Goal: Task Accomplishment & Management: Manage account settings

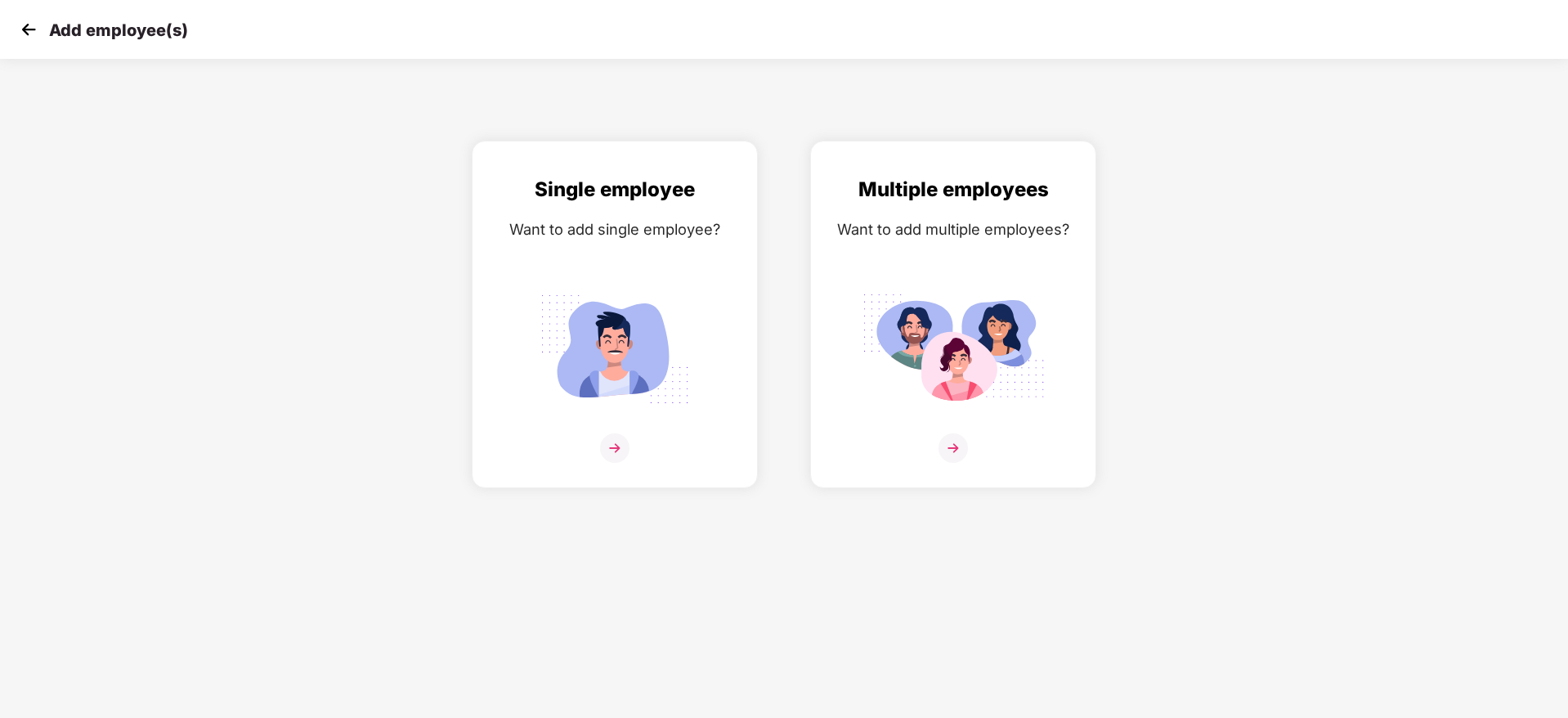
click at [23, 39] on img at bounding box center [28, 29] width 24 height 24
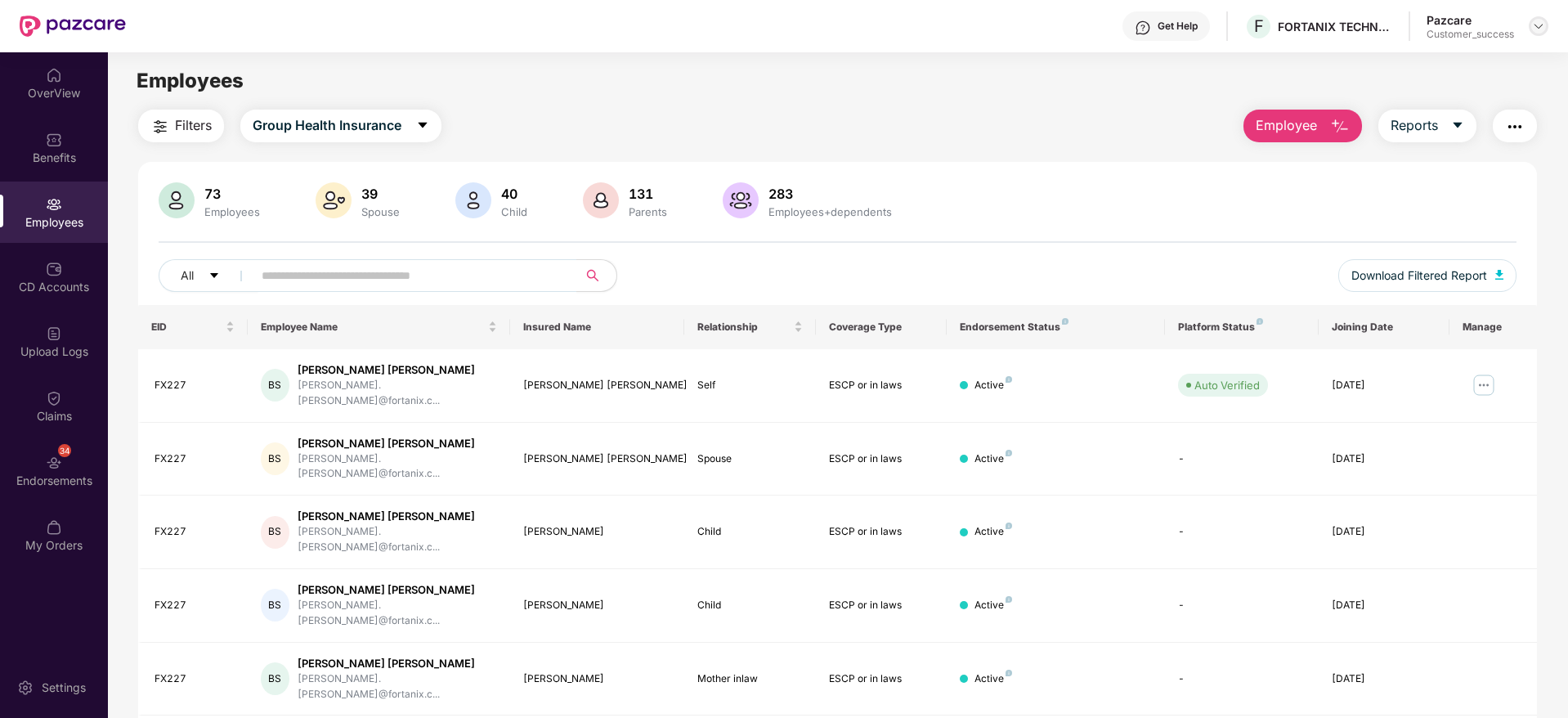
click at [1537, 25] on img at bounding box center [1538, 26] width 13 height 13
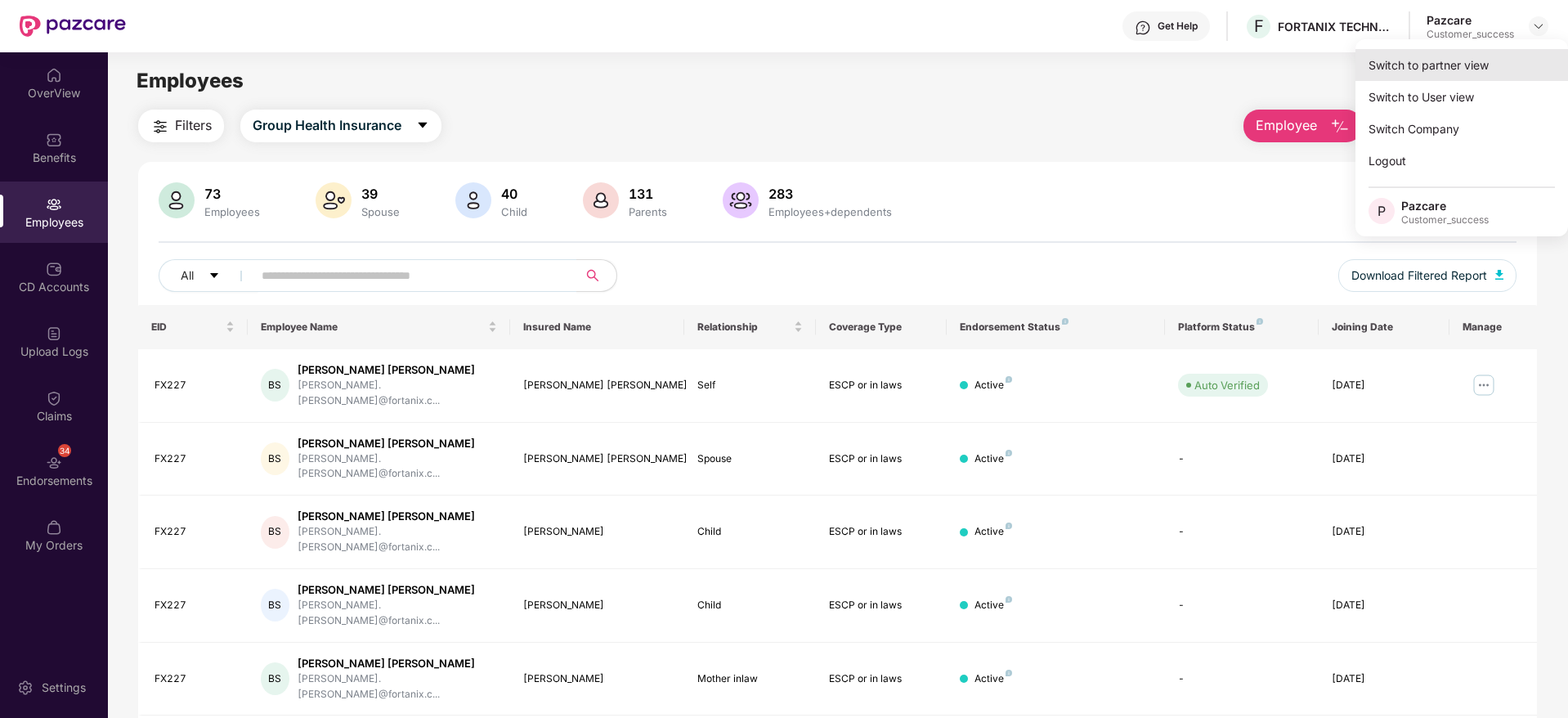
click at [1490, 61] on div "Switch to partner view" at bounding box center [1462, 65] width 212 height 32
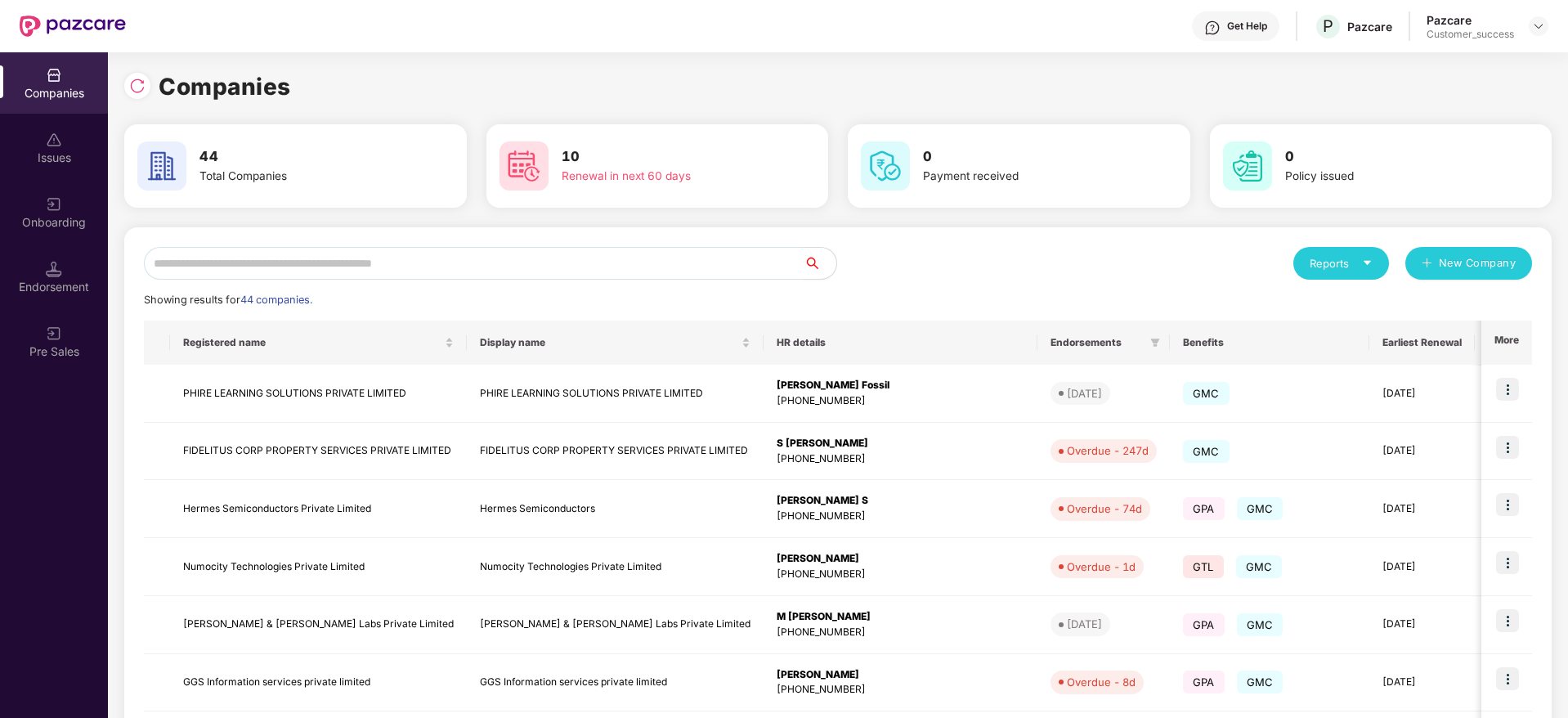
click at [623, 264] on input "text" at bounding box center [474, 263] width 660 height 33
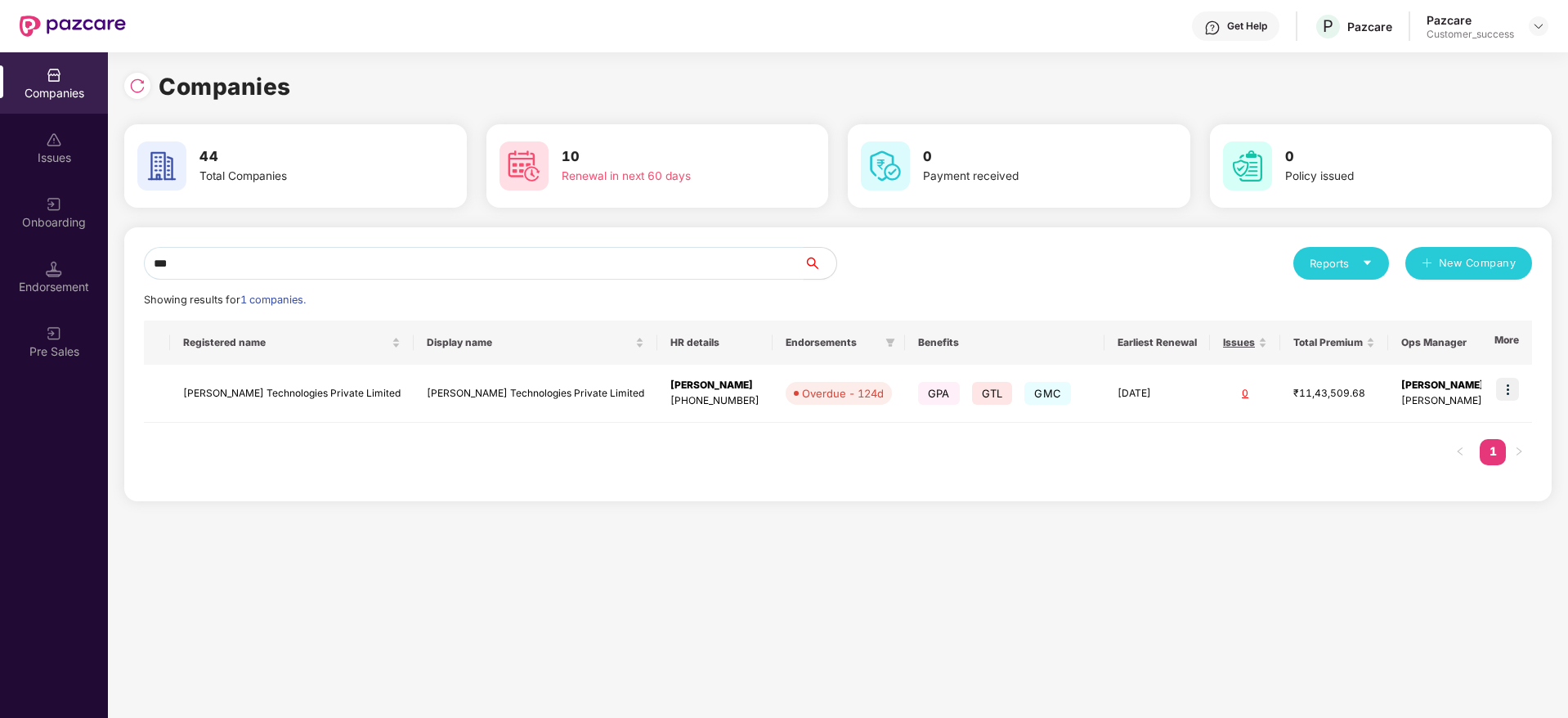
type input "****"
click at [81, 262] on div "Companies Issues Onboarding Endorsement Pre Sales Companies 44 Total Companies …" at bounding box center [784, 386] width 1568 height 666
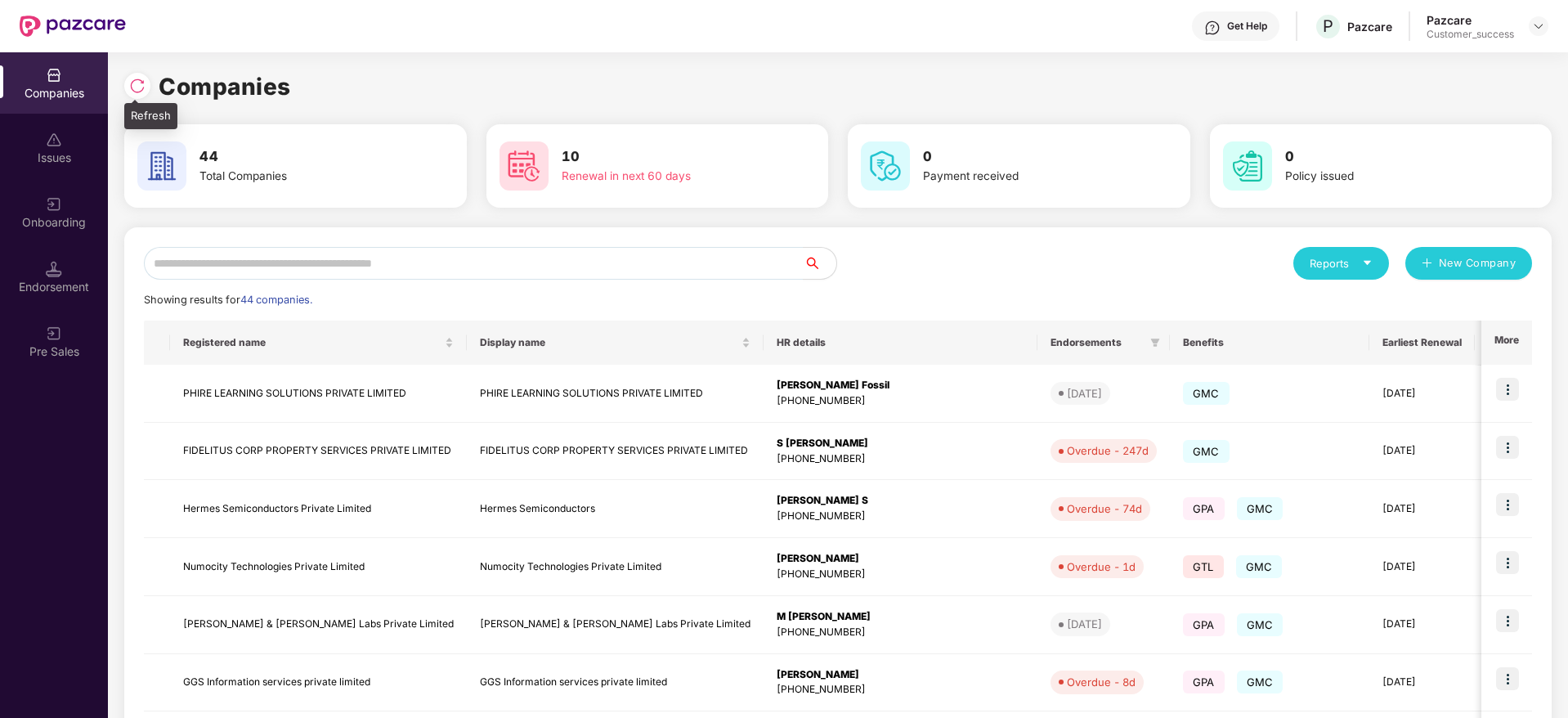
click at [134, 79] on img at bounding box center [137, 85] width 16 height 16
click at [136, 81] on img at bounding box center [137, 85] width 16 height 16
click at [495, 270] on input "text" at bounding box center [474, 263] width 660 height 33
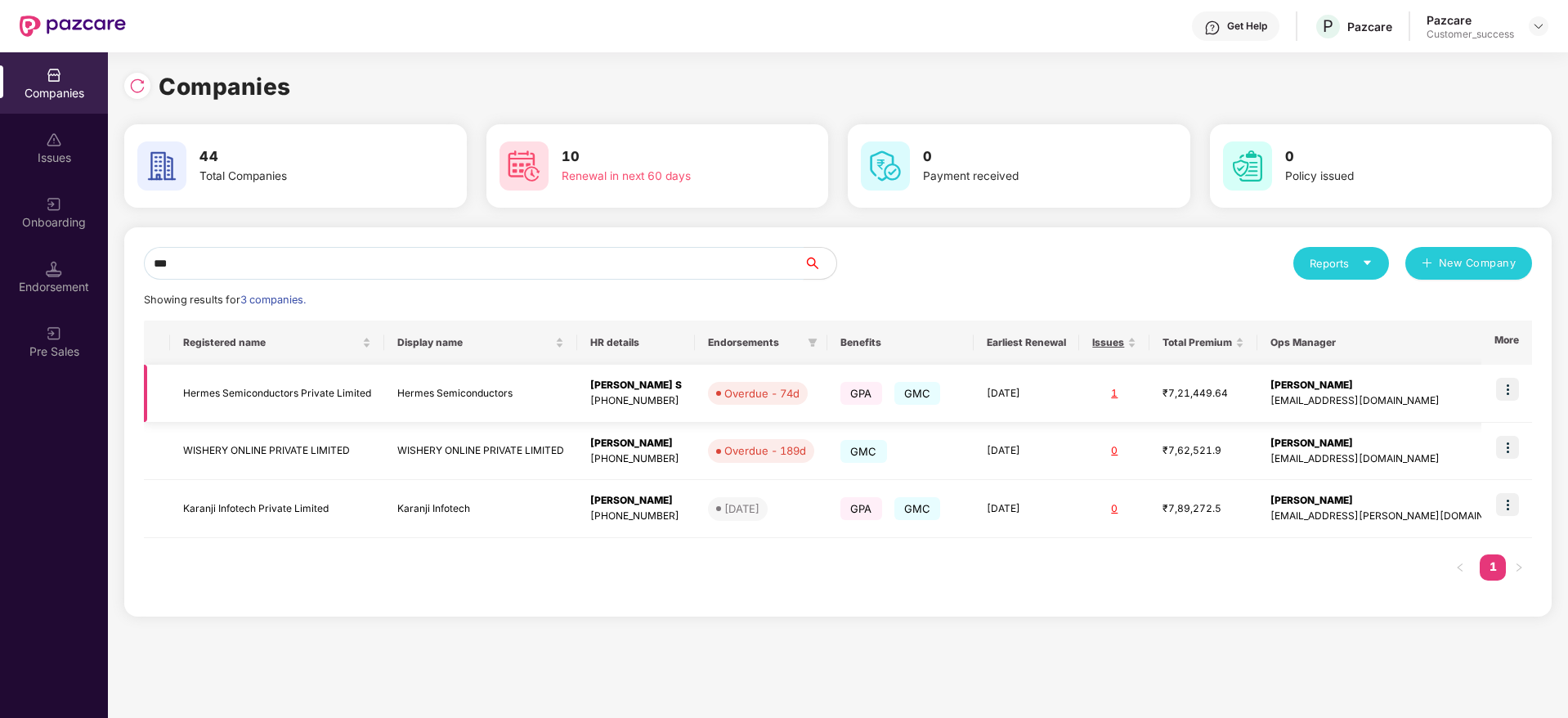
type input "***"
click at [272, 386] on td "Hermes Semiconductors Private Limited" at bounding box center [277, 394] width 214 height 58
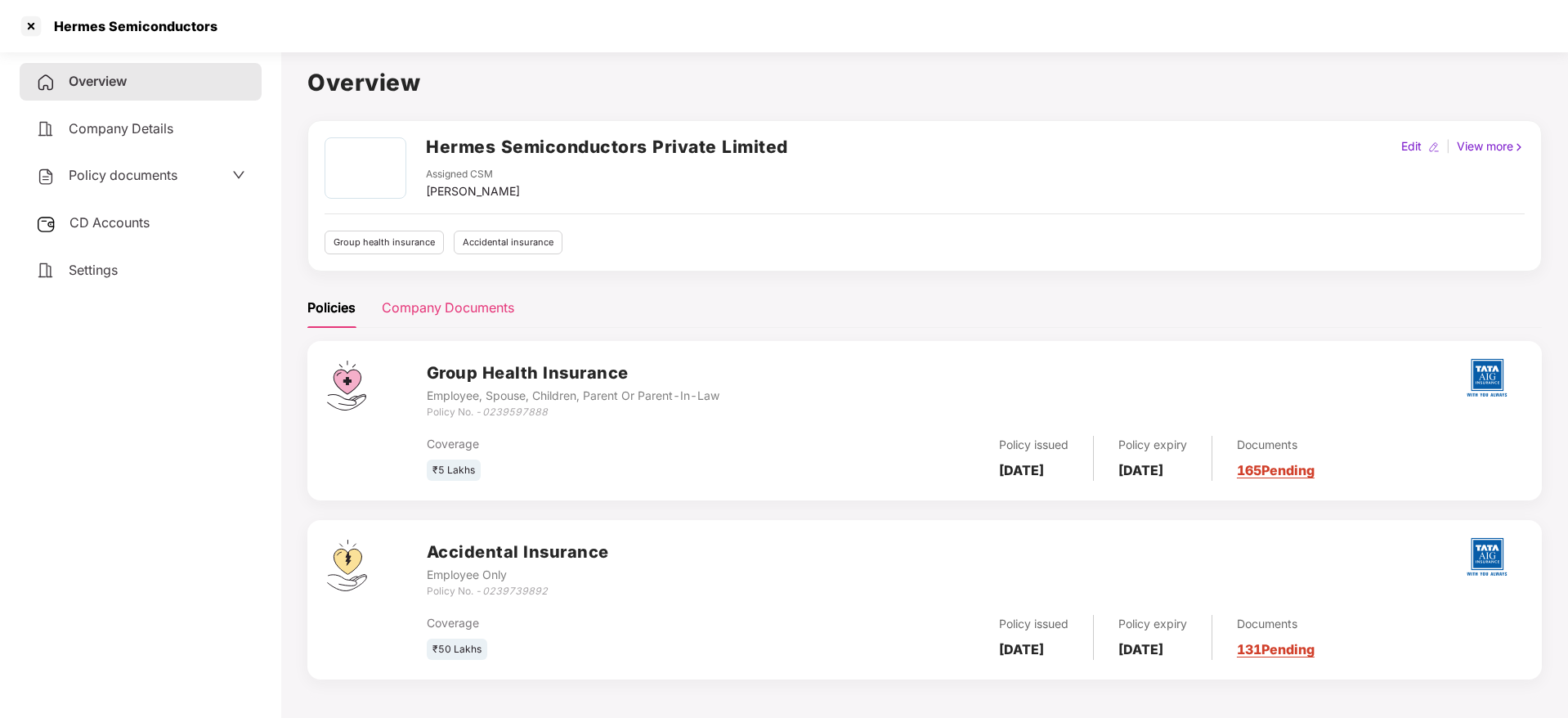
click at [466, 314] on div "Company Documents" at bounding box center [448, 308] width 133 height 21
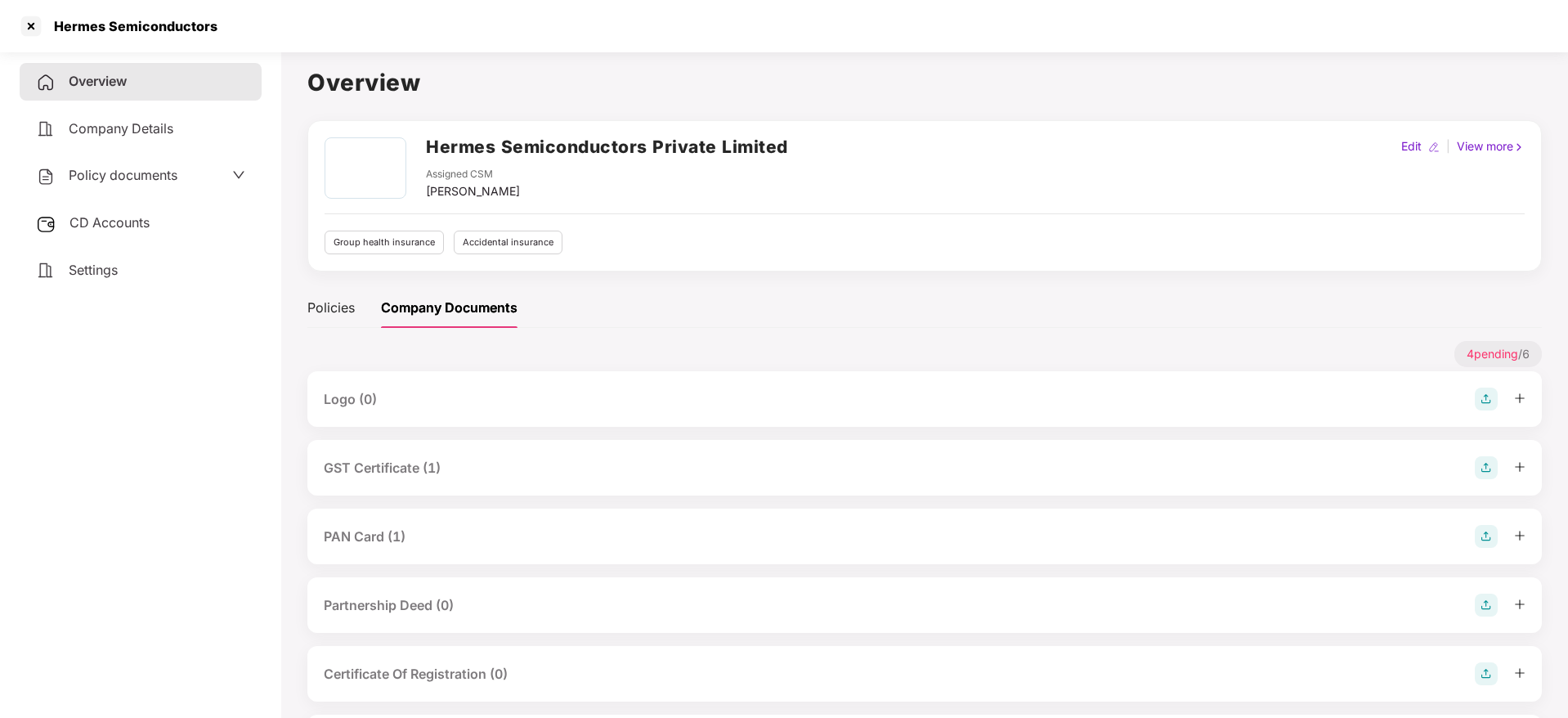
scroll to position [85, 0]
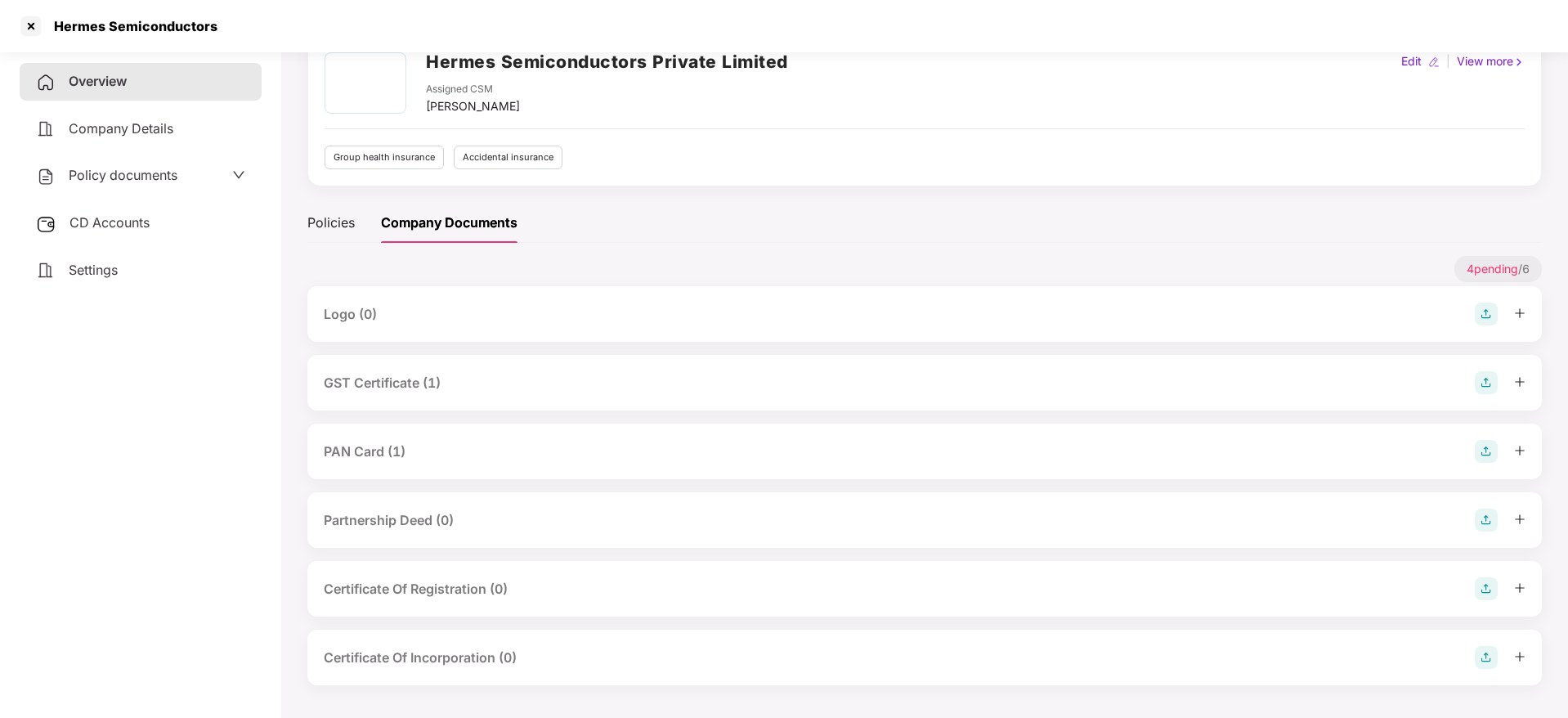
click at [1439, 384] on div "GST Certificate (1)" at bounding box center [924, 382] width 1201 height 23
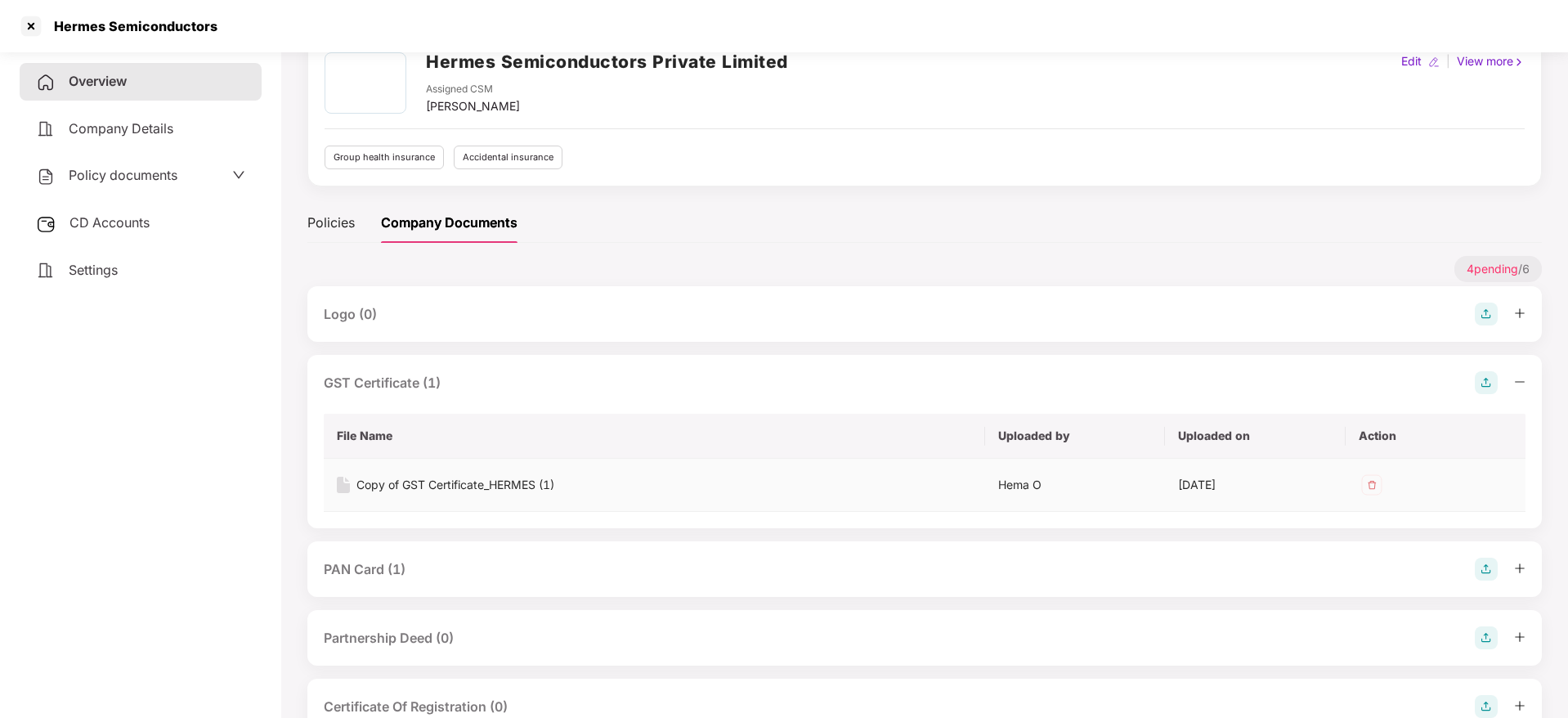
click at [499, 483] on div "Copy of GST Certificate_HERMES (1)" at bounding box center [455, 485] width 198 height 18
click at [601, 381] on div "GST Certificate (1)" at bounding box center [924, 382] width 1201 height 23
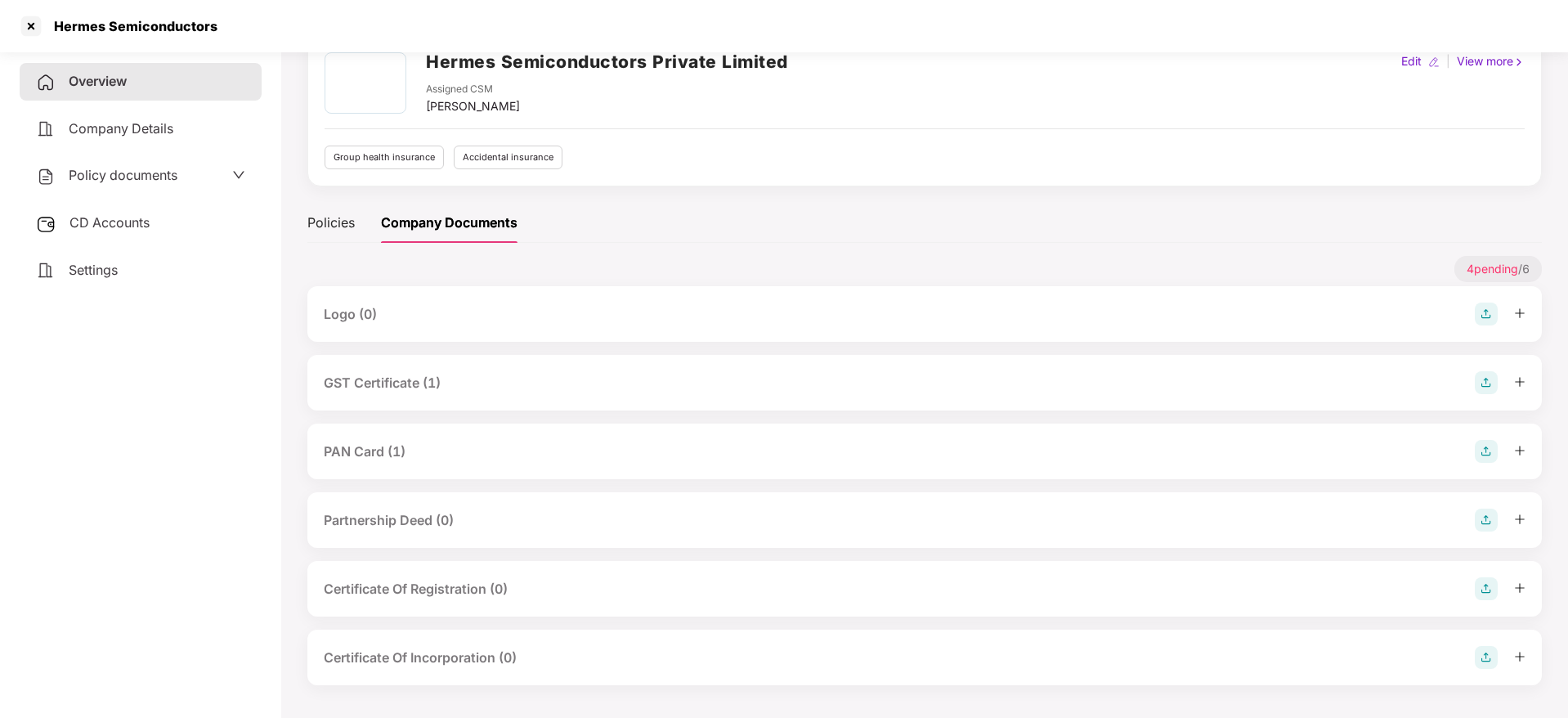
click at [474, 452] on div "PAN Card (1)" at bounding box center [924, 451] width 1201 height 23
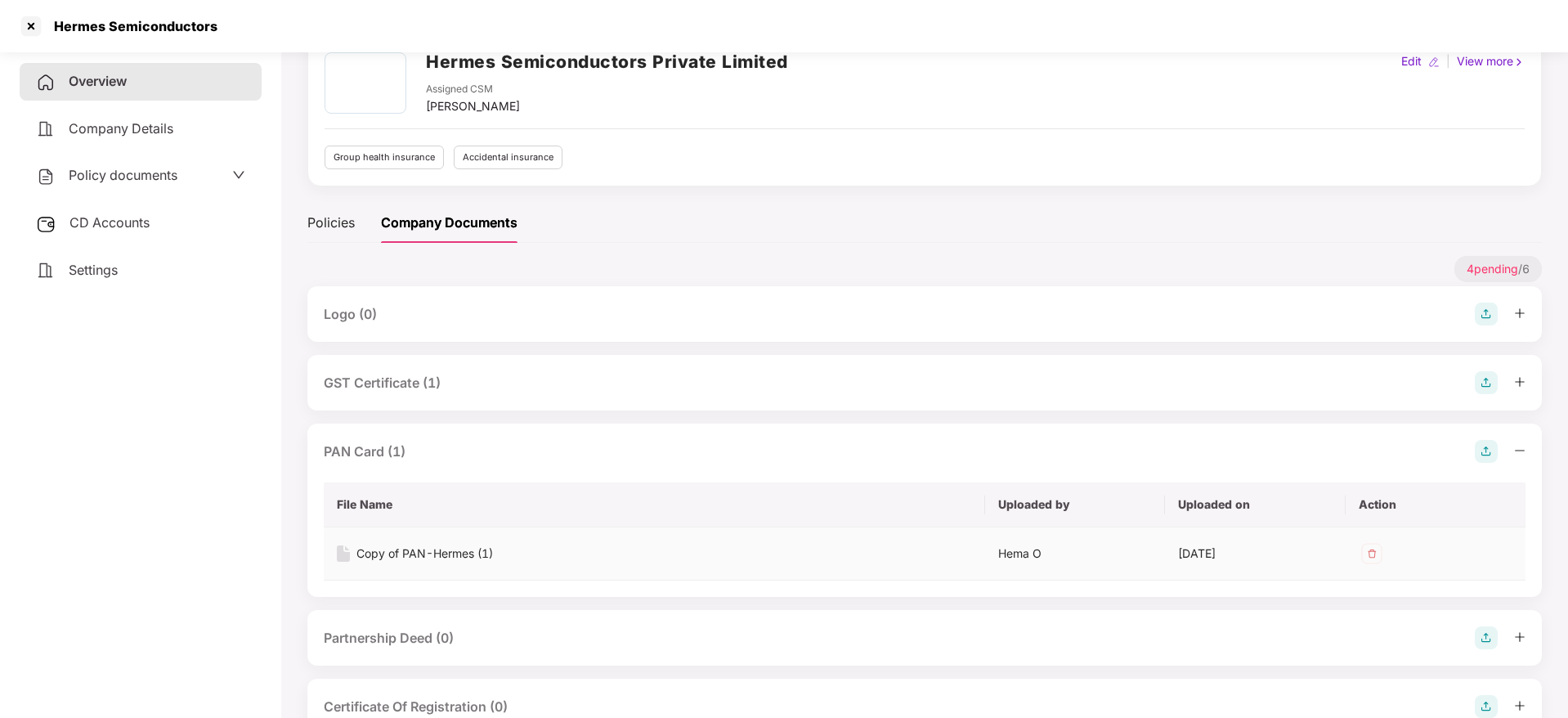
click at [417, 559] on div "Copy of PAN-Hermes (1)" at bounding box center [424, 553] width 136 height 18
click at [599, 376] on div "GST Certificate (1)" at bounding box center [924, 382] width 1201 height 23
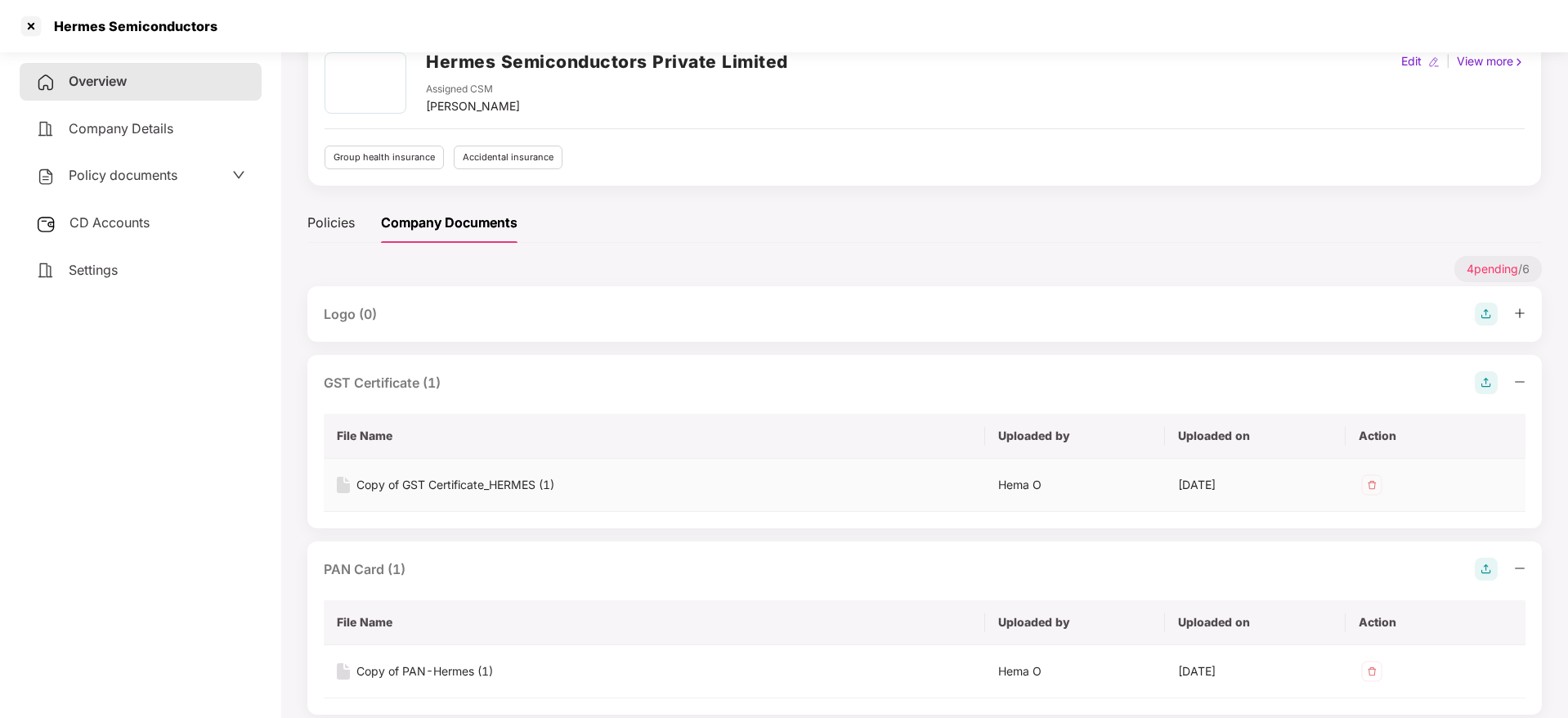
click at [475, 483] on div "Copy of GST Certificate_HERMES (1)" at bounding box center [455, 485] width 198 height 18
click at [1264, 122] on div "Hermes Semiconductors Private Limited Assigned CSM [PERSON_NAME] M Edit | View …" at bounding box center [925, 111] width 1201 height 117
click at [33, 28] on div at bounding box center [31, 26] width 26 height 26
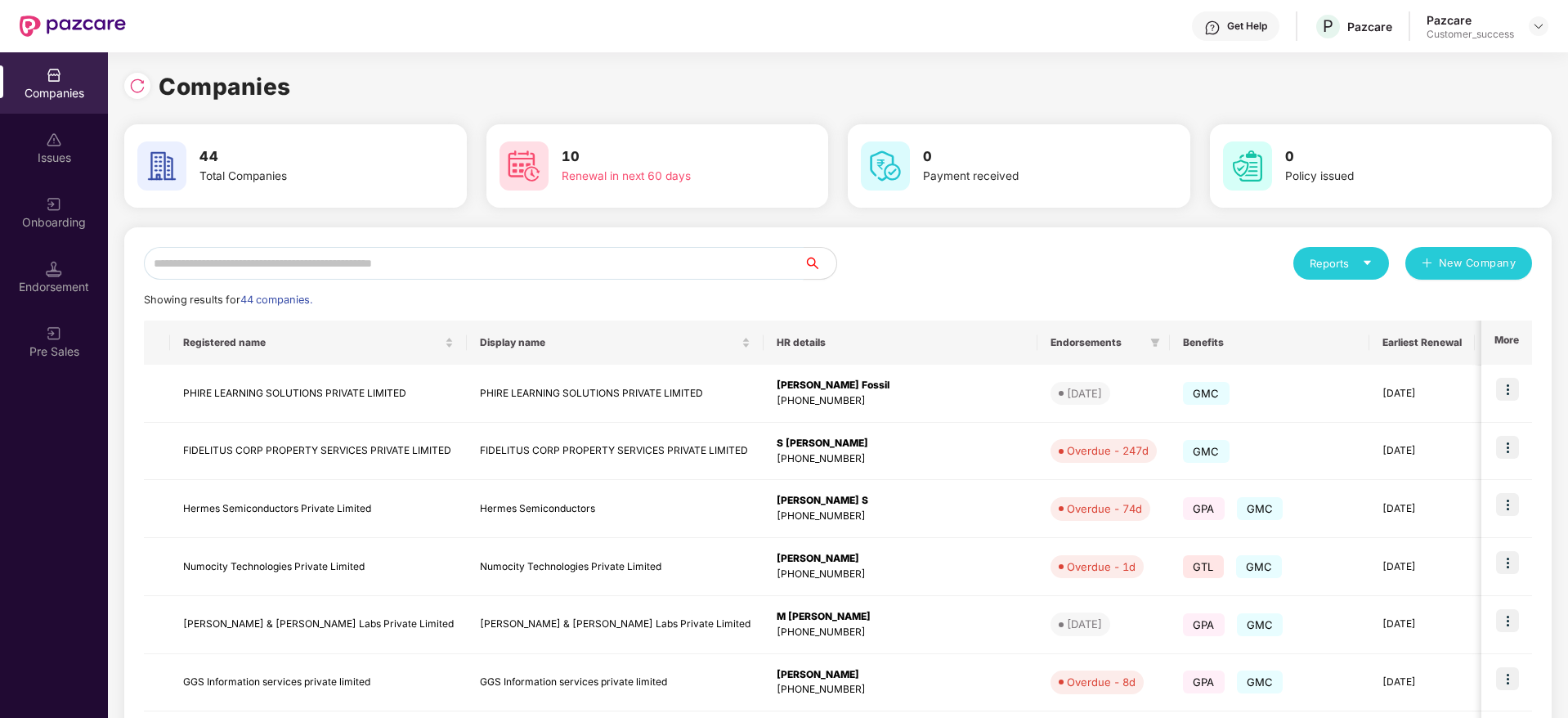
click at [394, 255] on input "text" at bounding box center [474, 263] width 660 height 33
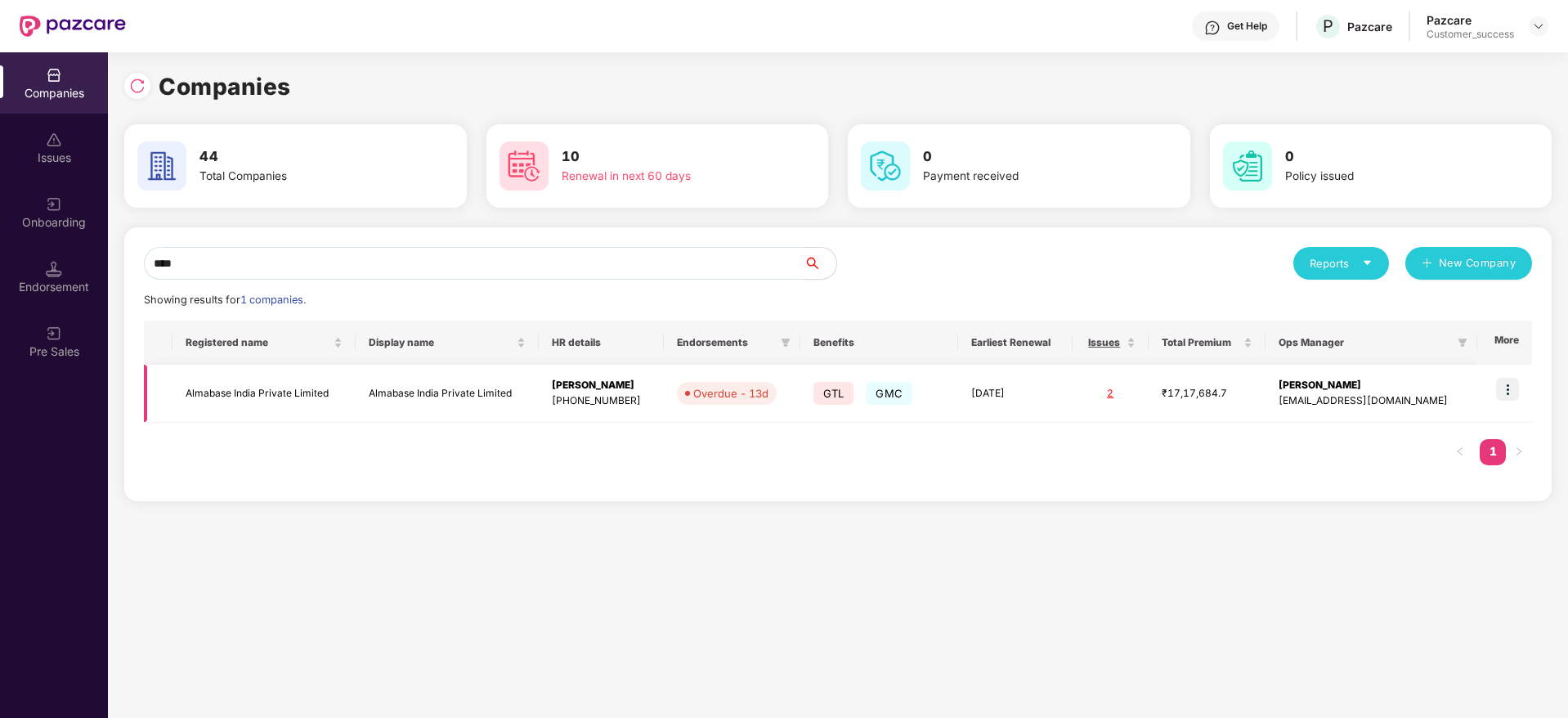
type input "****"
click at [1514, 383] on img at bounding box center [1508, 389] width 23 height 23
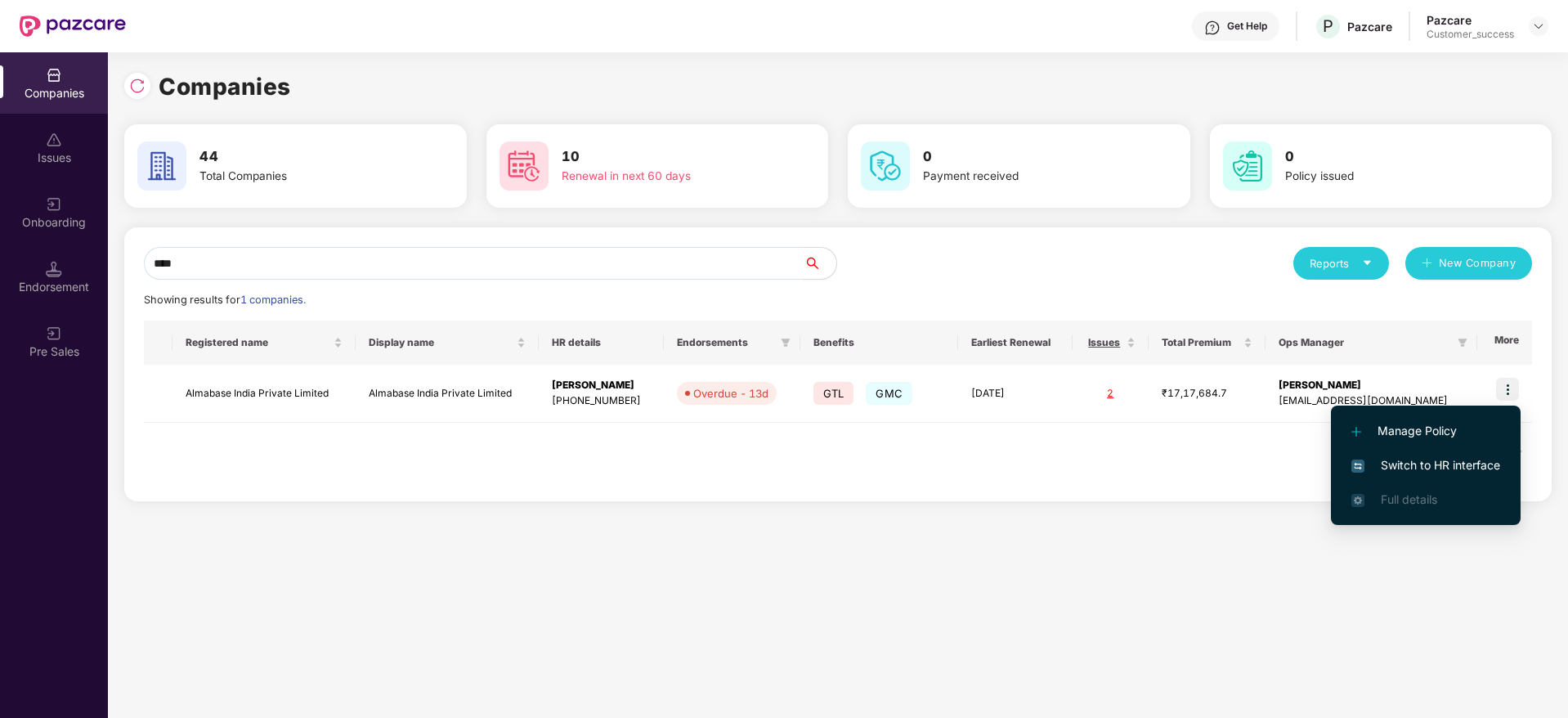
click at [1443, 457] on span "Switch to HR interface" at bounding box center [1426, 465] width 149 height 18
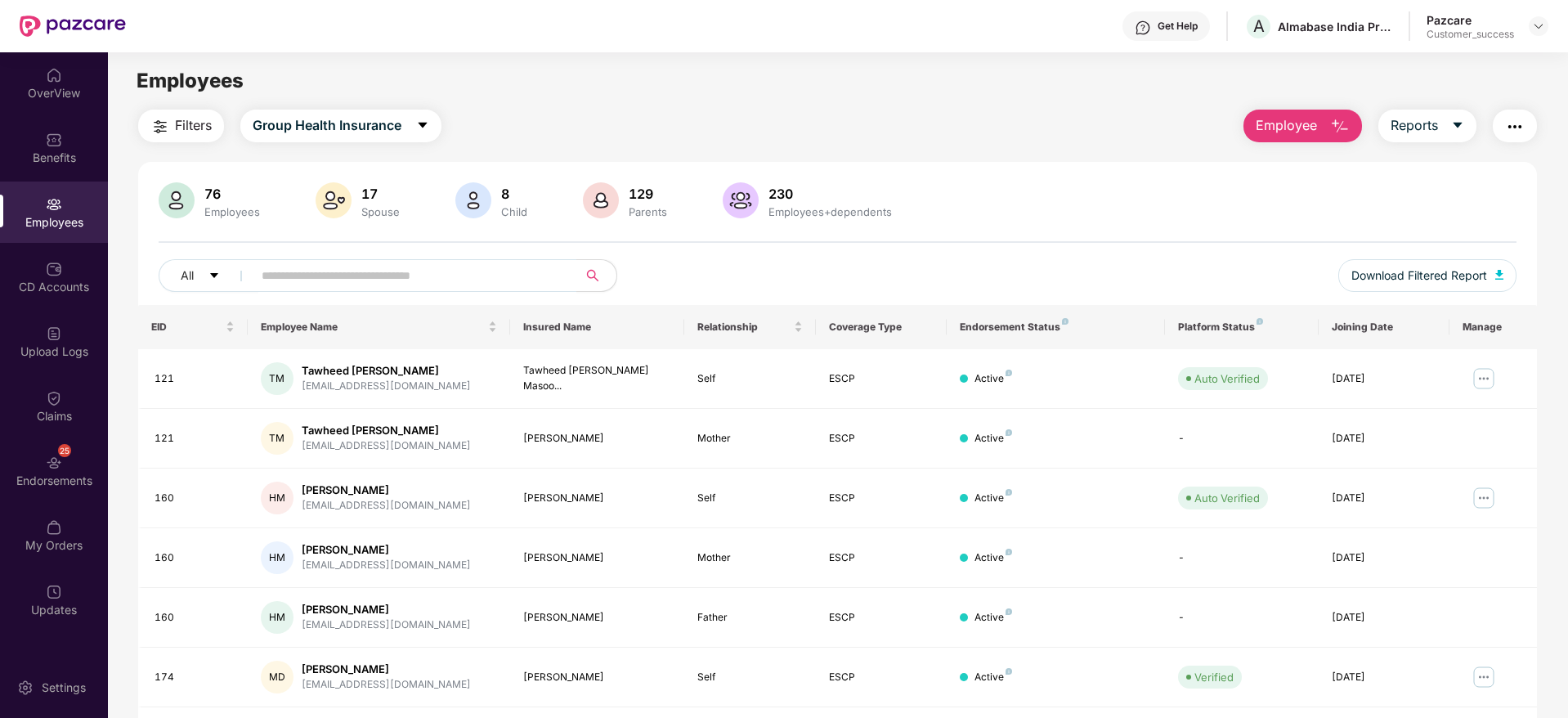
click at [1295, 103] on main "Employees Filters Group Health Insurance Employee Reports 76 Employees 17 Spous…" at bounding box center [837, 412] width 1459 height 718
click at [1296, 123] on span "Employee" at bounding box center [1286, 126] width 61 height 21
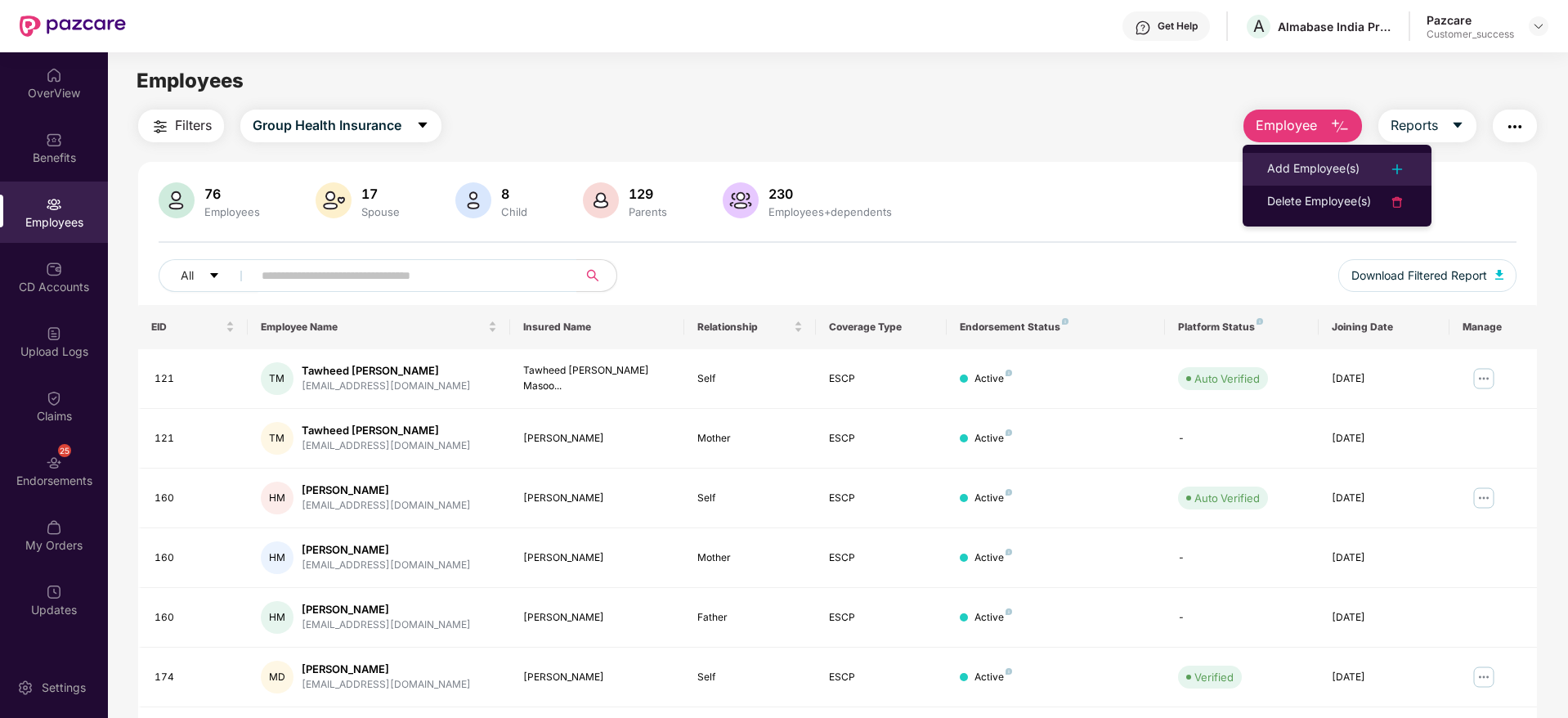
click at [1282, 157] on li "Add Employee(s)" at bounding box center [1337, 169] width 189 height 33
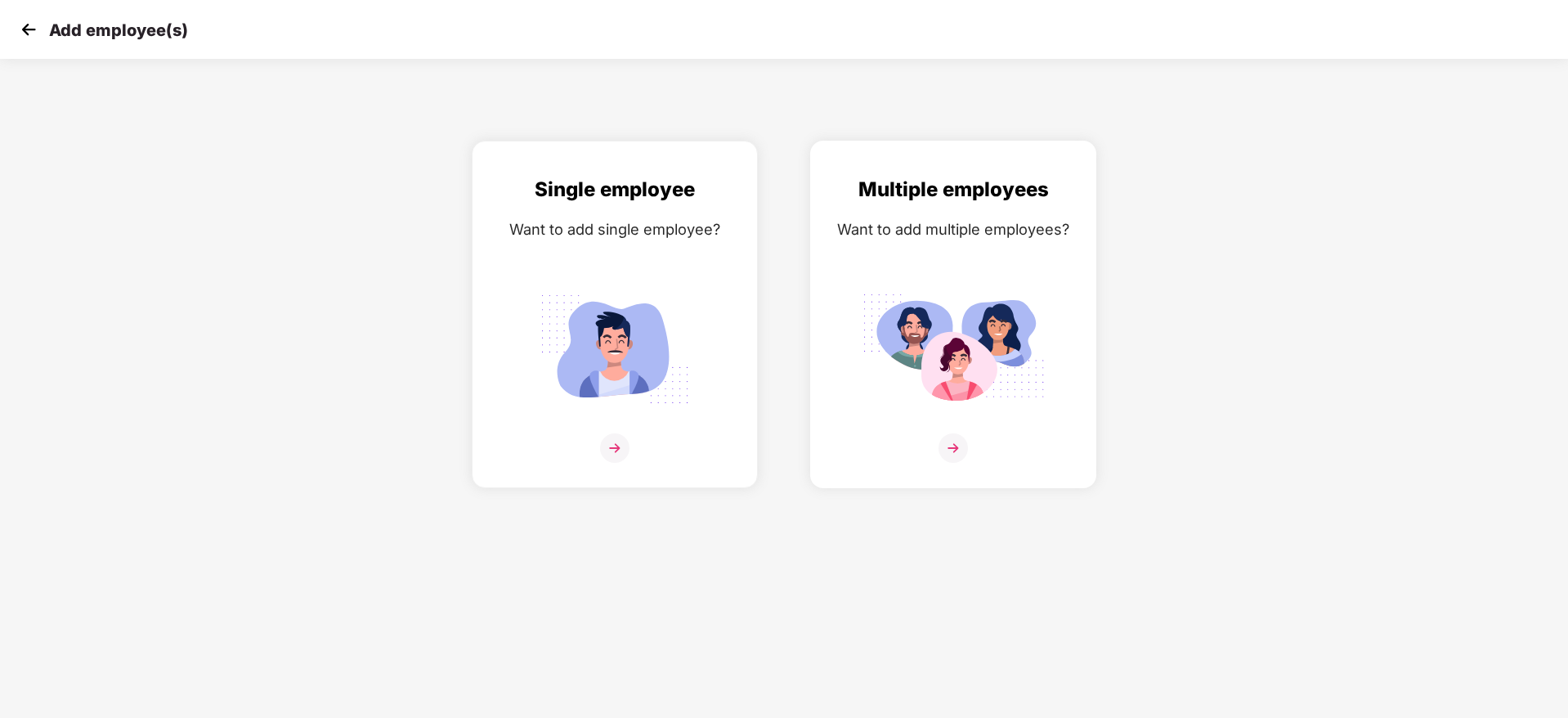
click at [850, 364] on div "Multiple employees Want to add multiple employees?" at bounding box center [953, 329] width 252 height 309
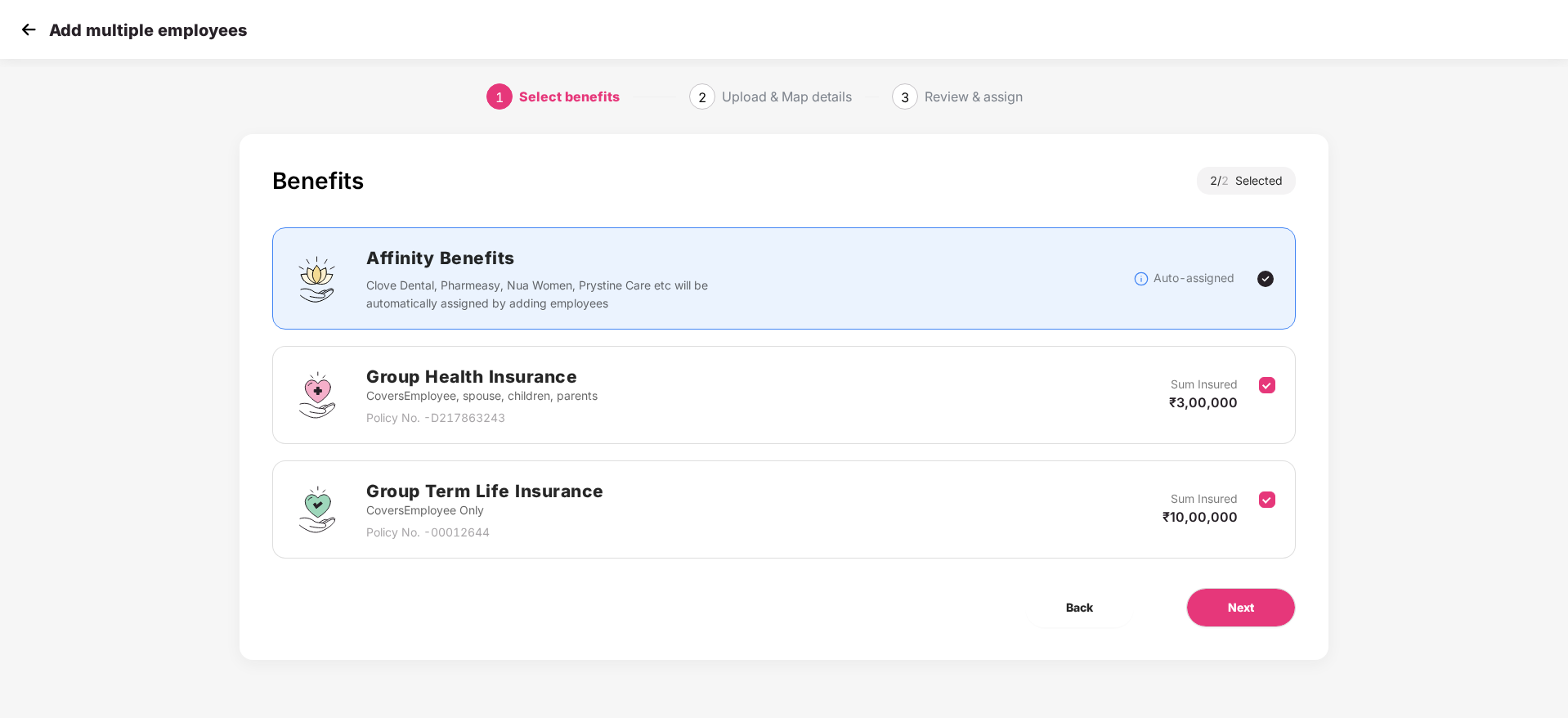
click at [1221, 639] on div "Benefits 2 / 2 Selected Affinity Benefits Clove Dental, Pharmeasy, Nua Women, P…" at bounding box center [784, 397] width 1089 height 526
click at [1253, 614] on span "Next" at bounding box center [1241, 608] width 26 height 18
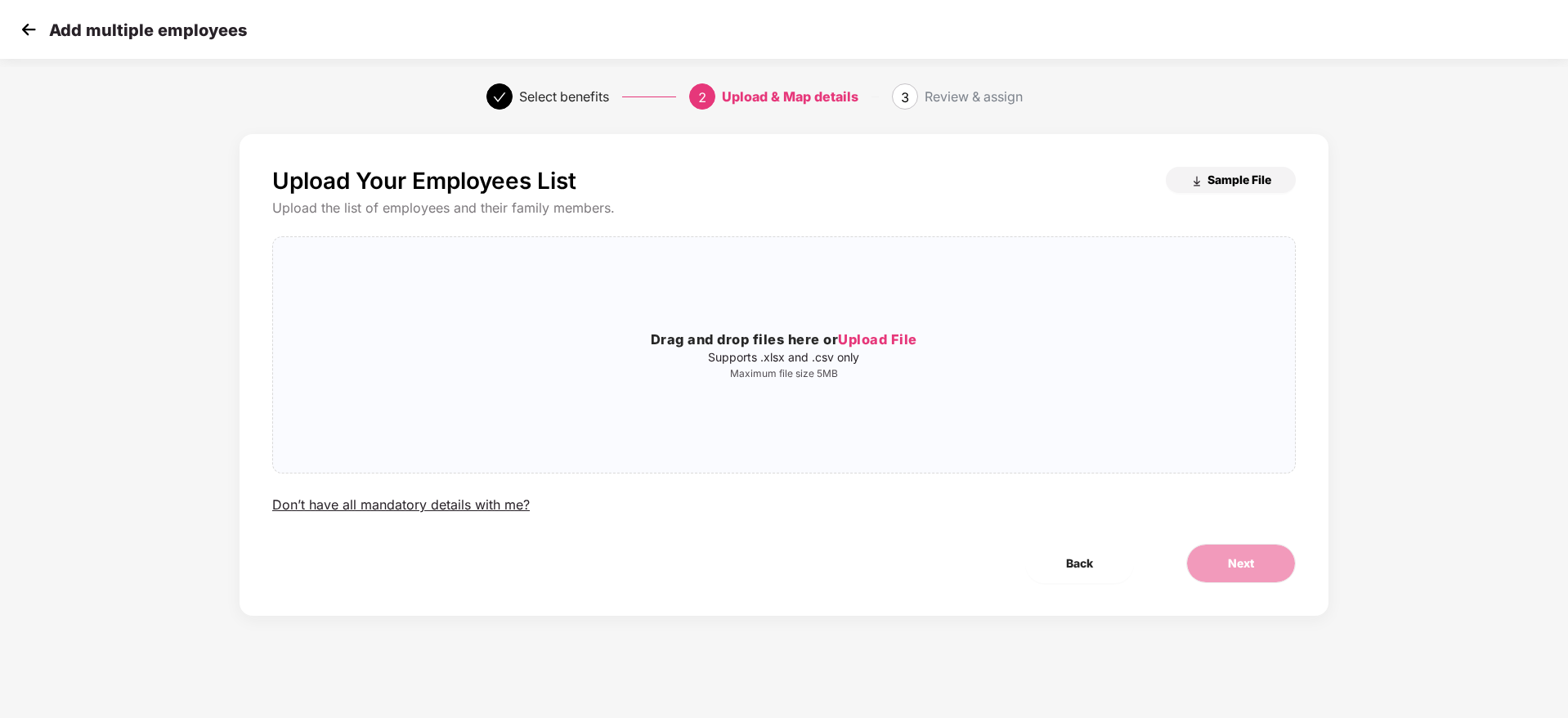
click at [1236, 177] on span "Sample File" at bounding box center [1239, 180] width 64 height 16
click at [78, 230] on div "Upload Your Employees List Sample File Upload the list of employees and their f…" at bounding box center [784, 391] width 1568 height 531
click at [28, 23] on img at bounding box center [28, 29] width 24 height 24
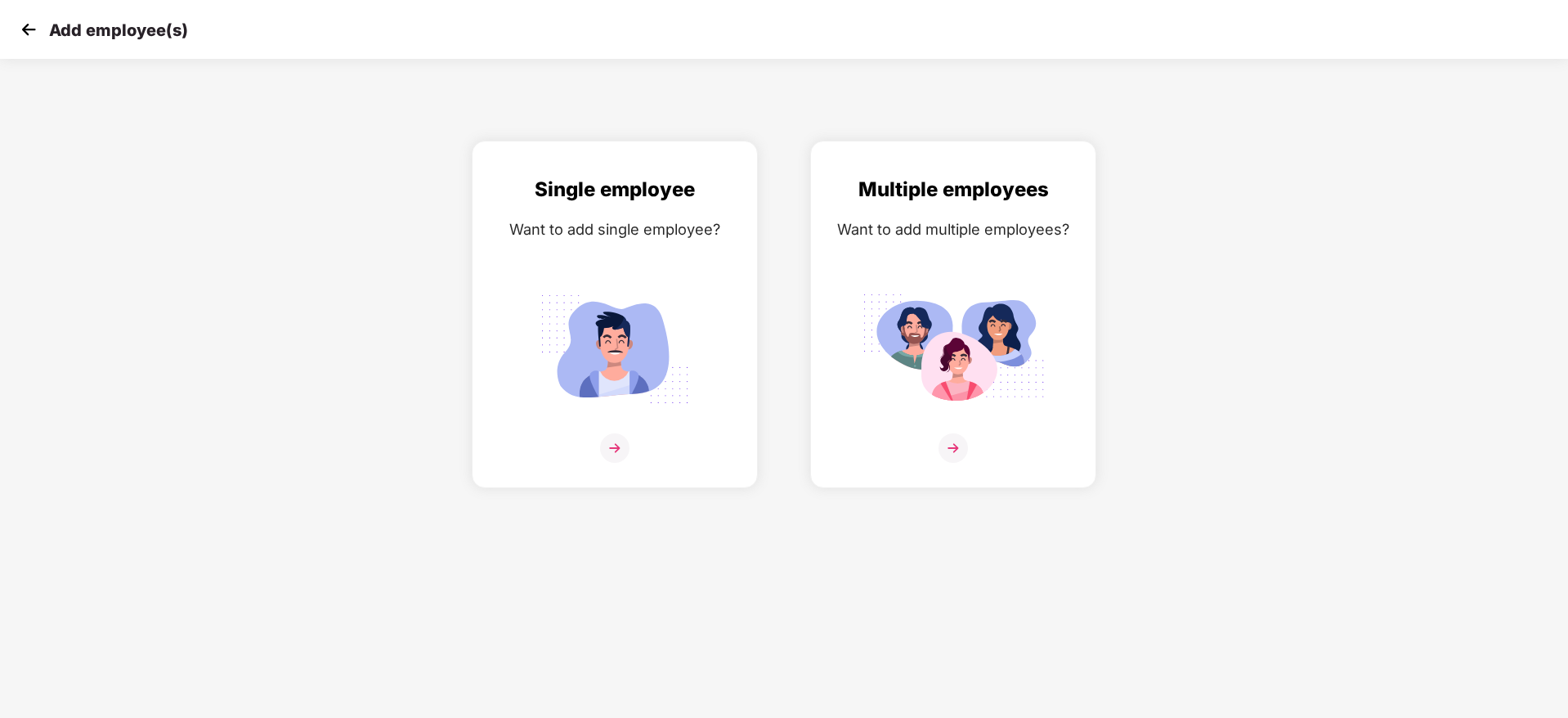
click at [28, 23] on img at bounding box center [28, 29] width 24 height 24
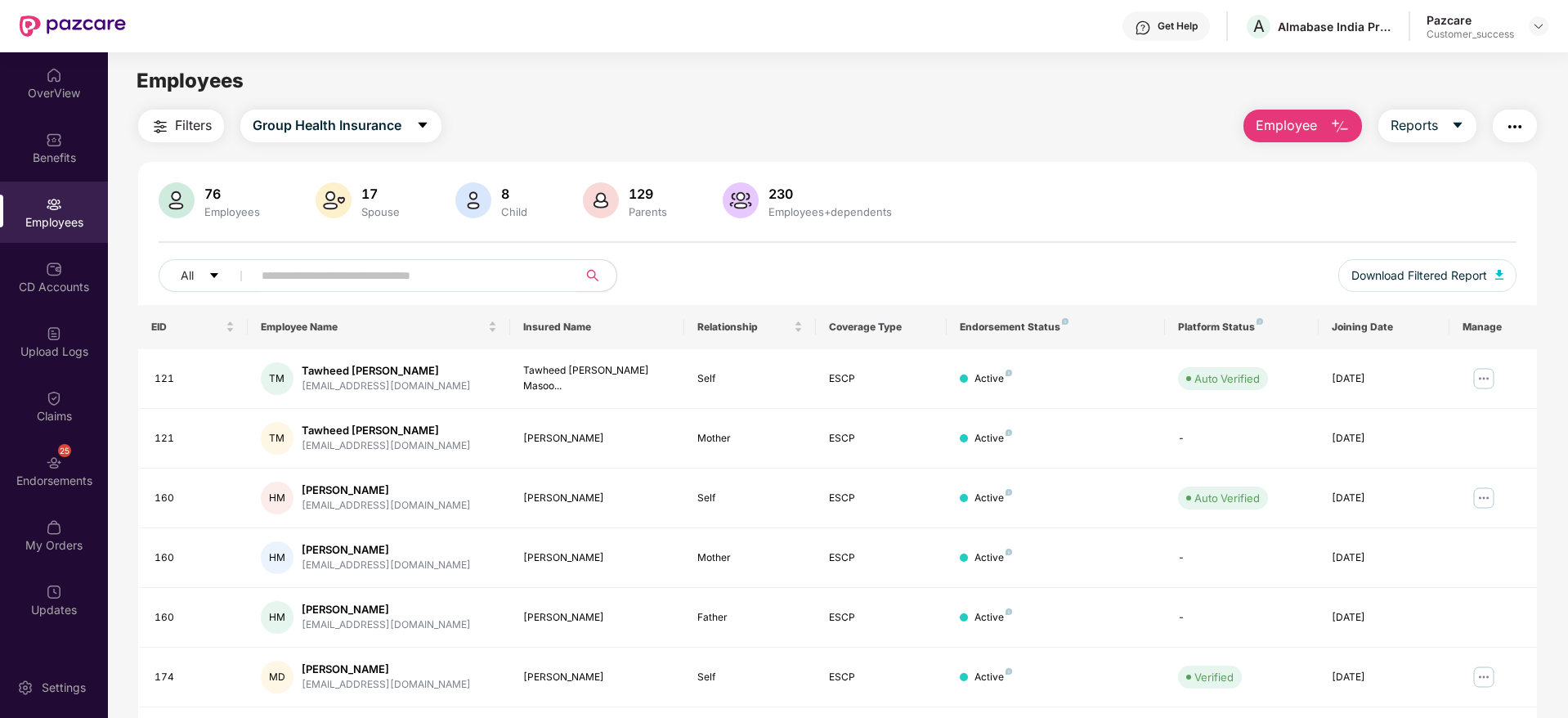
click at [1543, 16] on div at bounding box center [1539, 26] width 20 height 20
click at [1540, 26] on img at bounding box center [1538, 26] width 13 height 13
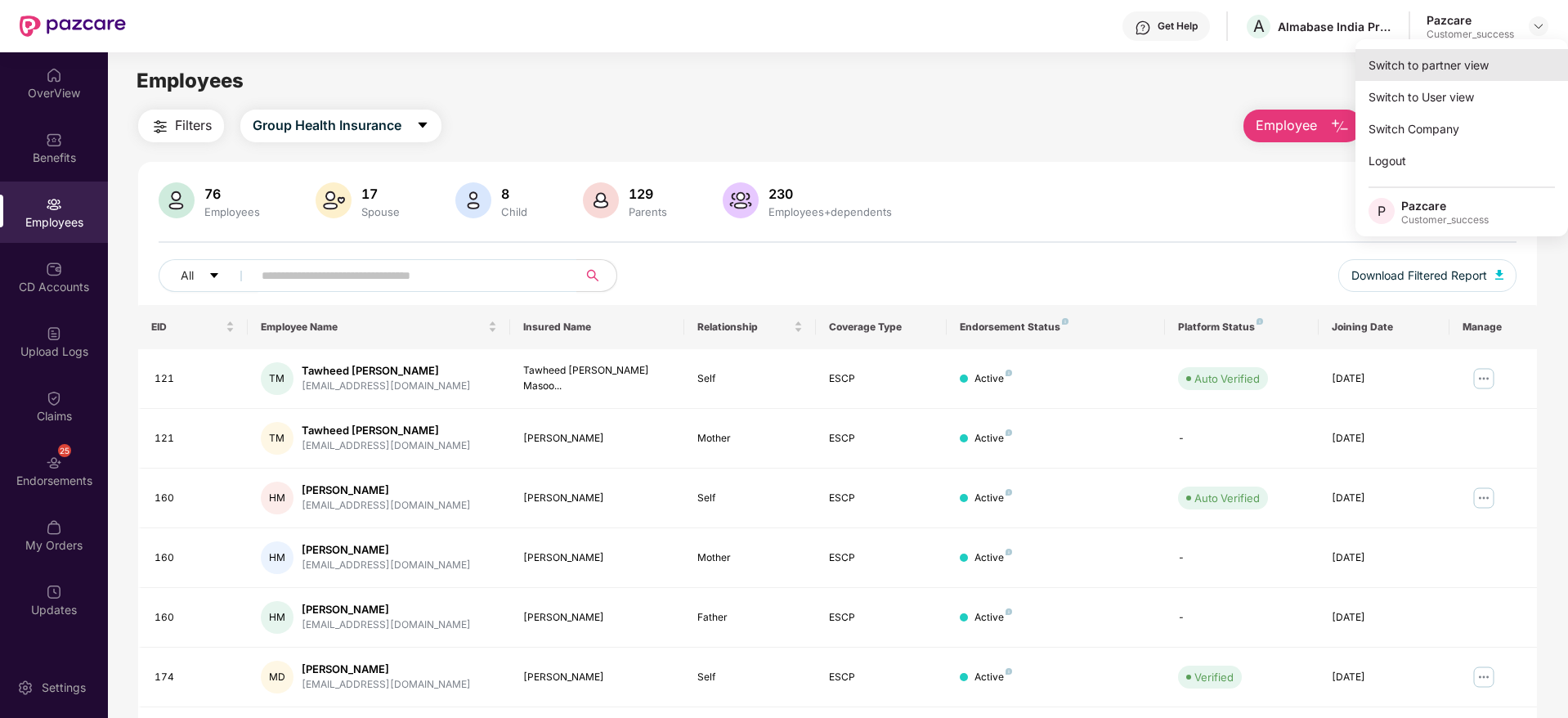
click at [1496, 60] on div "Switch to partner view" at bounding box center [1462, 65] width 212 height 32
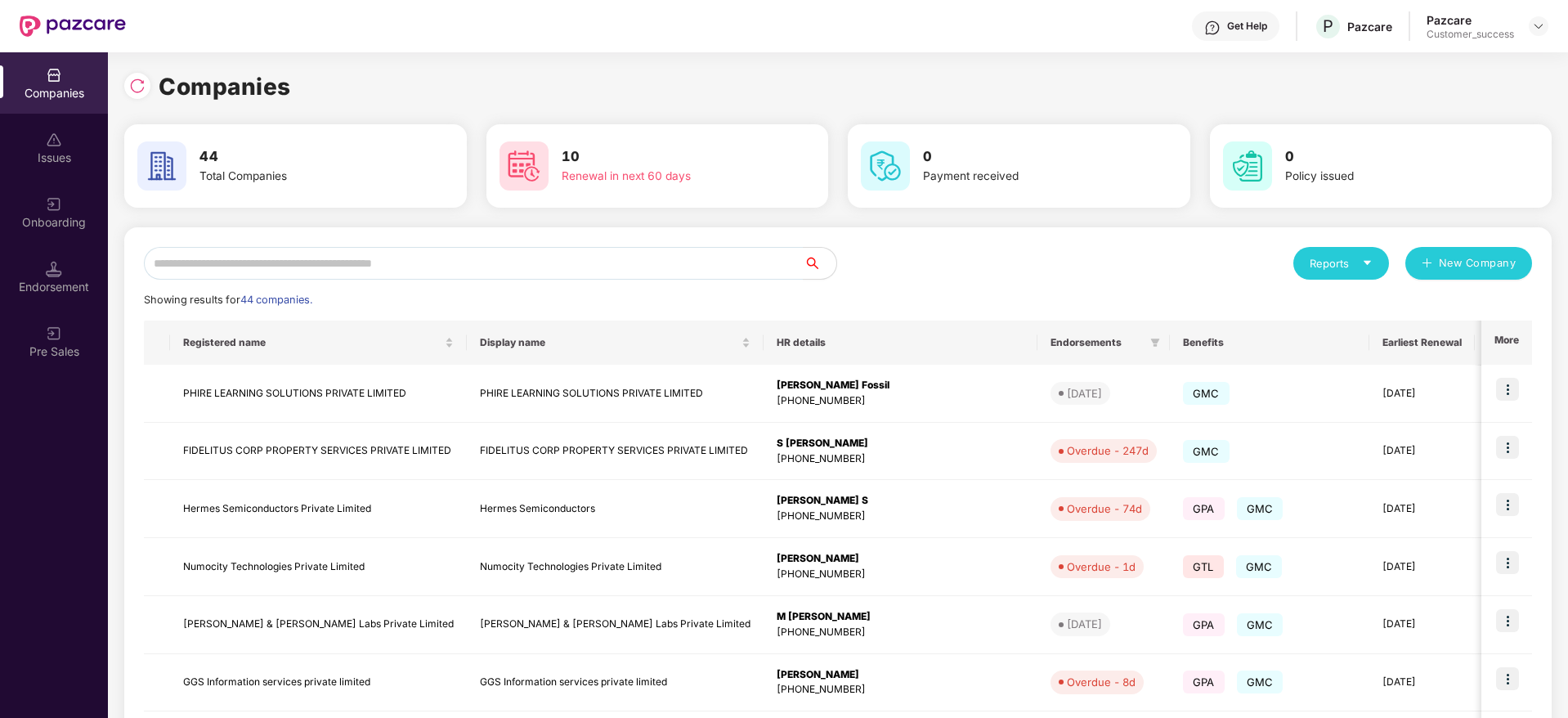
click at [533, 280] on div "Reports New Company Showing results for 44 companies. Registered name Display n…" at bounding box center [838, 624] width 1389 height 755
click at [526, 256] on input "text" at bounding box center [474, 263] width 660 height 33
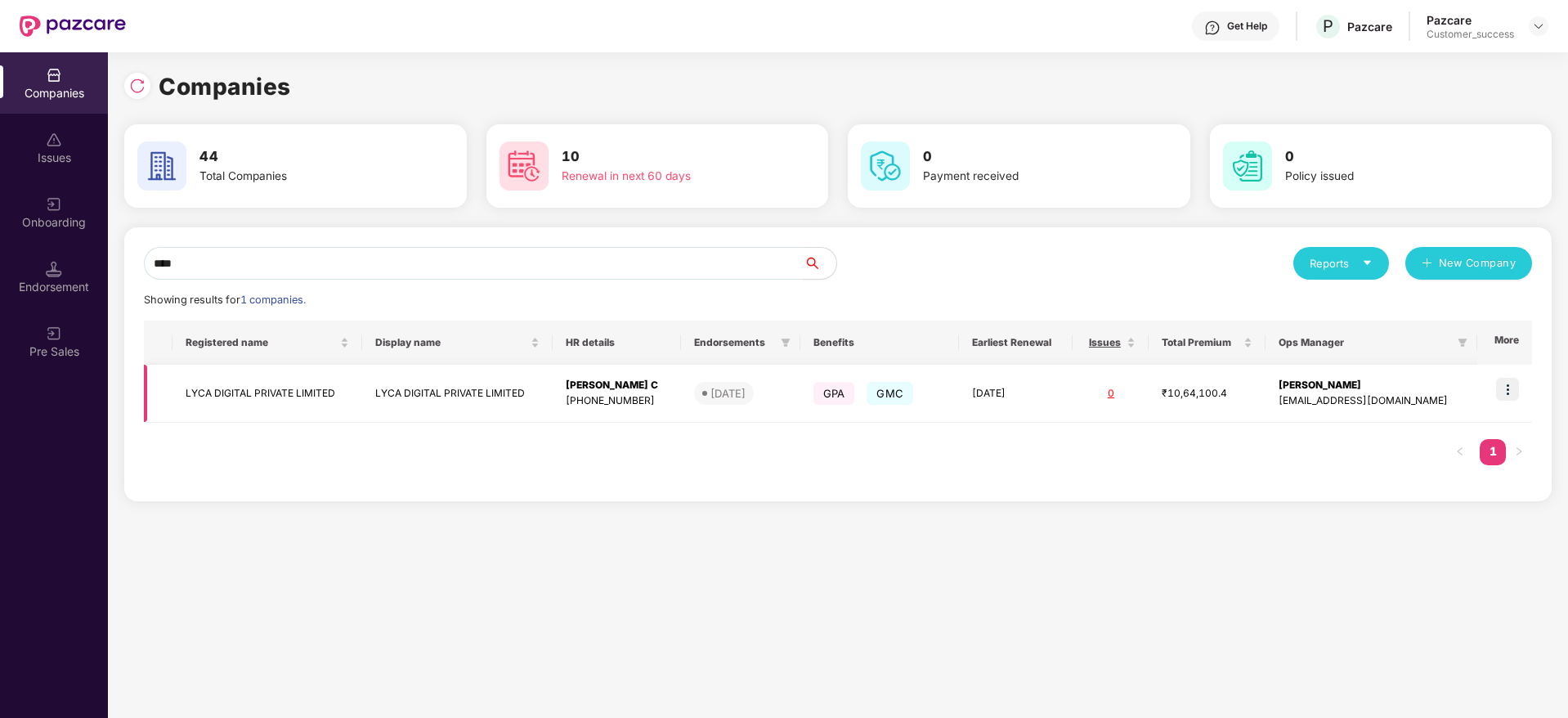
type input "****"
click at [1503, 384] on img at bounding box center [1508, 389] width 23 height 23
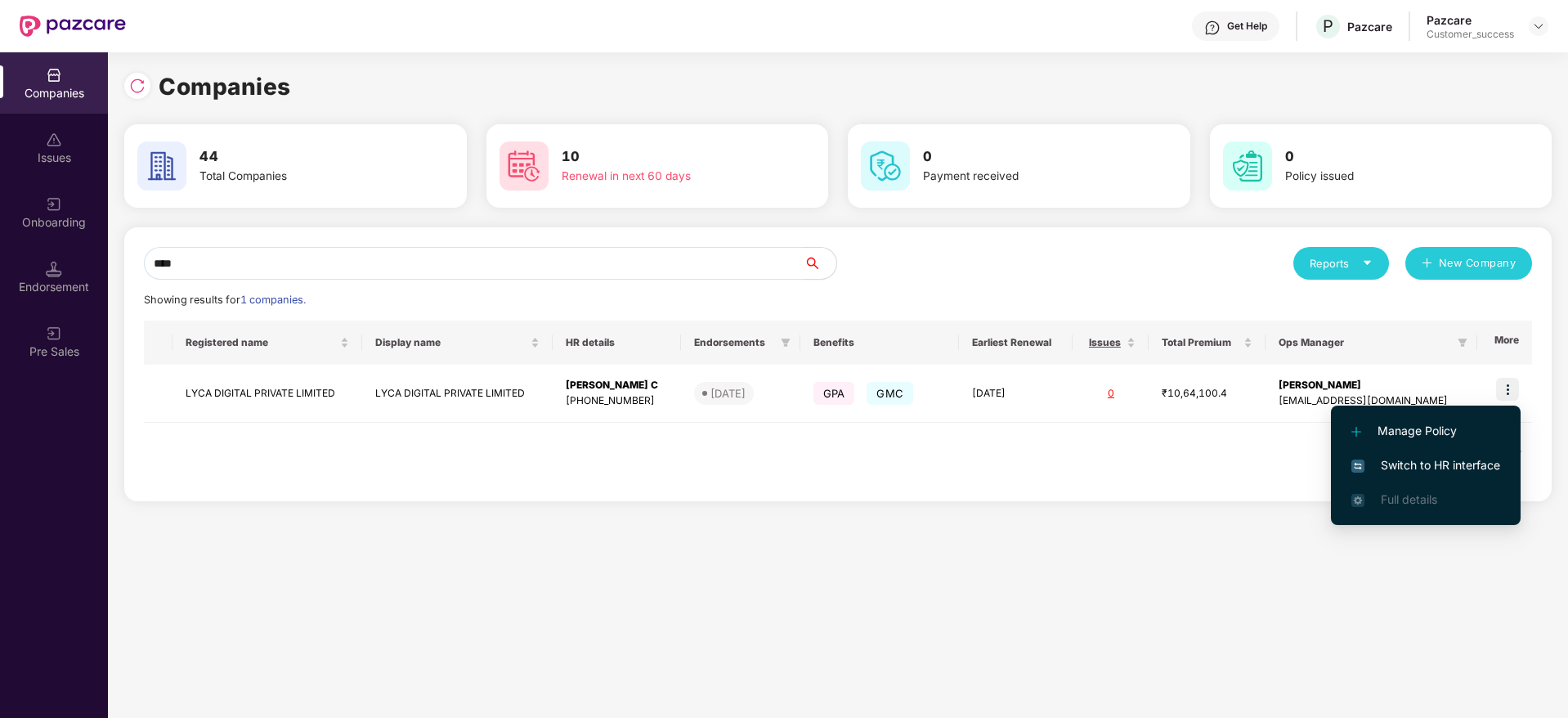
click at [1417, 459] on span "Switch to HR interface" at bounding box center [1426, 465] width 149 height 18
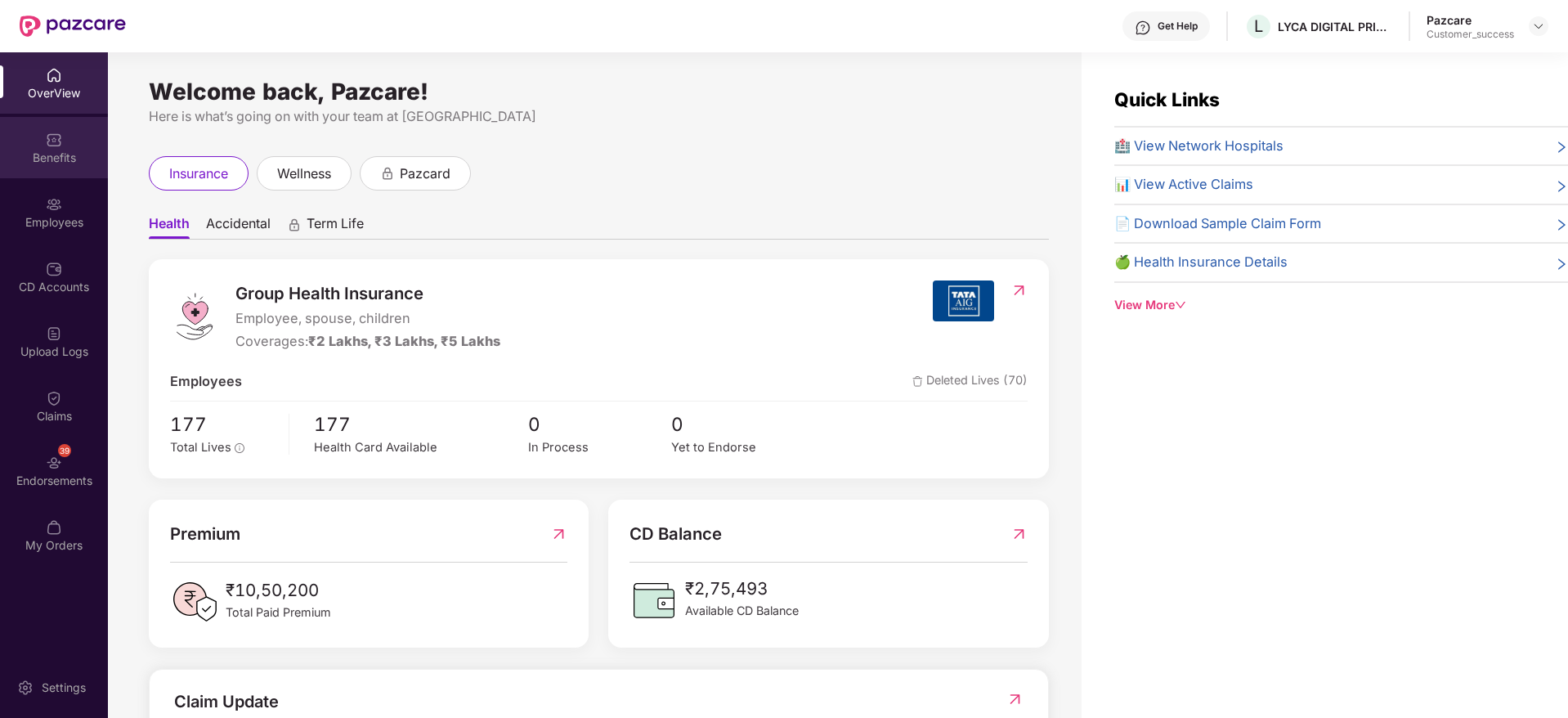
click at [50, 143] on img at bounding box center [53, 140] width 16 height 16
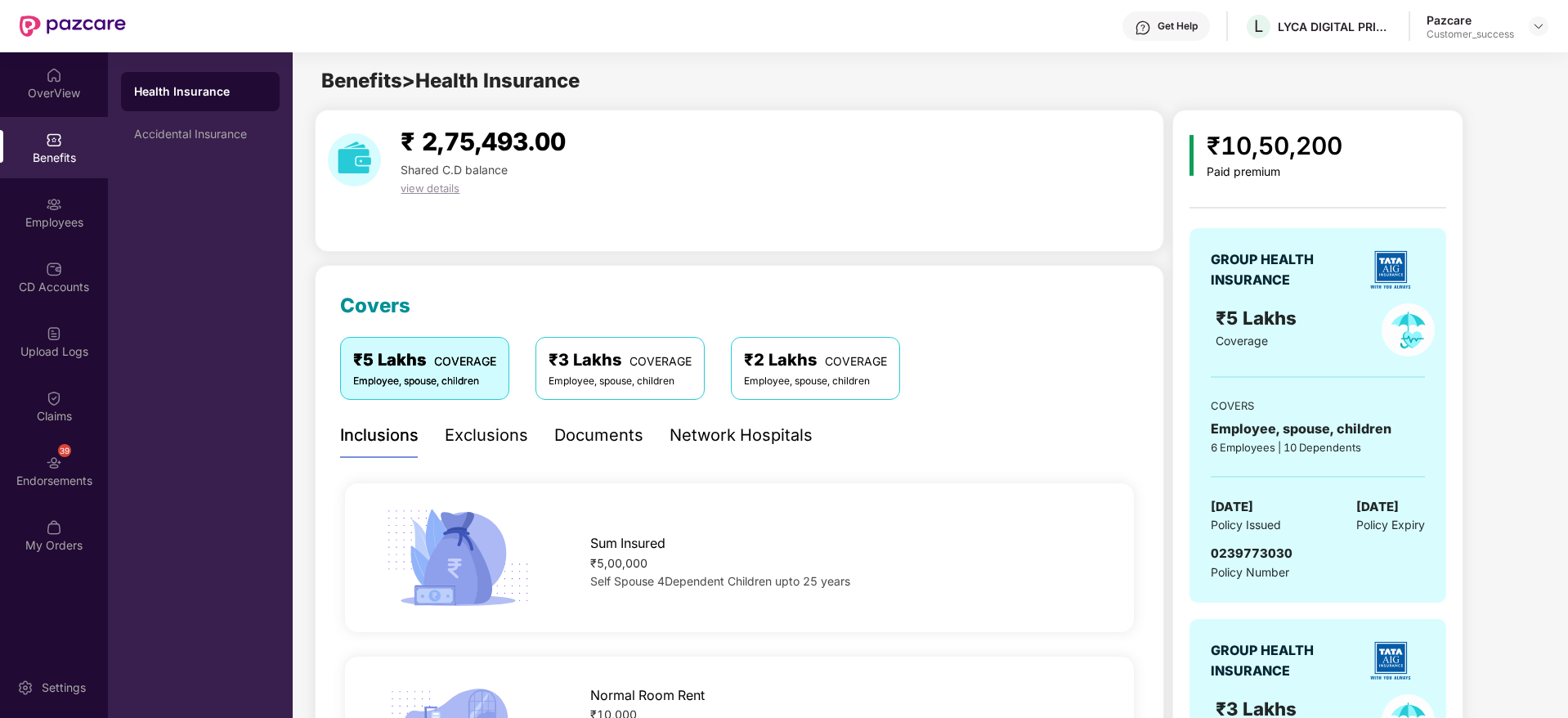
click at [627, 366] on div "₹3 Lakhs COVERAGE" at bounding box center [620, 360] width 143 height 25
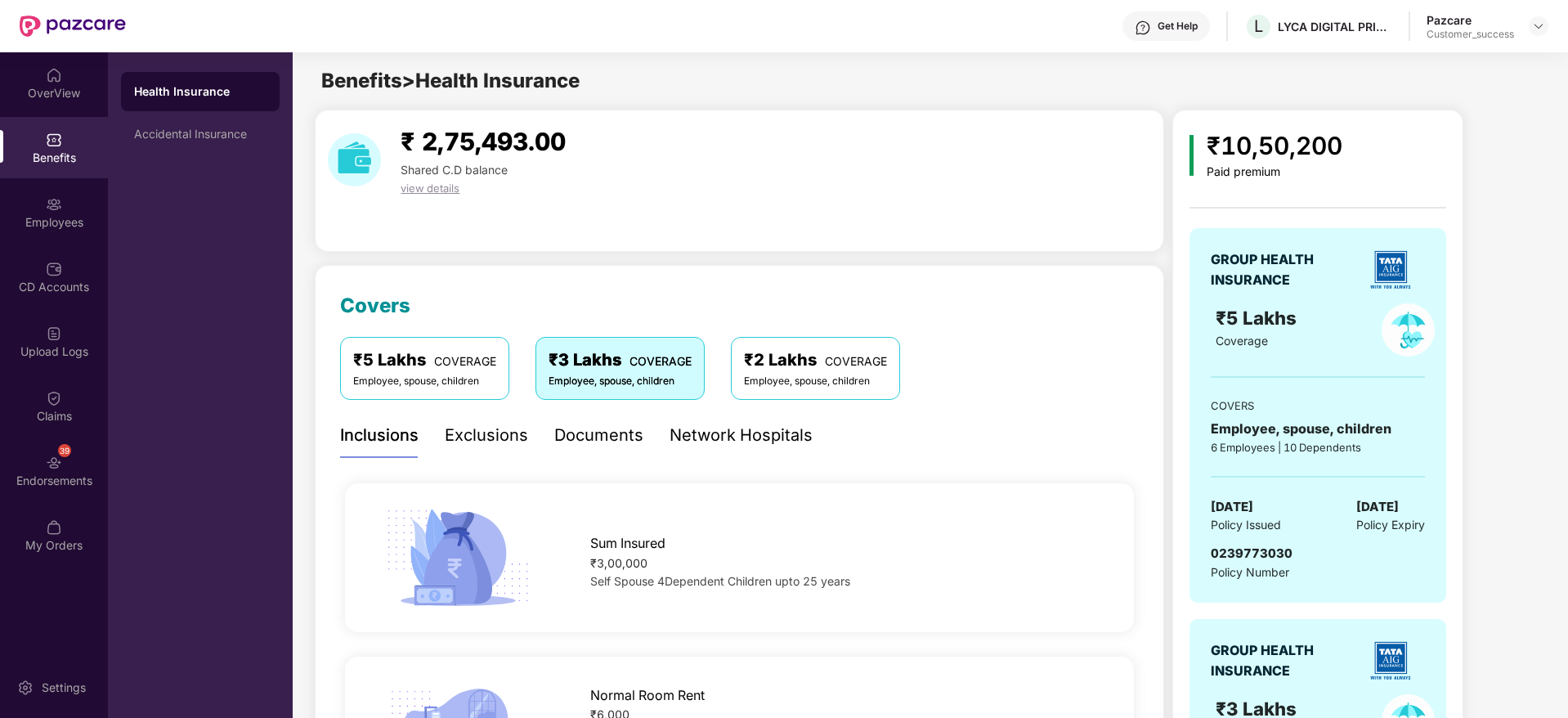
click at [815, 366] on div "₹2 Lakhs COVERAGE" at bounding box center [816, 360] width 143 height 25
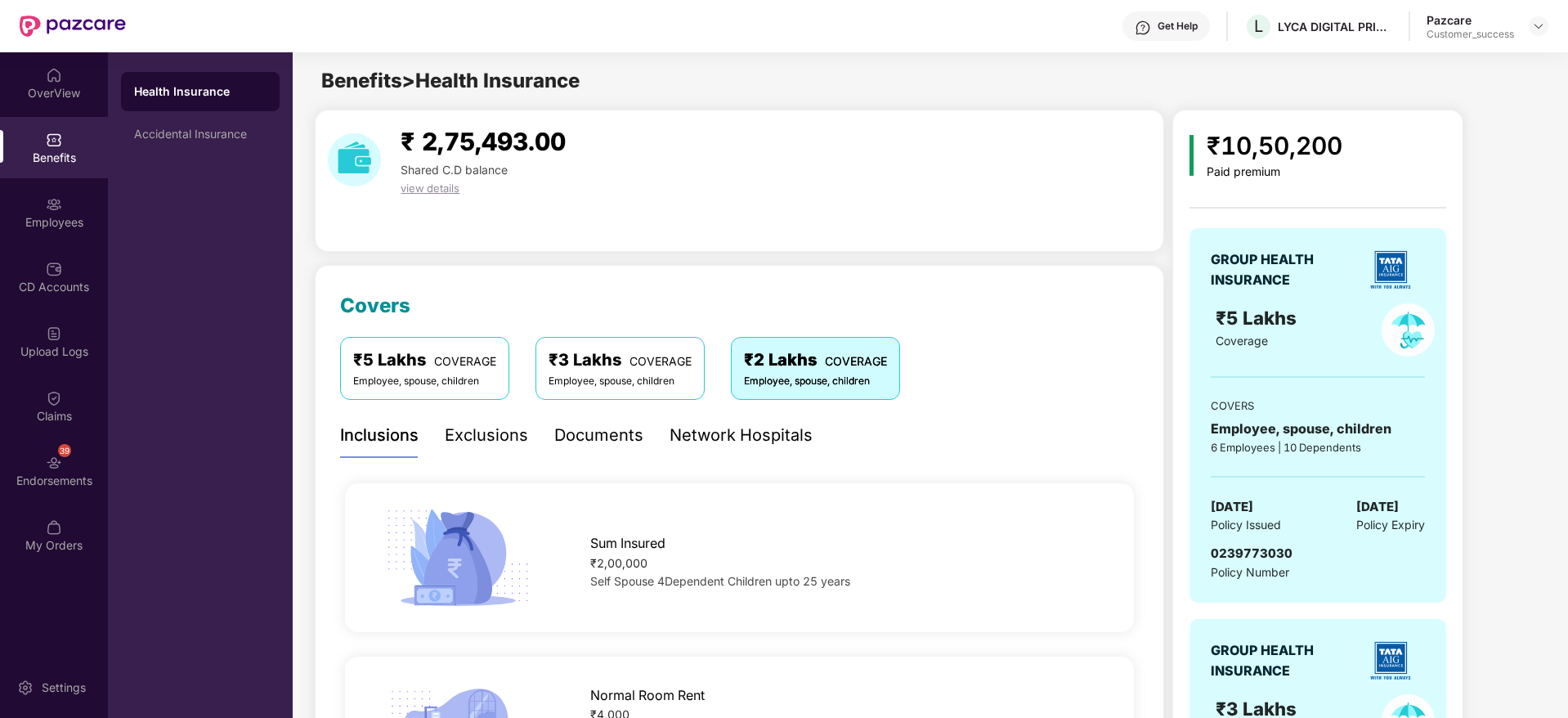
click at [480, 361] on span "COVERAGE" at bounding box center [465, 361] width 62 height 14
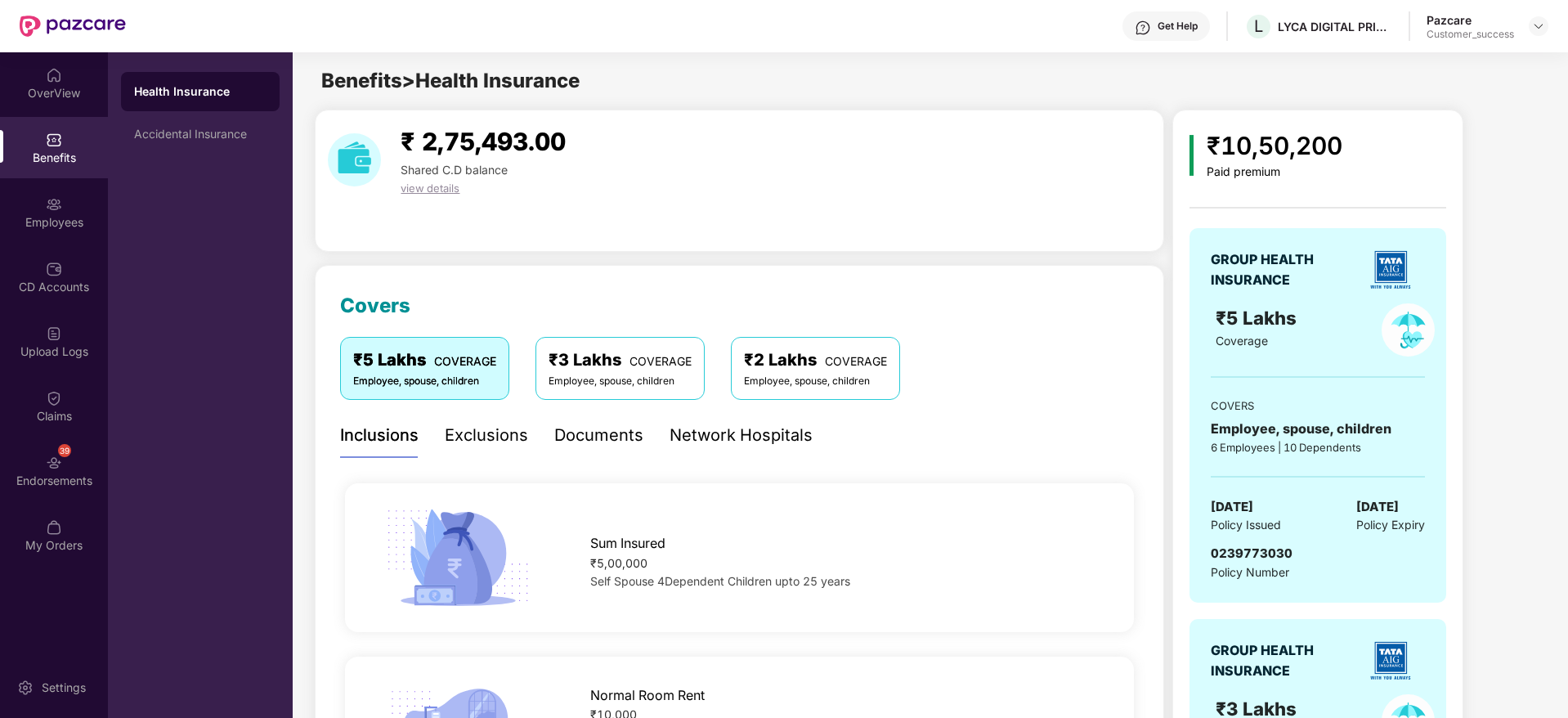
click at [609, 356] on div "₹3 Lakhs COVERAGE" at bounding box center [620, 360] width 143 height 25
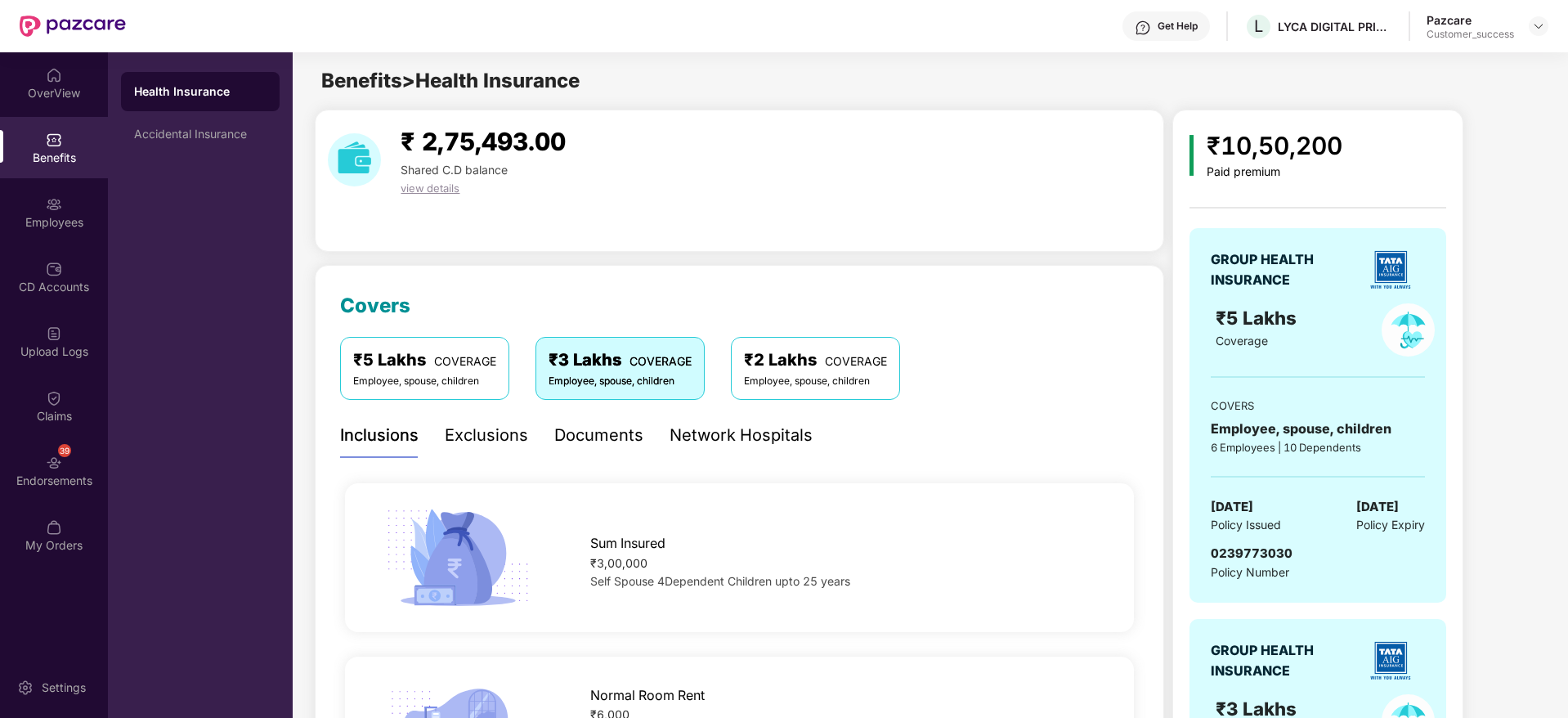
click at [810, 363] on div "₹2 Lakhs COVERAGE" at bounding box center [816, 360] width 143 height 25
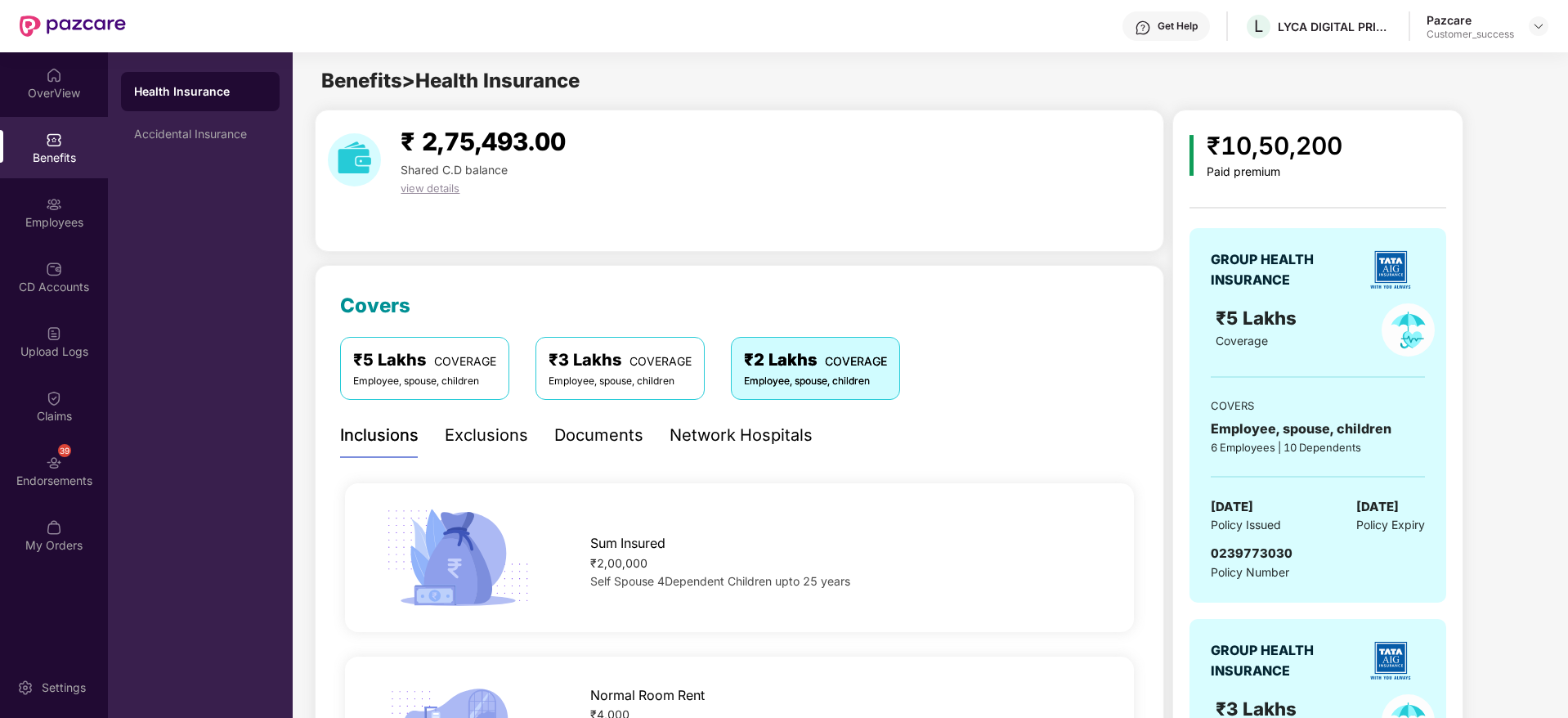
click at [419, 362] on div "₹5 Lakhs COVERAGE" at bounding box center [424, 360] width 143 height 25
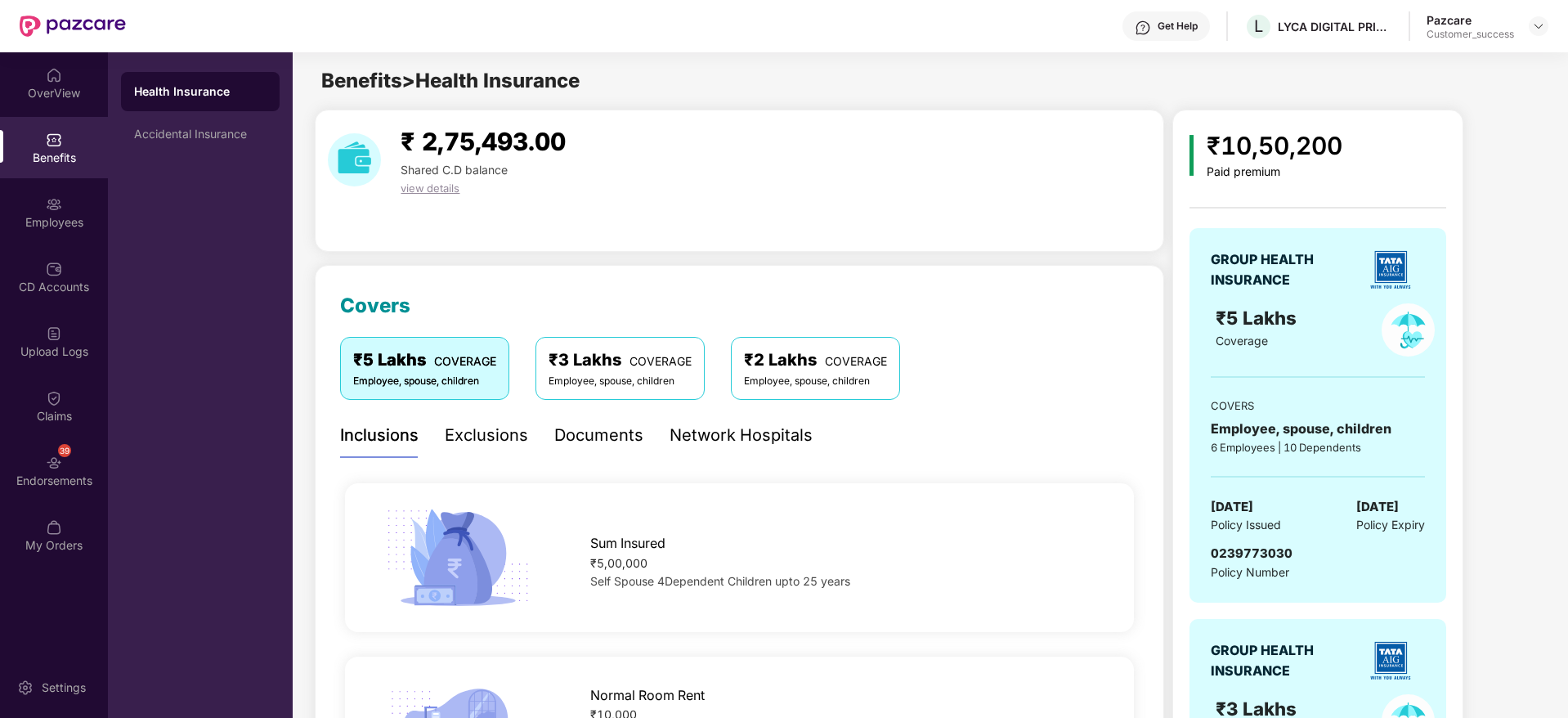
click at [610, 364] on div "₹3 Lakhs COVERAGE" at bounding box center [620, 360] width 143 height 25
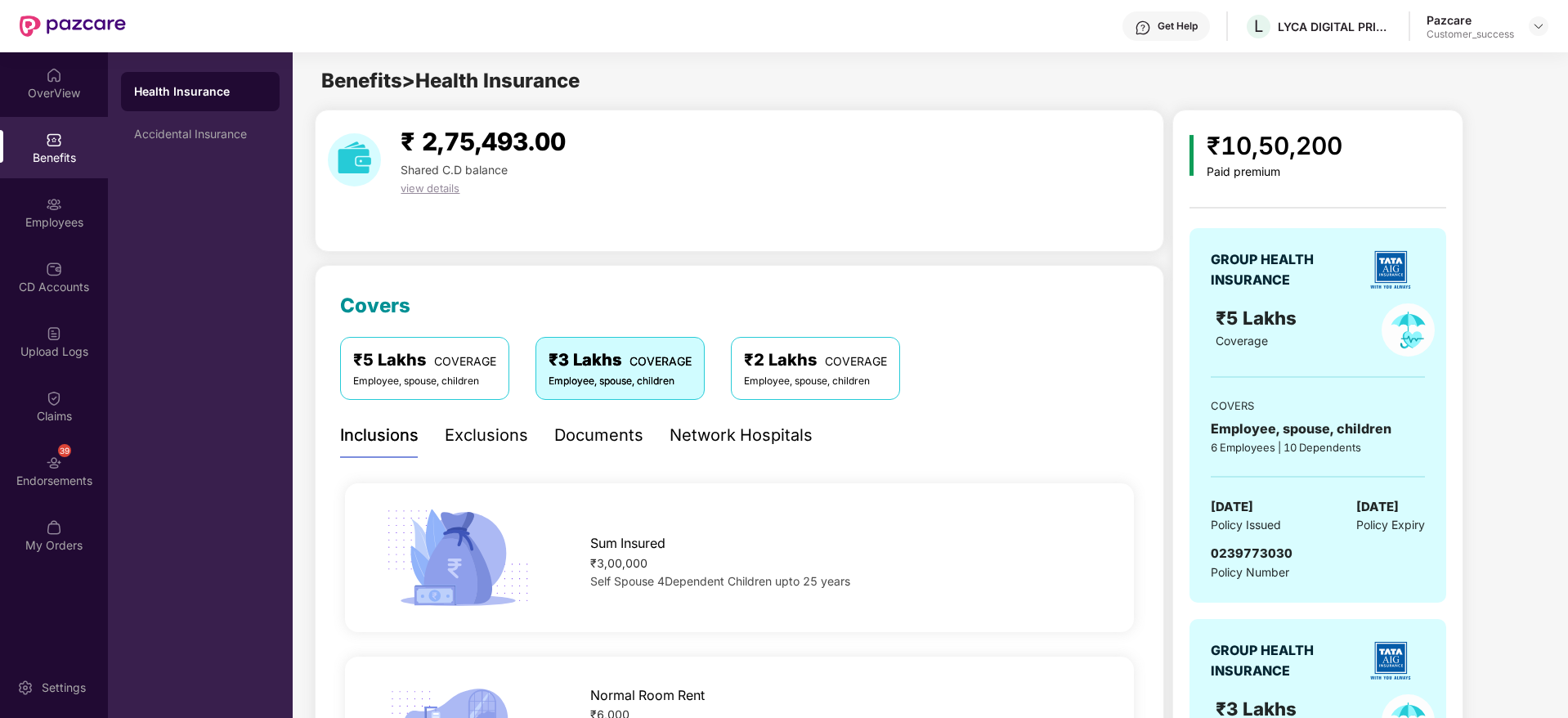
click at [788, 367] on div "₹2 Lakhs COVERAGE" at bounding box center [816, 360] width 143 height 25
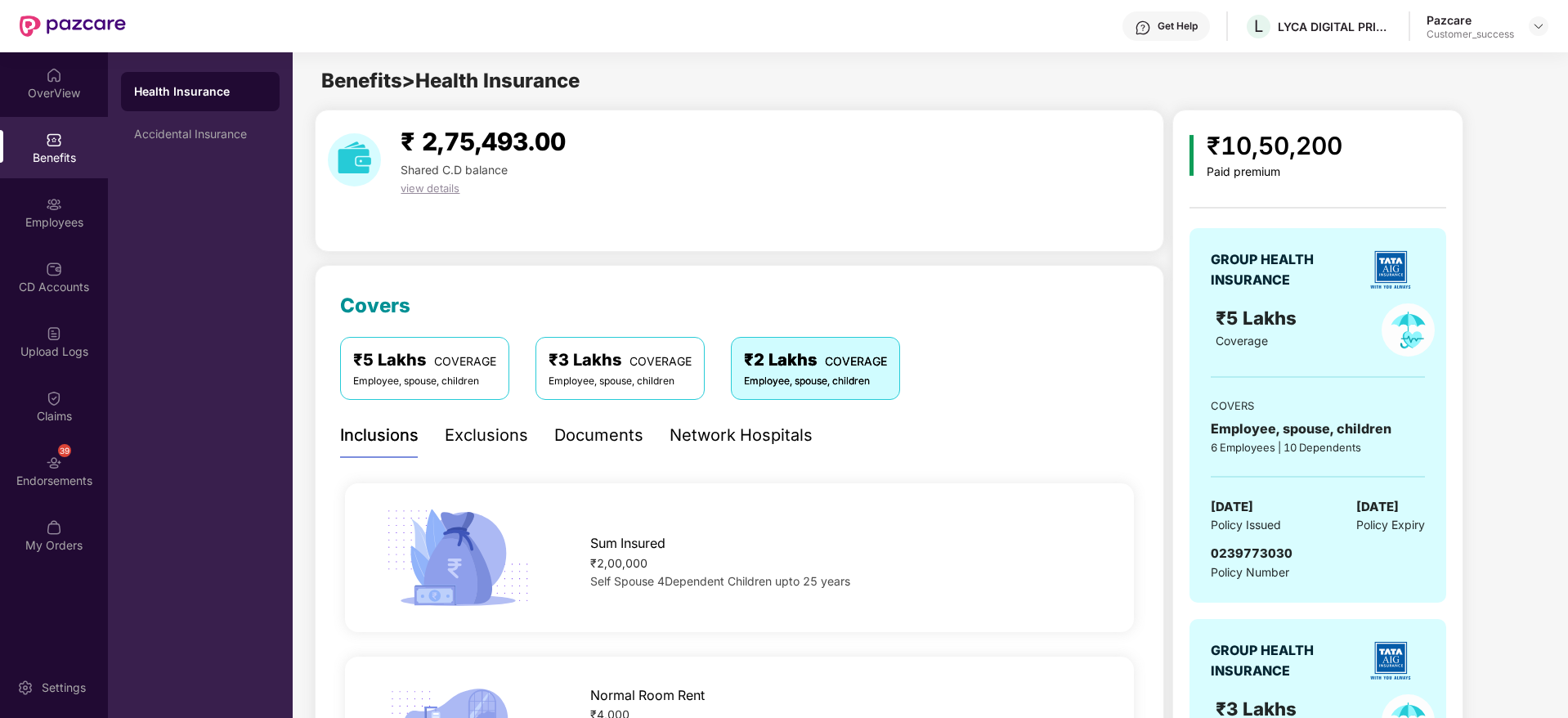
click at [464, 355] on span "COVERAGE" at bounding box center [465, 361] width 62 height 14
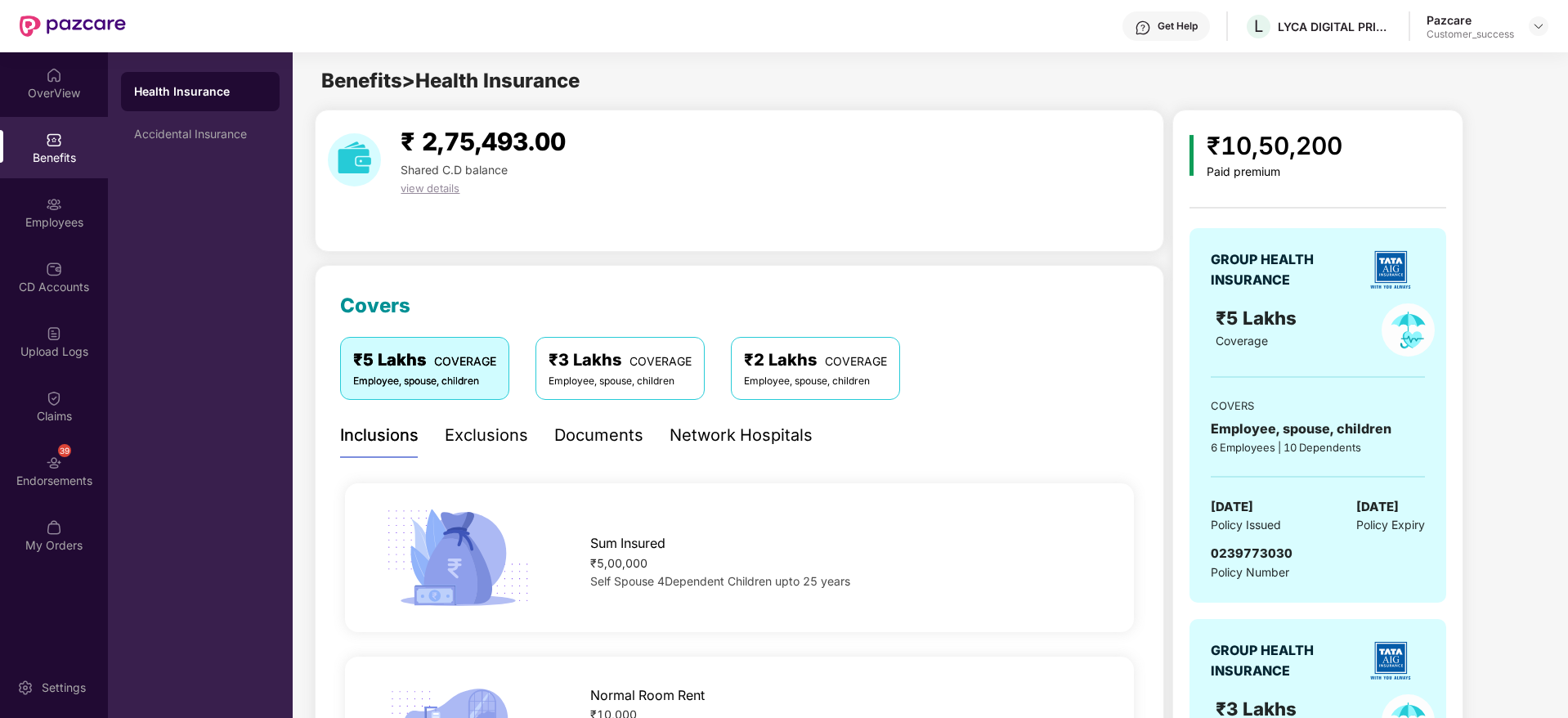
click at [616, 358] on div "₹3 Lakhs COVERAGE" at bounding box center [620, 360] width 143 height 25
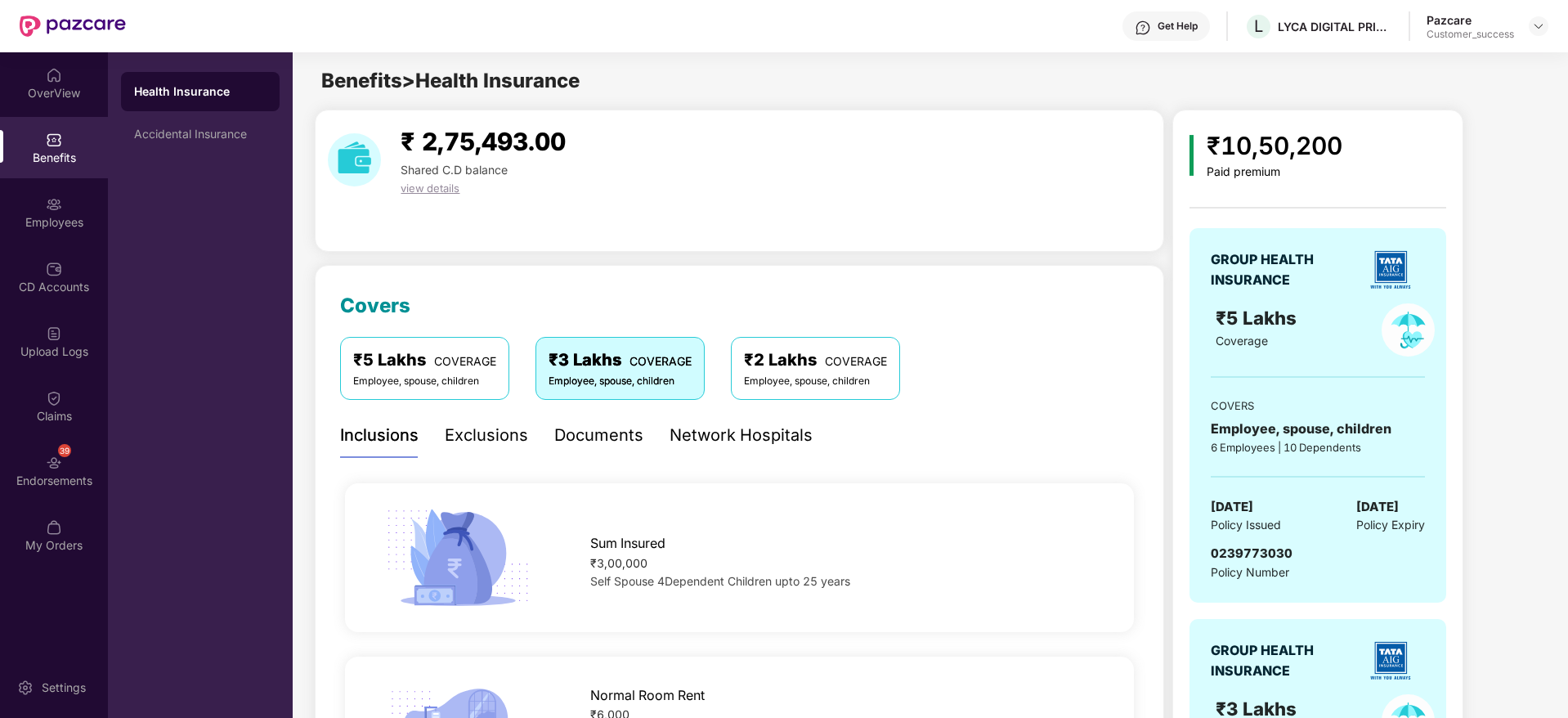
click at [825, 364] on span "COVERAGE" at bounding box center [856, 361] width 62 height 14
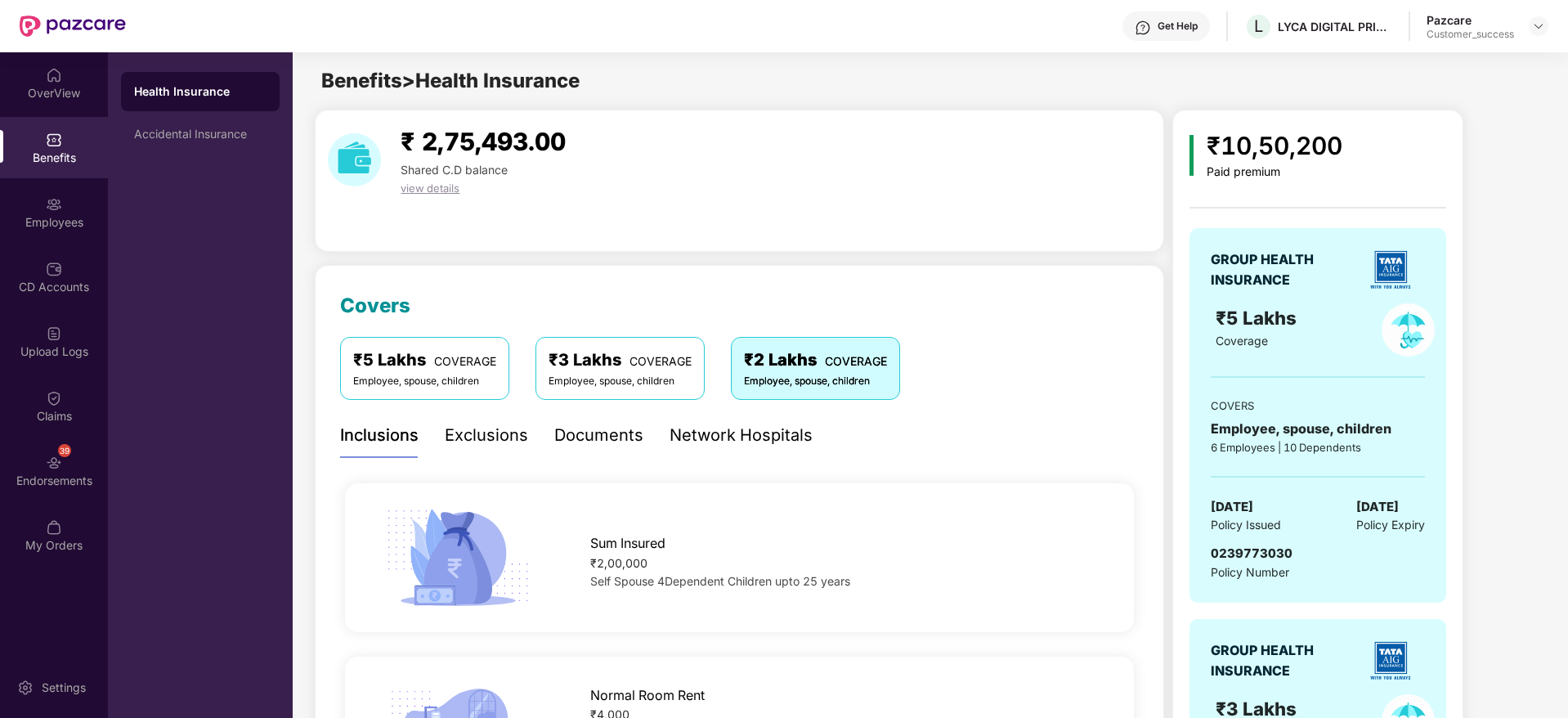
click at [407, 356] on div "₹5 Lakhs COVERAGE" at bounding box center [424, 360] width 143 height 25
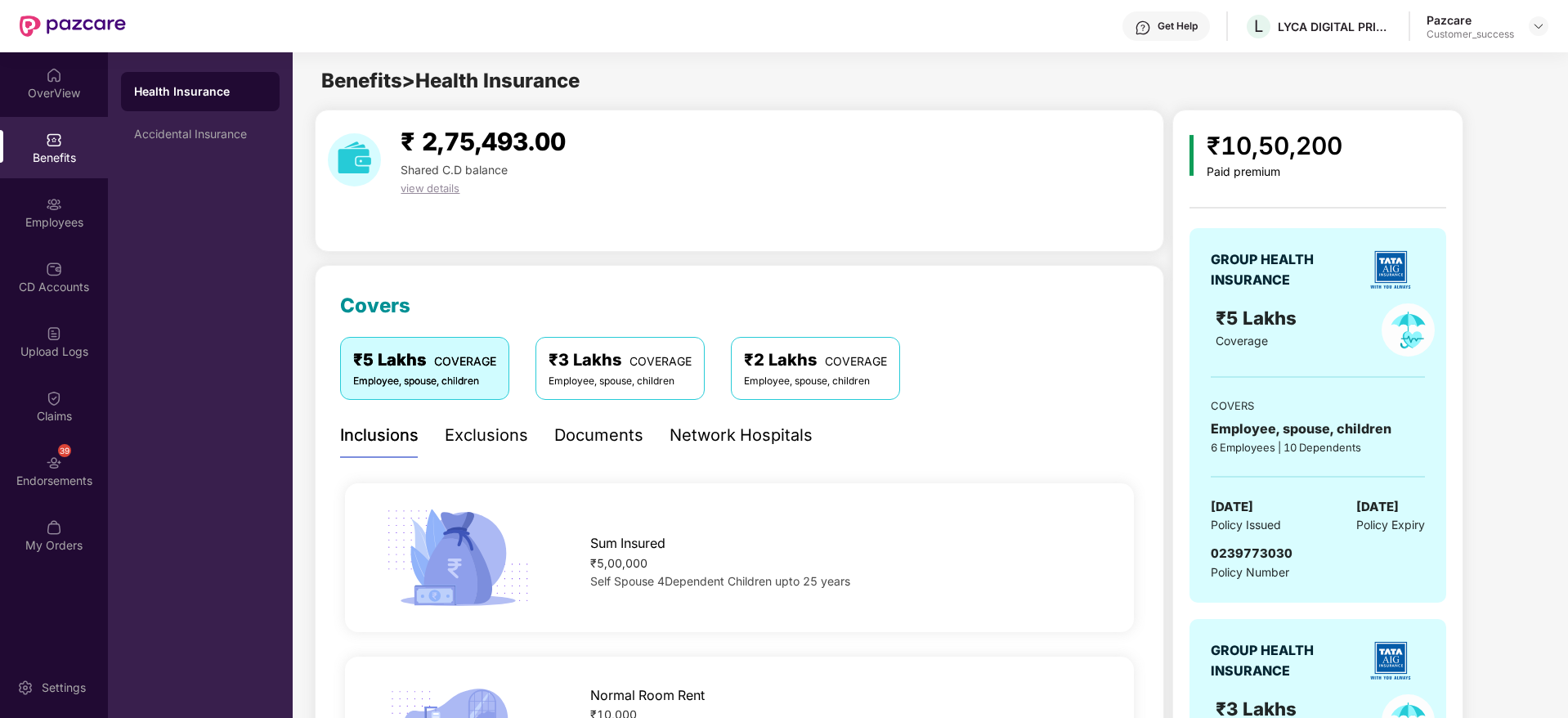
click at [612, 363] on div "₹3 Lakhs COVERAGE" at bounding box center [620, 360] width 143 height 25
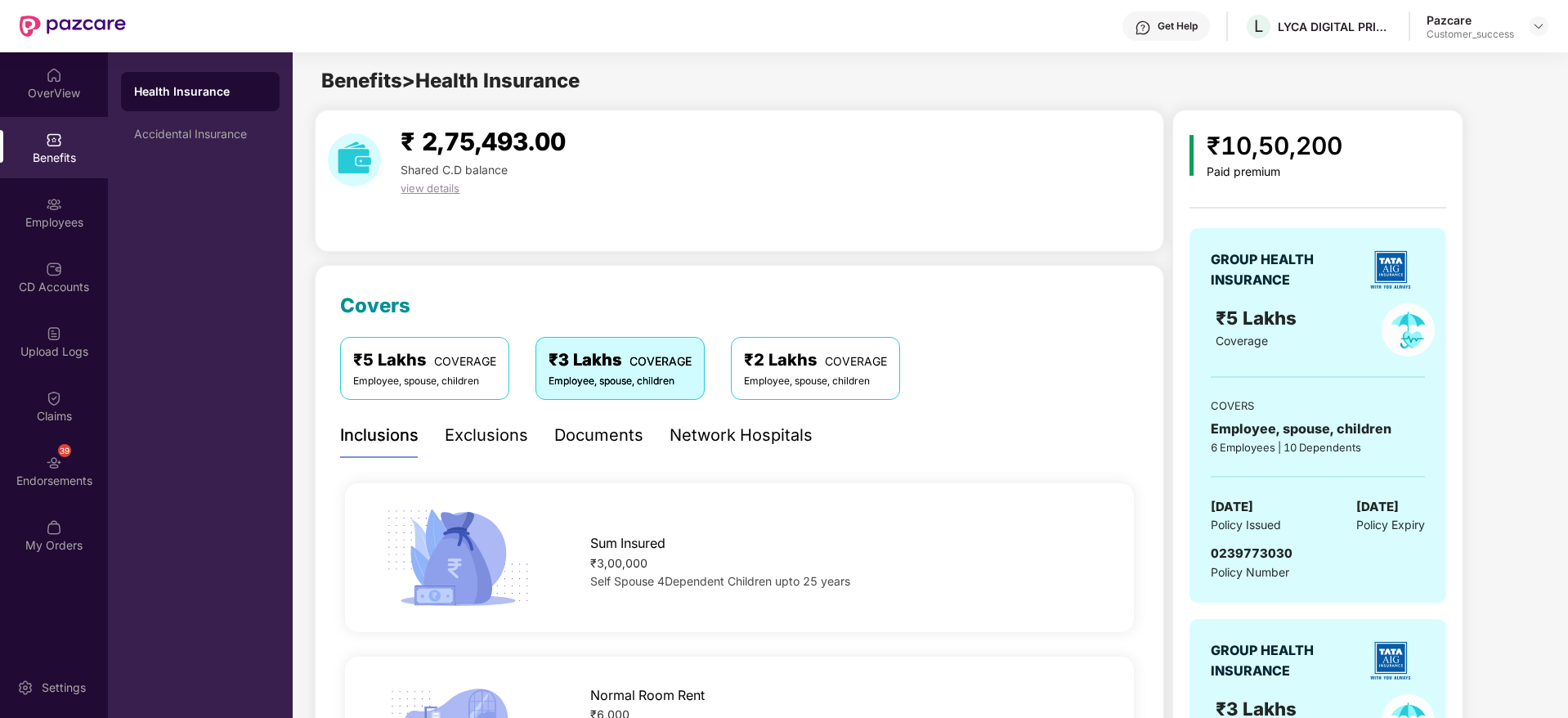
click at [829, 344] on div "₹2 Lakhs COVERAGE Employee, spouse, children" at bounding box center [815, 368] width 169 height 62
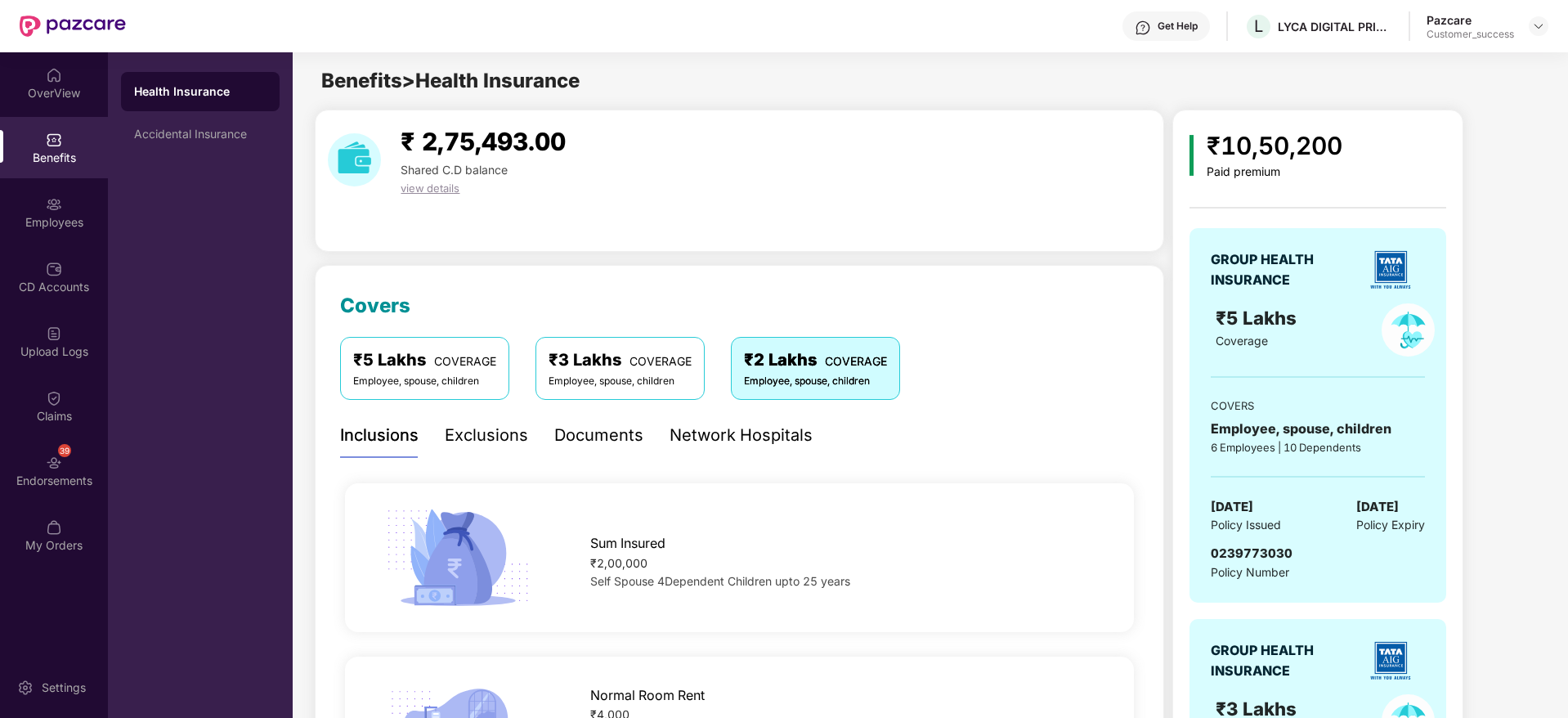
click at [597, 343] on div "₹3 Lakhs COVERAGE Employee, spouse, children" at bounding box center [620, 368] width 169 height 62
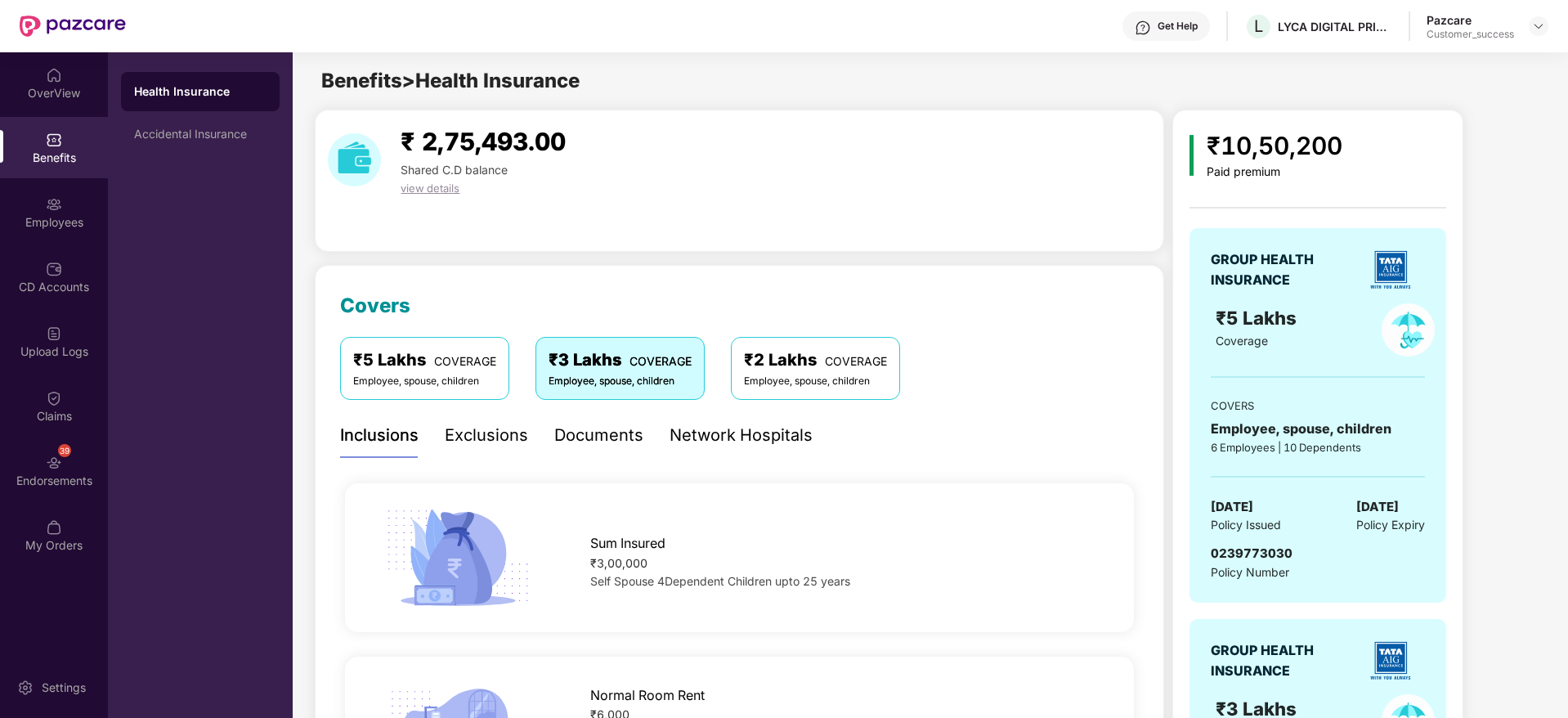
click at [454, 344] on div "₹5 Lakhs COVERAGE Employee, spouse, children" at bounding box center [424, 368] width 169 height 62
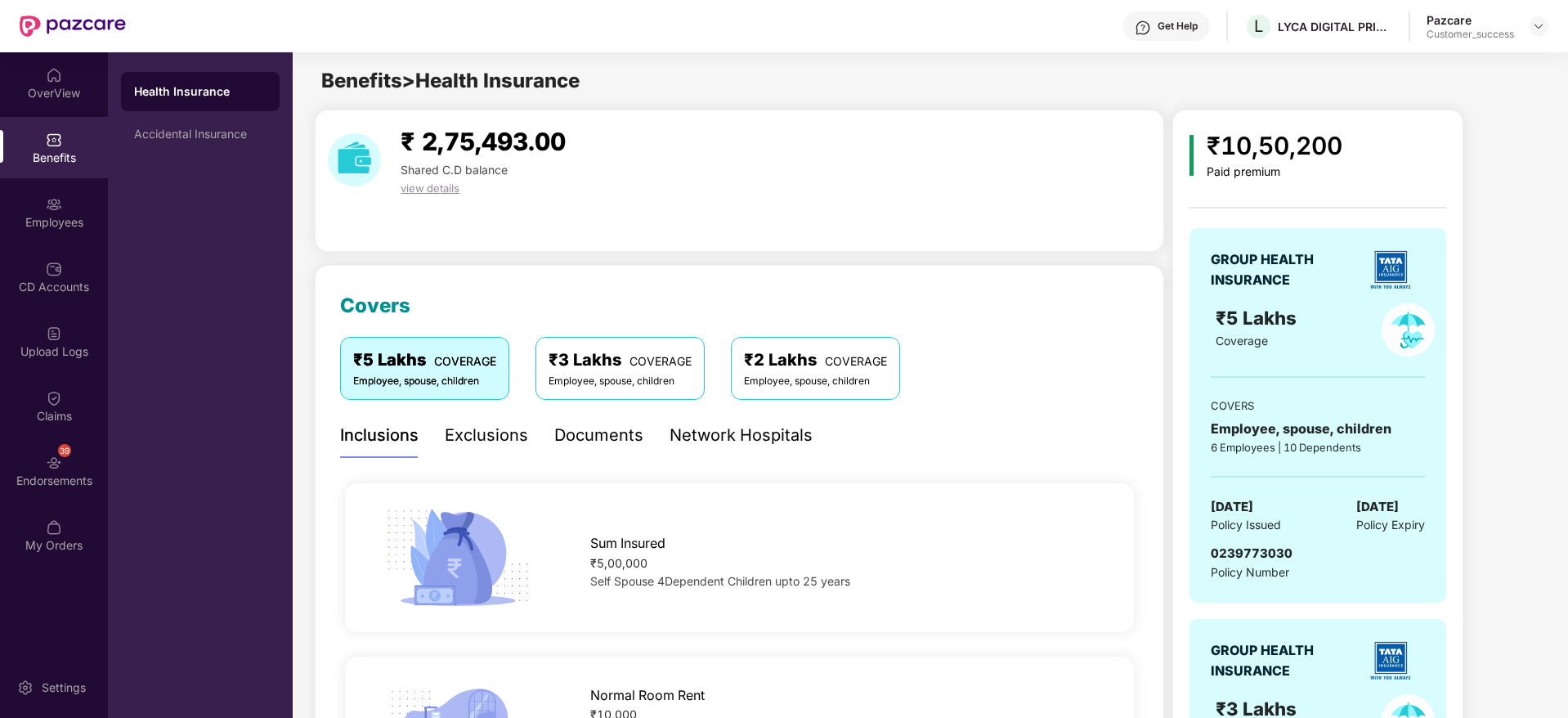
click at [613, 344] on div "₹3 Lakhs COVERAGE Employee, spouse, children" at bounding box center [620, 368] width 169 height 62
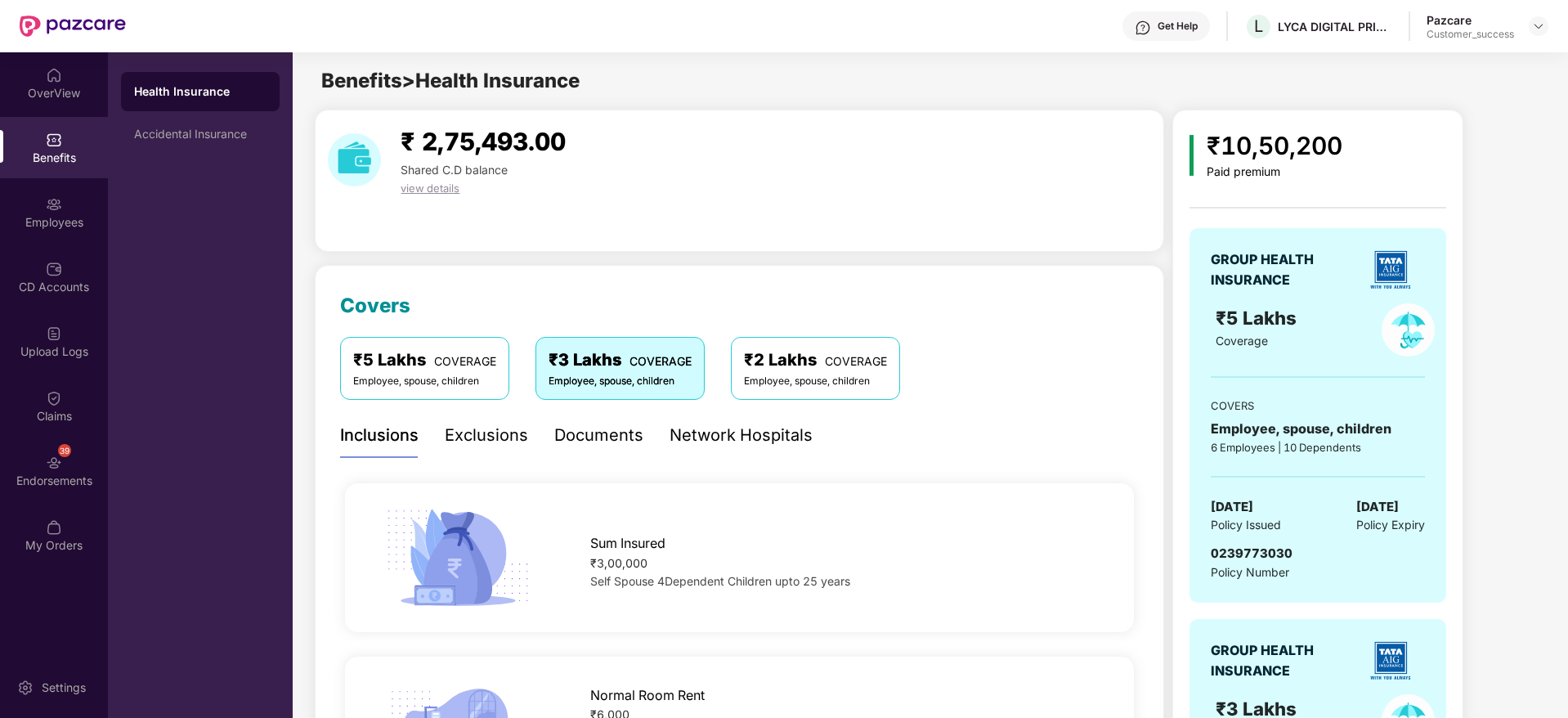
click at [839, 360] on span "COVERAGE" at bounding box center [856, 361] width 62 height 14
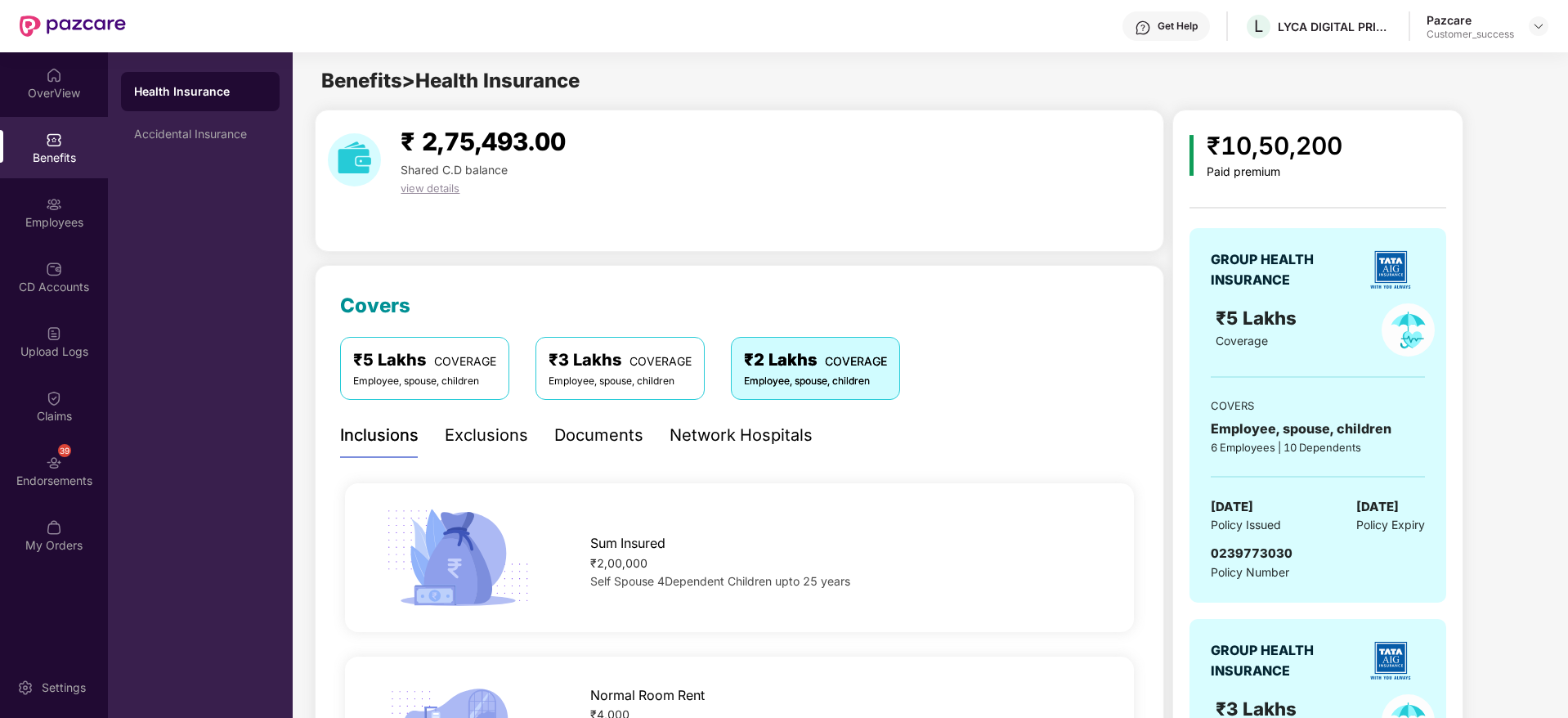
click at [448, 366] on span "COVERAGE" at bounding box center [465, 361] width 62 height 14
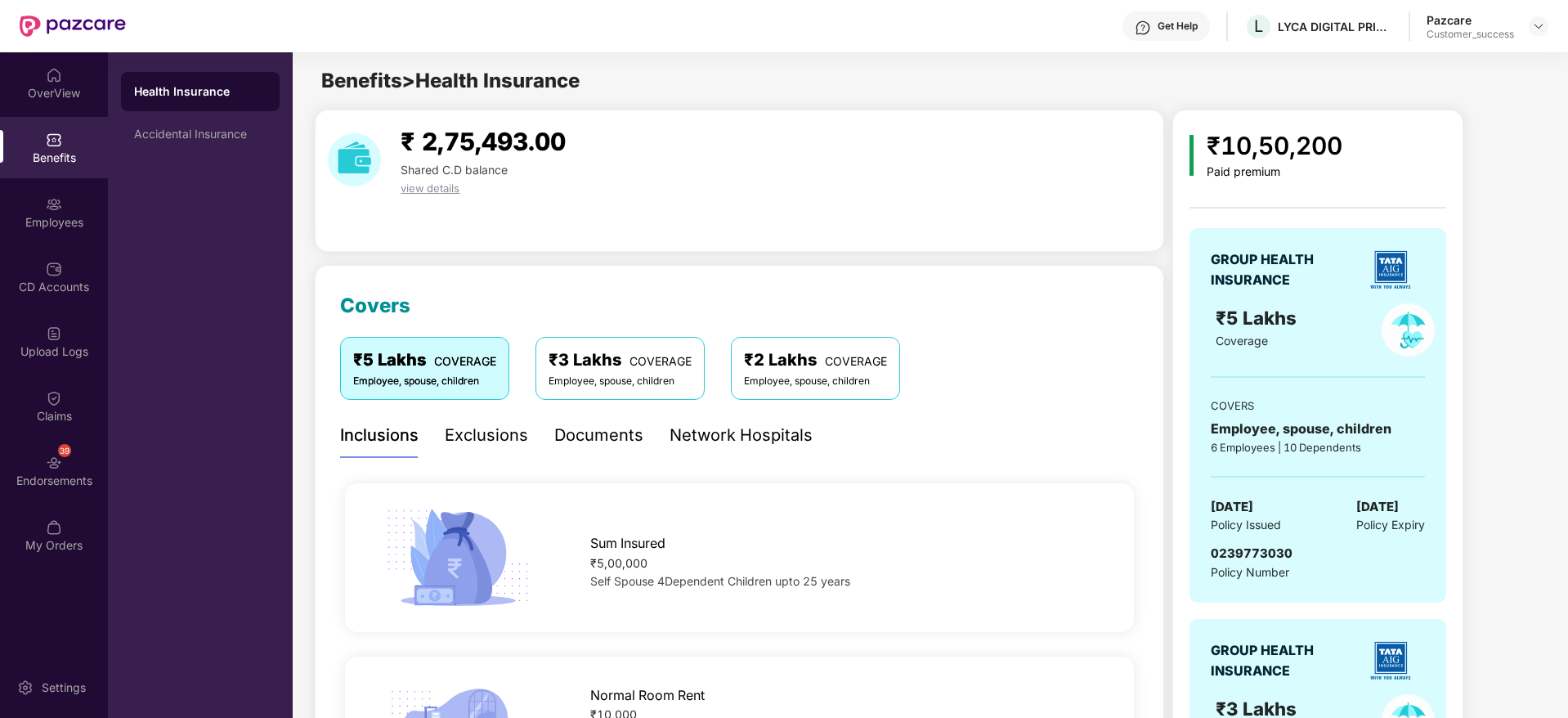
click at [649, 241] on div "₹ 2,75,493.00 Shared C.D balance view details" at bounding box center [739, 180] width 850 height 142
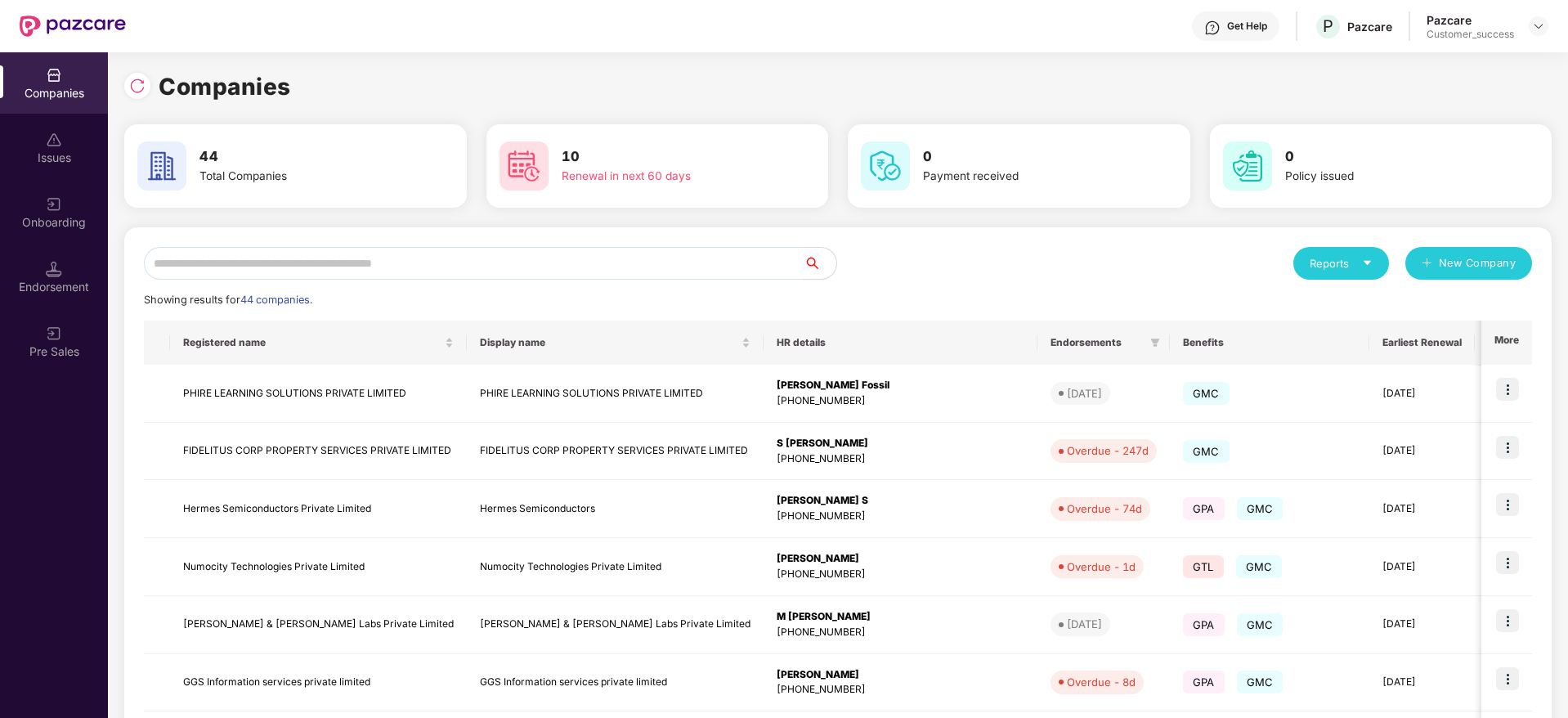
click at [417, 259] on input "text" at bounding box center [474, 263] width 660 height 33
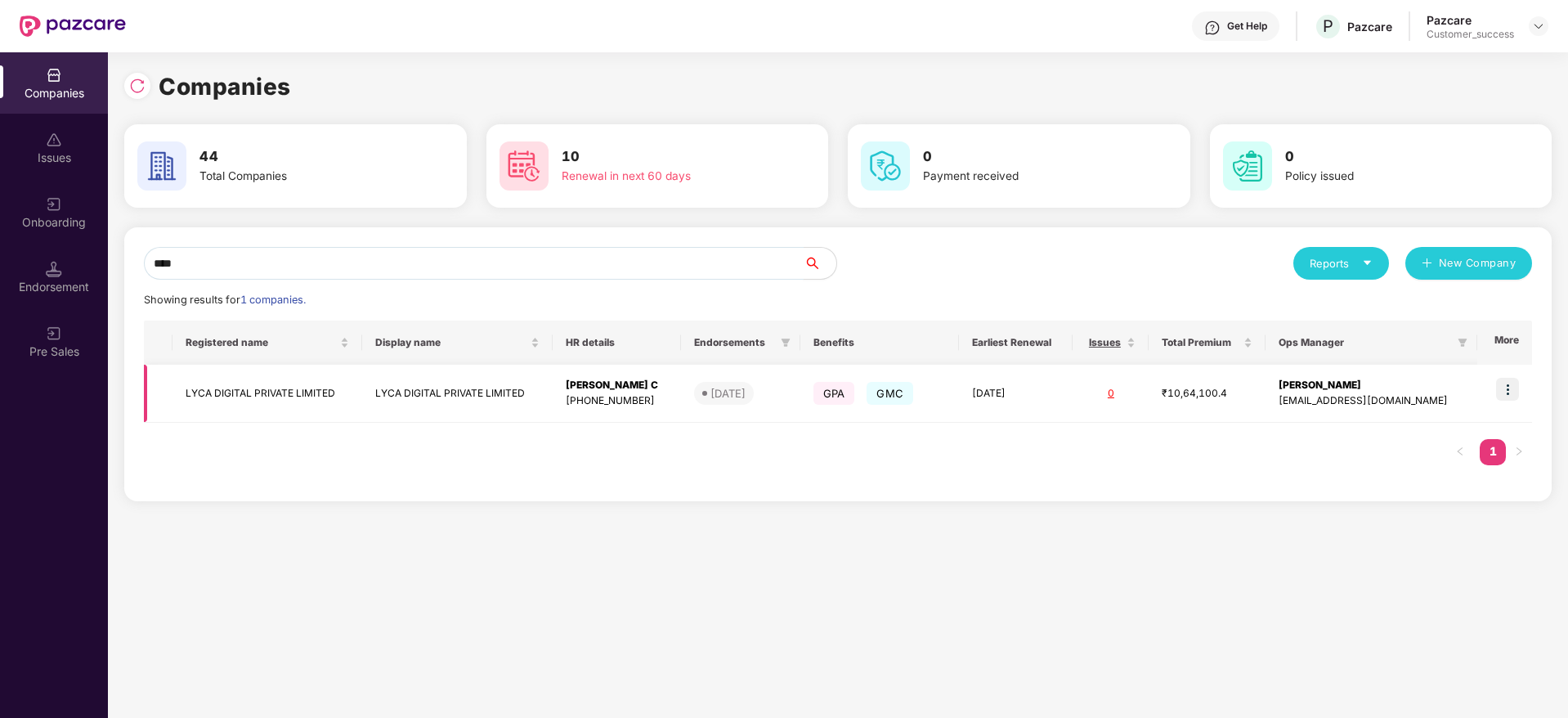
type input "****"
click at [260, 395] on td "LYCA DIGITAL PRIVATE LIMITED" at bounding box center [267, 394] width 191 height 58
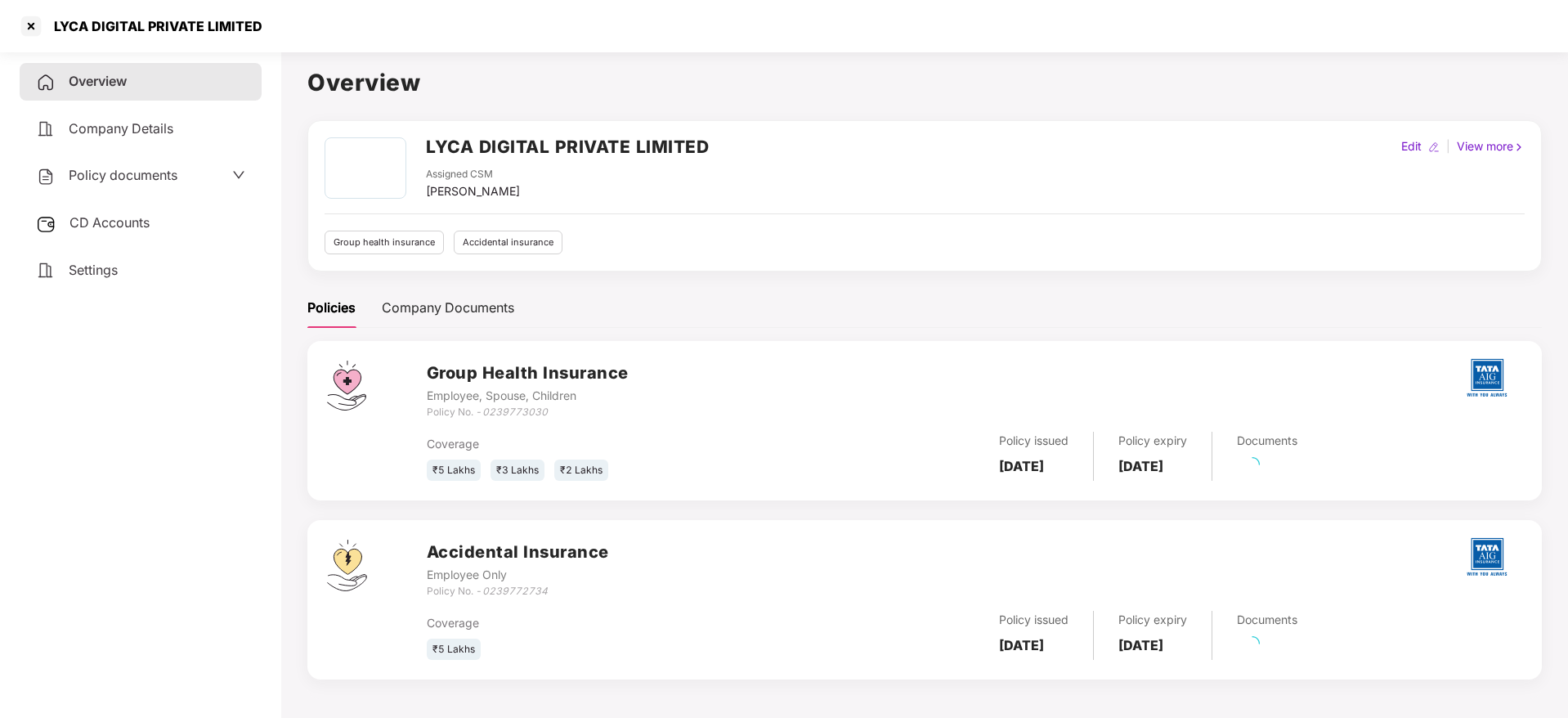
click at [147, 180] on span "Policy documents" at bounding box center [123, 174] width 109 height 16
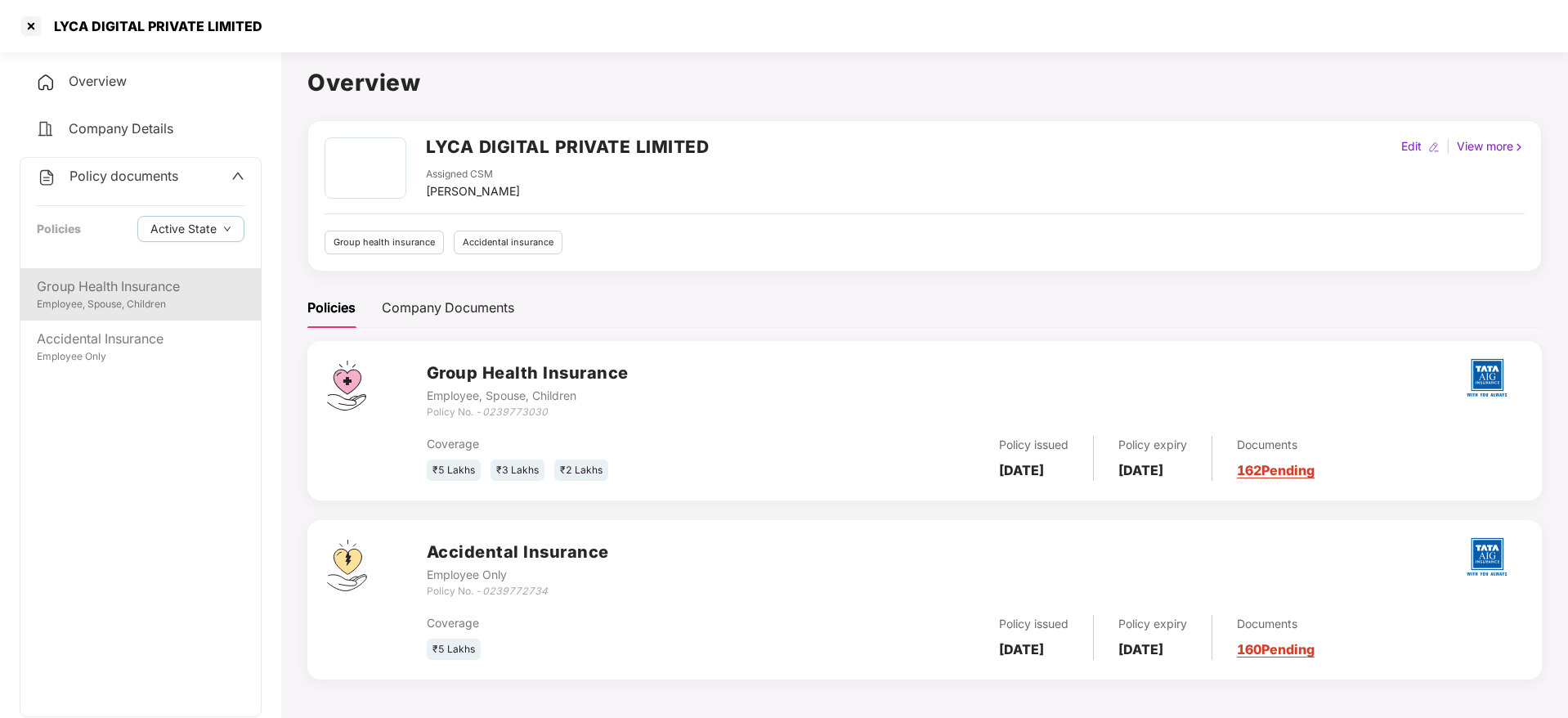
click at [159, 294] on div "Group Health Insurance" at bounding box center [141, 287] width 208 height 21
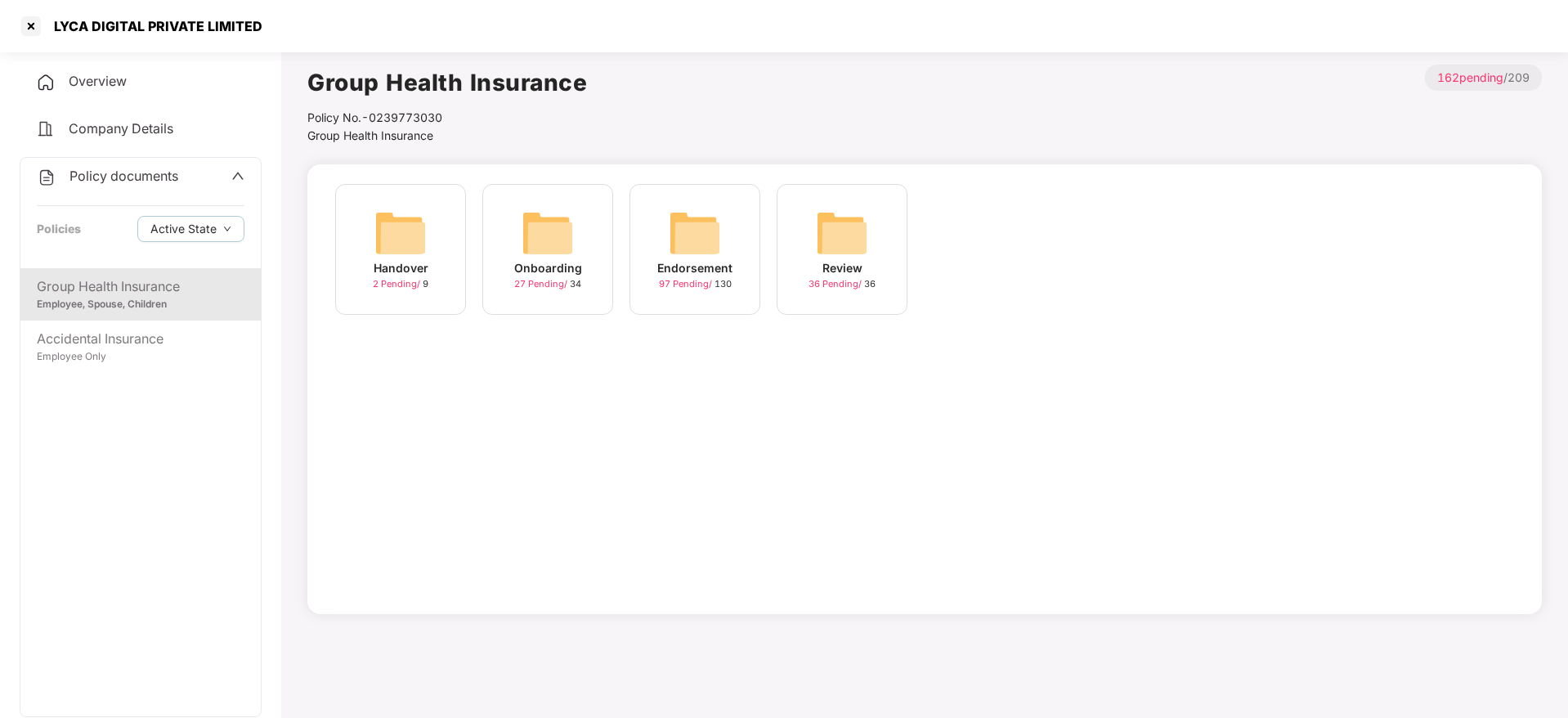
click at [677, 230] on img at bounding box center [694, 233] width 53 height 53
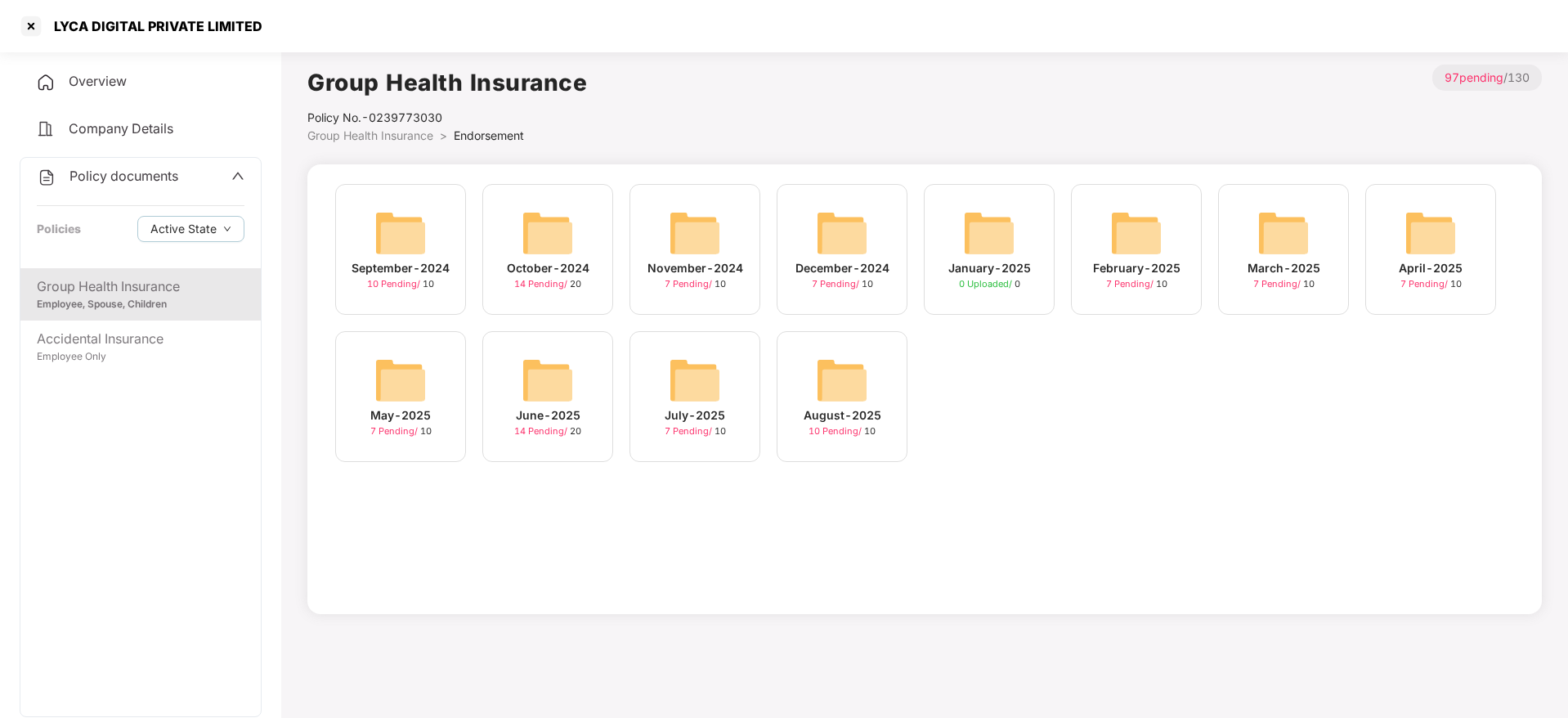
click at [714, 396] on img at bounding box center [694, 380] width 53 height 53
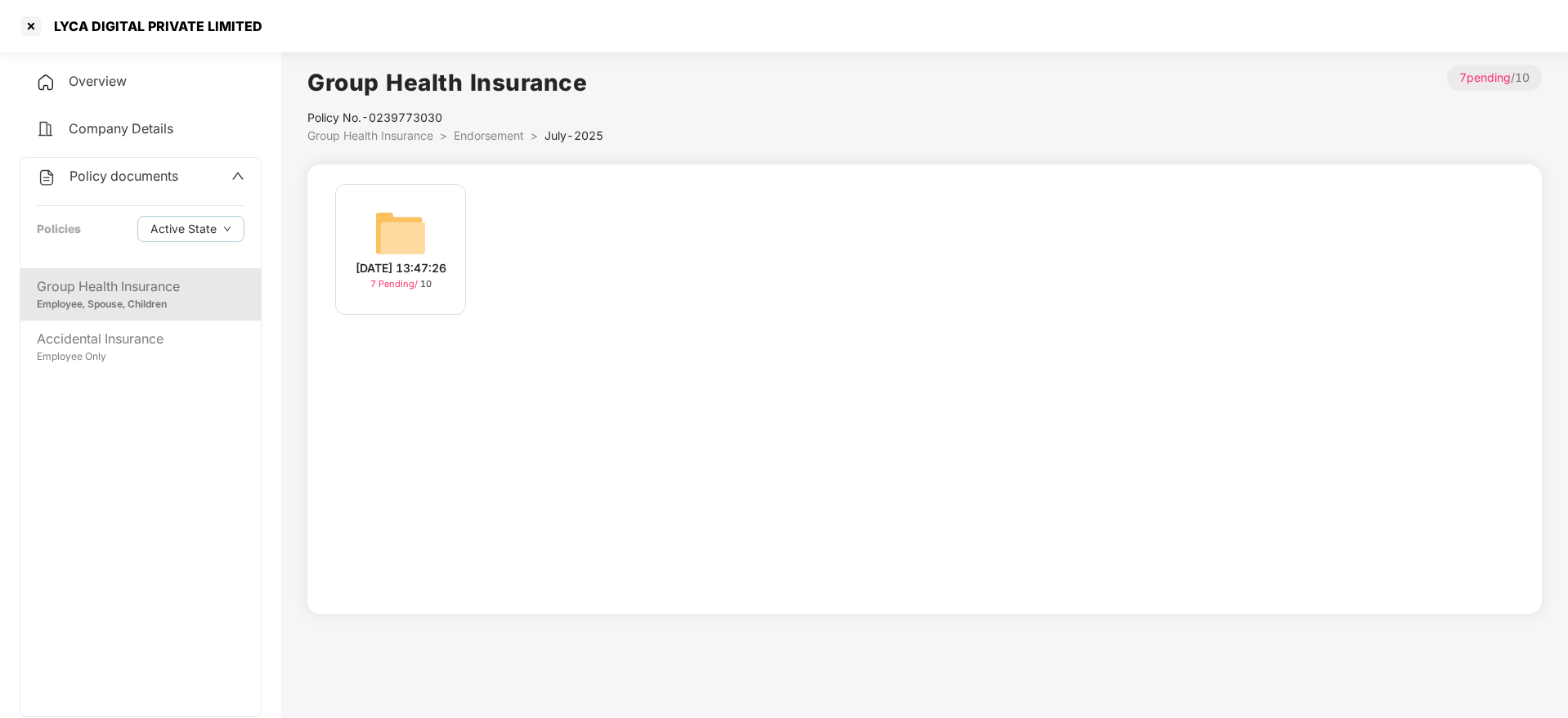
click at [381, 254] on img at bounding box center [400, 233] width 53 height 53
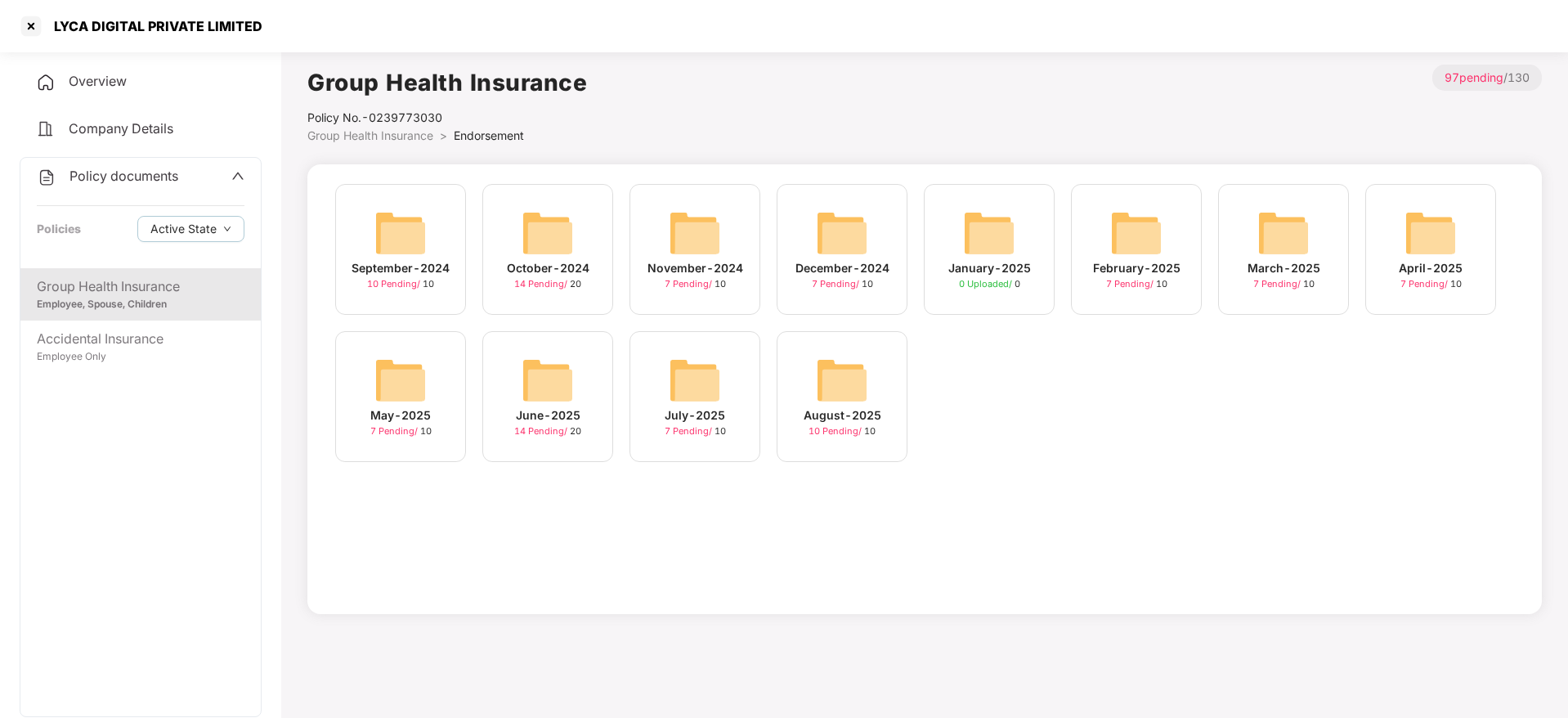
click at [900, 369] on div "August-2025 10 Pending / 10" at bounding box center [843, 397] width 131 height 131
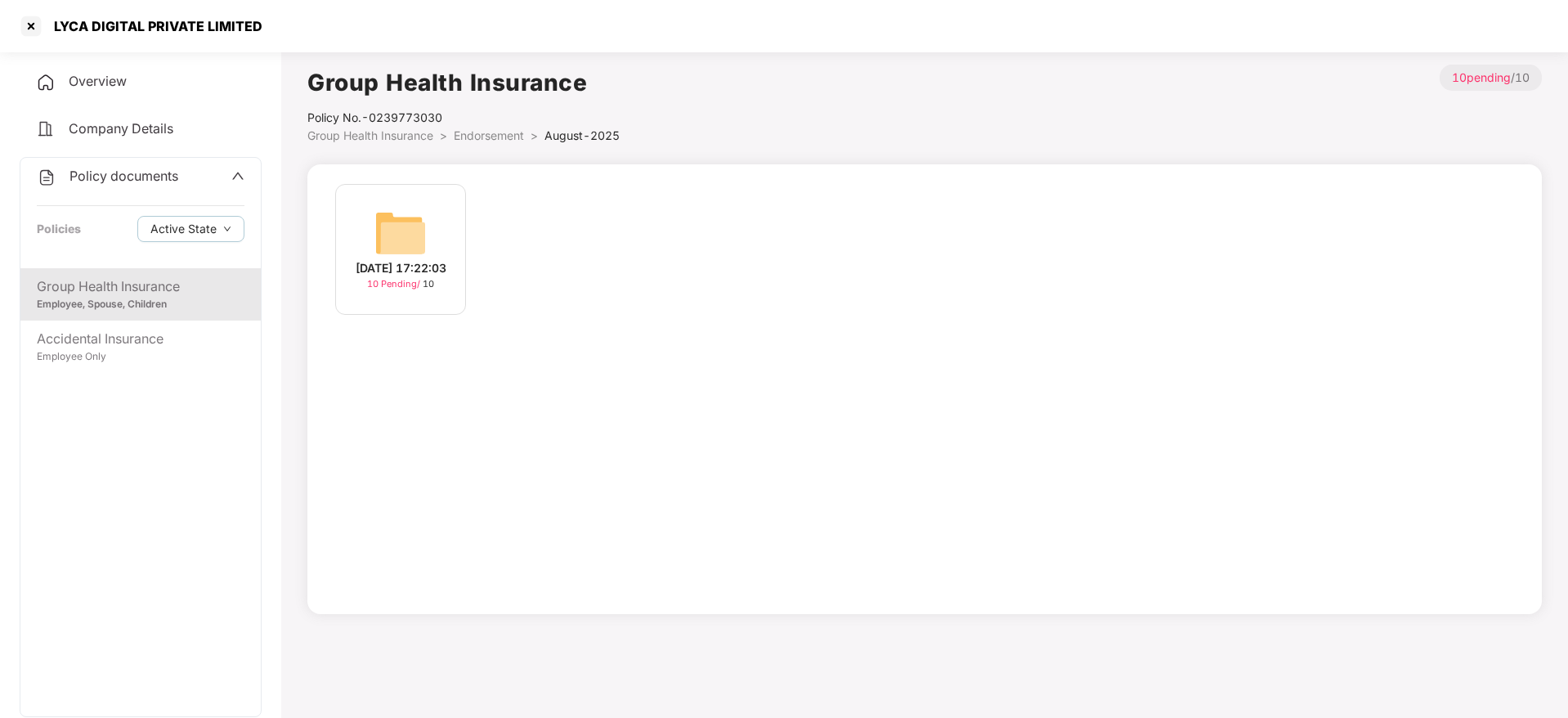
click at [398, 259] on div "[DATE] 17:22:03" at bounding box center [400, 268] width 91 height 18
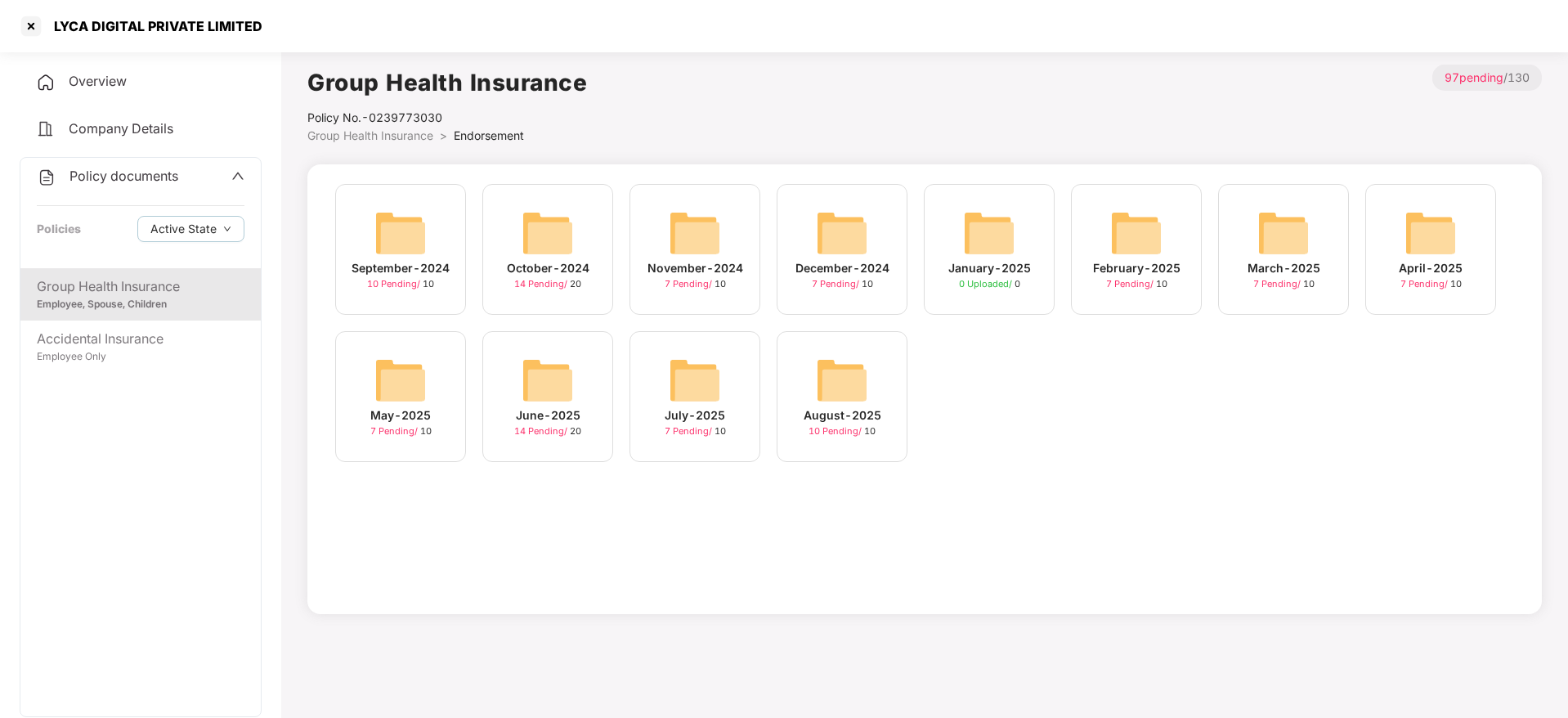
click at [724, 388] on div "July-2025 7 Pending / 10" at bounding box center [695, 397] width 131 height 131
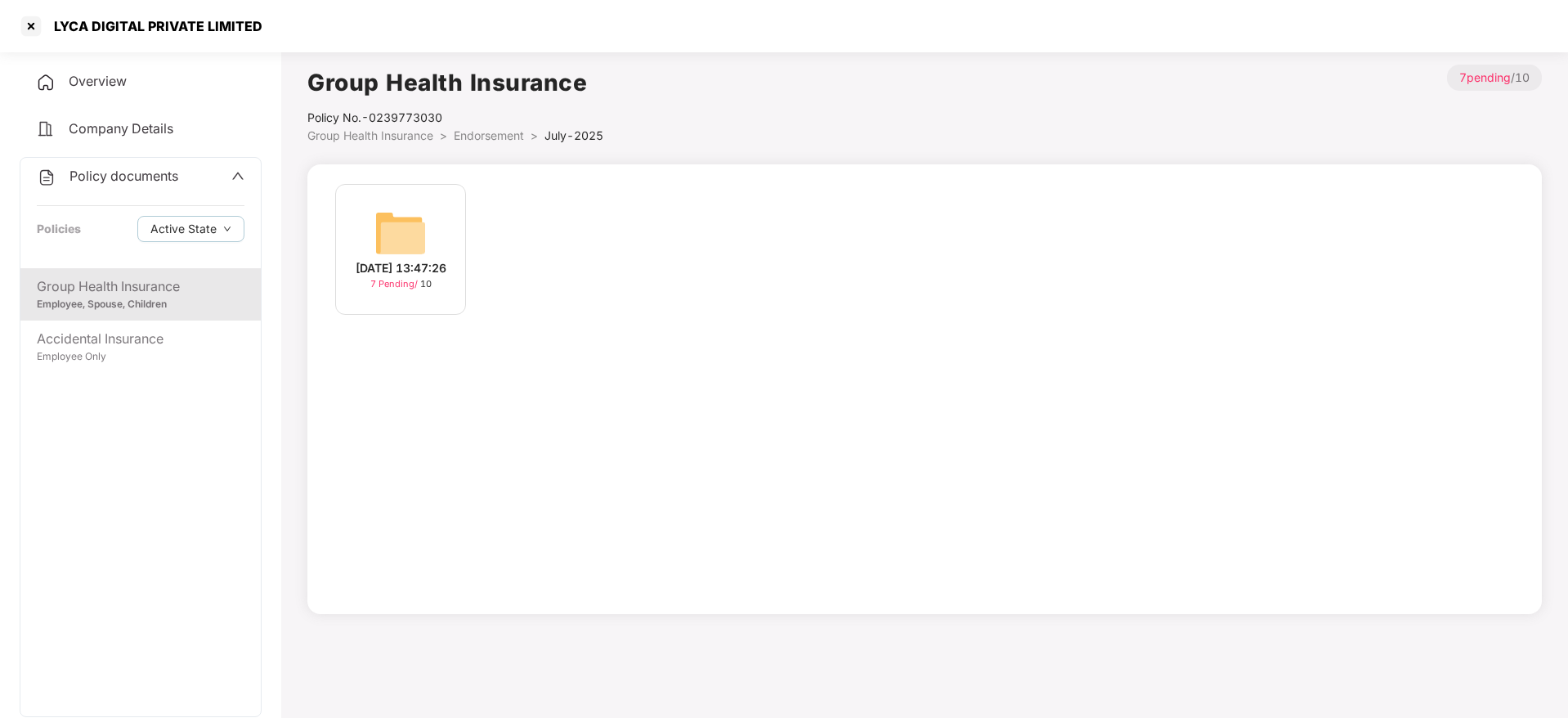
click at [402, 246] on img at bounding box center [400, 233] width 53 height 53
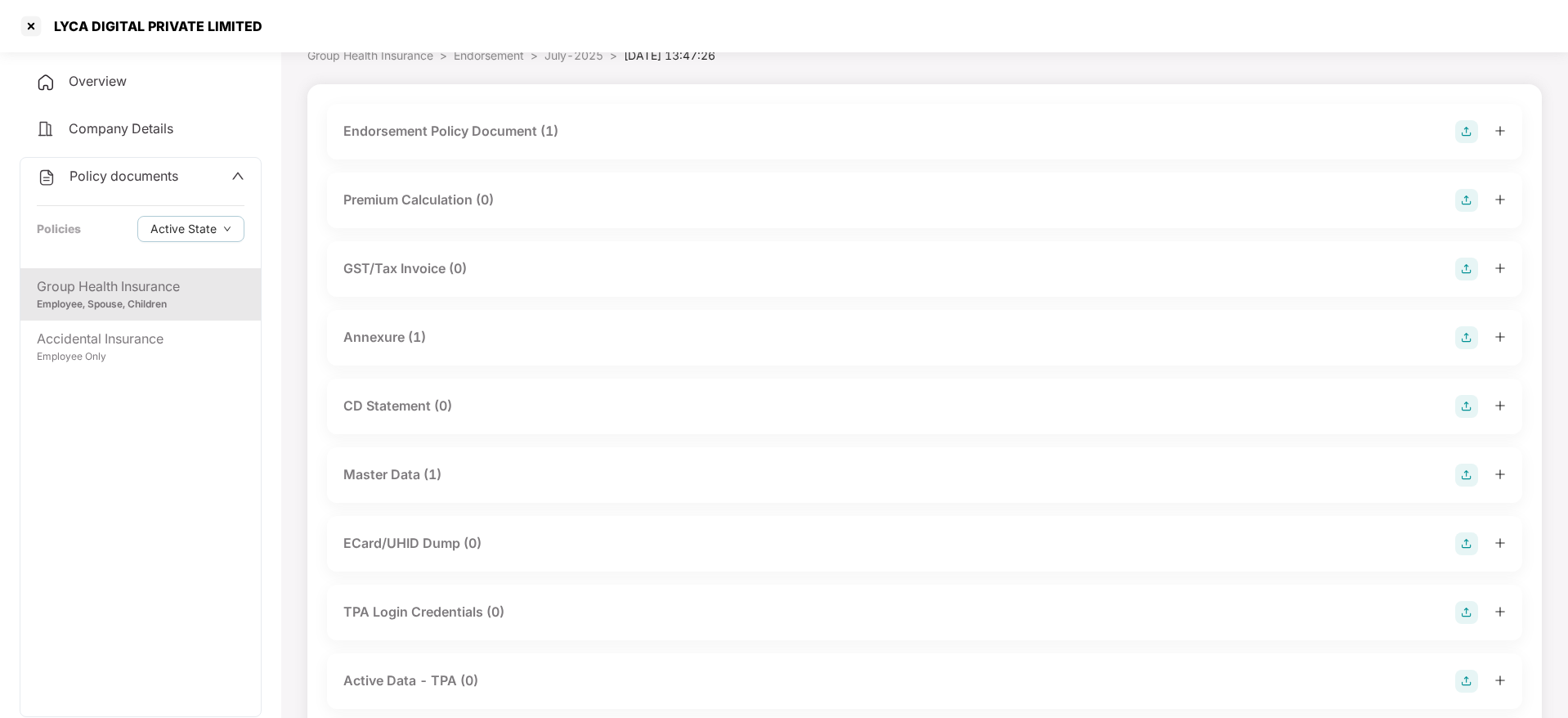
scroll to position [85, 0]
click at [693, 463] on div "Master Data (1)" at bounding box center [925, 470] width 1163 height 23
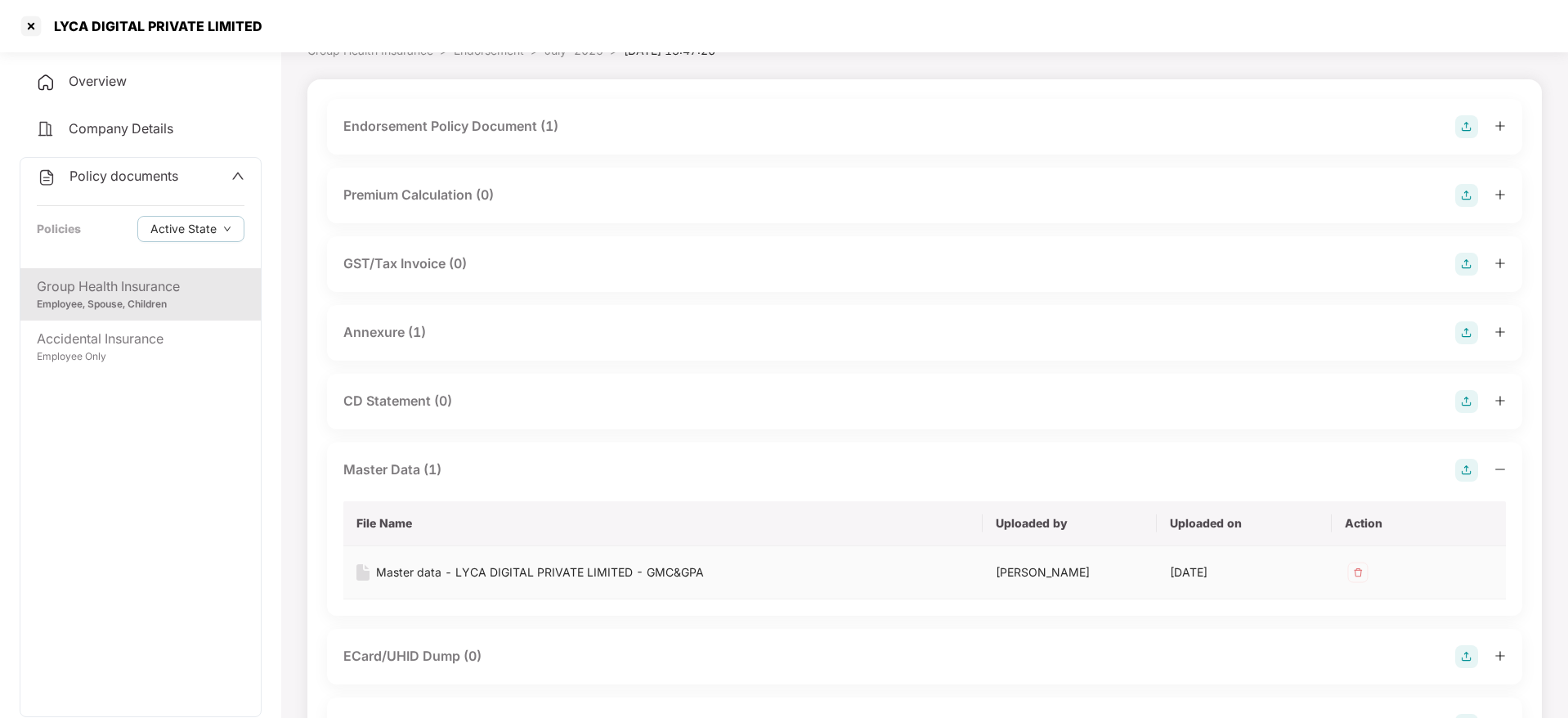
click at [560, 570] on div "Master data - LYCA DIGITAL PRIVATE LIMITED - GMC&GPA" at bounding box center [540, 572] width 328 height 18
click at [26, 31] on div at bounding box center [31, 26] width 26 height 26
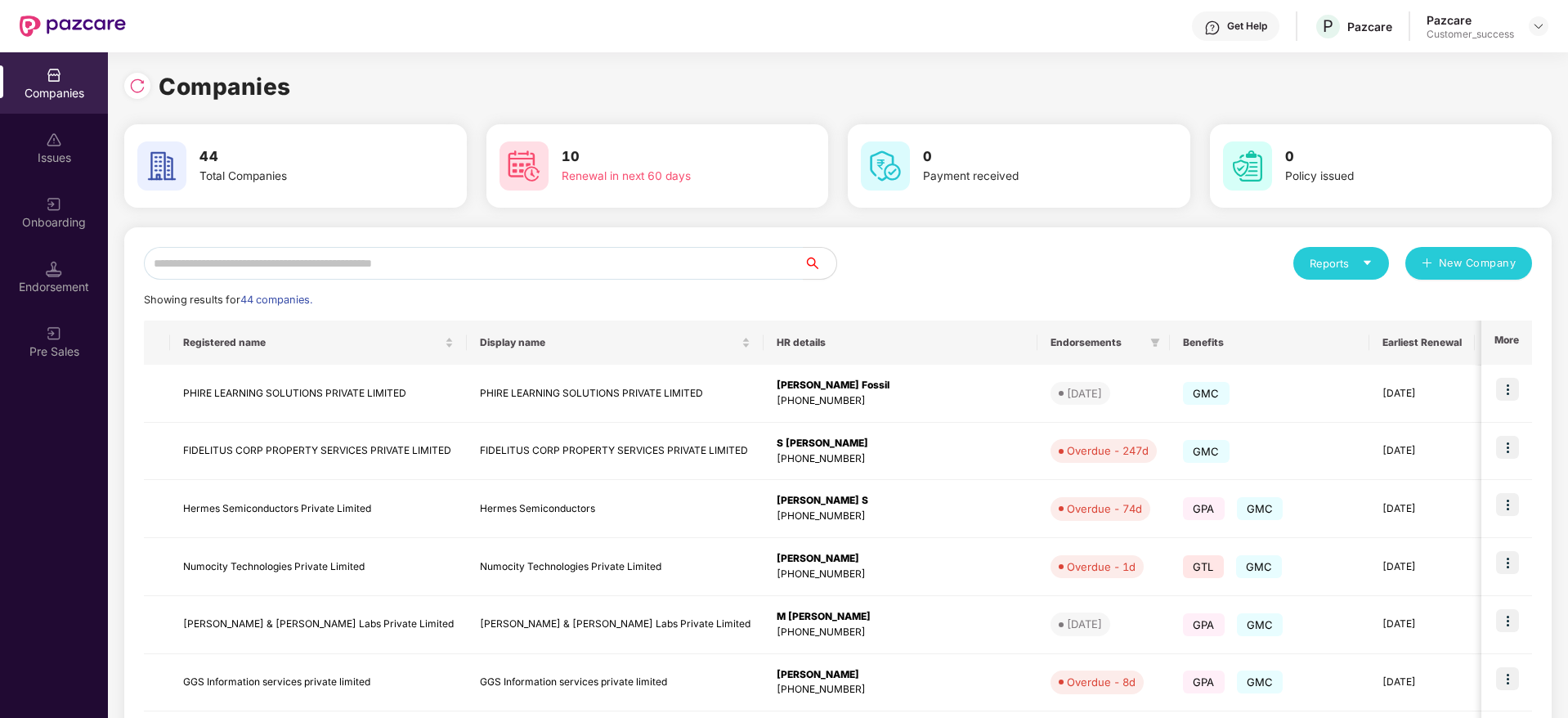
scroll to position [0, 0]
click at [426, 257] on input "text" at bounding box center [474, 263] width 660 height 33
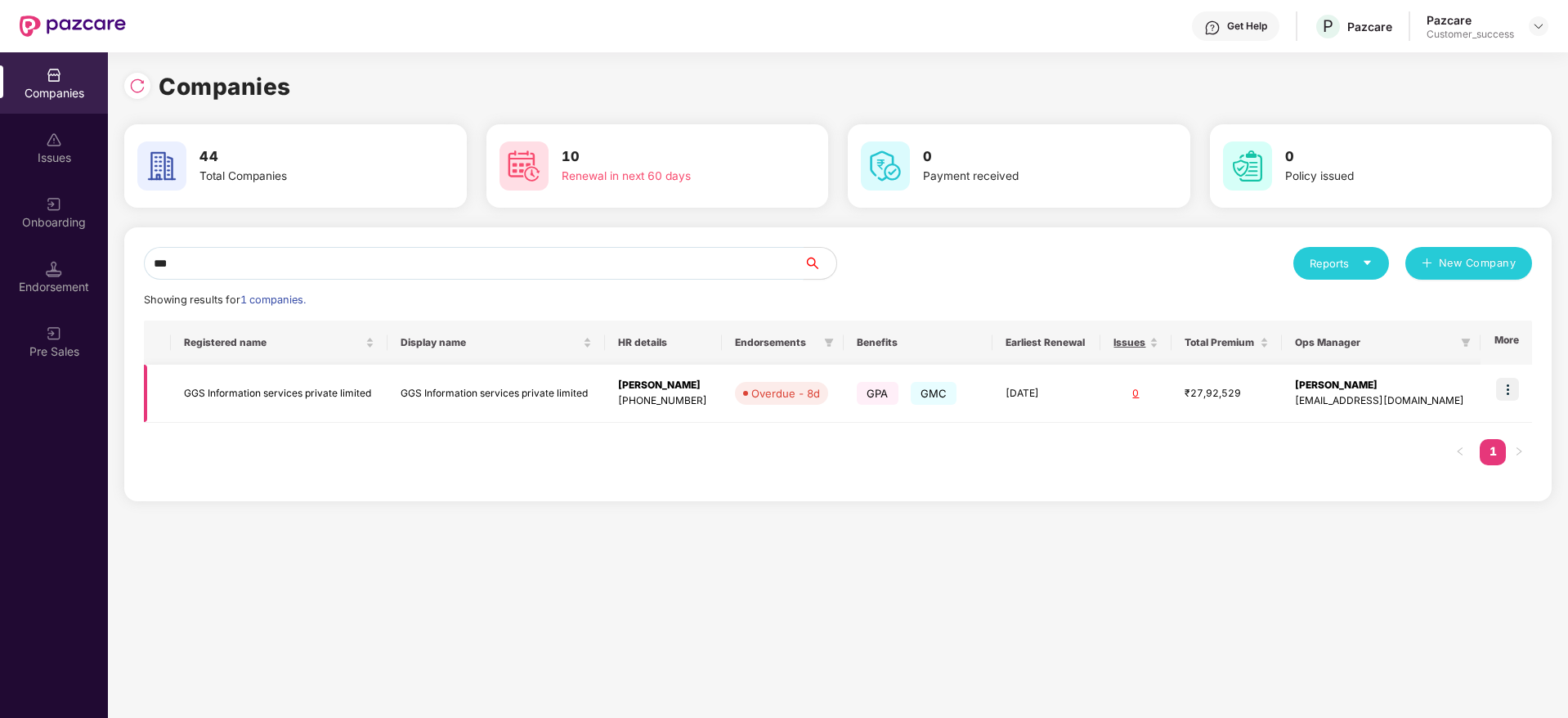
type input "***"
click at [287, 390] on td "GGS Information services private limited" at bounding box center [279, 394] width 217 height 58
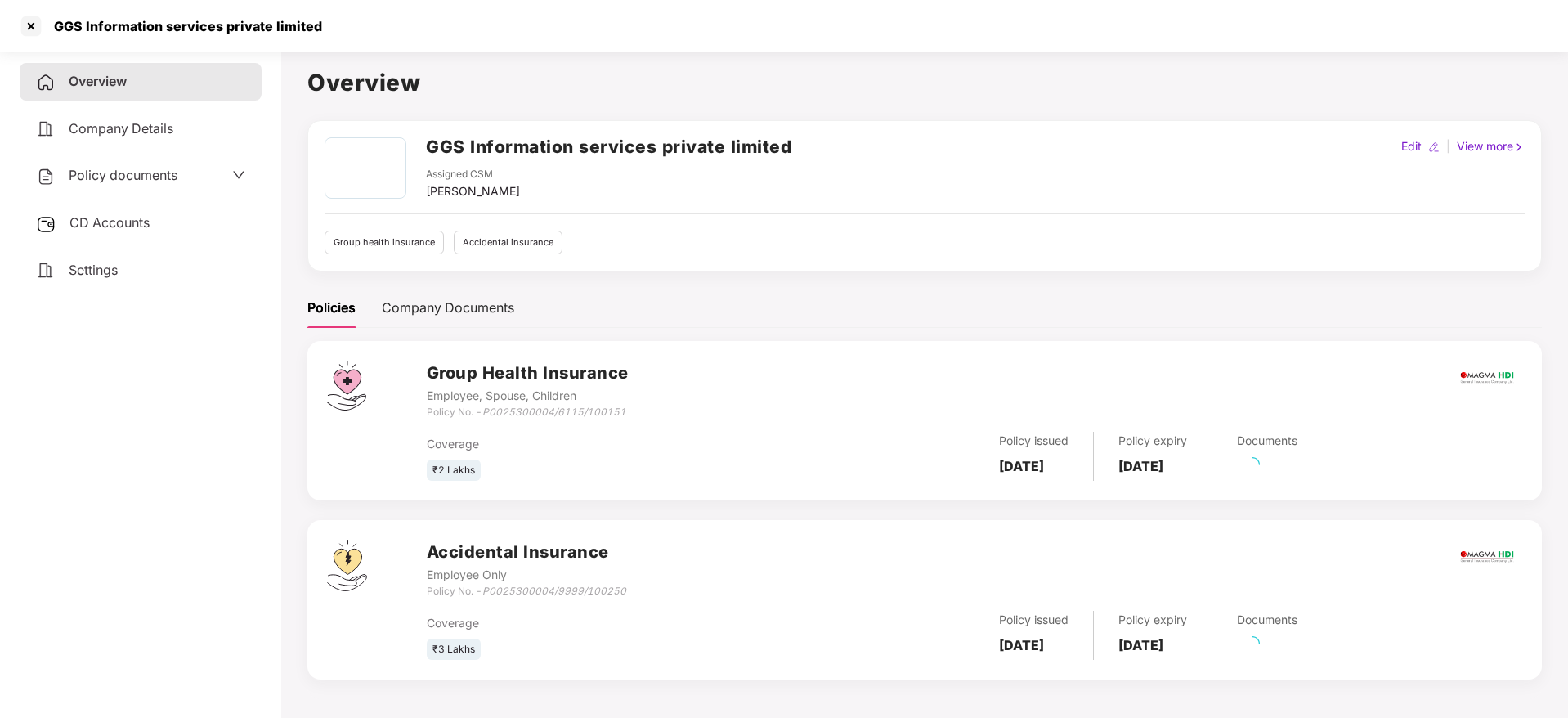
click at [149, 154] on div "Overview Company Details Policy documents CD Accounts Settings" at bounding box center [141, 176] width 242 height 226
click at [149, 177] on span "Policy documents" at bounding box center [123, 174] width 109 height 16
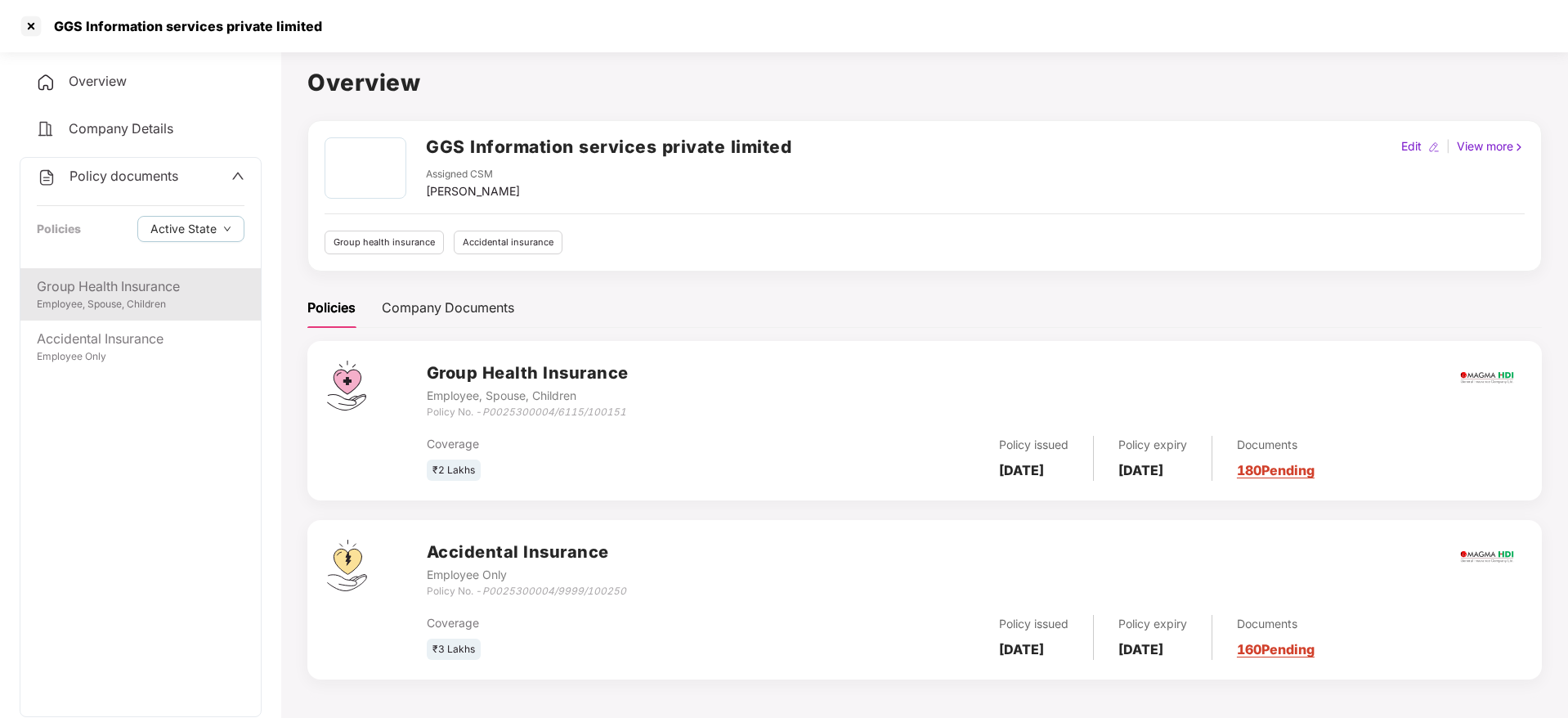
click at [157, 279] on div "Group Health Insurance" at bounding box center [141, 287] width 208 height 21
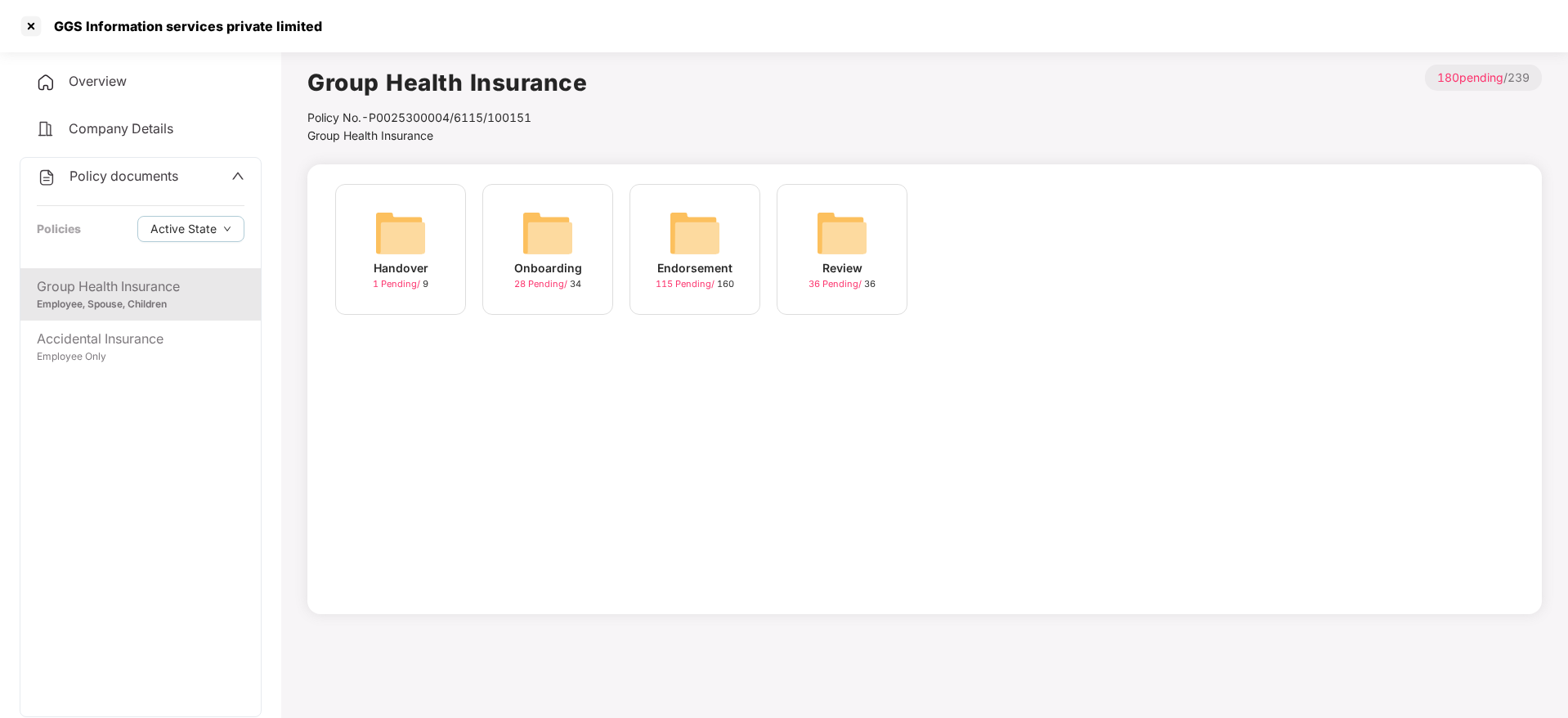
click at [713, 256] on img at bounding box center [694, 233] width 53 height 53
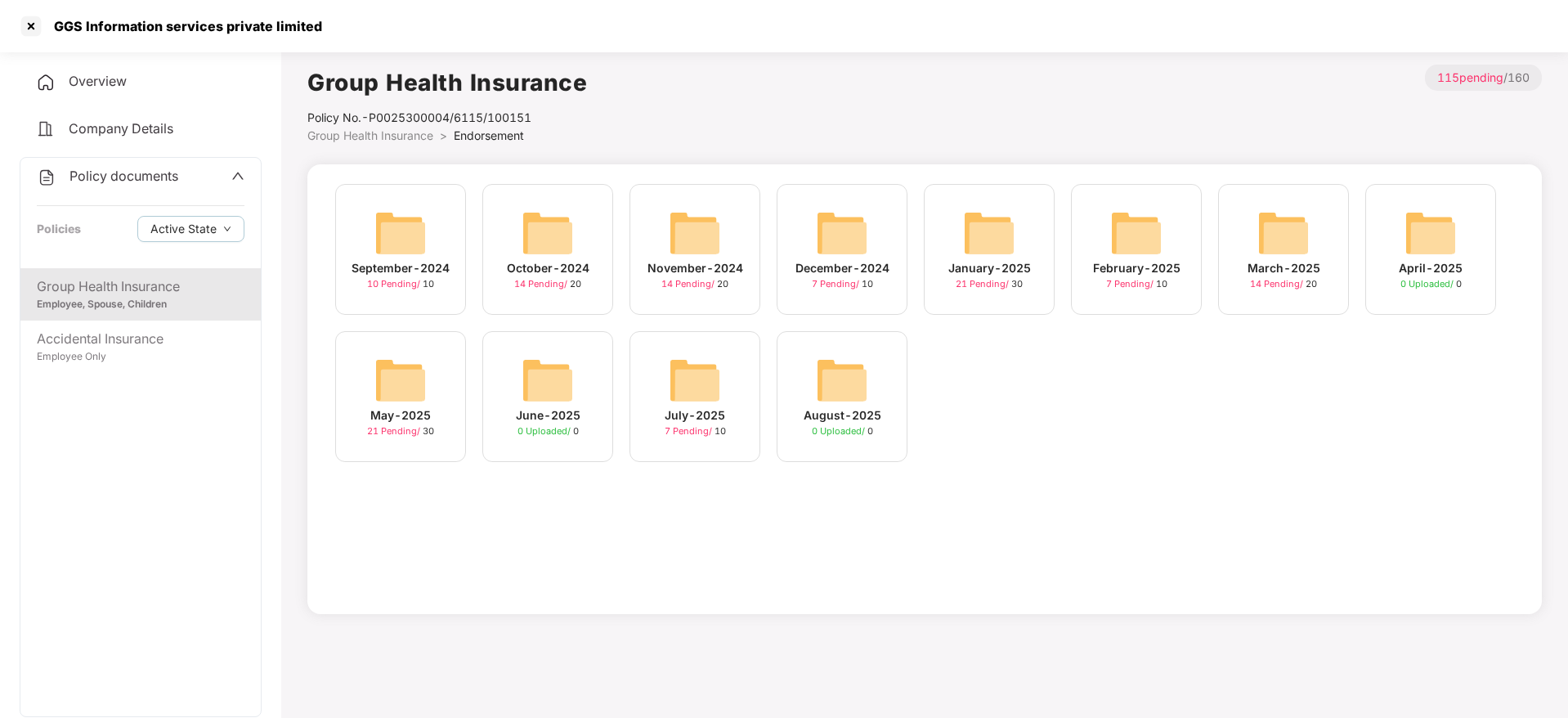
click at [714, 385] on img at bounding box center [694, 380] width 53 height 53
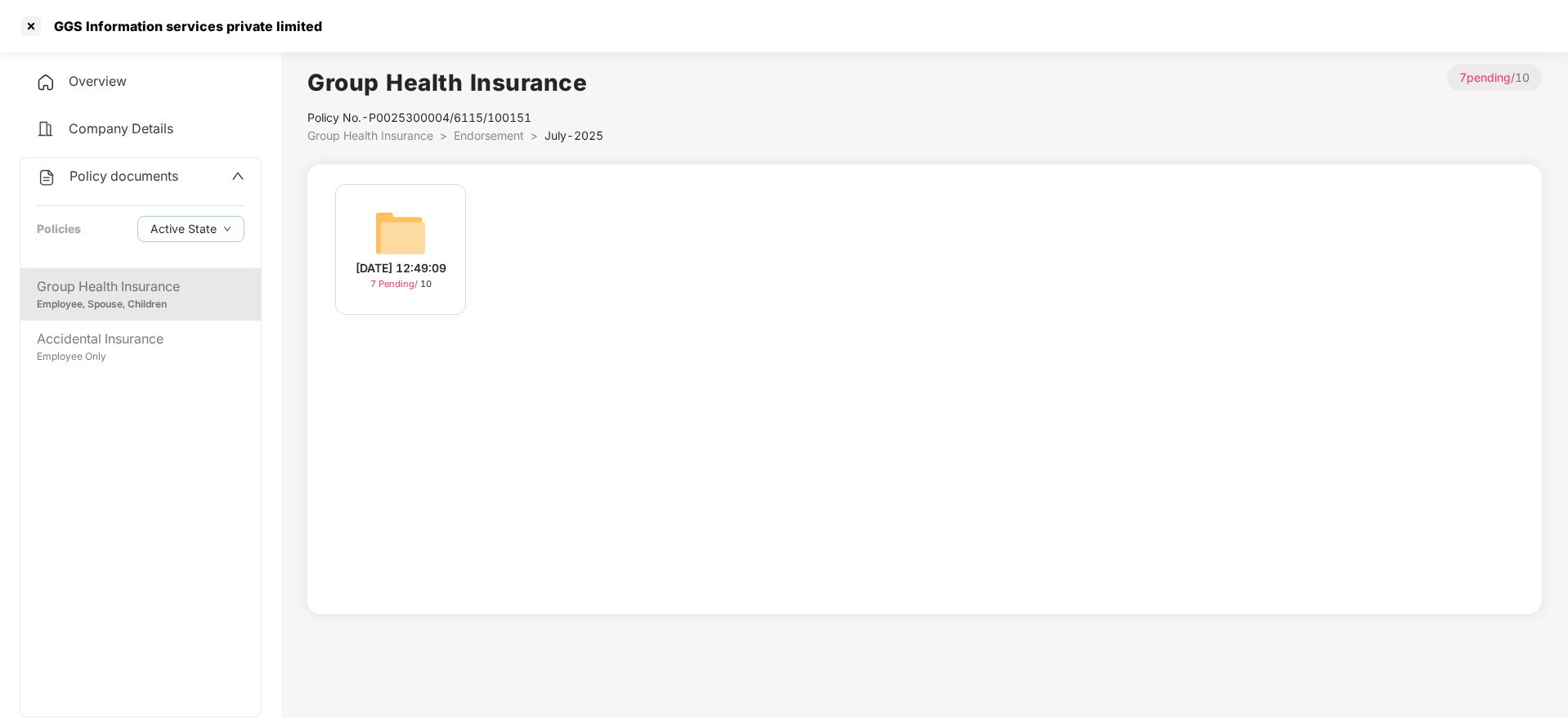
click at [441, 265] on div "[DATE] 12:49:09" at bounding box center [400, 268] width 91 height 18
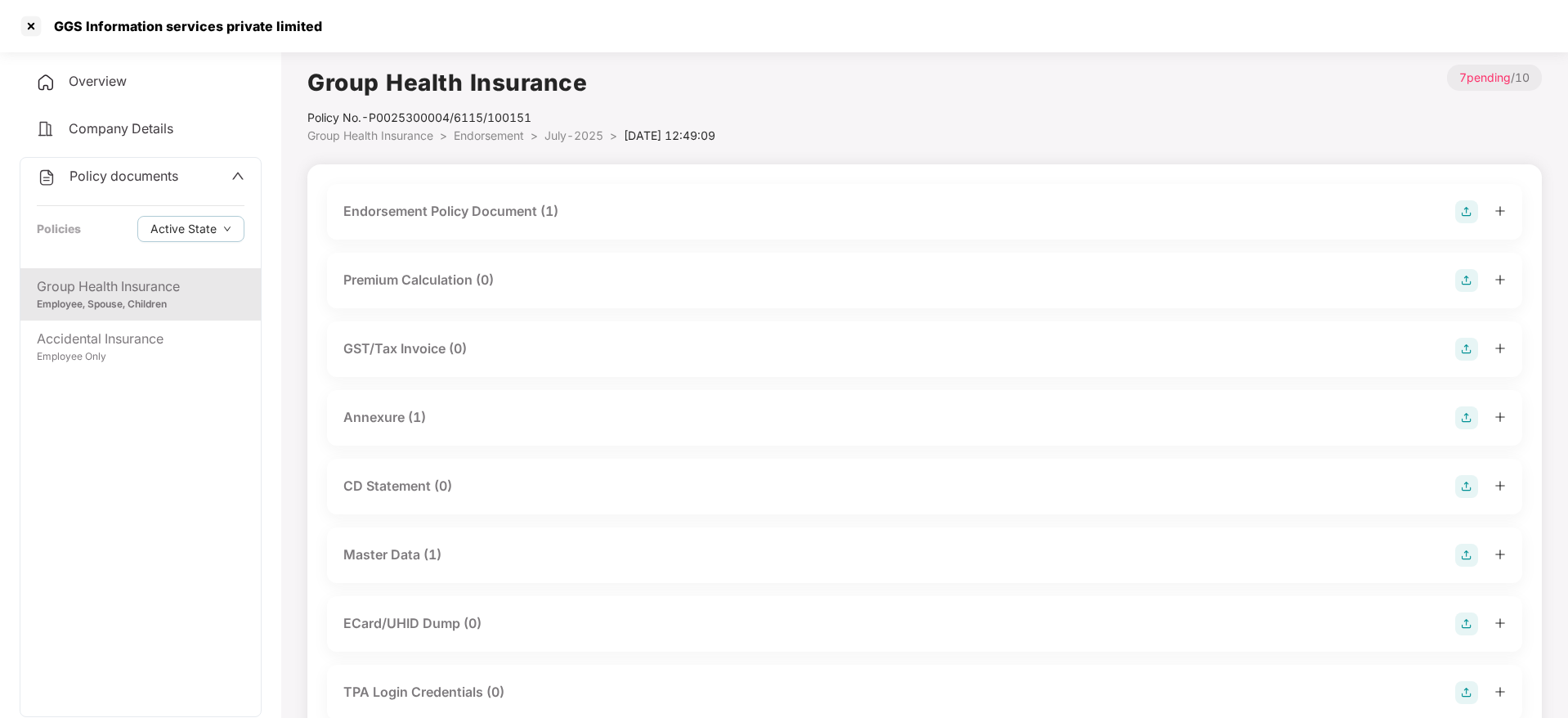
click at [502, 538] on div "Master Data (1)" at bounding box center [925, 555] width 1195 height 55
click at [504, 542] on div "Master Data (1)" at bounding box center [925, 555] width 1195 height 55
click at [501, 556] on div "Master Data (1)" at bounding box center [925, 555] width 1163 height 23
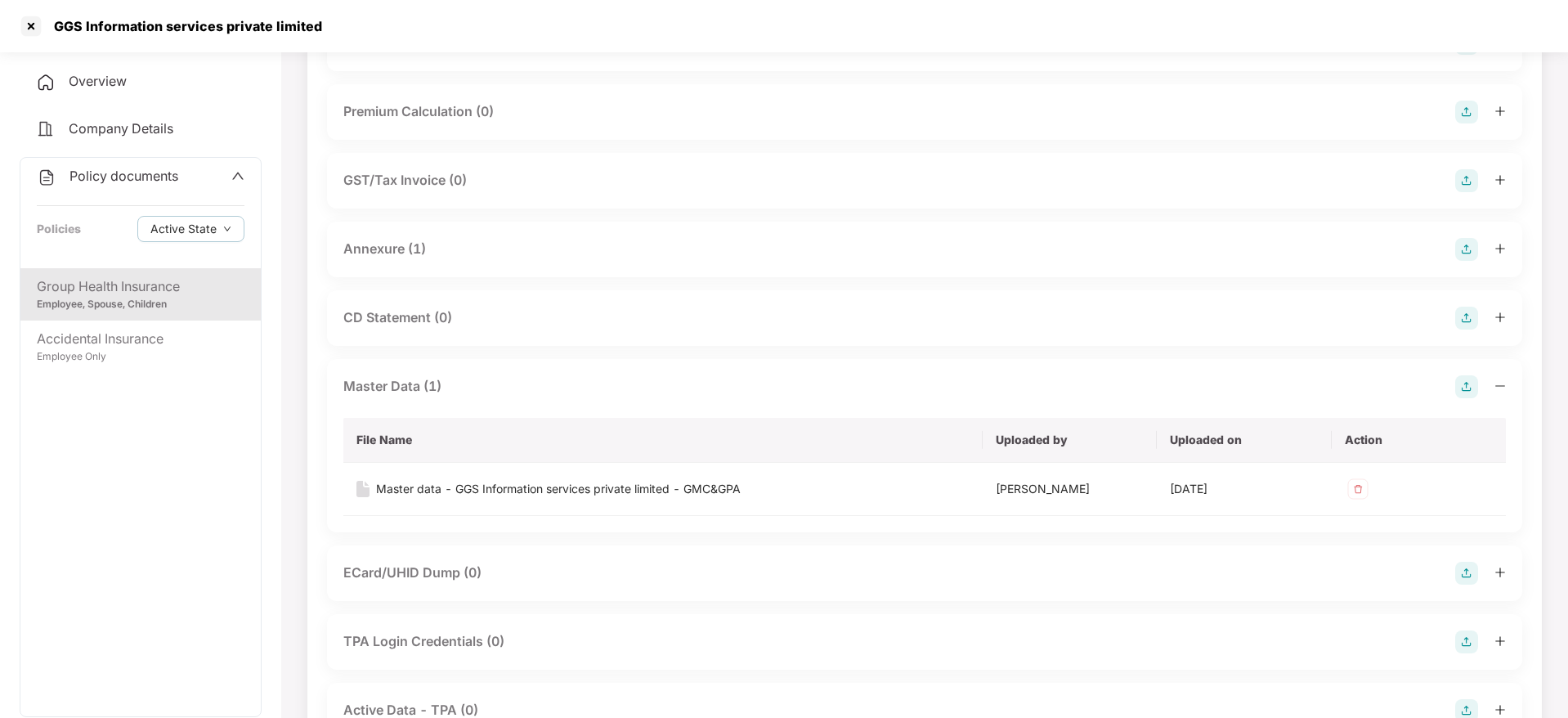
scroll to position [169, 0]
click at [453, 494] on div "Master data - GGS Information services private limited - GMC&GPA" at bounding box center [558, 488] width 365 height 18
click at [33, 27] on div at bounding box center [31, 26] width 26 height 26
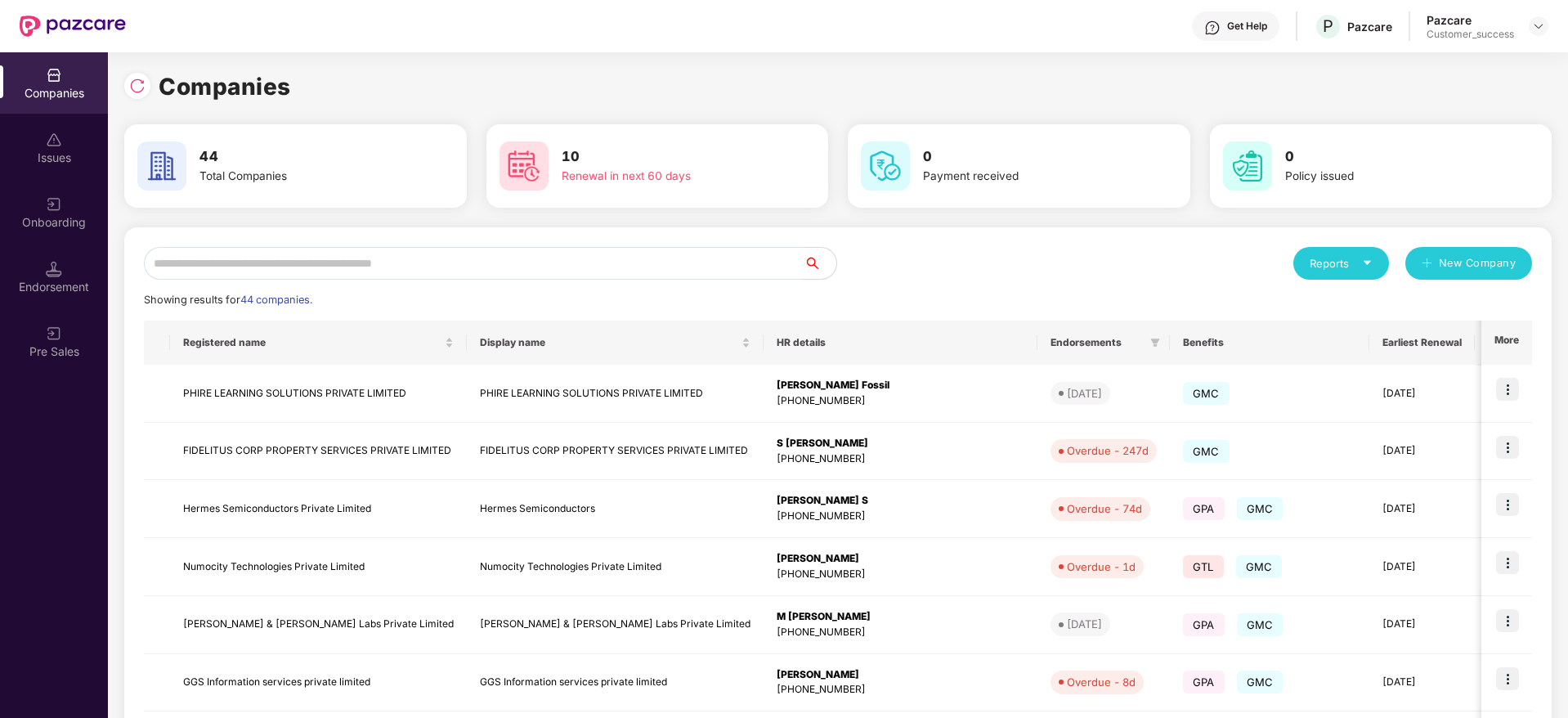
scroll to position [0, 0]
click at [440, 267] on input "text" at bounding box center [474, 263] width 660 height 33
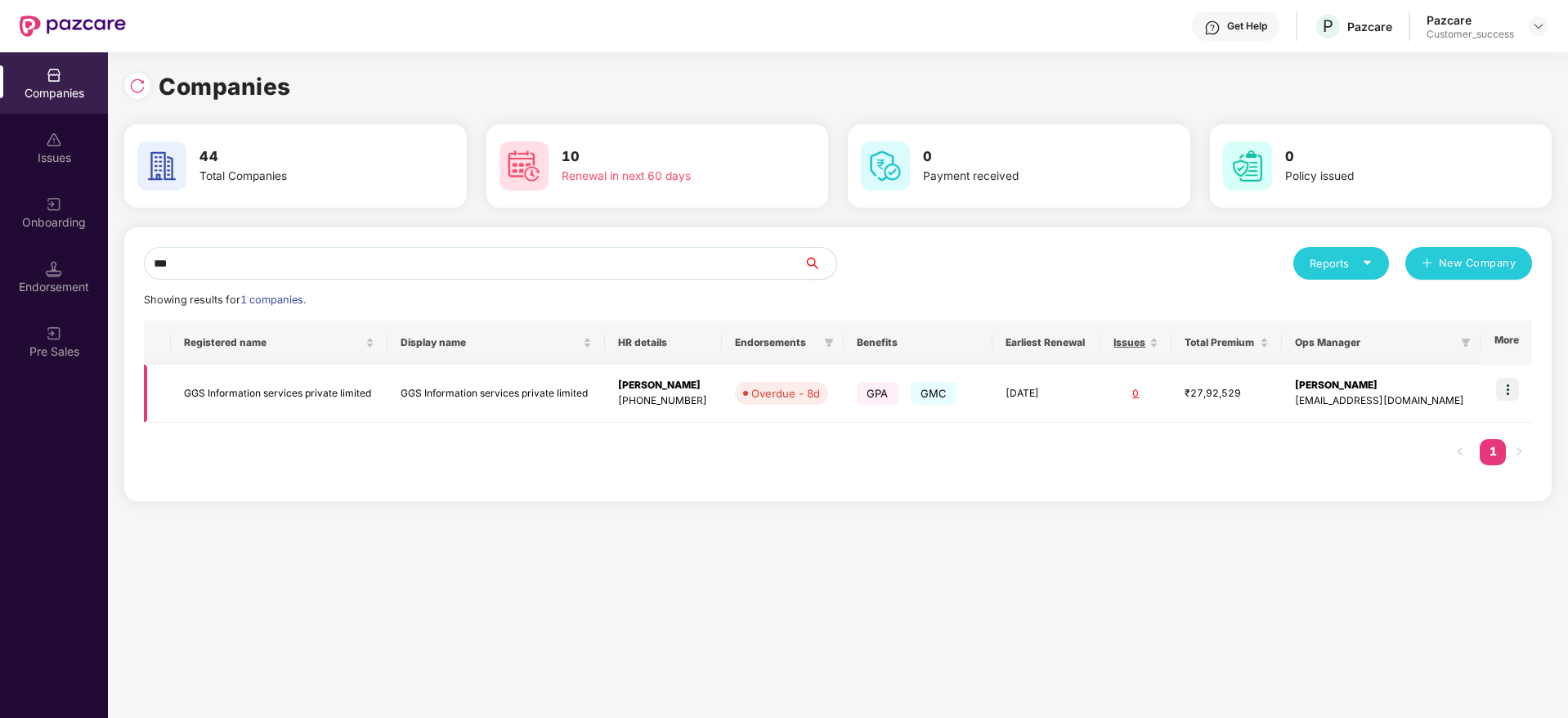
type input "***"
click at [1522, 389] on td at bounding box center [1507, 394] width 52 height 58
click at [1515, 386] on img at bounding box center [1508, 389] width 23 height 23
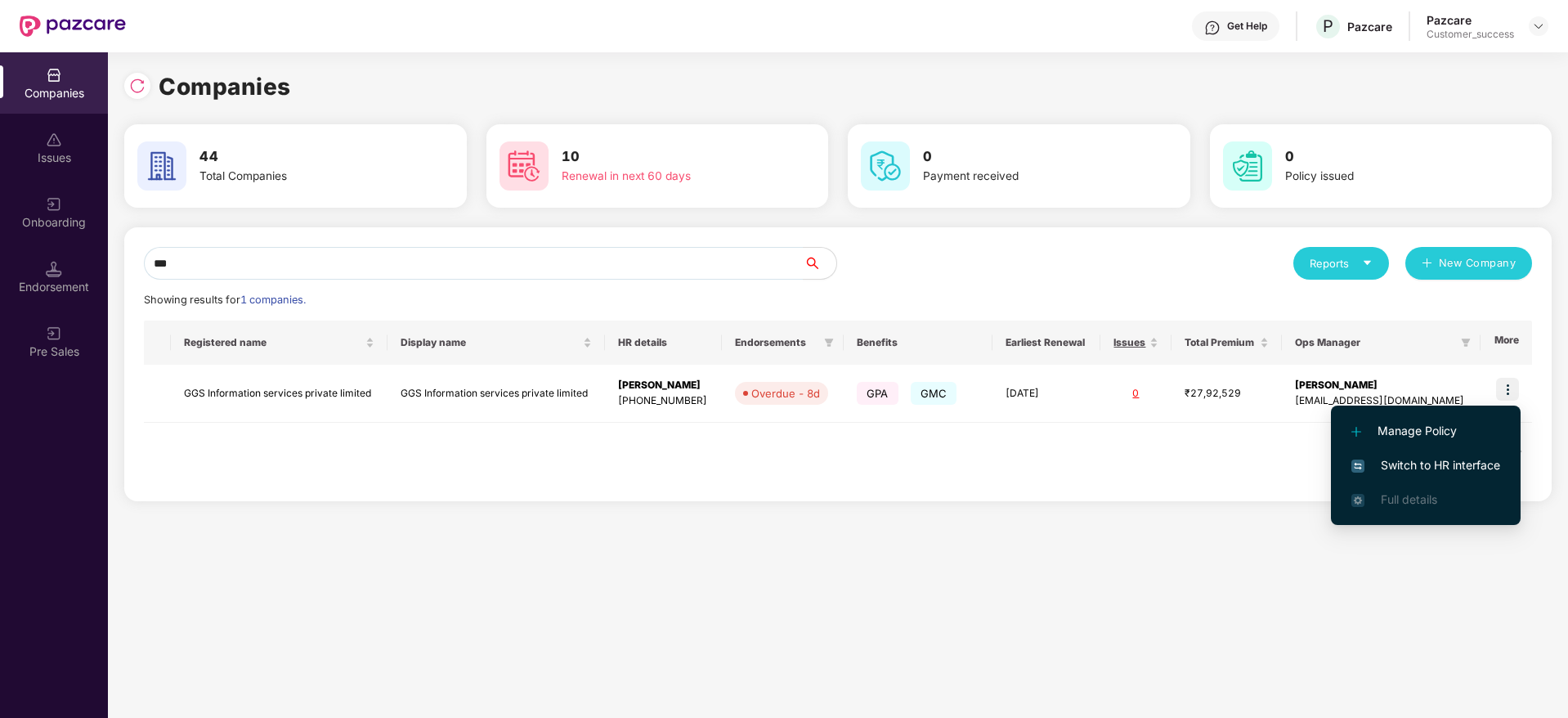
click at [1483, 460] on span "Switch to HR interface" at bounding box center [1426, 465] width 149 height 18
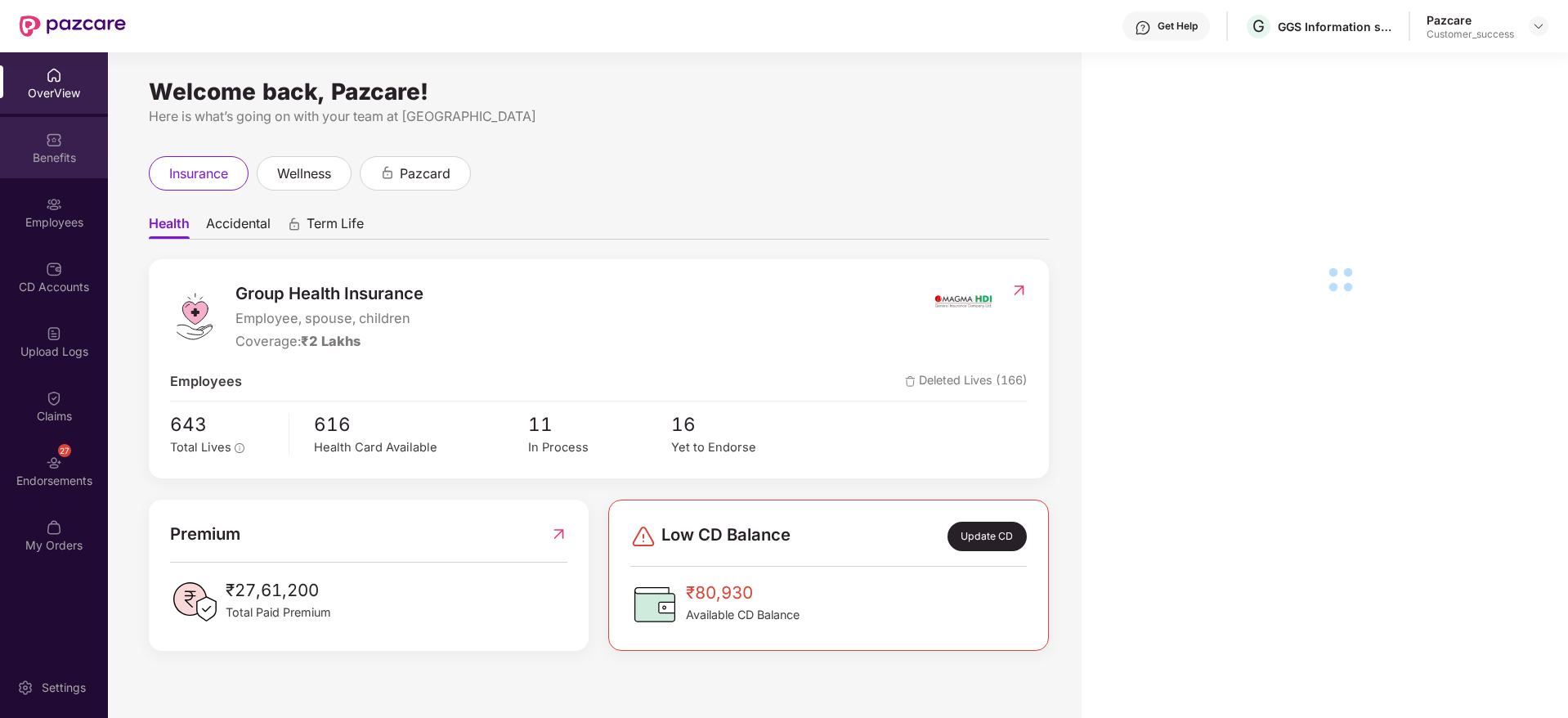
click at [56, 153] on div "Benefits" at bounding box center [53, 157] width 108 height 16
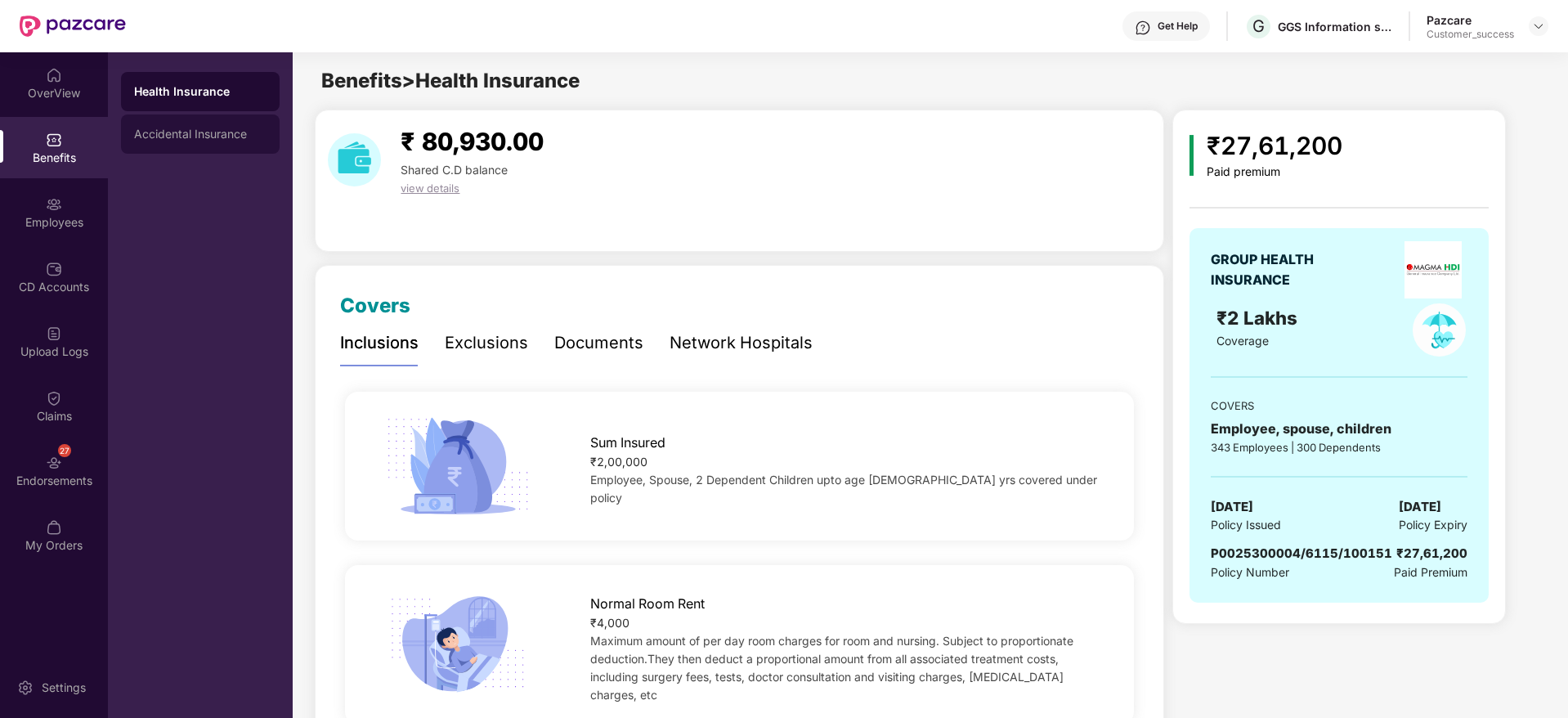
click at [202, 123] on div "Accidental Insurance" at bounding box center [200, 134] width 159 height 39
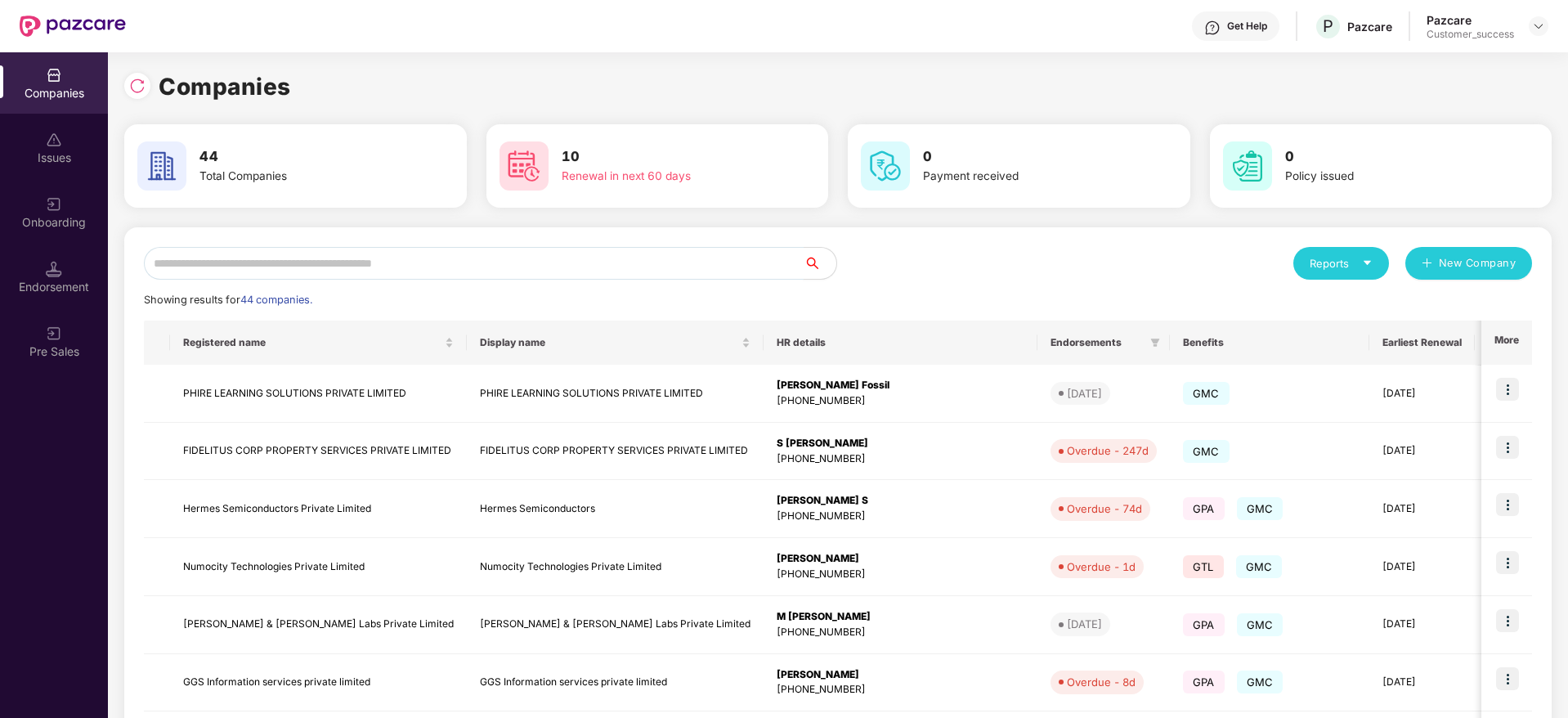
click at [490, 274] on input "text" at bounding box center [474, 263] width 660 height 33
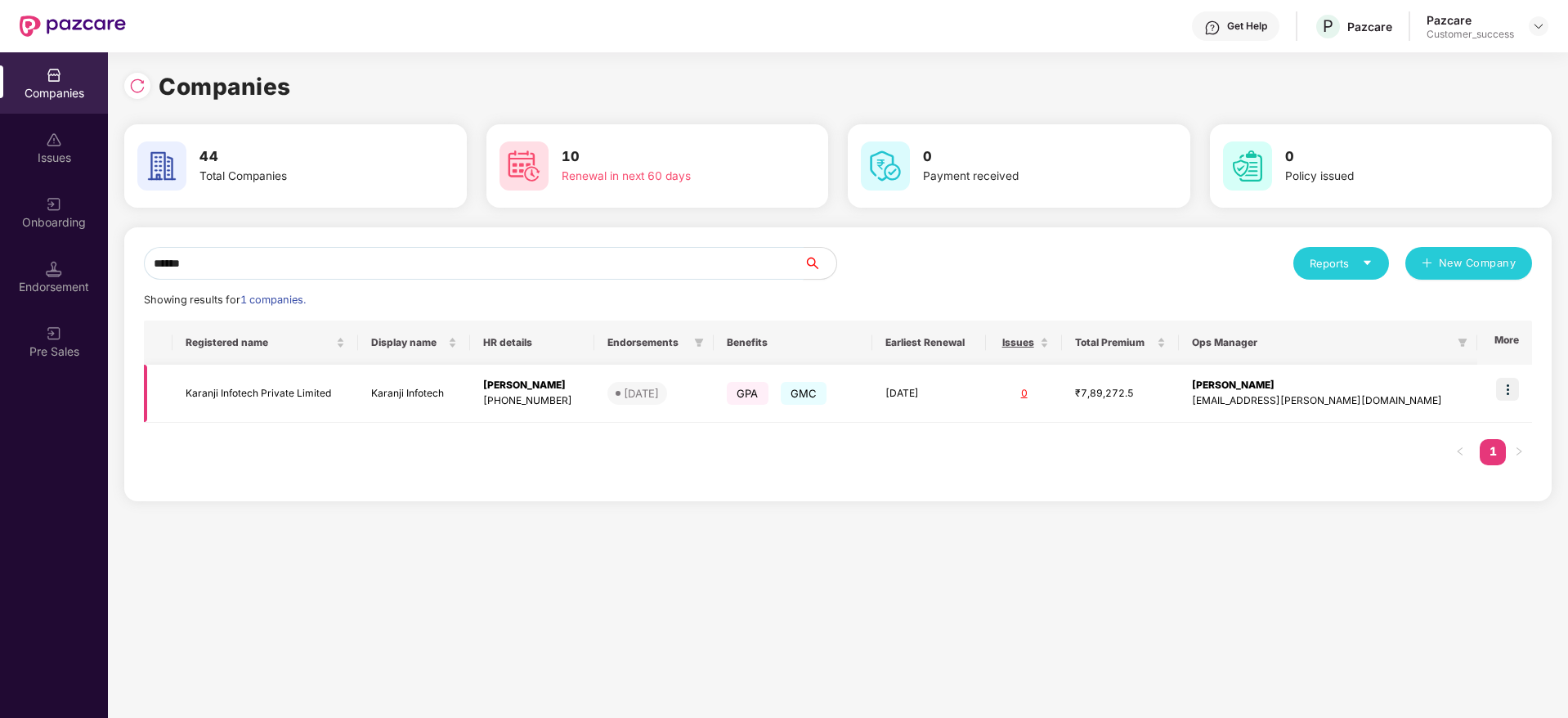
type input "******"
click at [1515, 381] on img at bounding box center [1508, 389] width 23 height 23
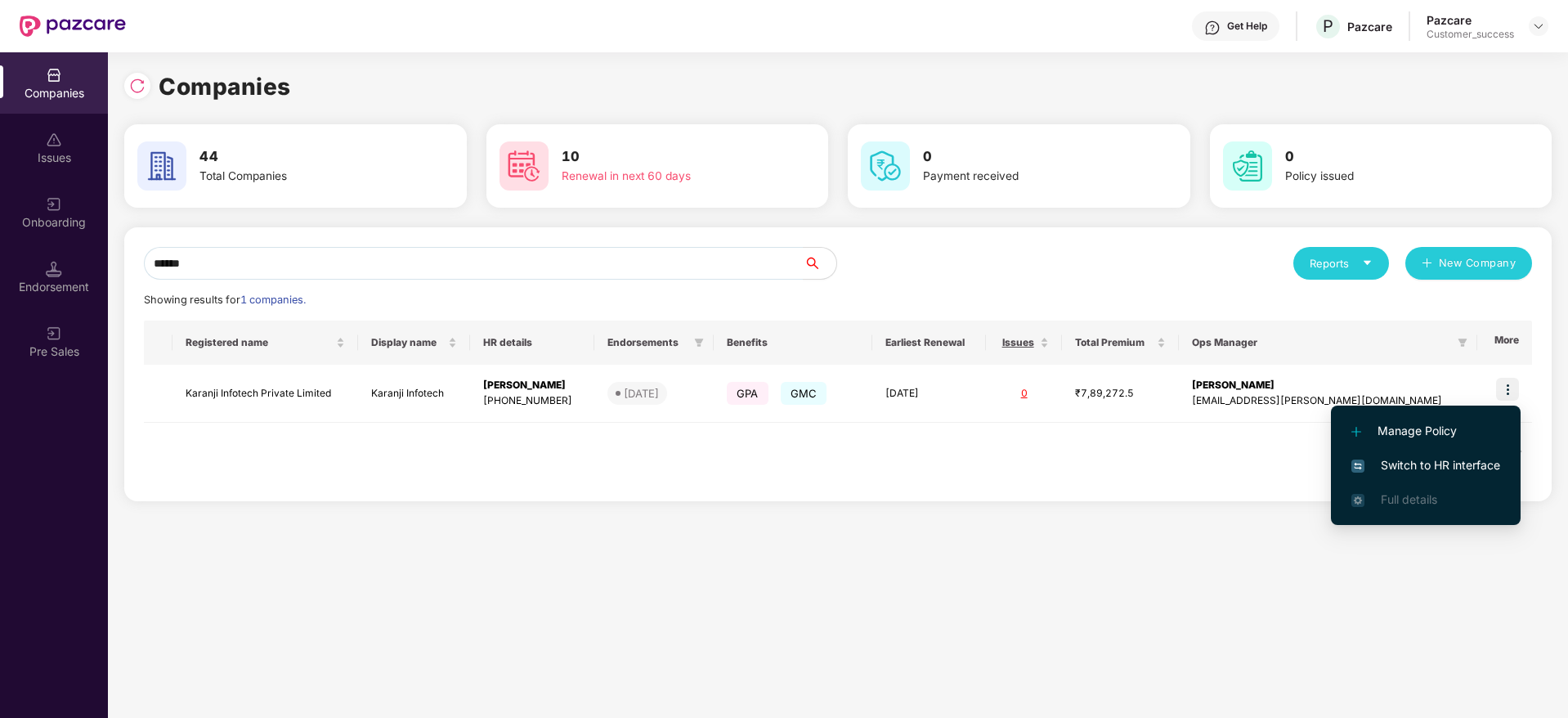
click at [1425, 461] on span "Switch to HR interface" at bounding box center [1426, 465] width 149 height 18
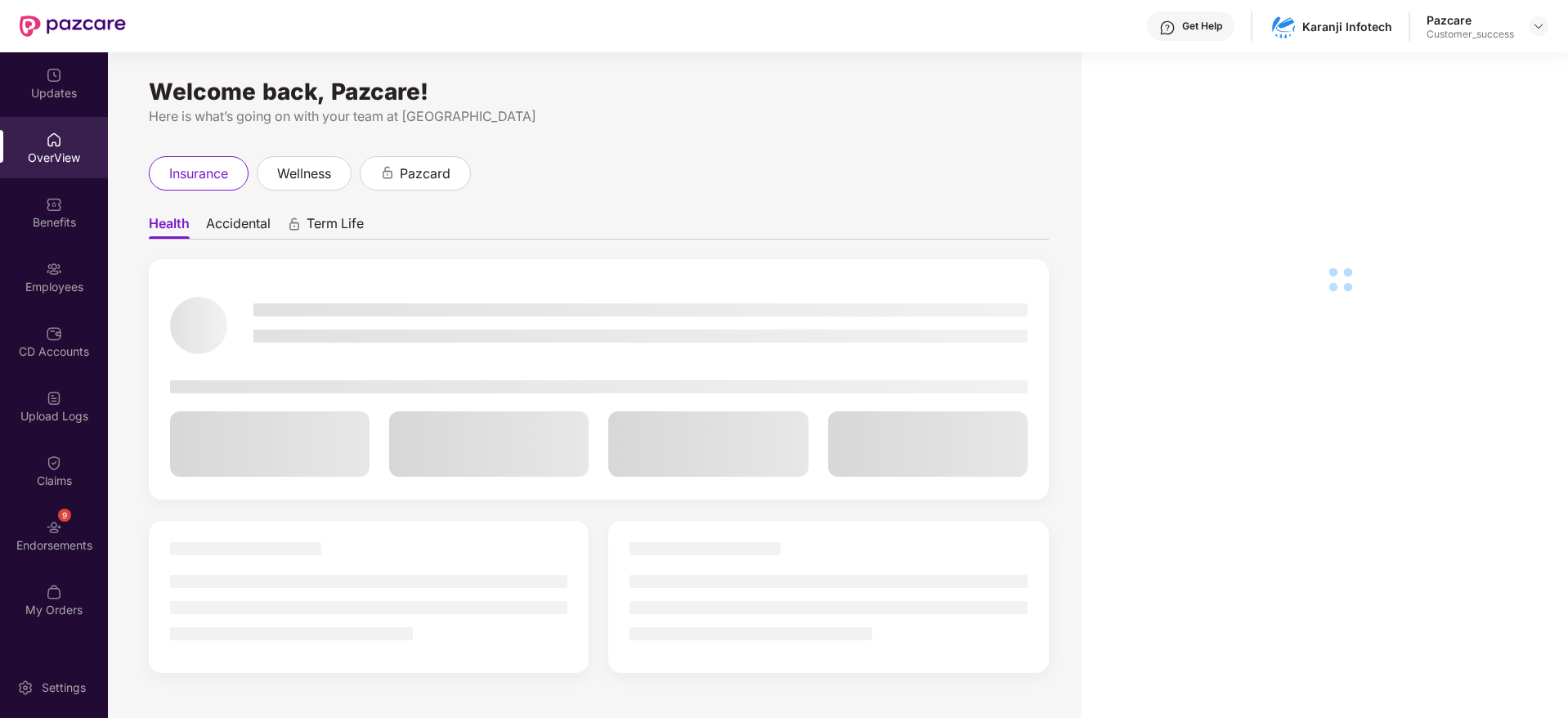
click at [64, 266] on div "Employees" at bounding box center [53, 276] width 108 height 61
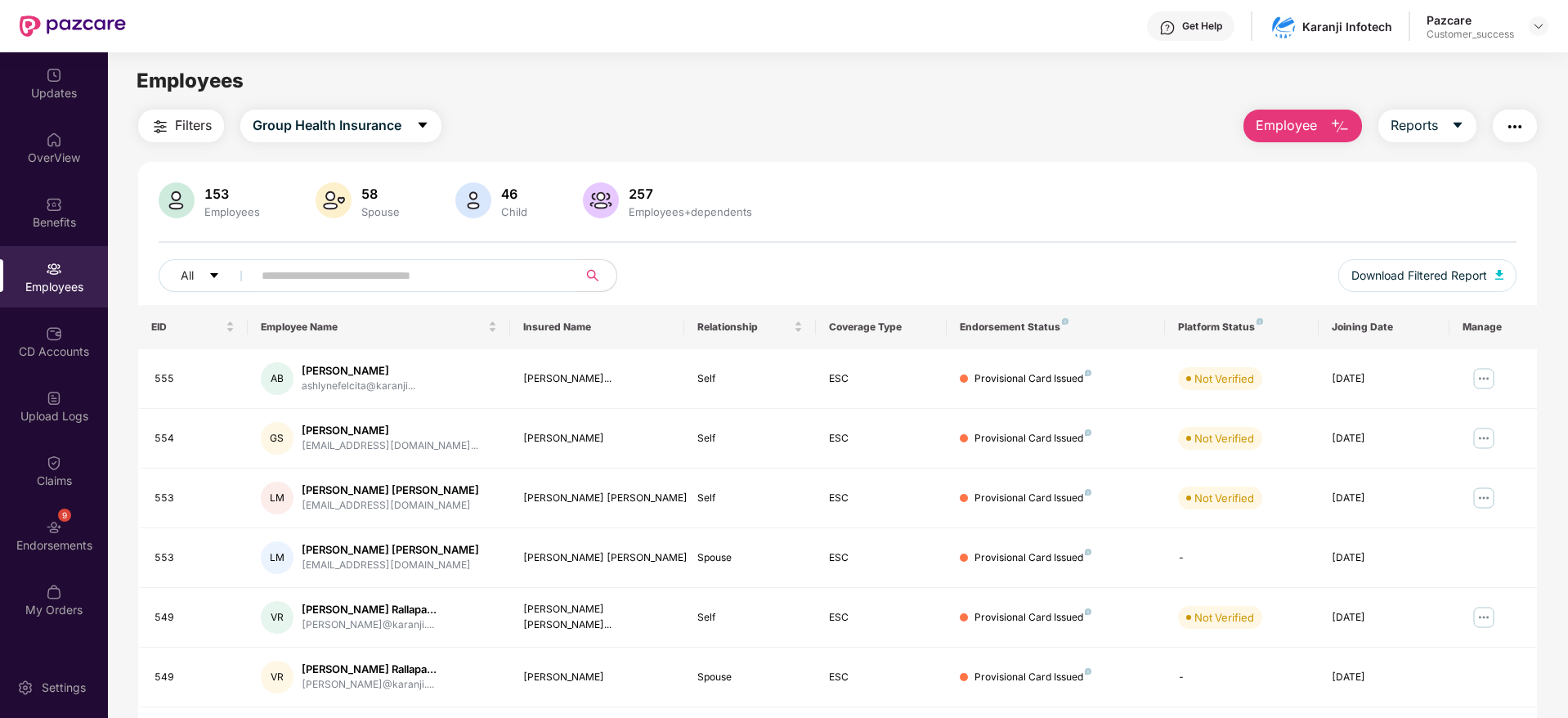
click at [323, 272] on input "text" at bounding box center [408, 275] width 293 height 24
paste input "***"
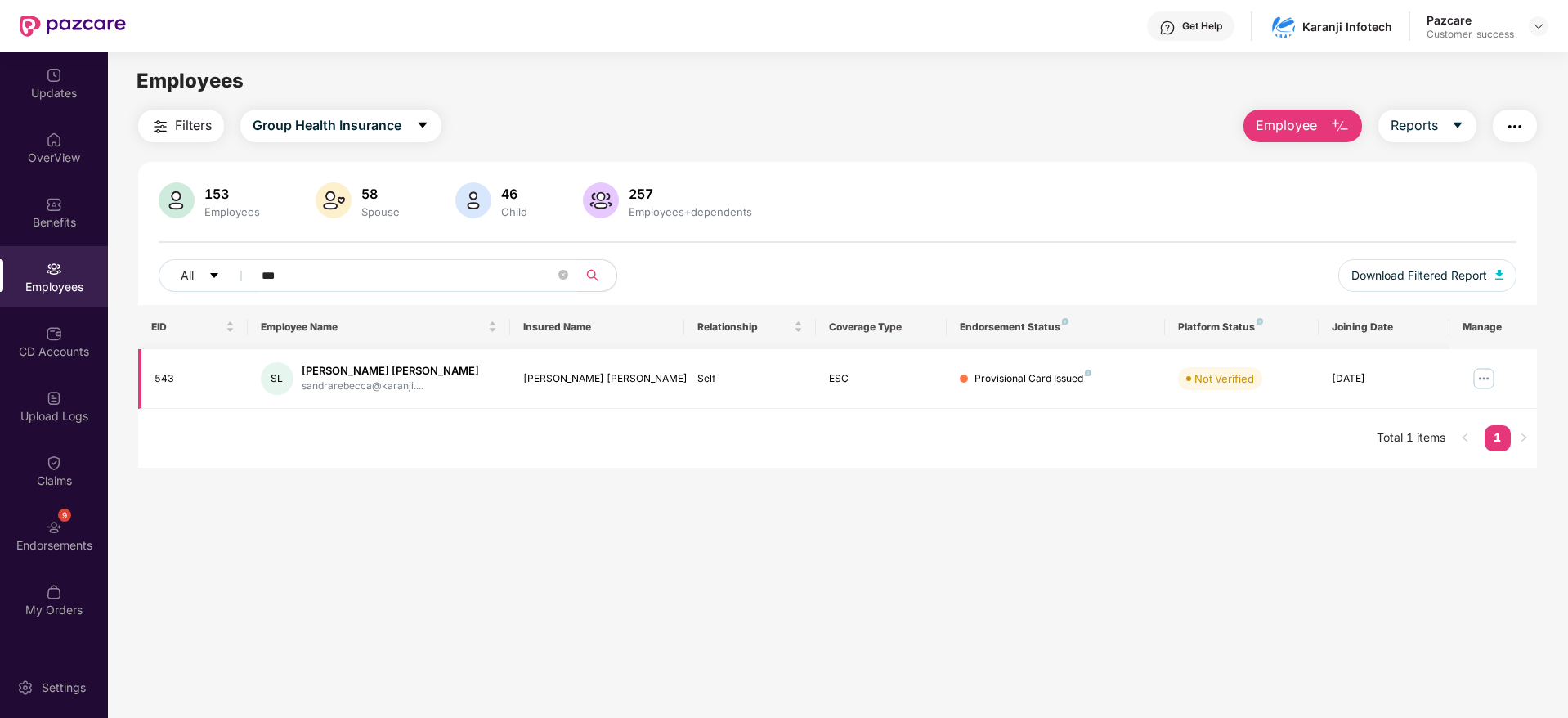
type input "***"
click at [1477, 368] on img at bounding box center [1483, 379] width 26 height 26
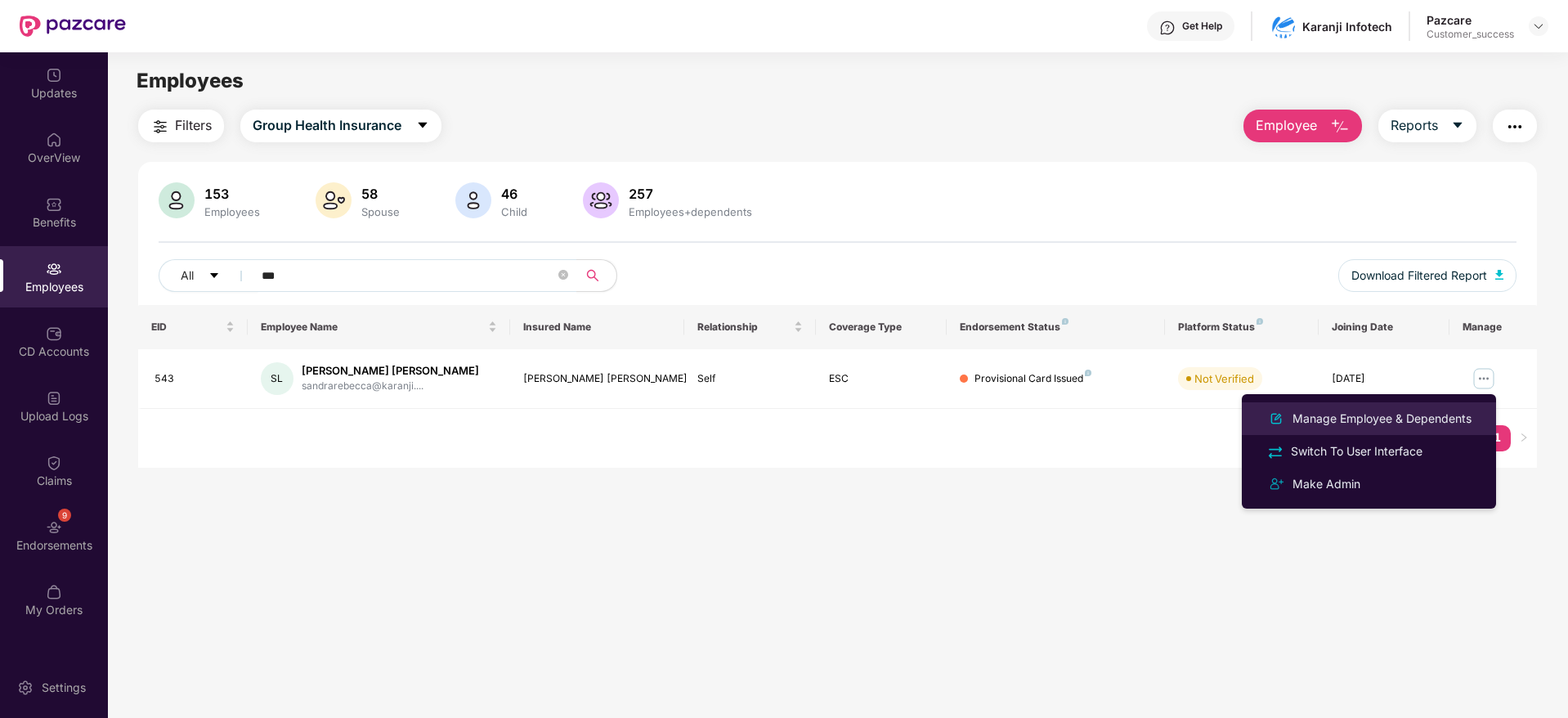
click at [1407, 411] on div "Manage Employee & Dependents" at bounding box center [1382, 419] width 185 height 18
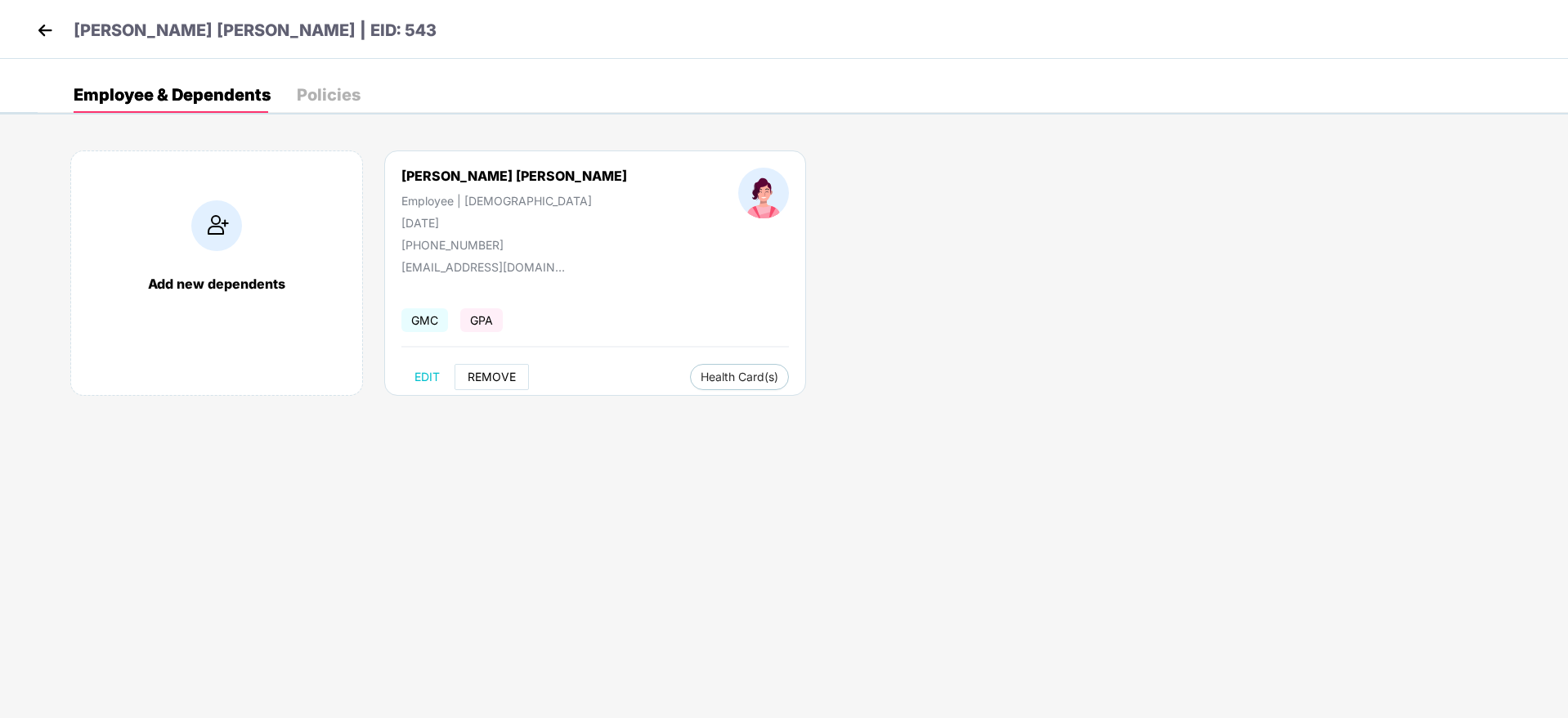
click at [491, 375] on span "REMOVE" at bounding box center [492, 376] width 48 height 13
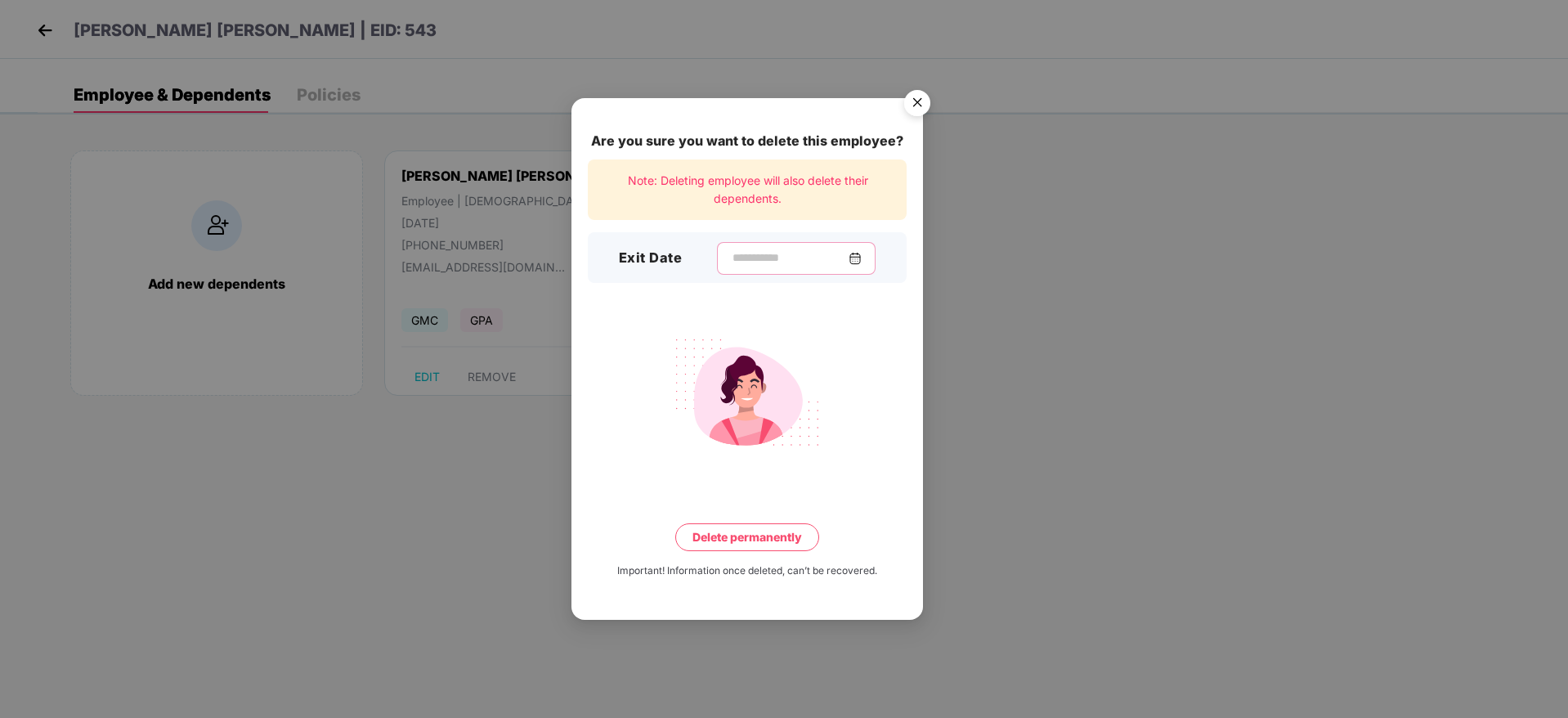
click at [747, 257] on input at bounding box center [789, 258] width 117 height 17
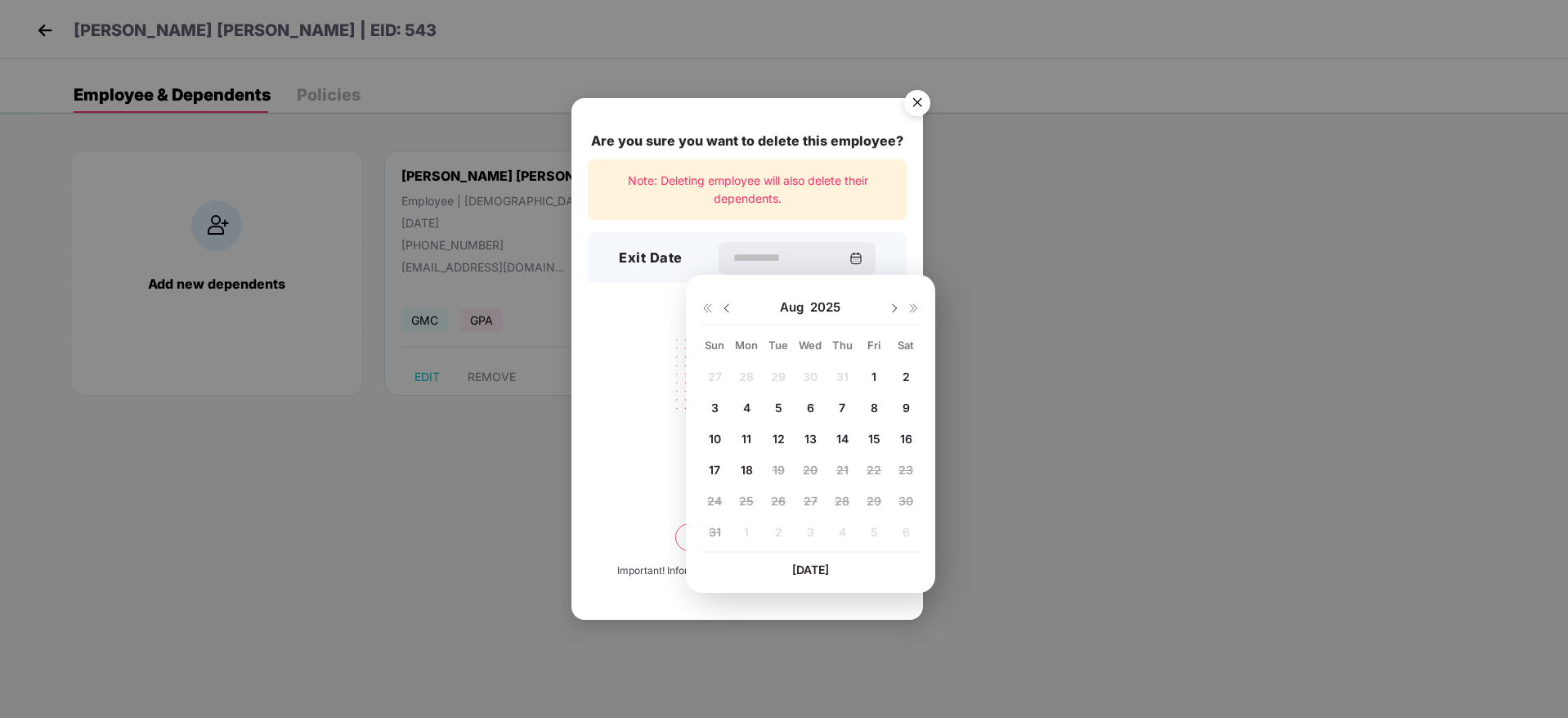
click at [844, 400] on div "7" at bounding box center [842, 408] width 24 height 24
type input "**********"
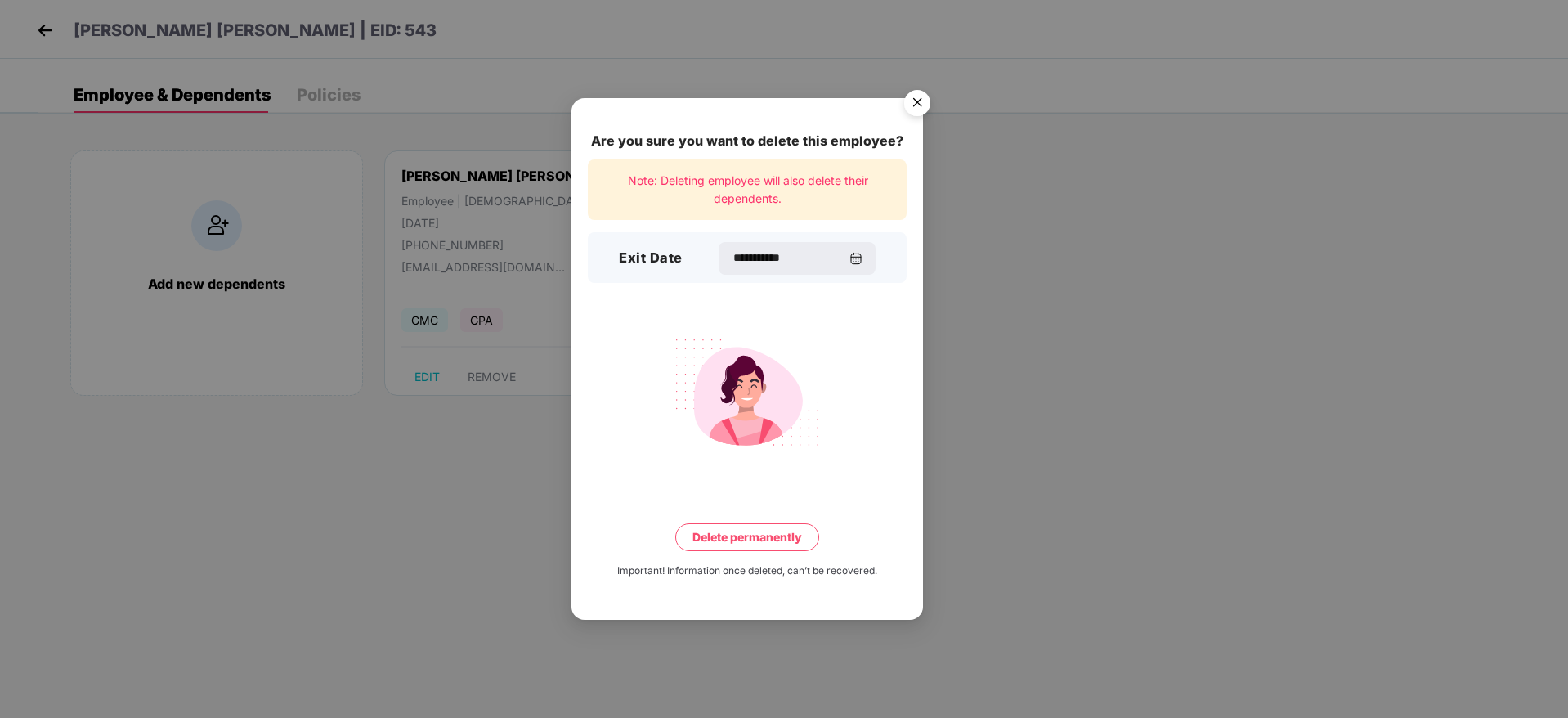
click at [741, 533] on button "Delete permanently" at bounding box center [747, 538] width 144 height 28
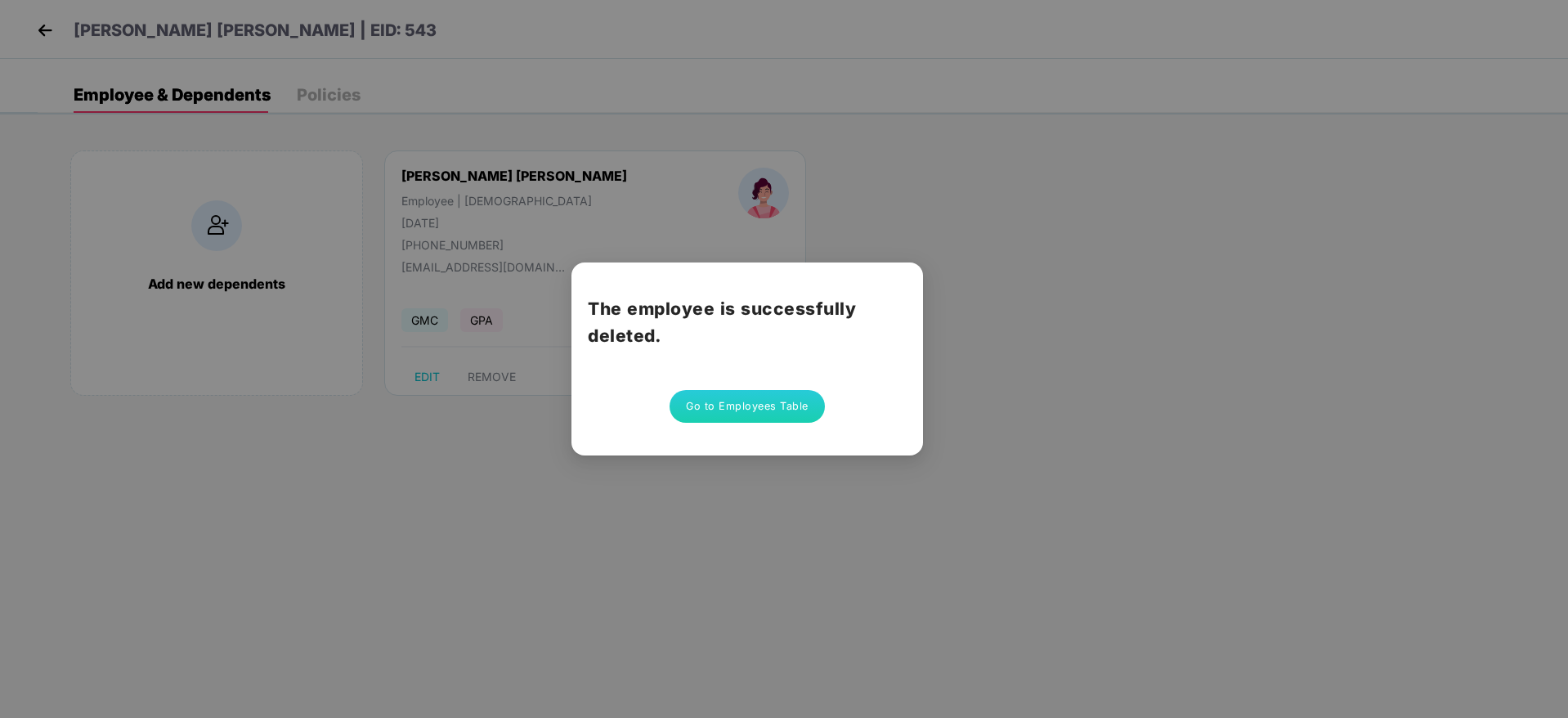
click at [747, 407] on button "Go to Employees Table" at bounding box center [747, 406] width 155 height 33
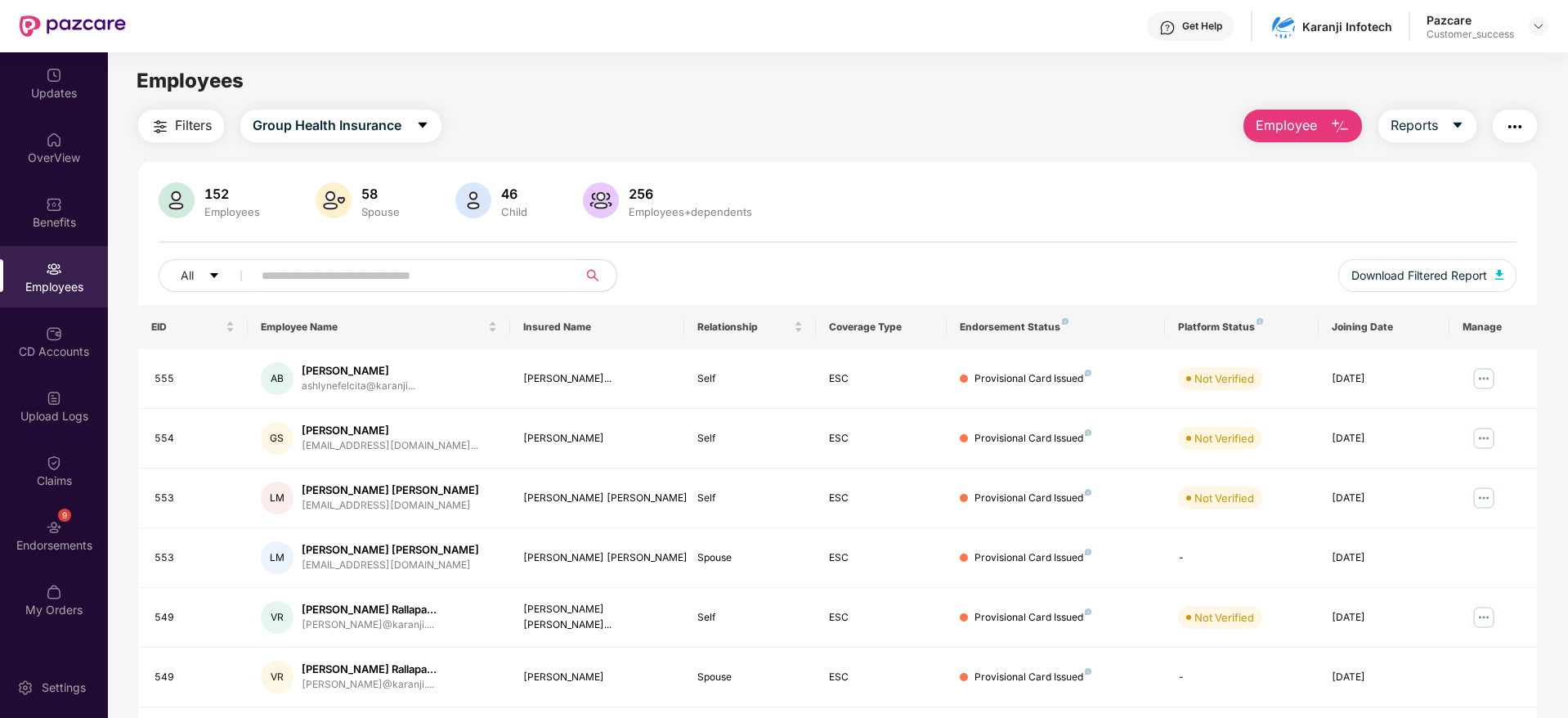
click at [1311, 129] on span "Employee" at bounding box center [1286, 126] width 61 height 21
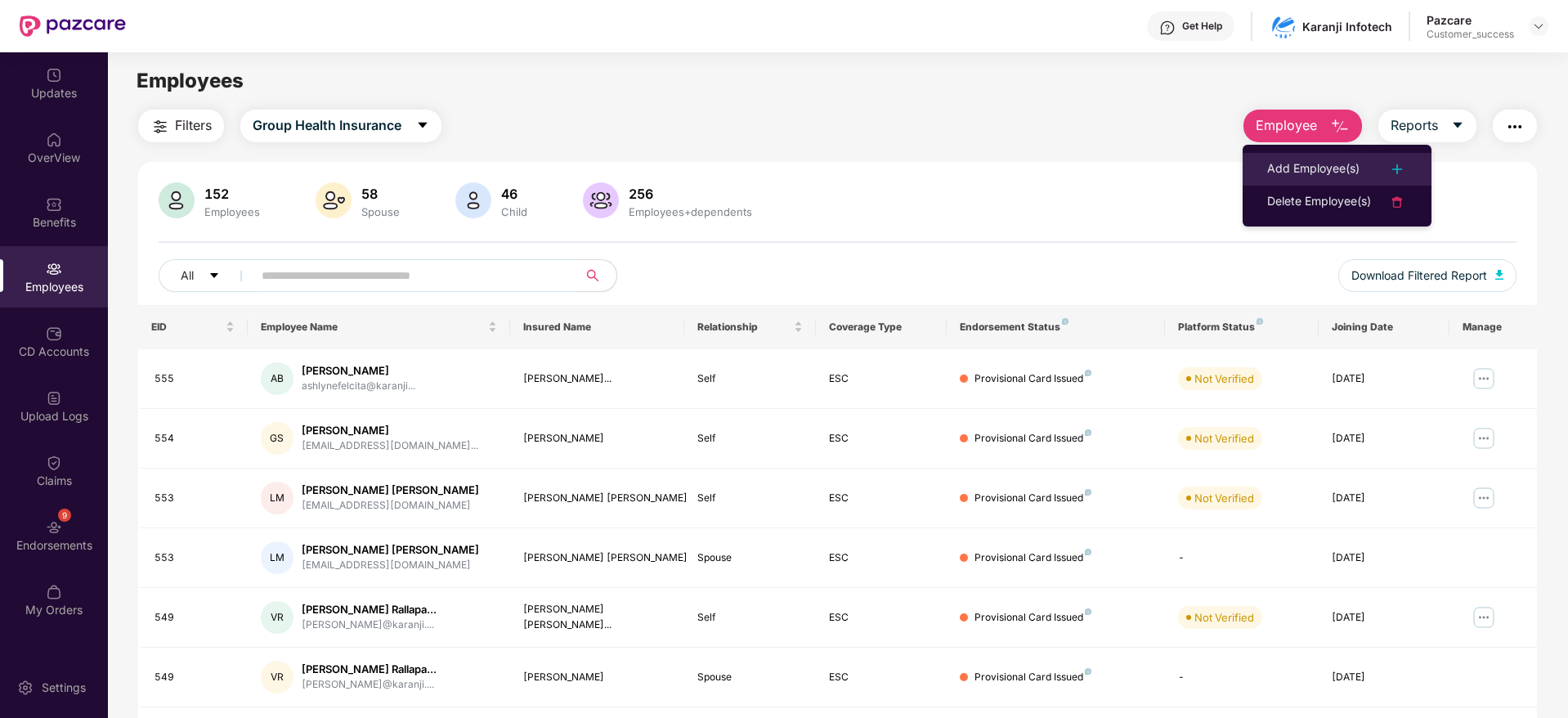
click at [1299, 165] on div "Add Employee(s)" at bounding box center [1313, 169] width 92 height 20
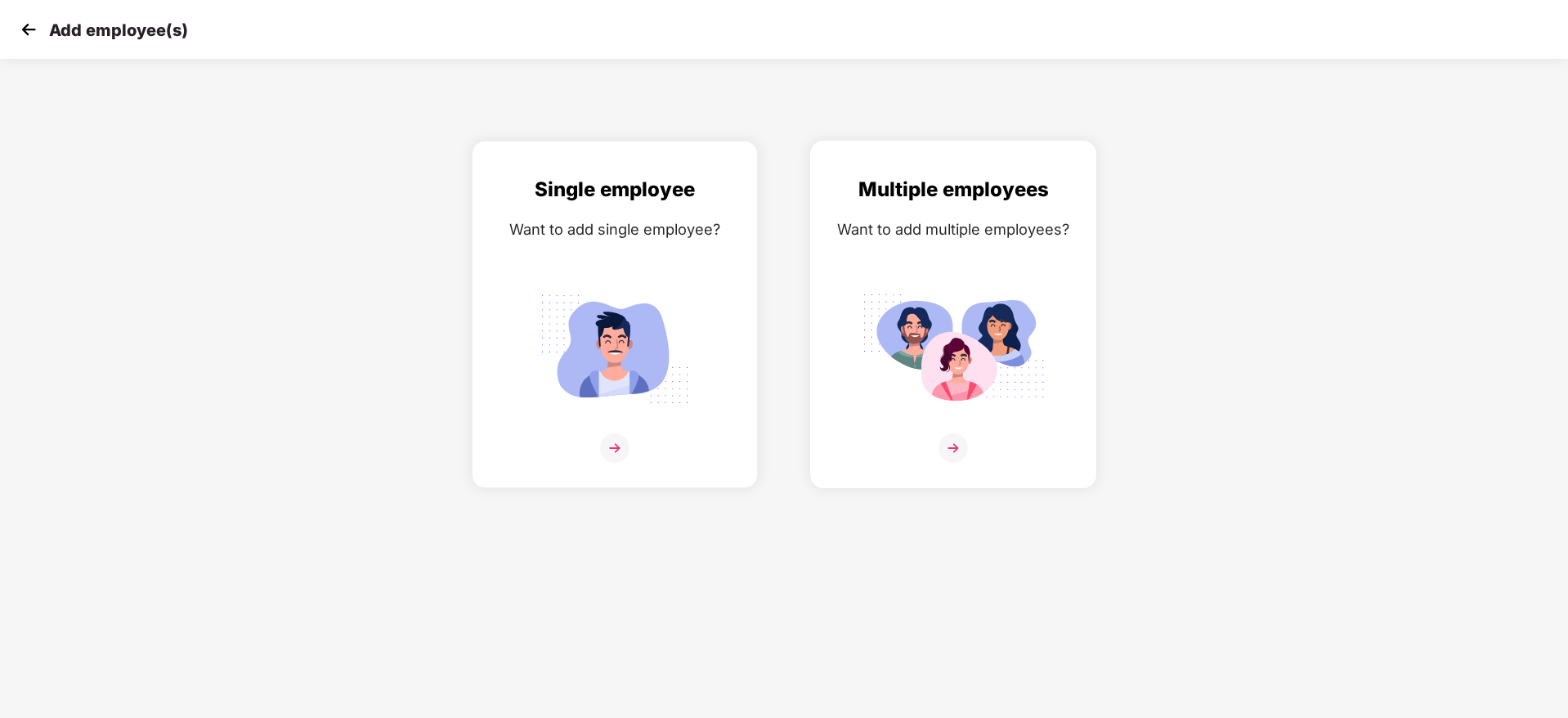
click at [1001, 280] on div "Multiple employees Want to add multiple employees?" at bounding box center [953, 329] width 252 height 309
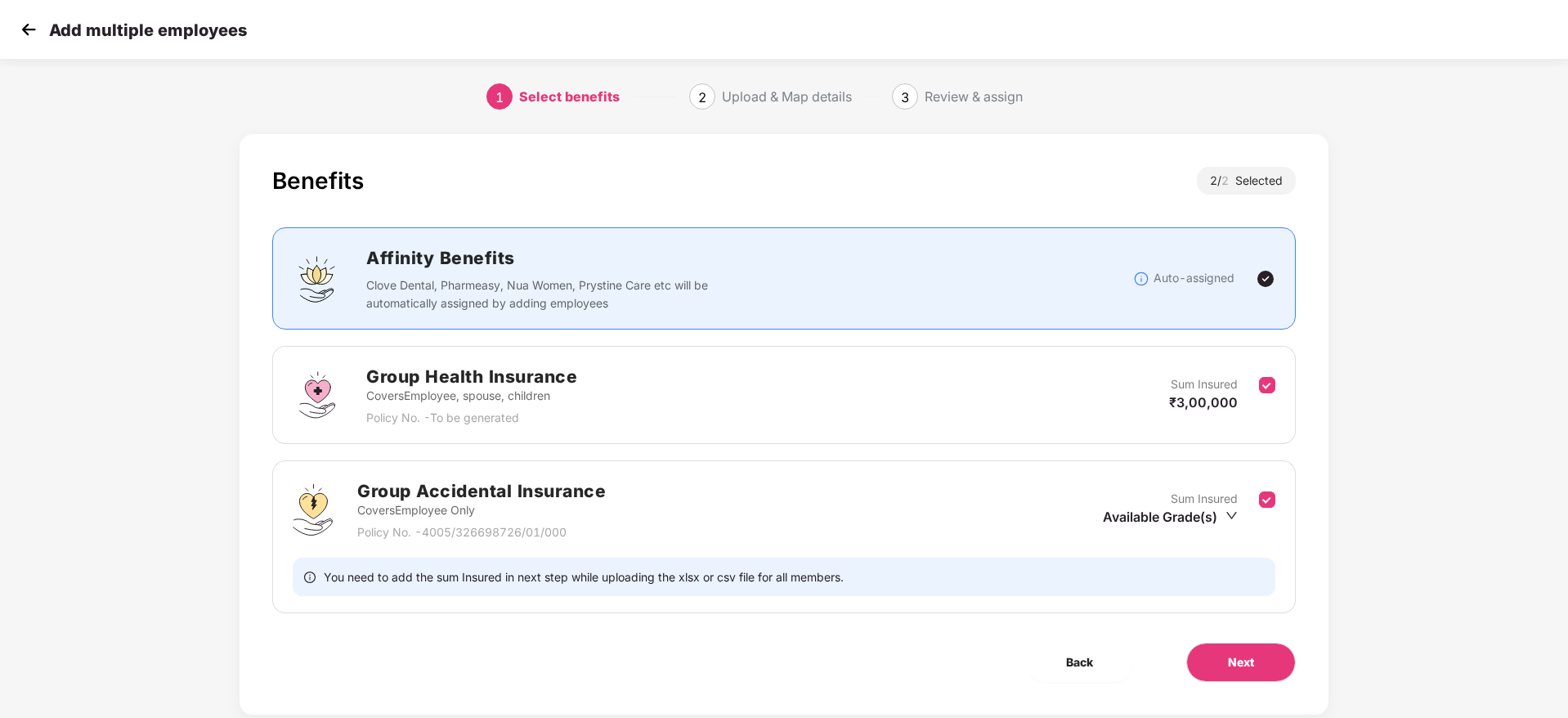
scroll to position [38, 0]
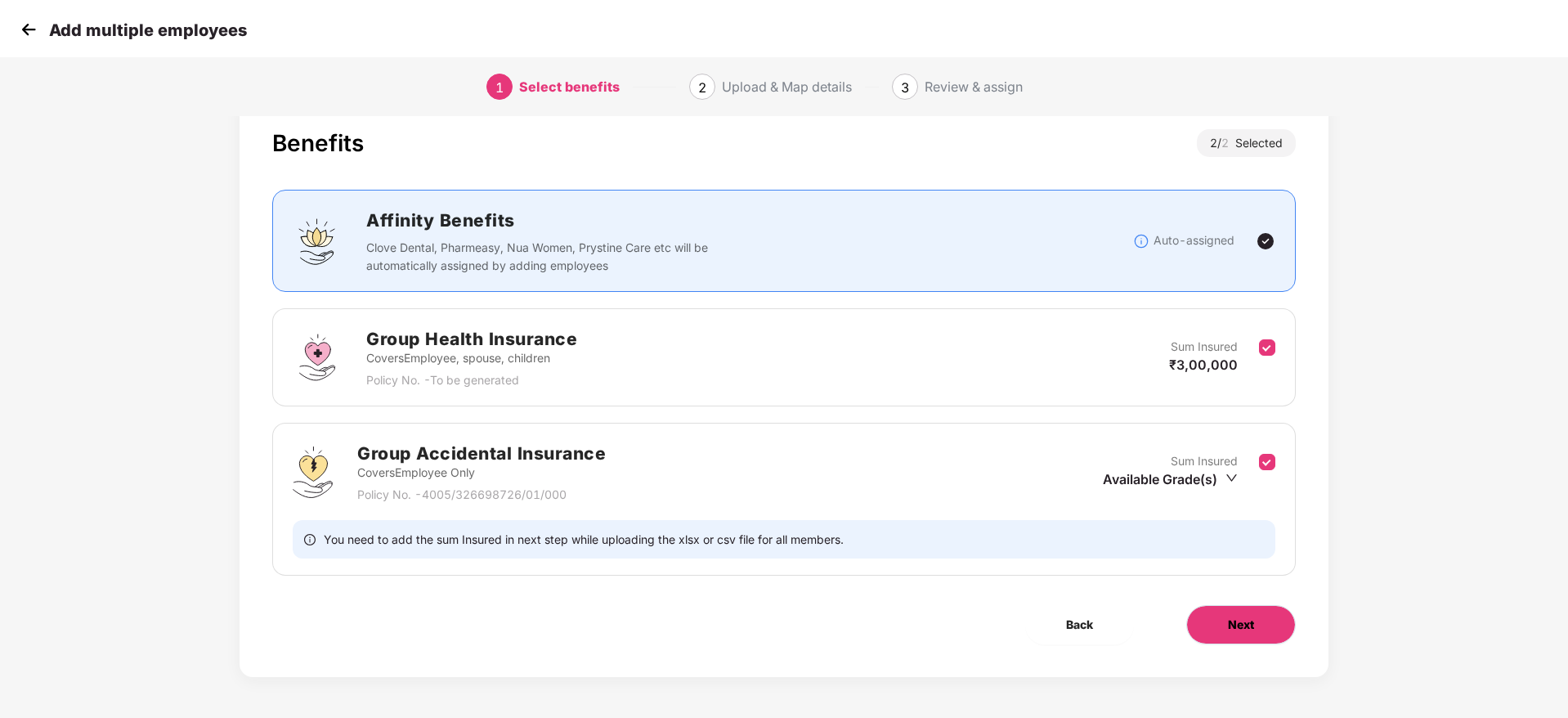
click at [1245, 614] on button "Next" at bounding box center [1240, 624] width 110 height 39
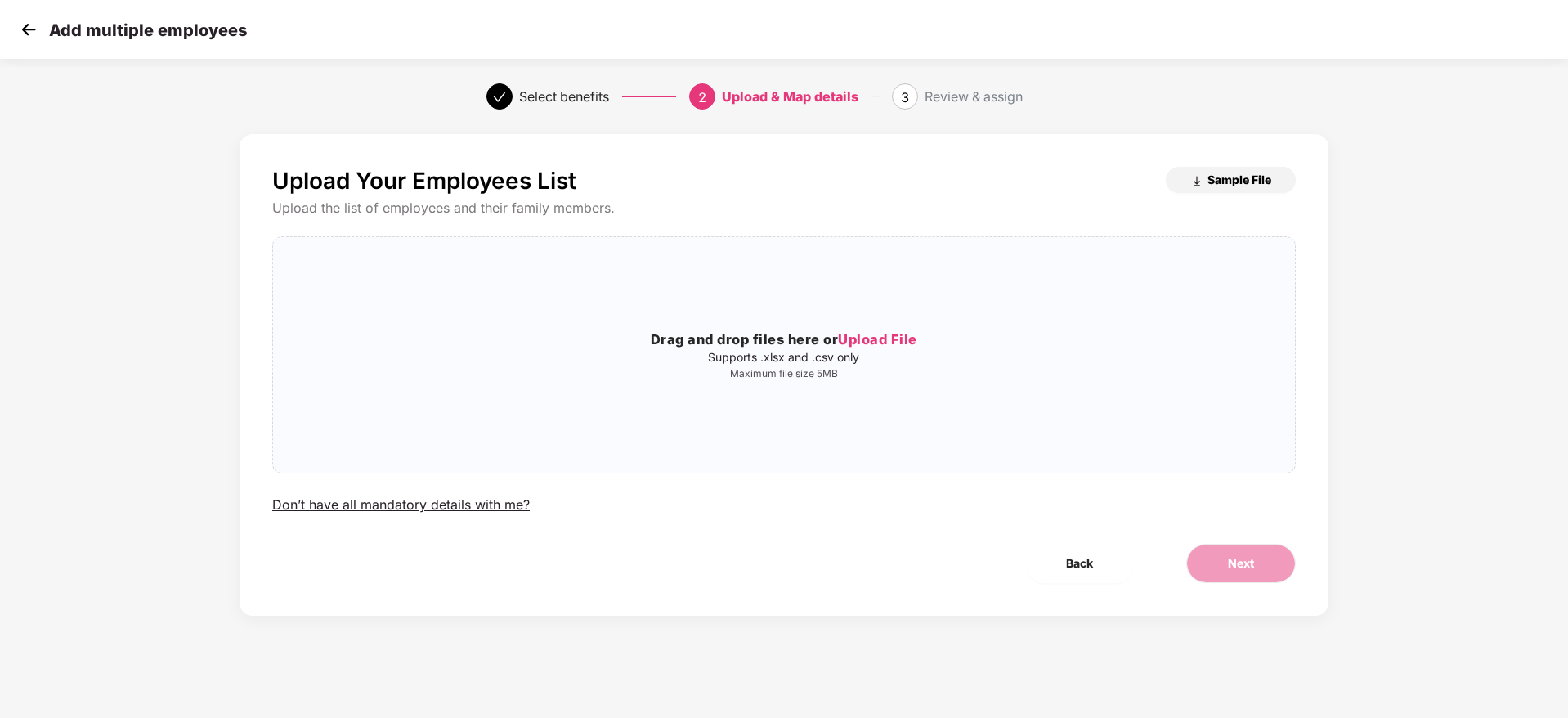
click at [1226, 181] on span "Sample File" at bounding box center [1239, 180] width 64 height 16
click at [852, 384] on div "Drag and drop files here or Upload File Supports .xlsx and .csv only Maximum fi…" at bounding box center [784, 355] width 1022 height 210
click at [706, 373] on p "Maximum file size 5MB" at bounding box center [784, 374] width 1022 height 13
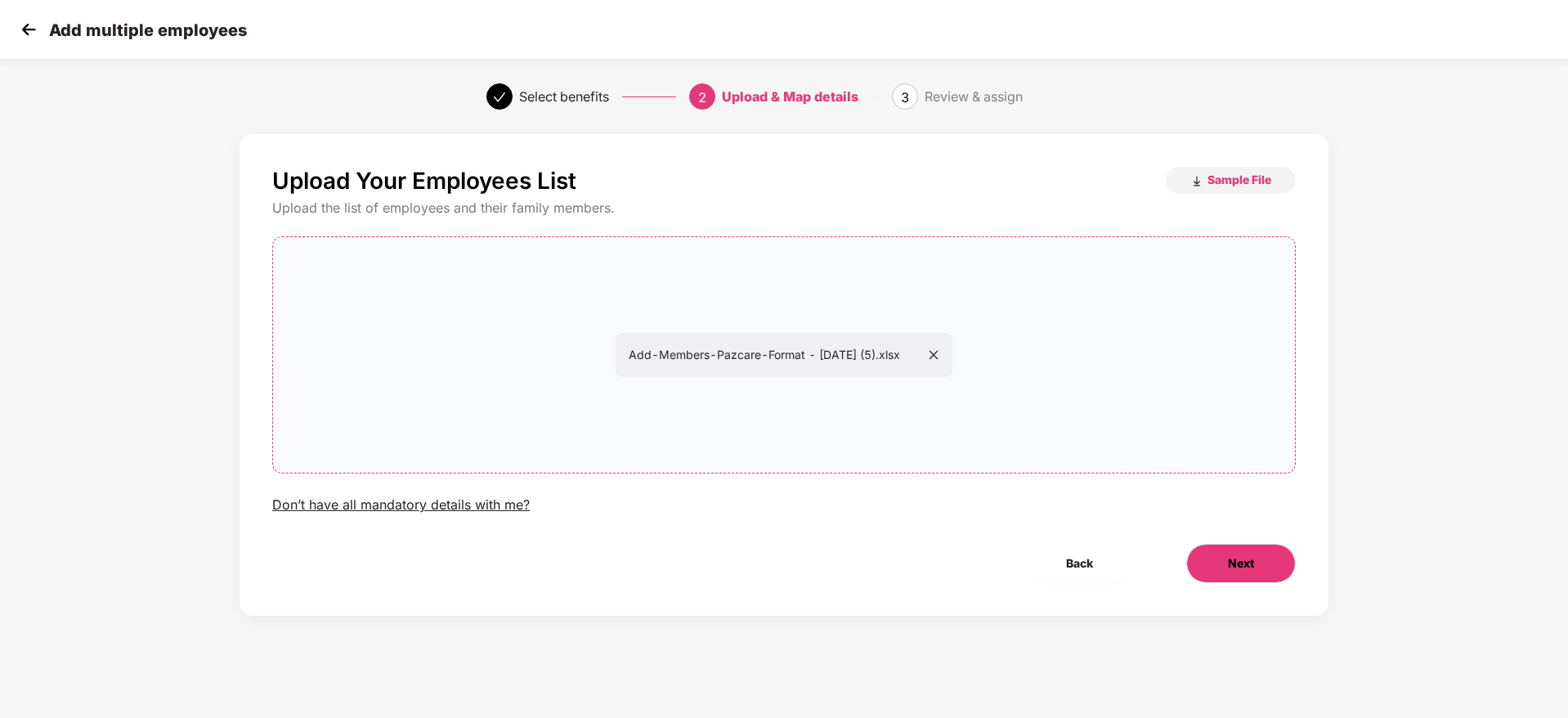
click at [1264, 569] on button "Next" at bounding box center [1240, 563] width 110 height 39
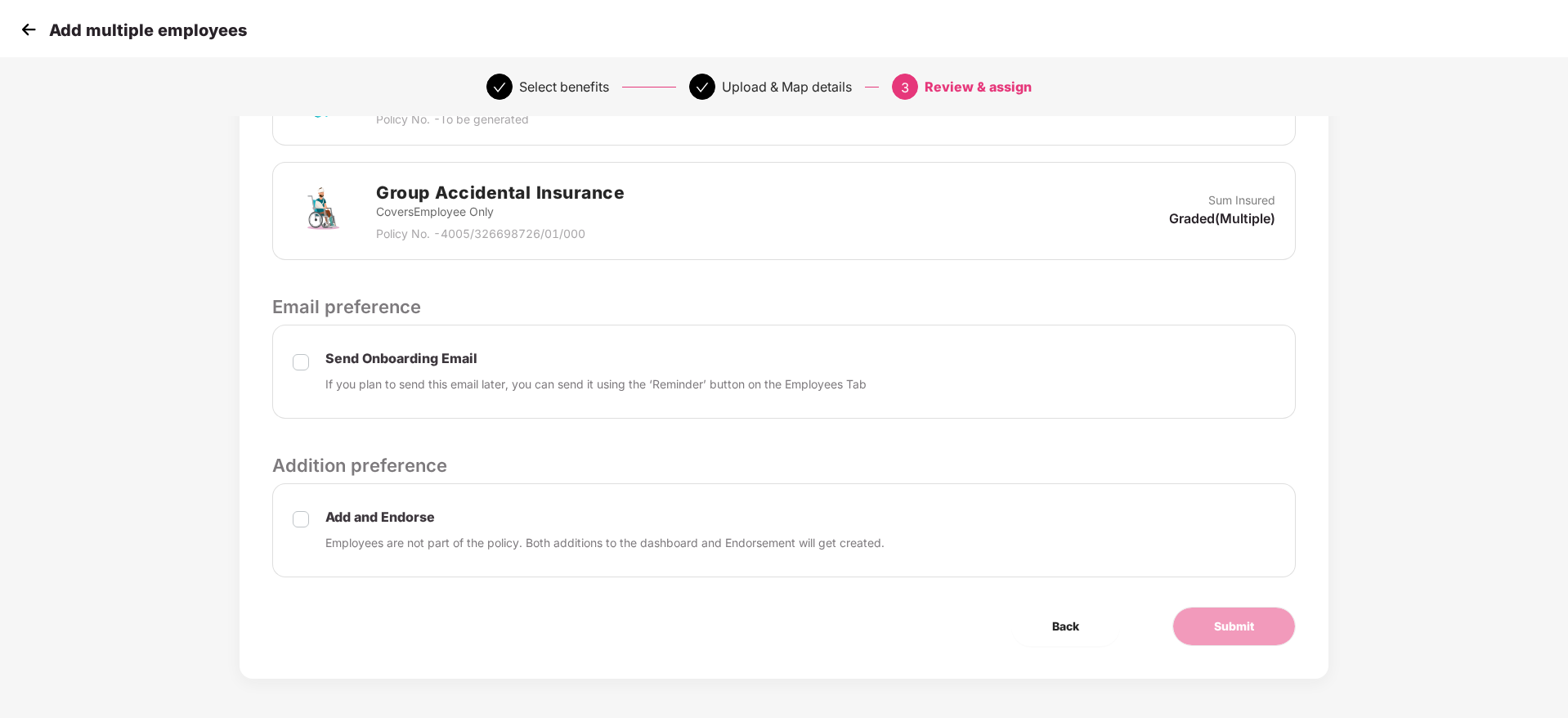
scroll to position [467, 0]
click at [291, 517] on div "Add and Endorse Employees are not part of the policy. Both additions to the das…" at bounding box center [784, 528] width 1024 height 94
click at [1245, 620] on span "Submit" at bounding box center [1234, 625] width 40 height 18
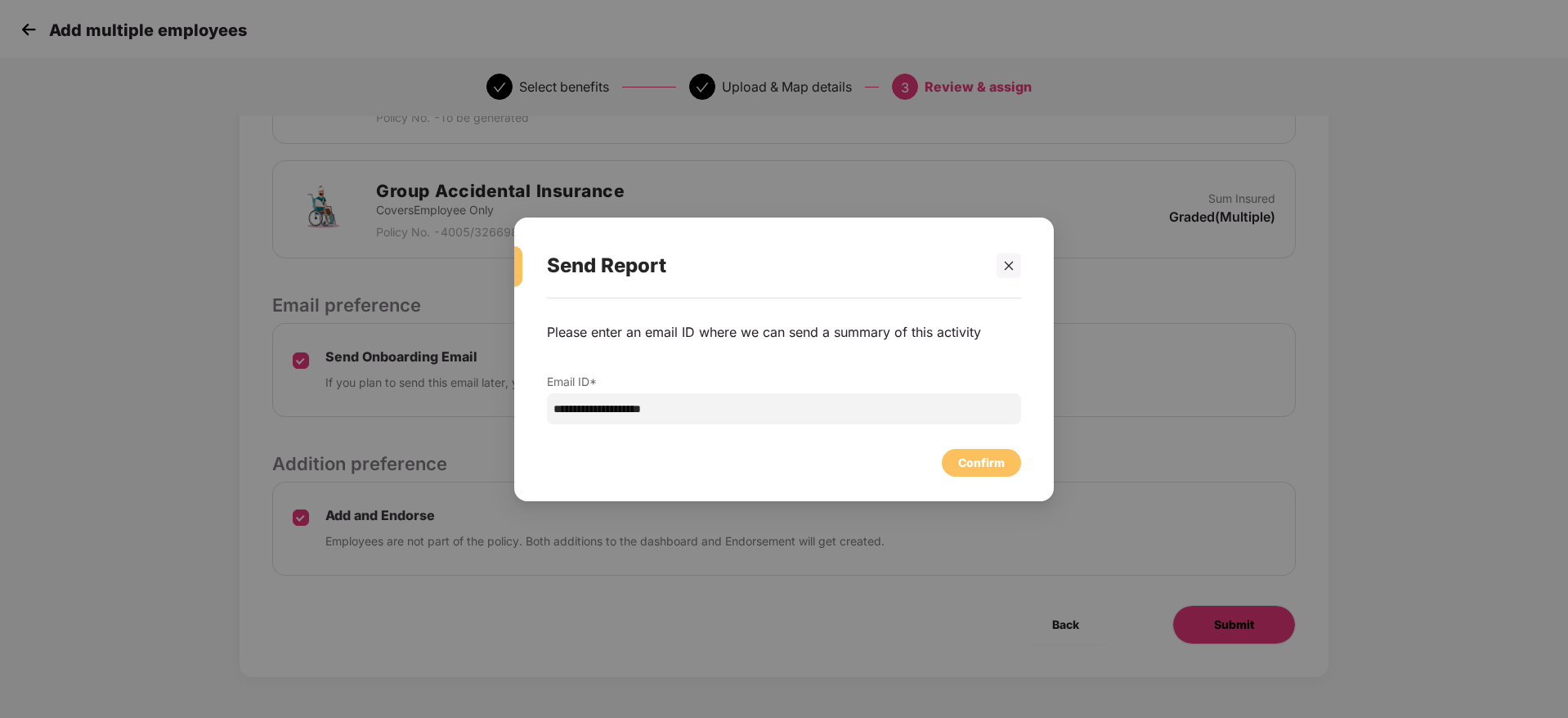
scroll to position [0, 0]
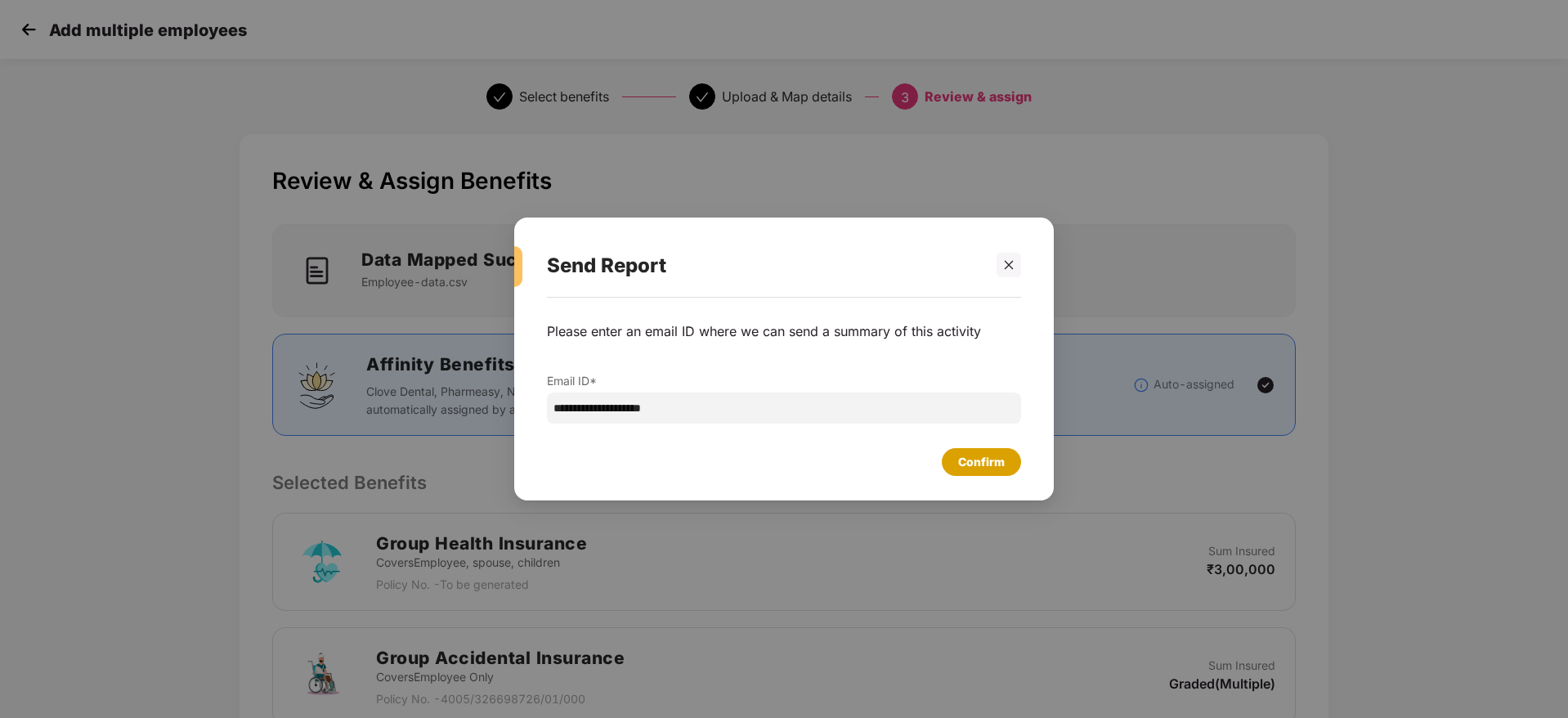
click at [965, 466] on div "Confirm" at bounding box center [982, 462] width 47 height 18
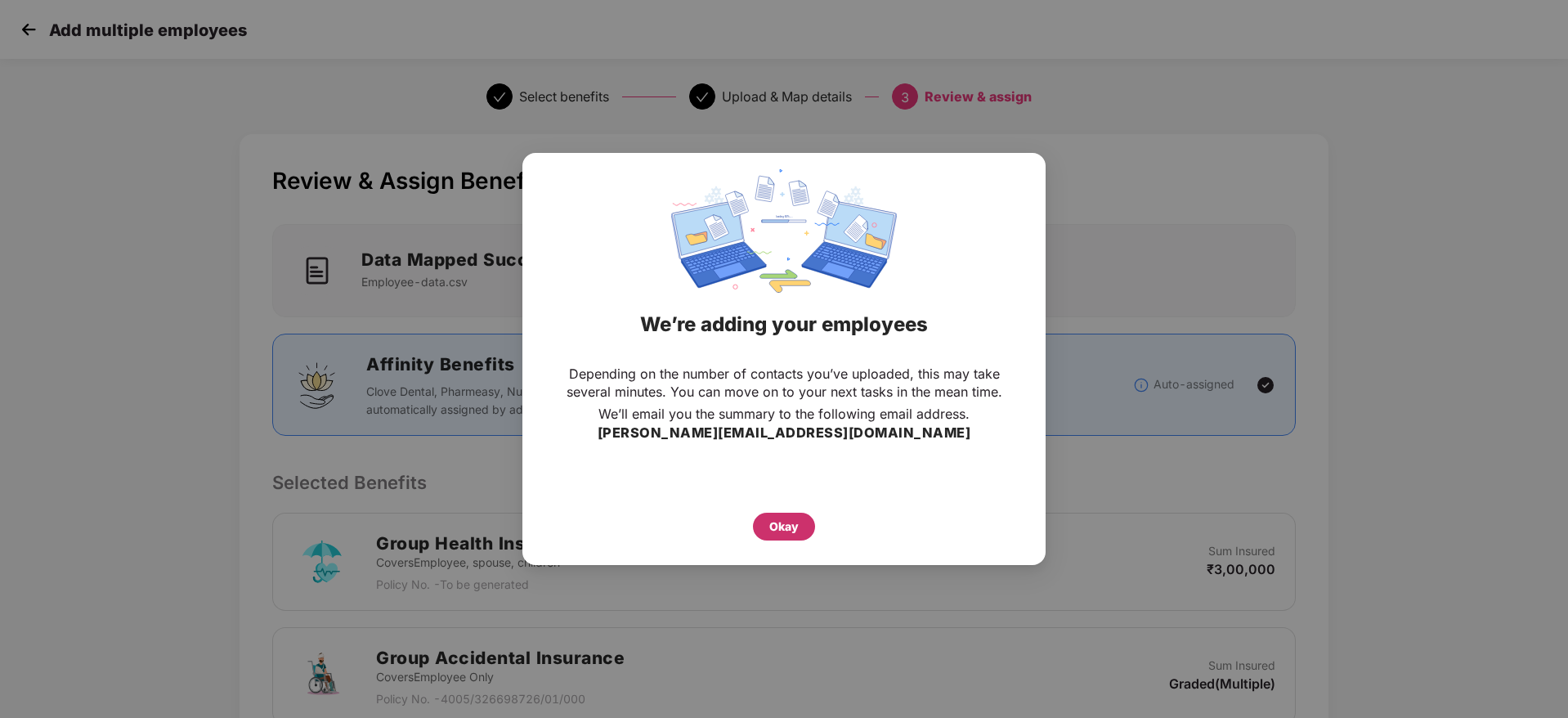
click at [790, 522] on div "Okay" at bounding box center [784, 526] width 29 height 18
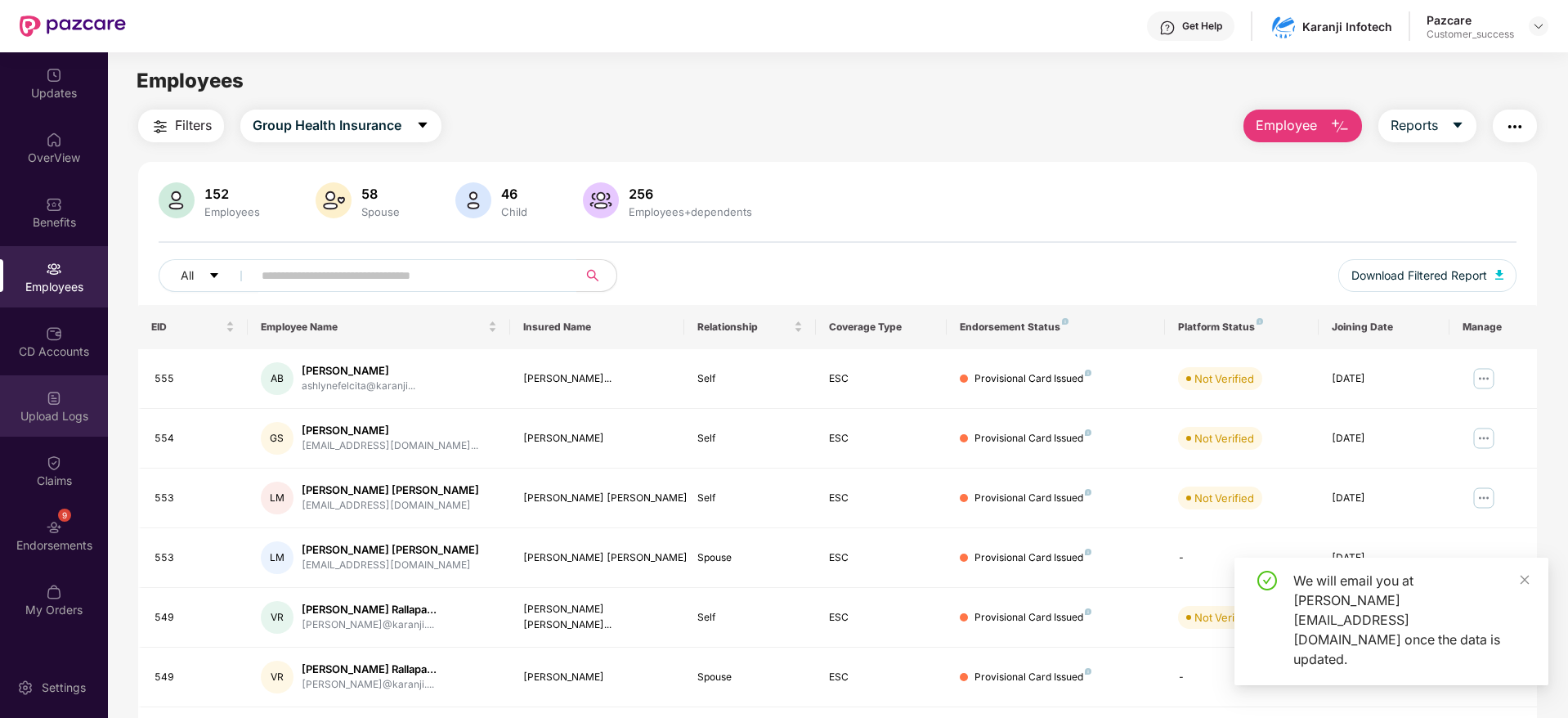
click at [50, 412] on div "Upload Logs" at bounding box center [53, 416] width 108 height 16
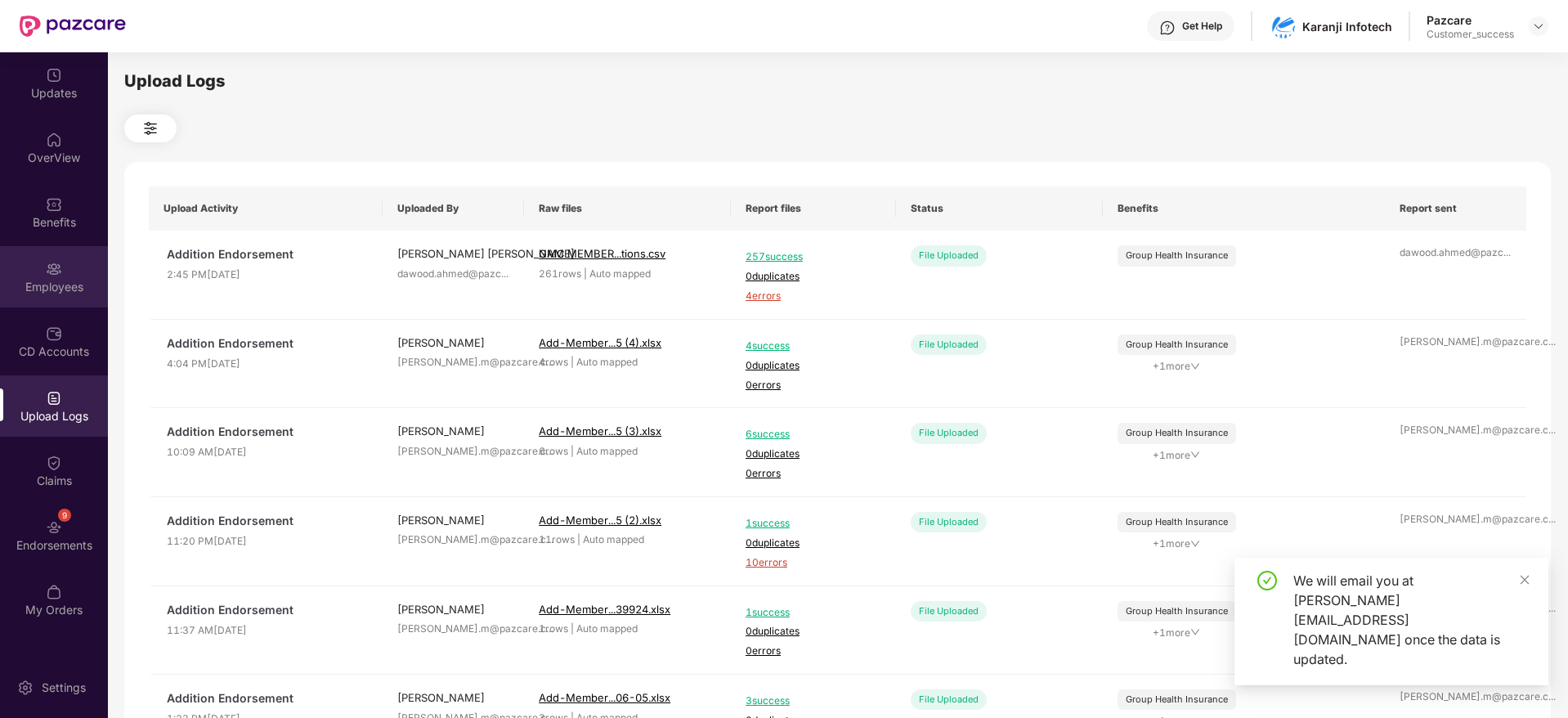
click at [50, 264] on img at bounding box center [53, 268] width 16 height 16
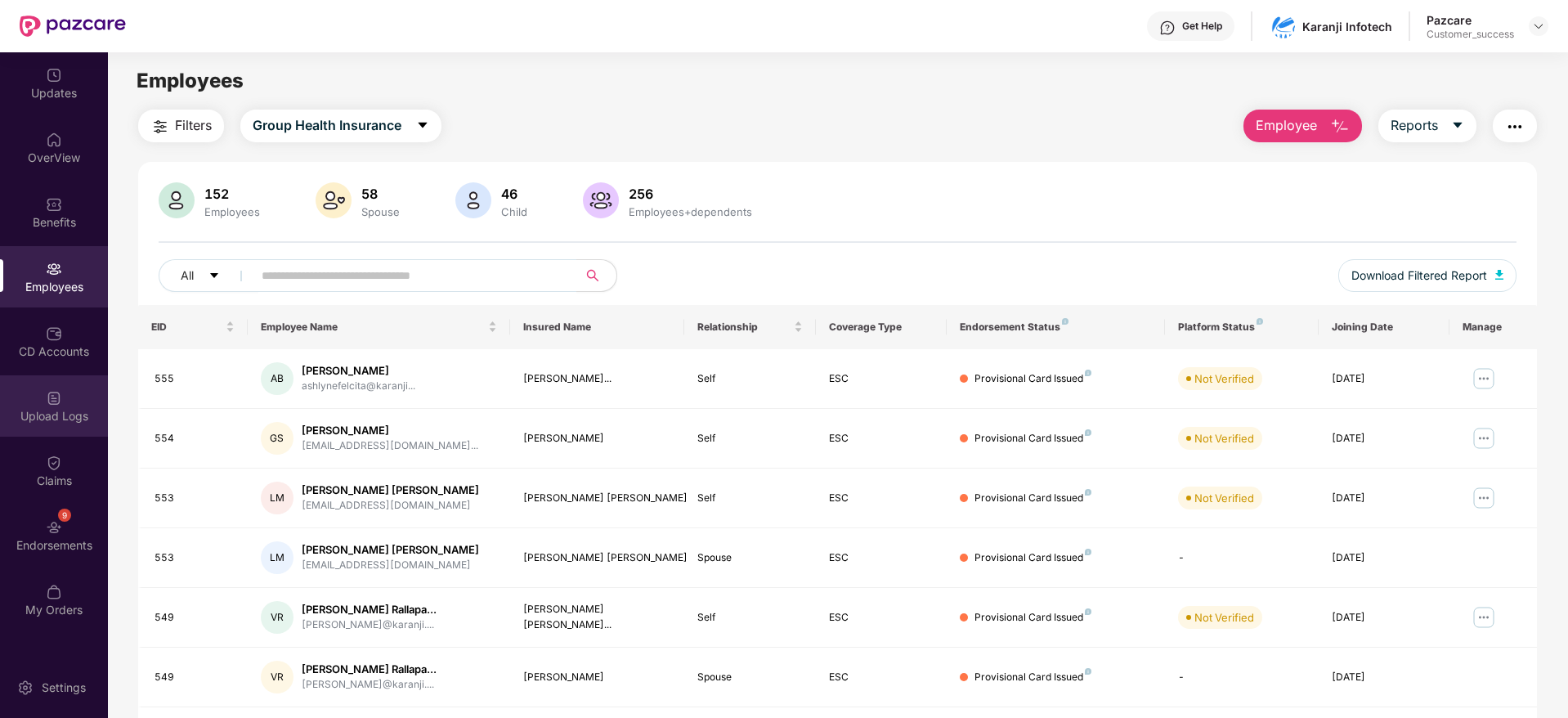
click at [62, 408] on div "Upload Logs" at bounding box center [53, 416] width 108 height 16
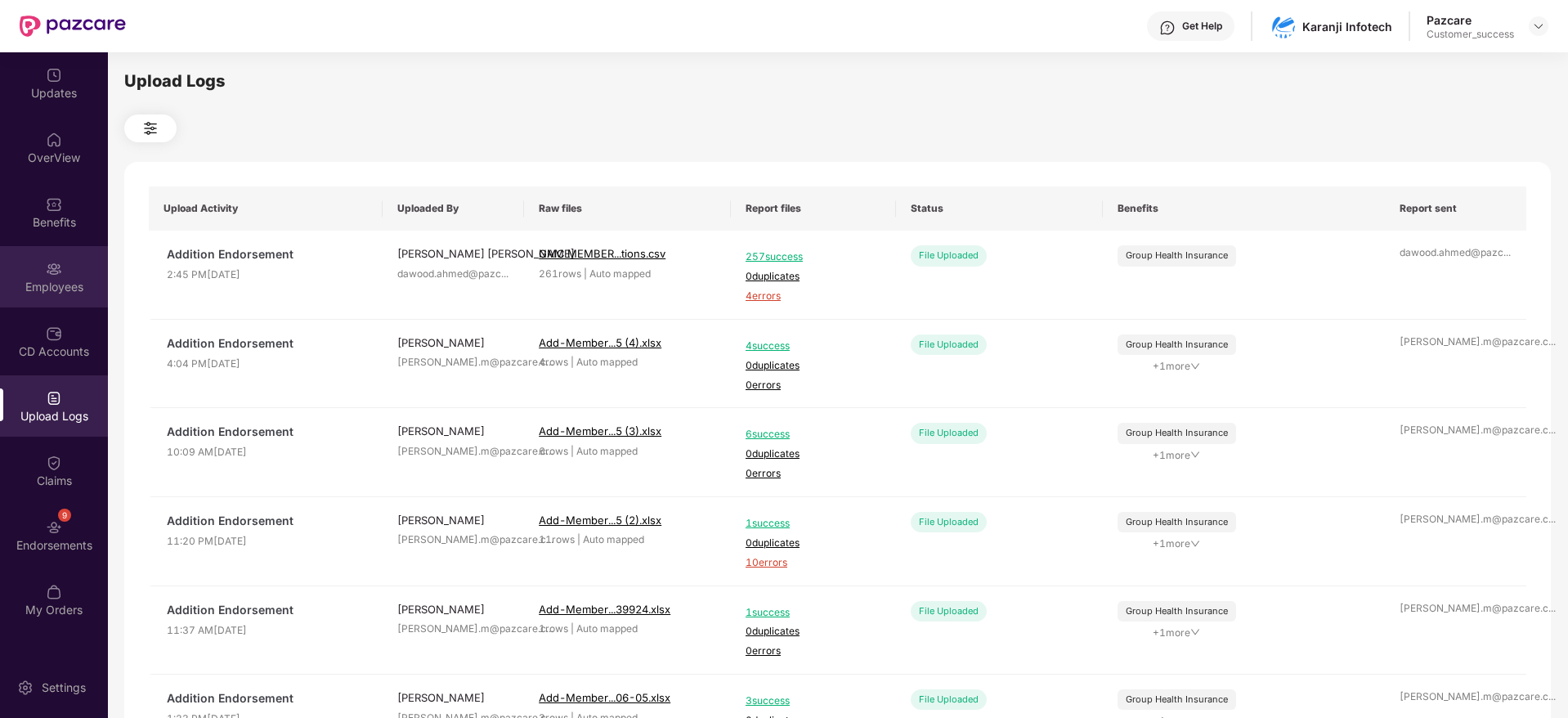
click at [66, 266] on div "Employees" at bounding box center [53, 276] width 108 height 61
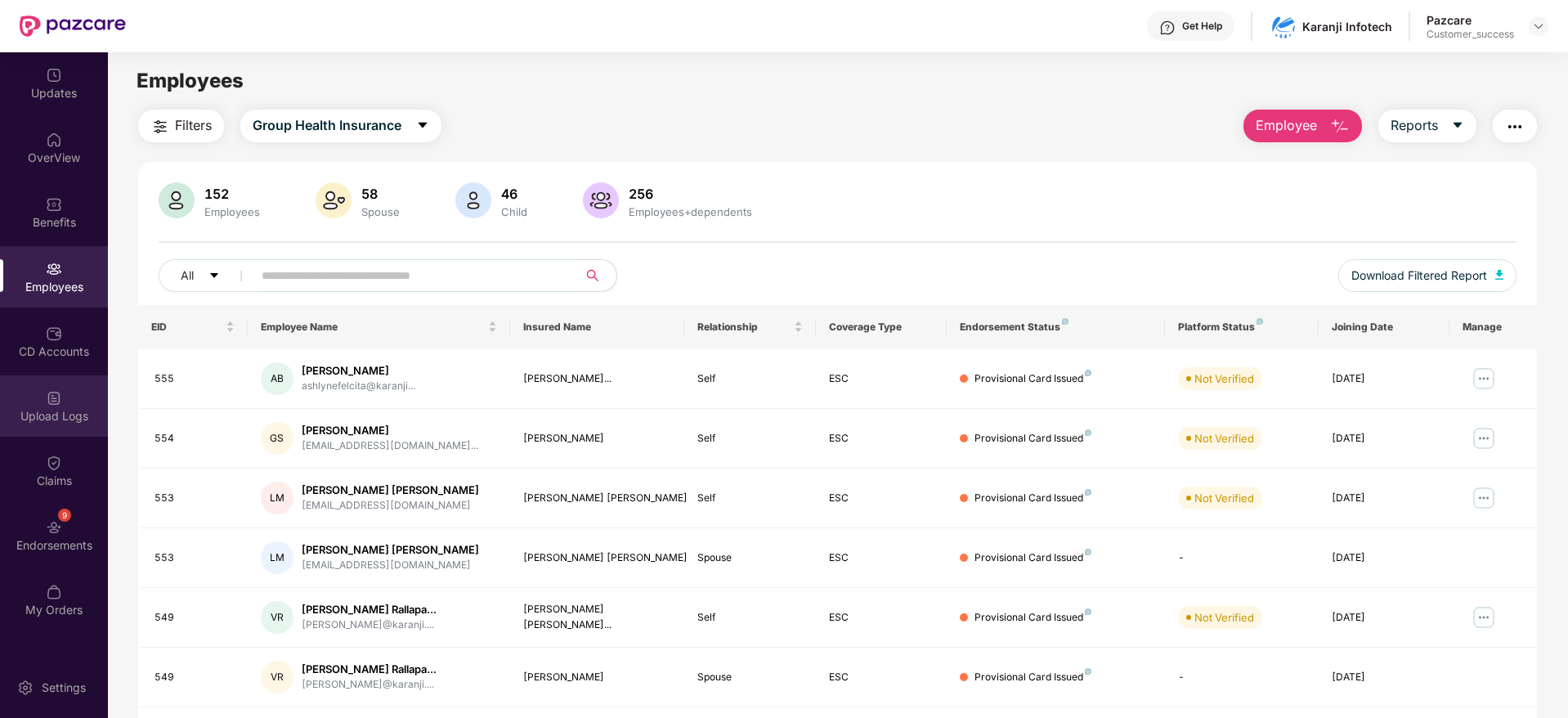
click at [53, 409] on div "Upload Logs" at bounding box center [53, 416] width 108 height 16
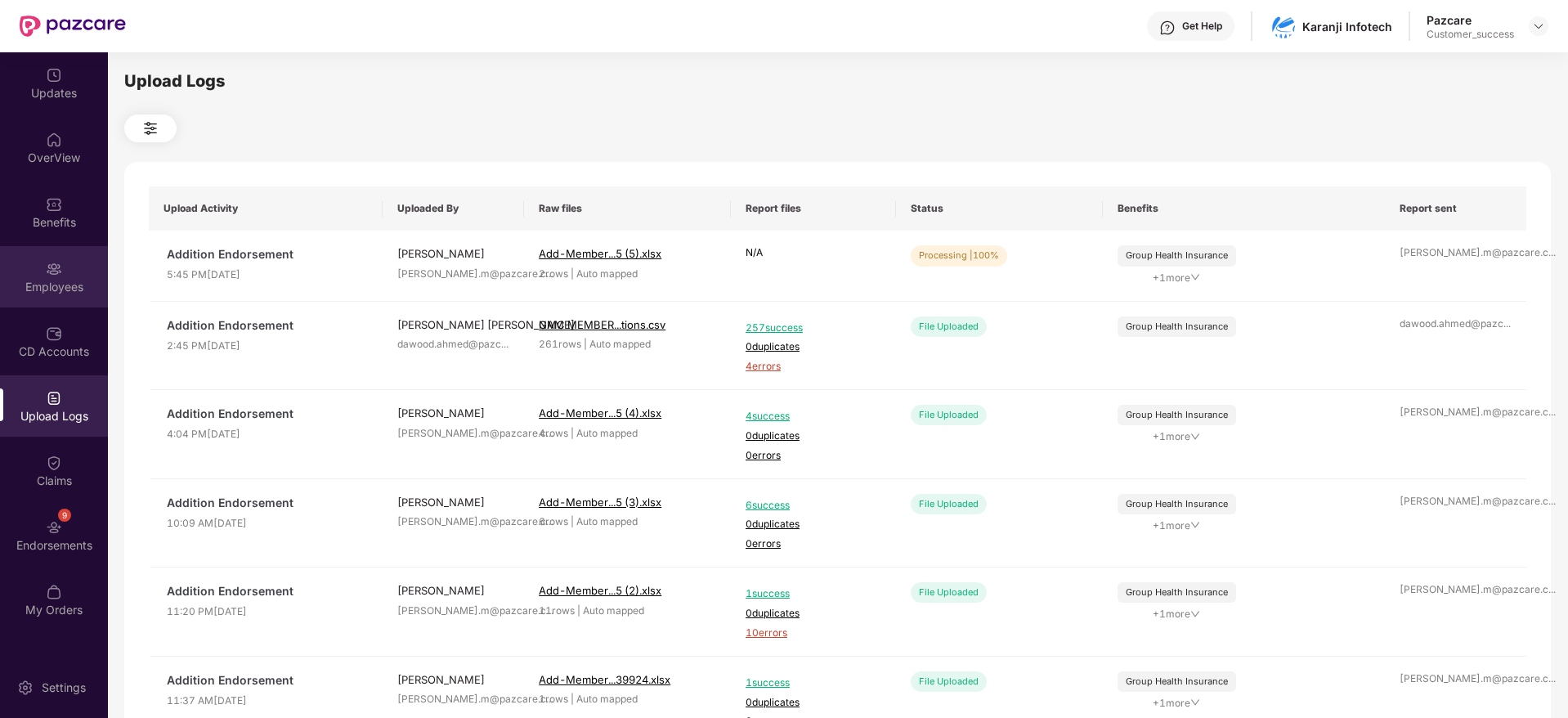
click at [53, 286] on div "Employees" at bounding box center [53, 287] width 108 height 16
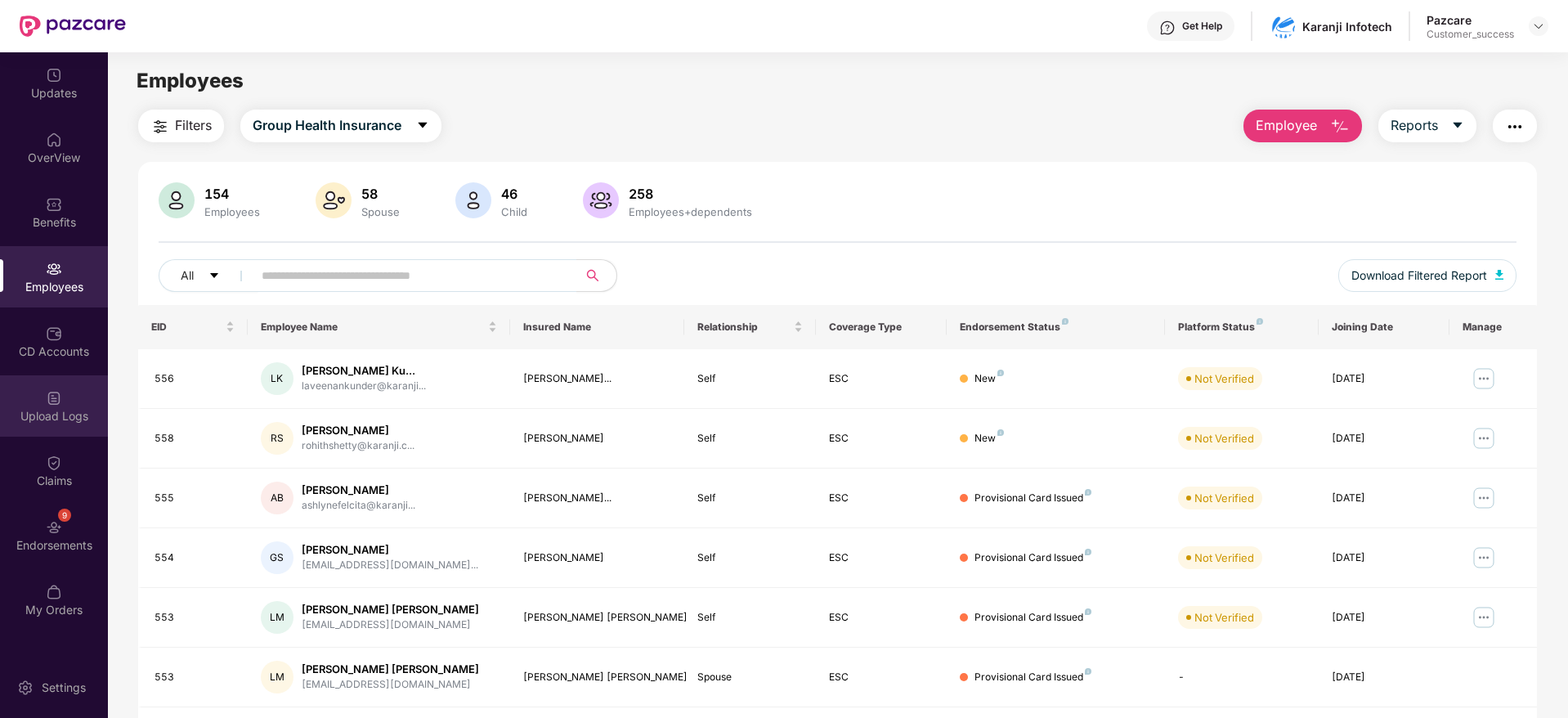
click at [66, 402] on div "Upload Logs" at bounding box center [53, 406] width 108 height 61
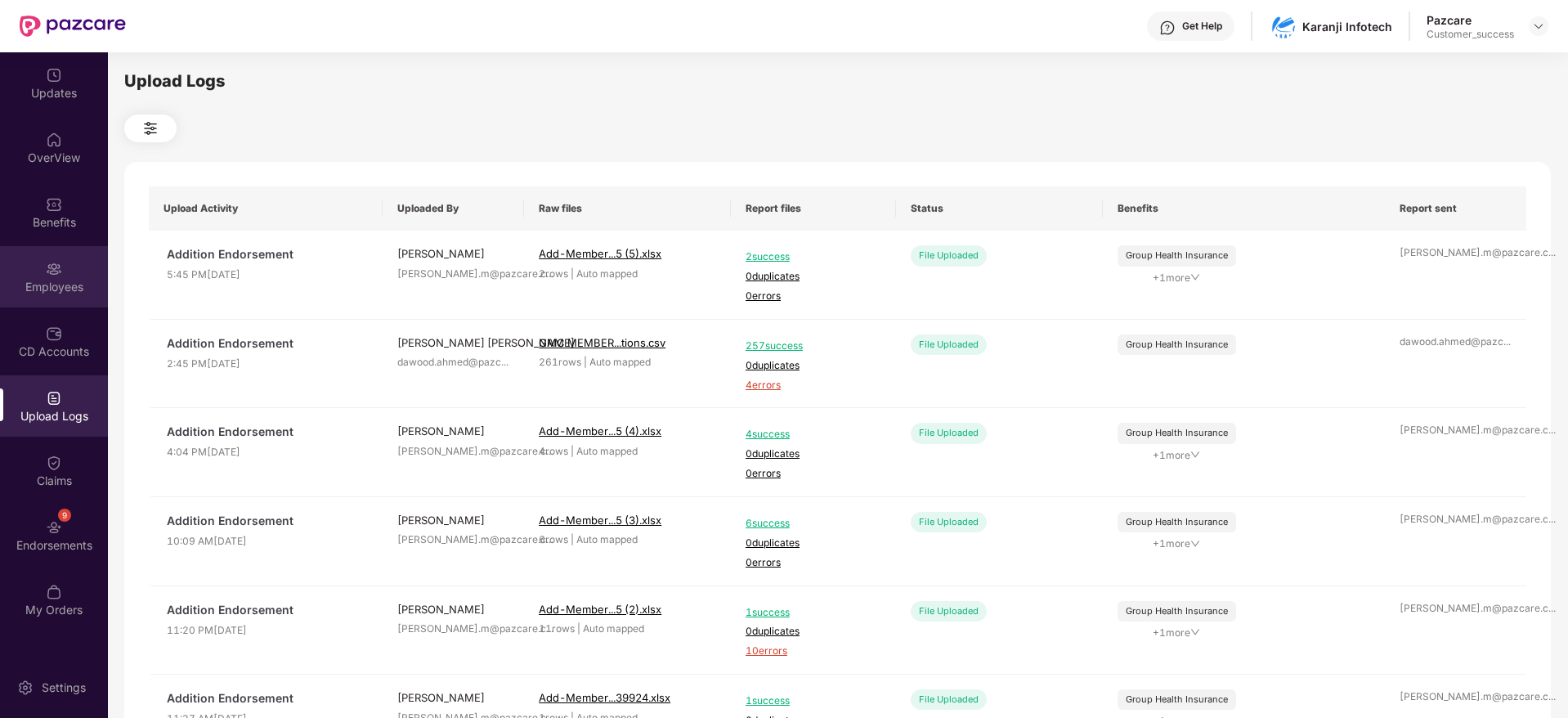
click at [56, 268] on img at bounding box center [53, 268] width 16 height 16
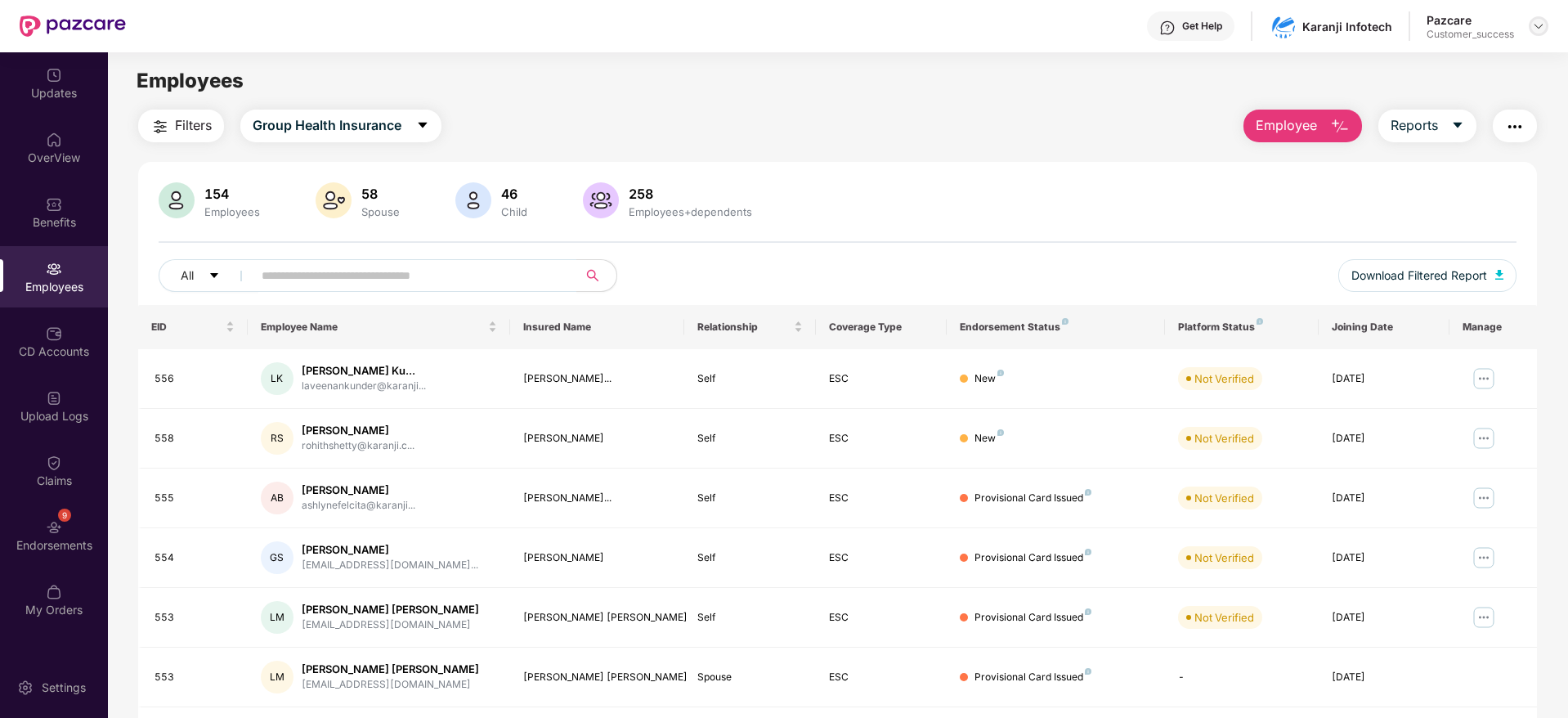
click at [1539, 29] on img at bounding box center [1538, 26] width 13 height 13
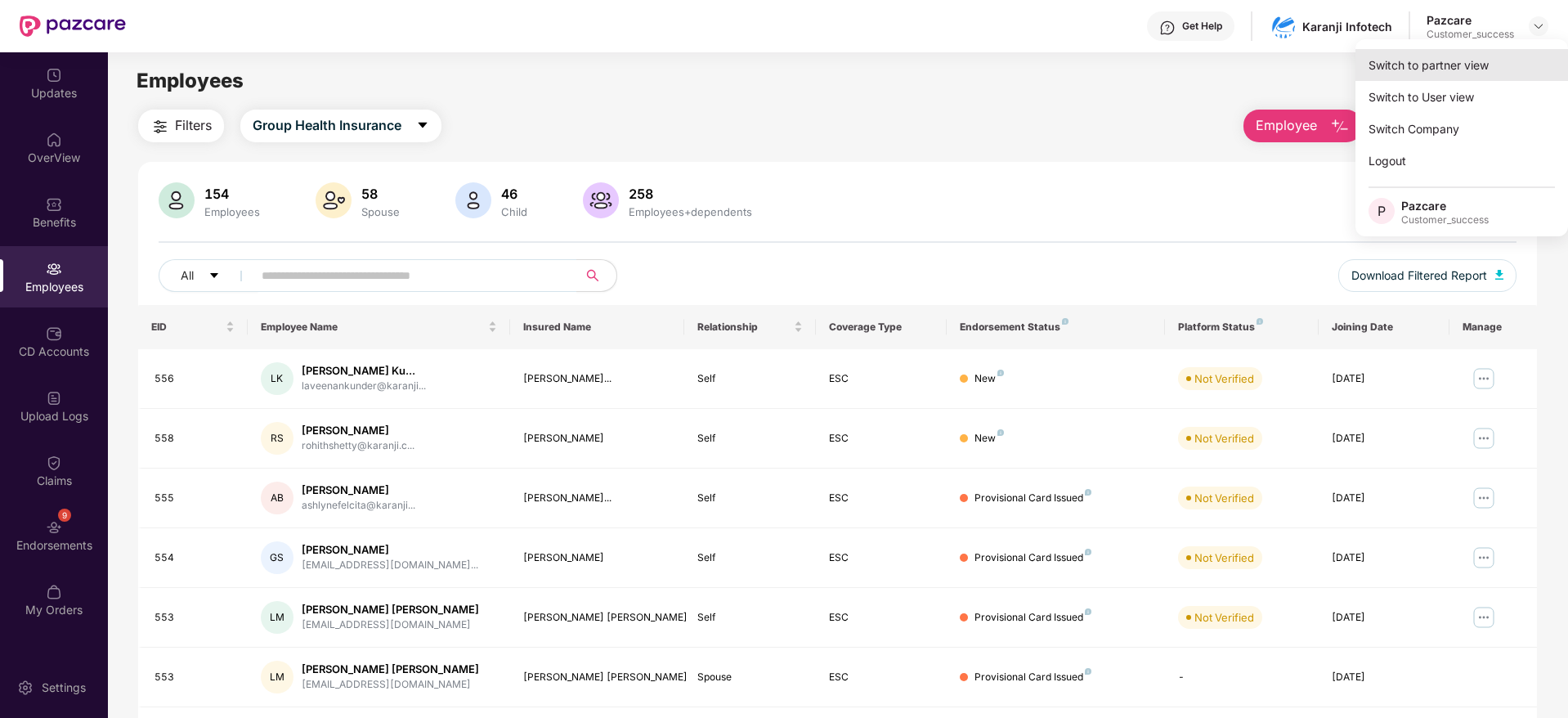
click at [1471, 72] on div "Switch to partner view" at bounding box center [1462, 65] width 212 height 32
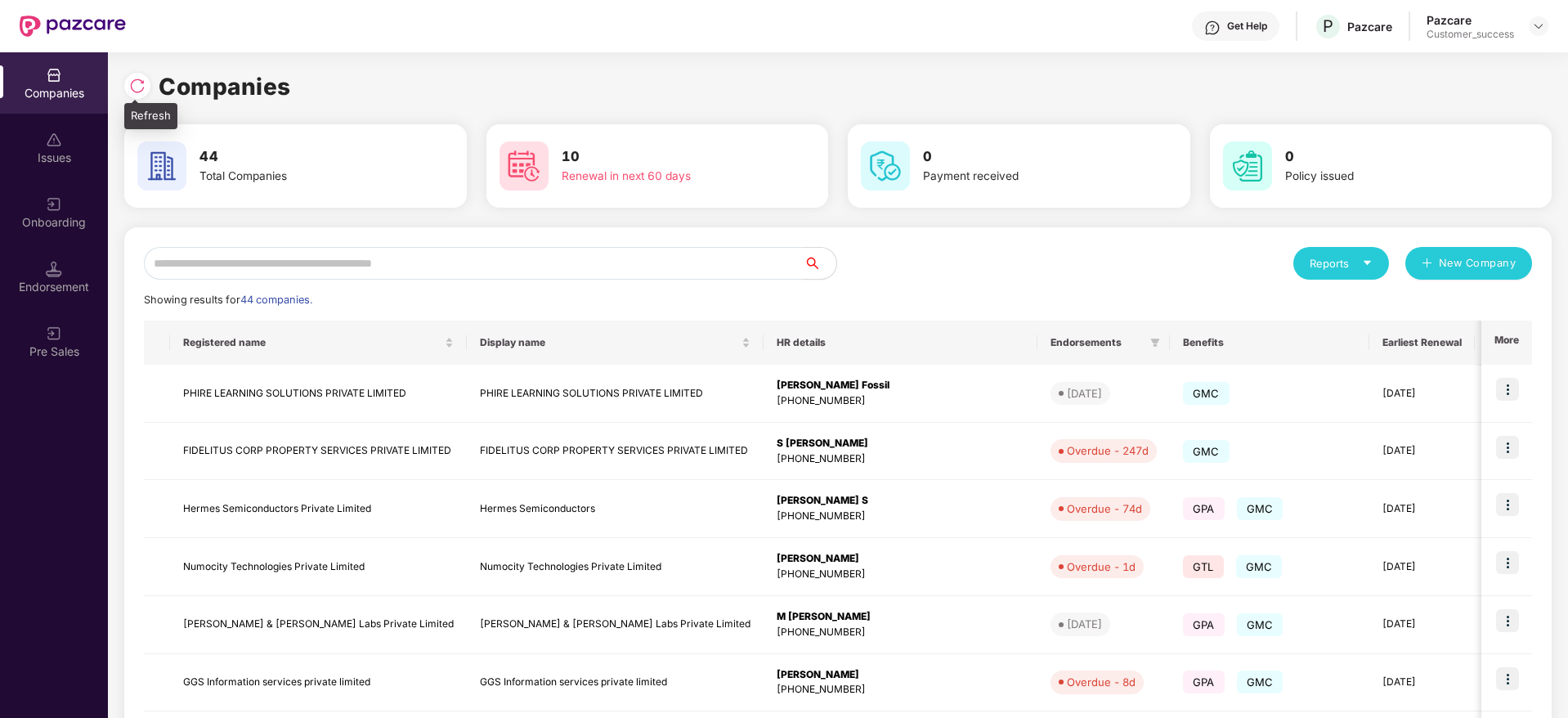
click at [140, 83] on img at bounding box center [137, 85] width 16 height 16
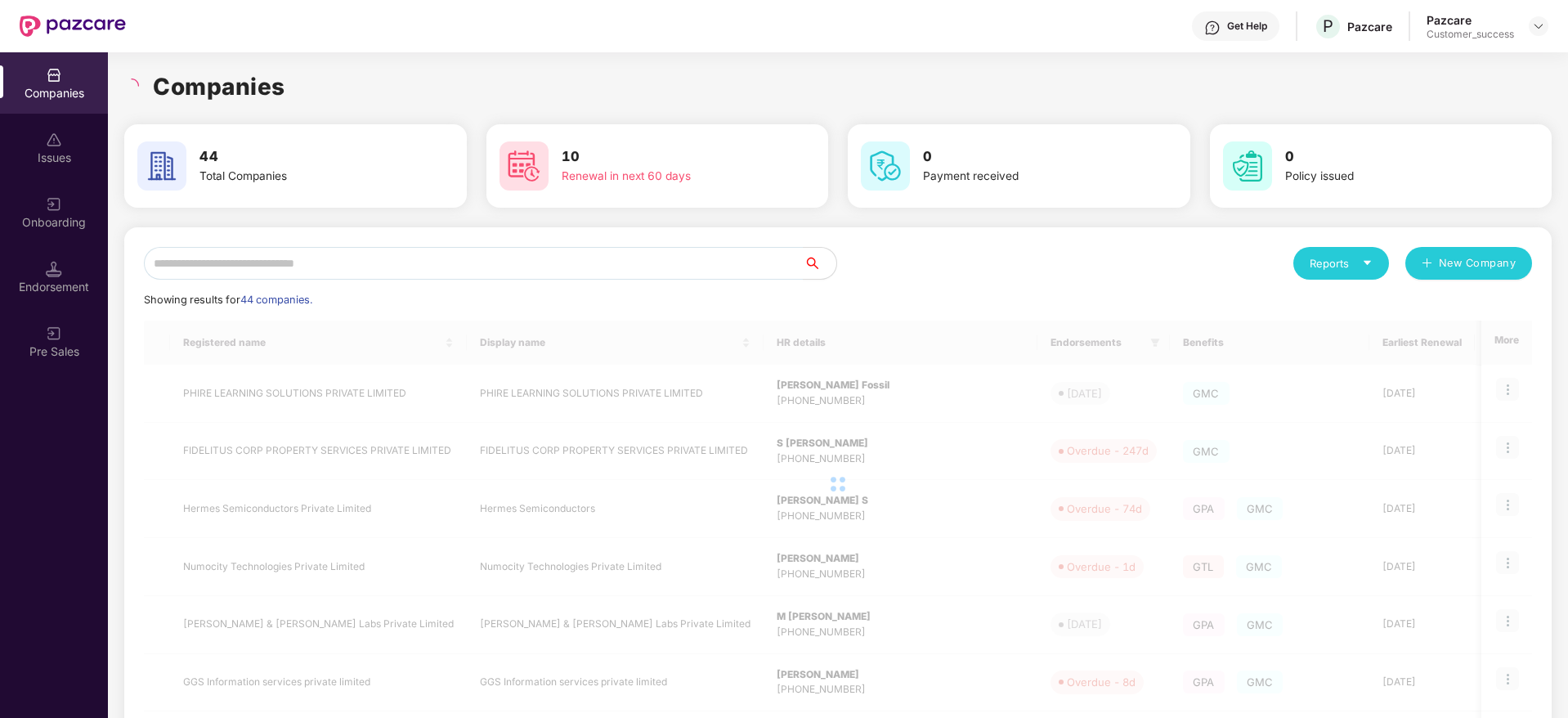
click at [300, 98] on div "Companies" at bounding box center [837, 87] width 1427 height 36
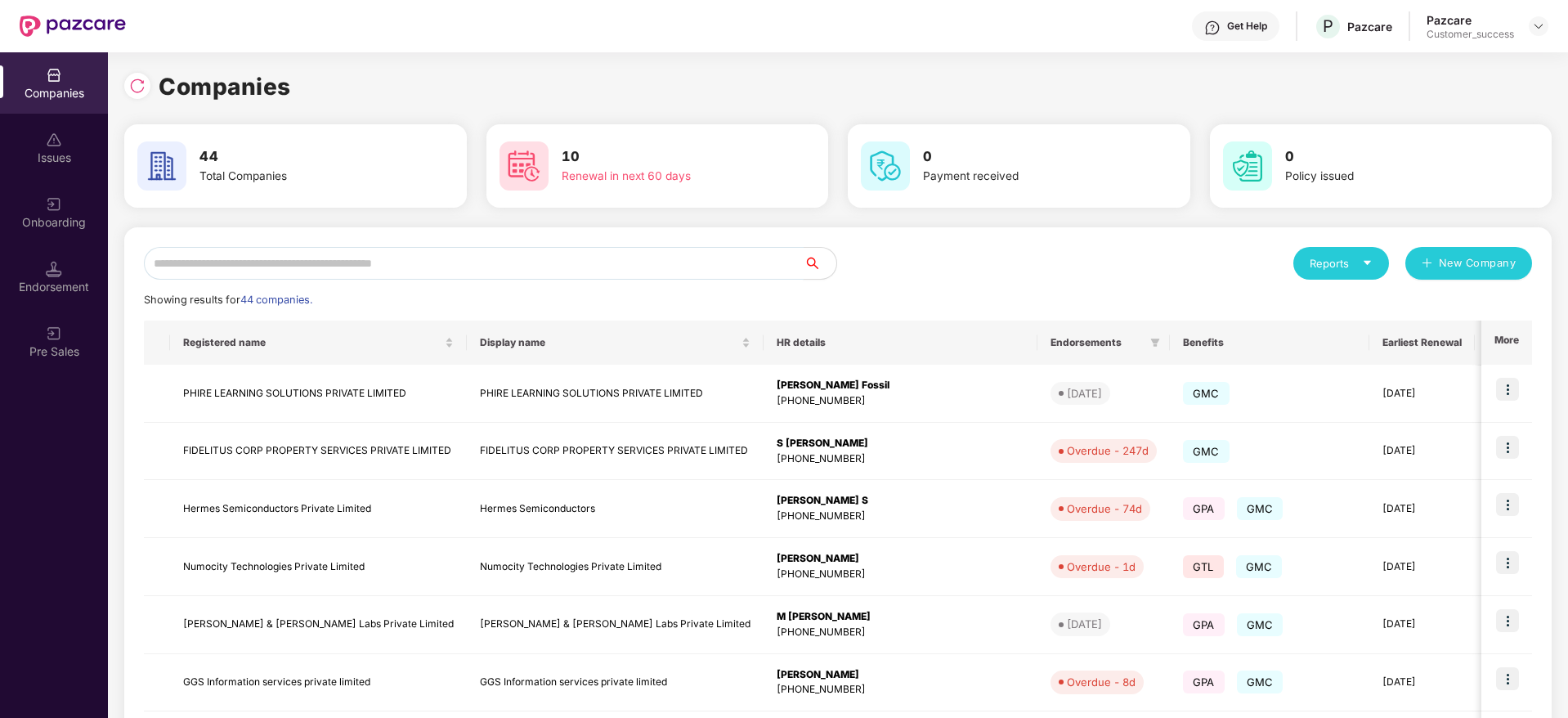
click at [566, 265] on input "text" at bounding box center [474, 263] width 660 height 33
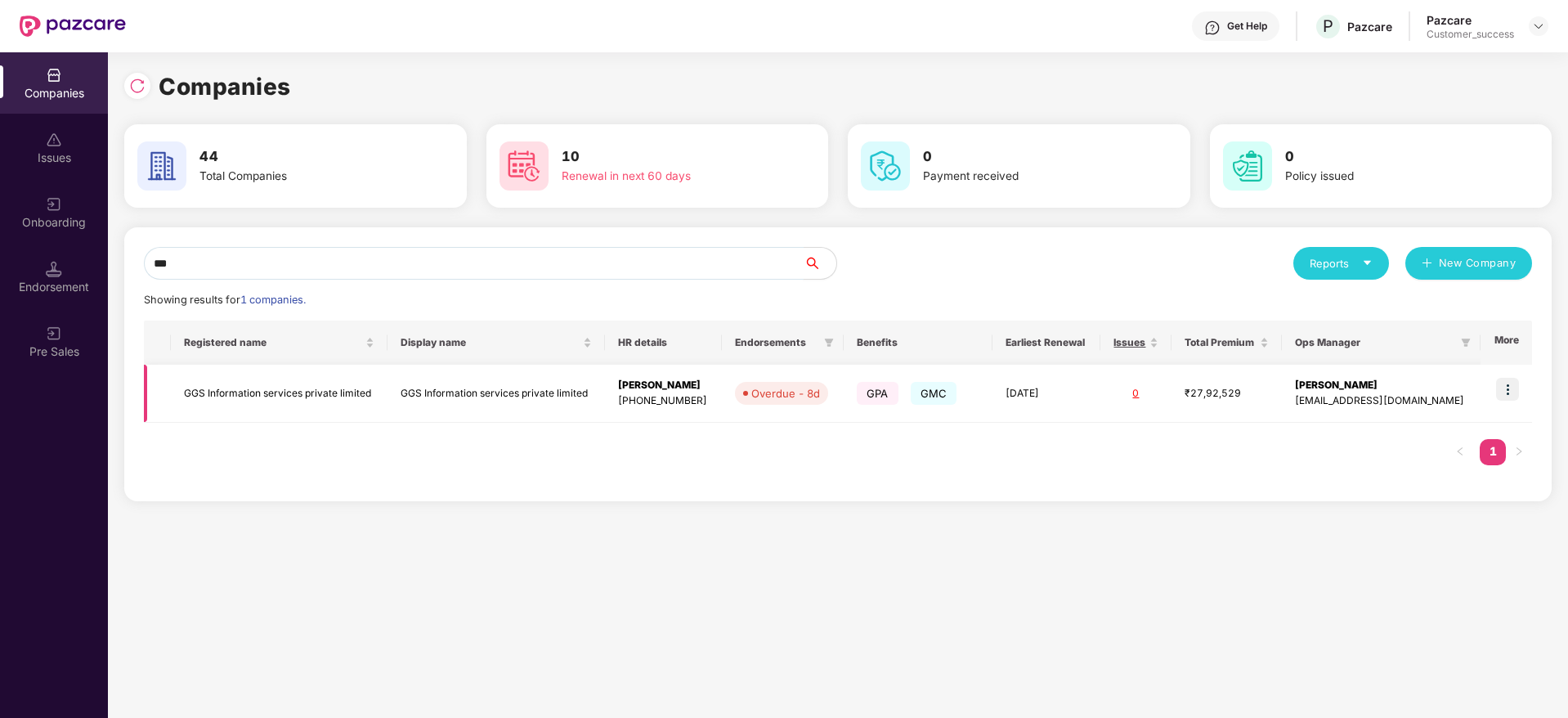
type input "***"
click at [1510, 385] on img at bounding box center [1508, 389] width 23 height 23
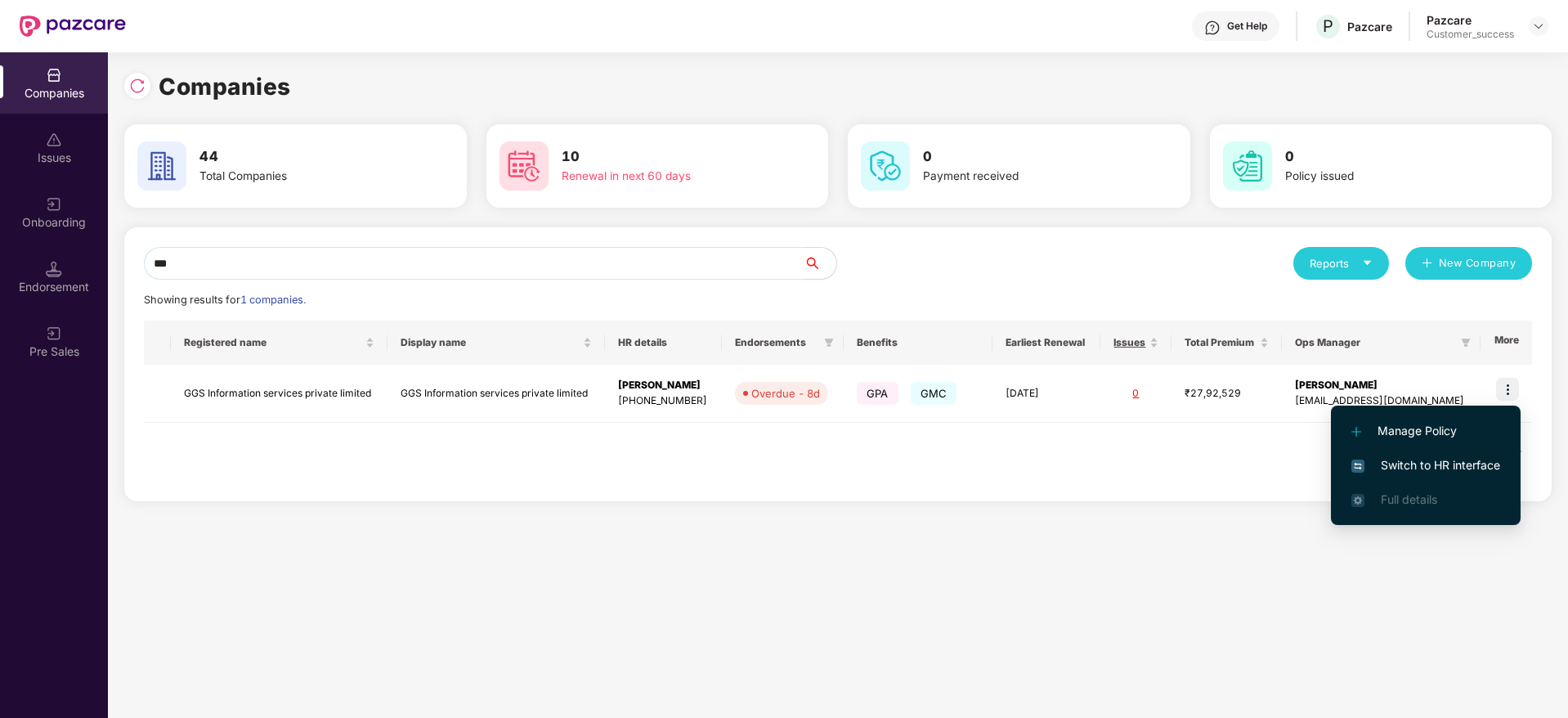
click at [1442, 457] on span "Switch to HR interface" at bounding box center [1426, 465] width 149 height 18
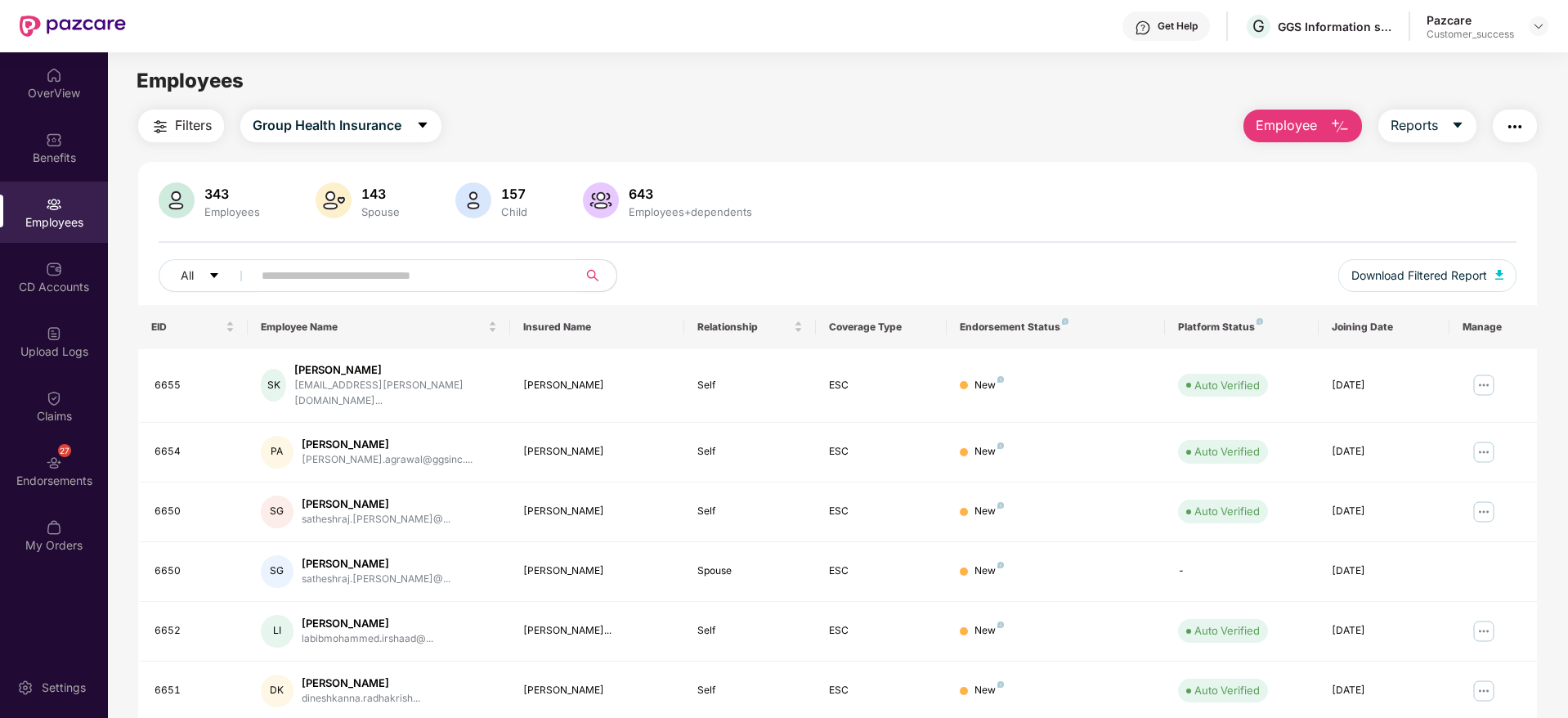
click at [381, 278] on input "text" at bounding box center [408, 275] width 293 height 24
drag, startPoint x: 380, startPoint y: 279, endPoint x: 1311, endPoint y: 131, distance: 942.7
click at [1311, 131] on span "Employee" at bounding box center [1286, 126] width 61 height 21
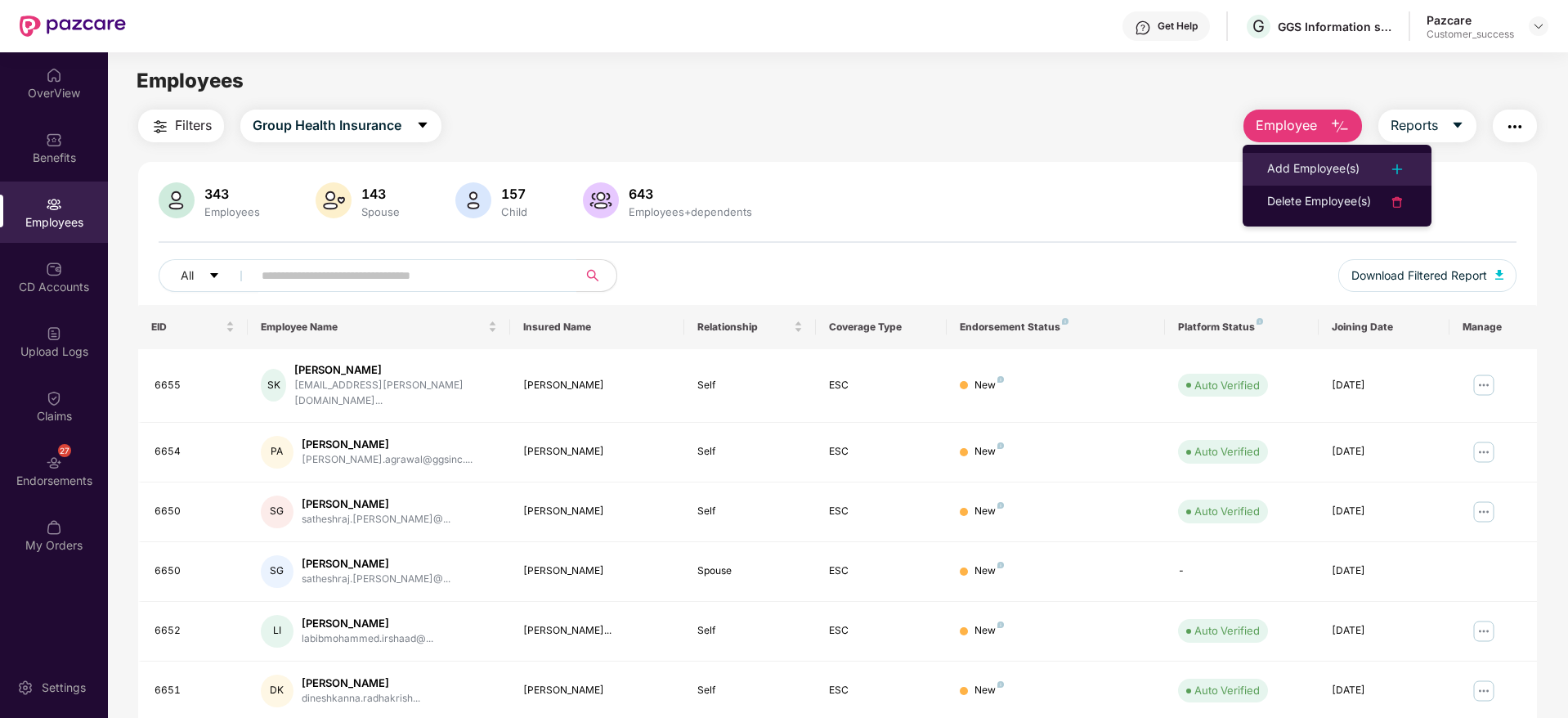
click at [1296, 160] on div "Add Employee(s)" at bounding box center [1313, 169] width 92 height 20
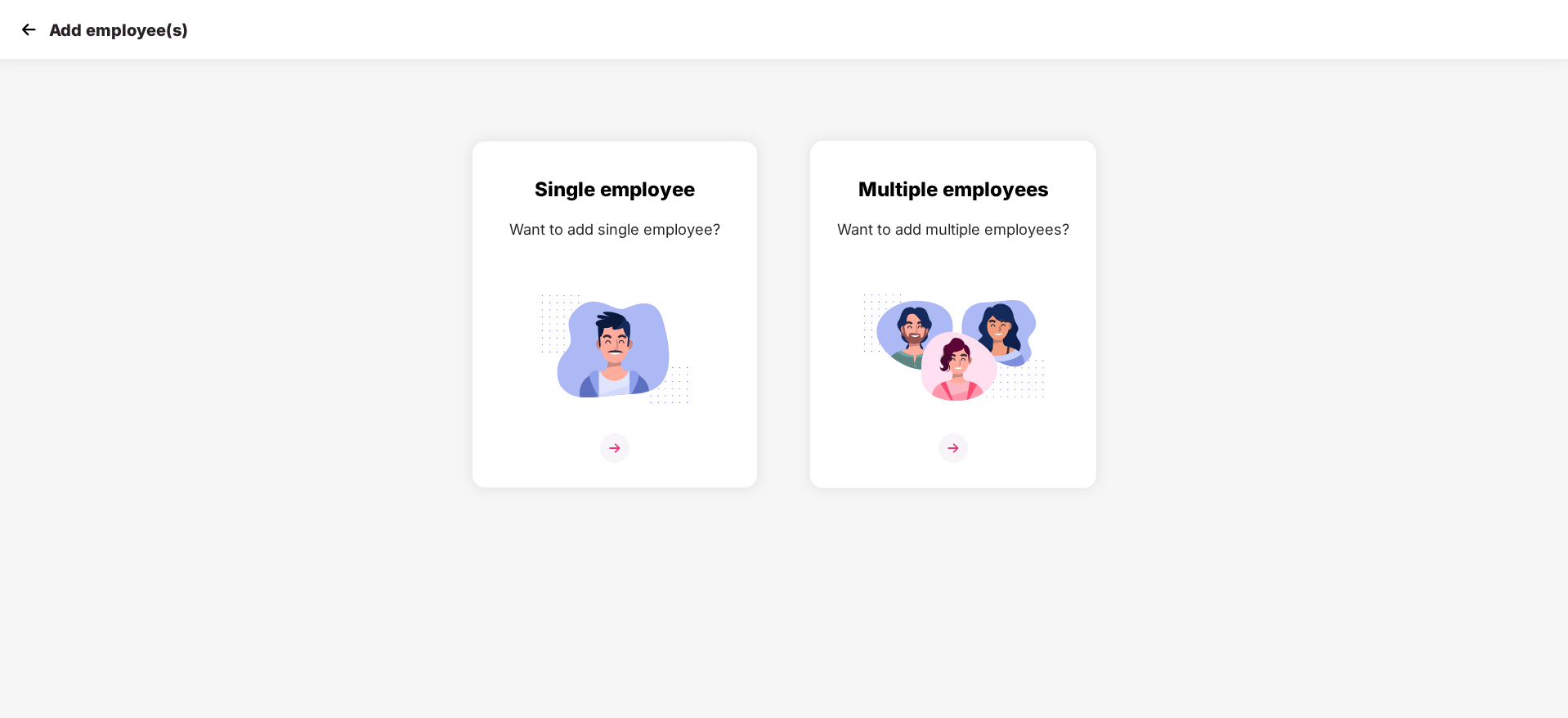
click at [1022, 340] on img at bounding box center [953, 350] width 183 height 128
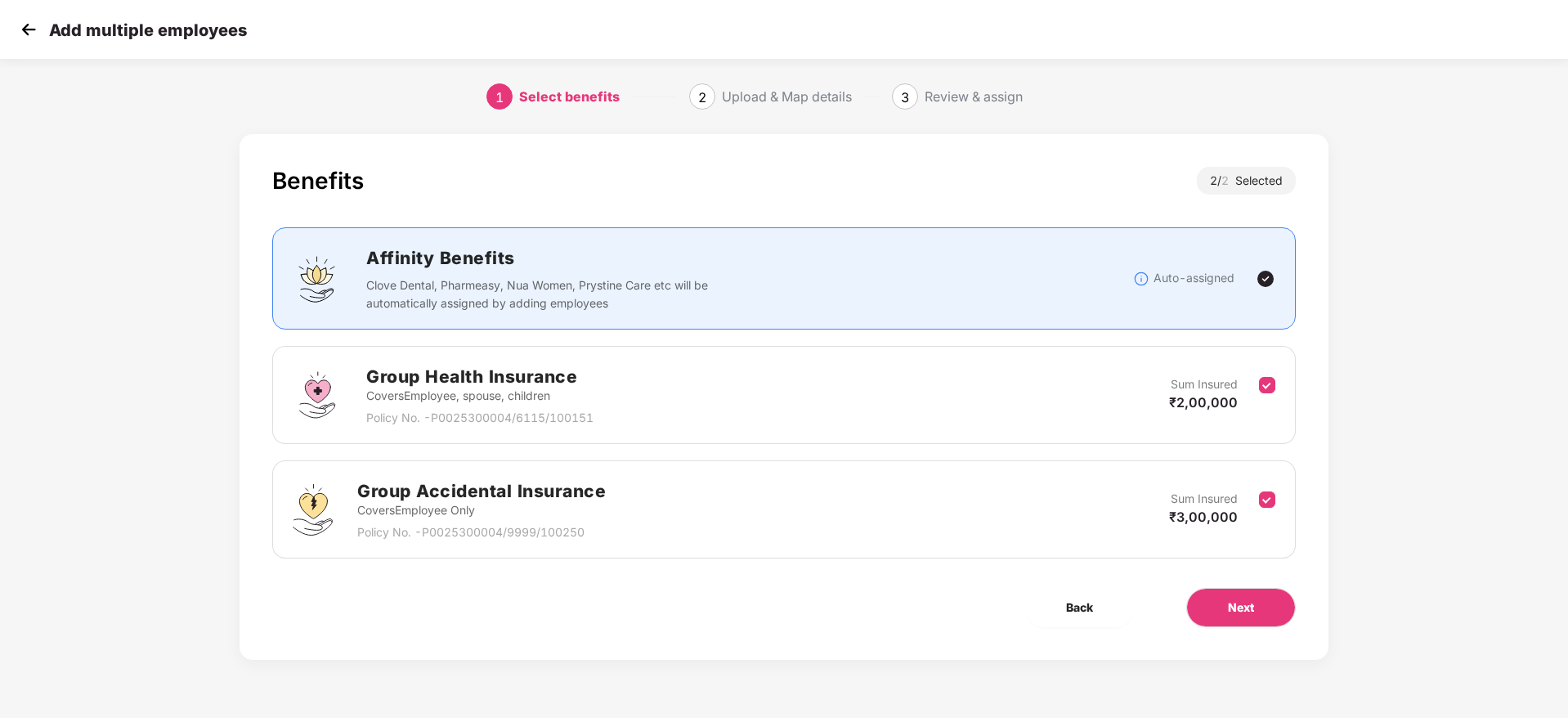
scroll to position [0, 2]
click at [1251, 595] on button "Next" at bounding box center [1240, 608] width 110 height 39
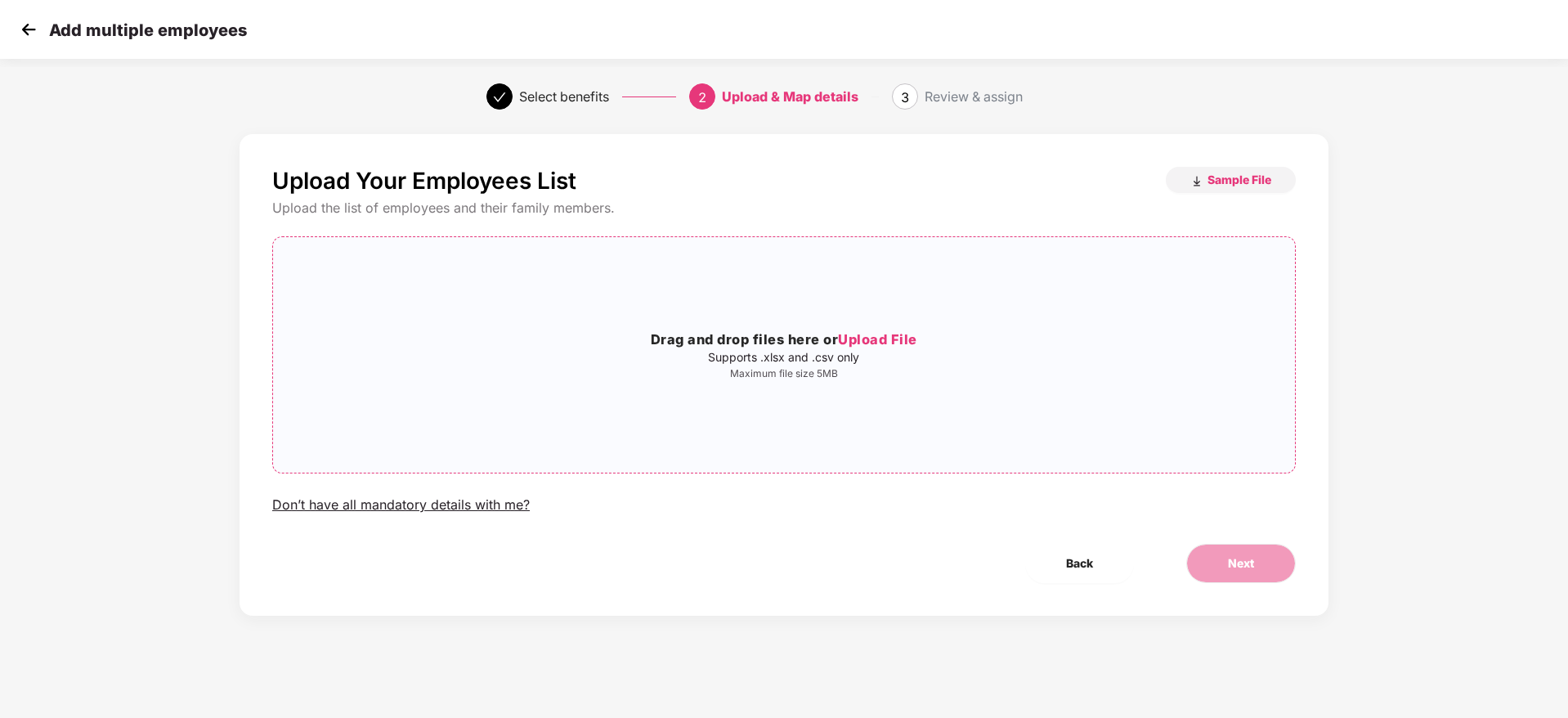
click at [819, 351] on p "Supports .xlsx and .csv only" at bounding box center [784, 357] width 1022 height 13
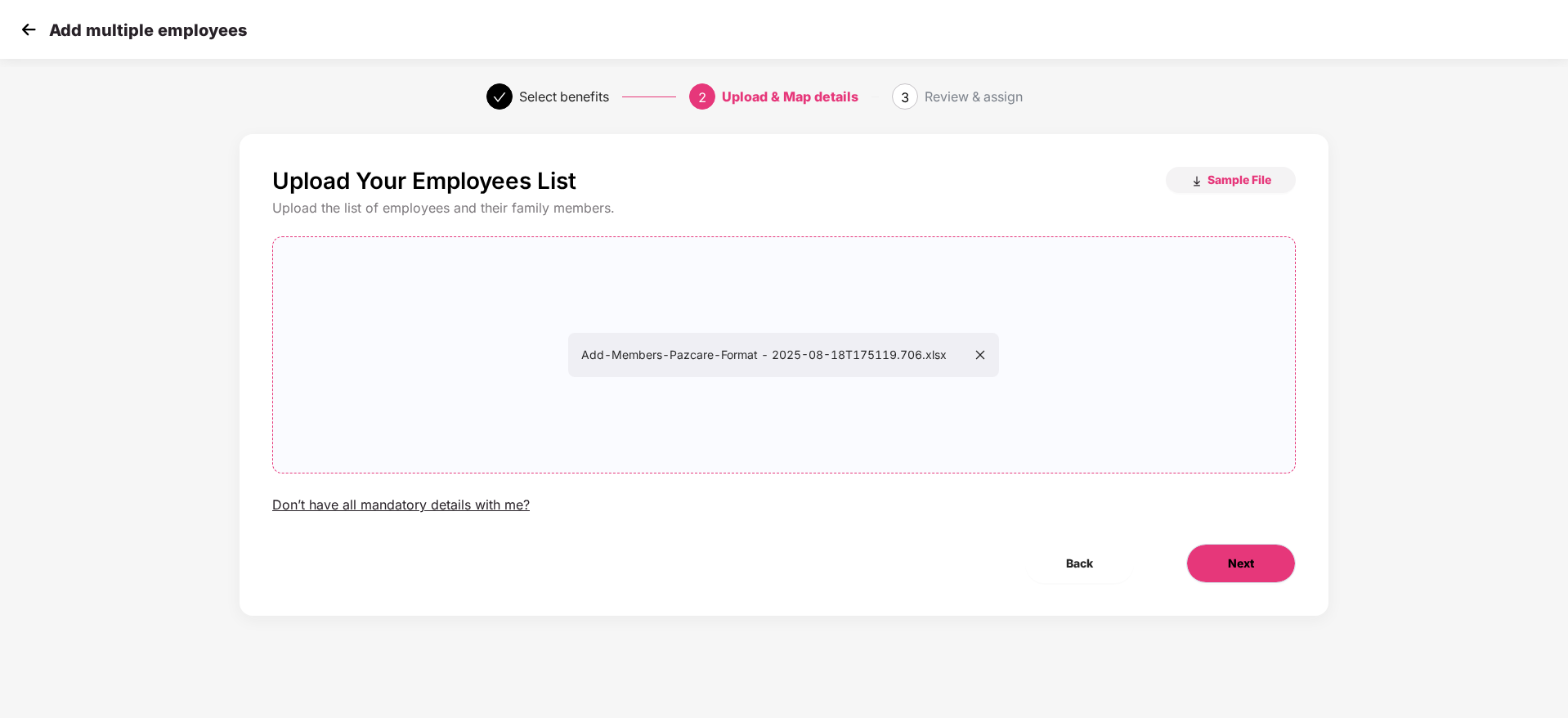
click at [1216, 547] on button "Next" at bounding box center [1240, 563] width 110 height 39
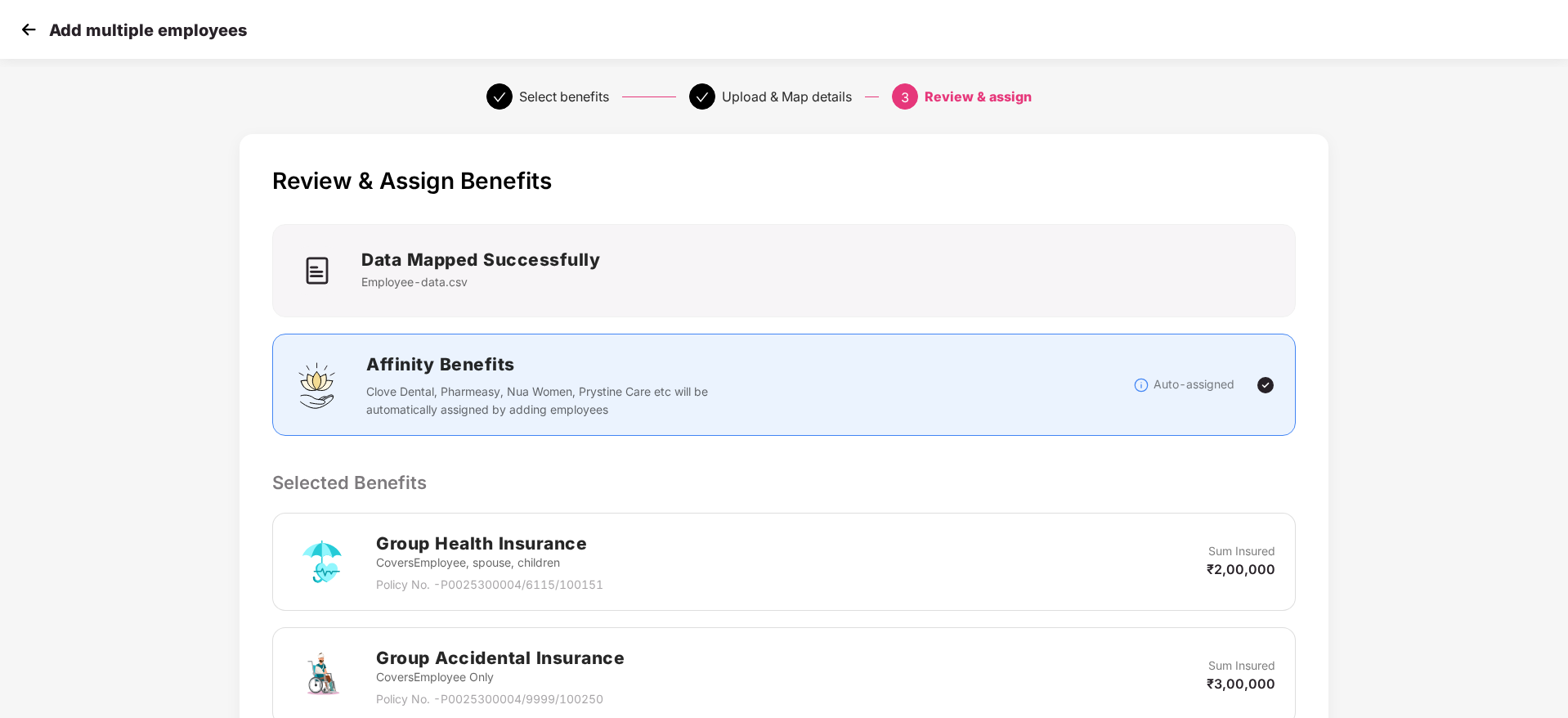
scroll to position [308, 2]
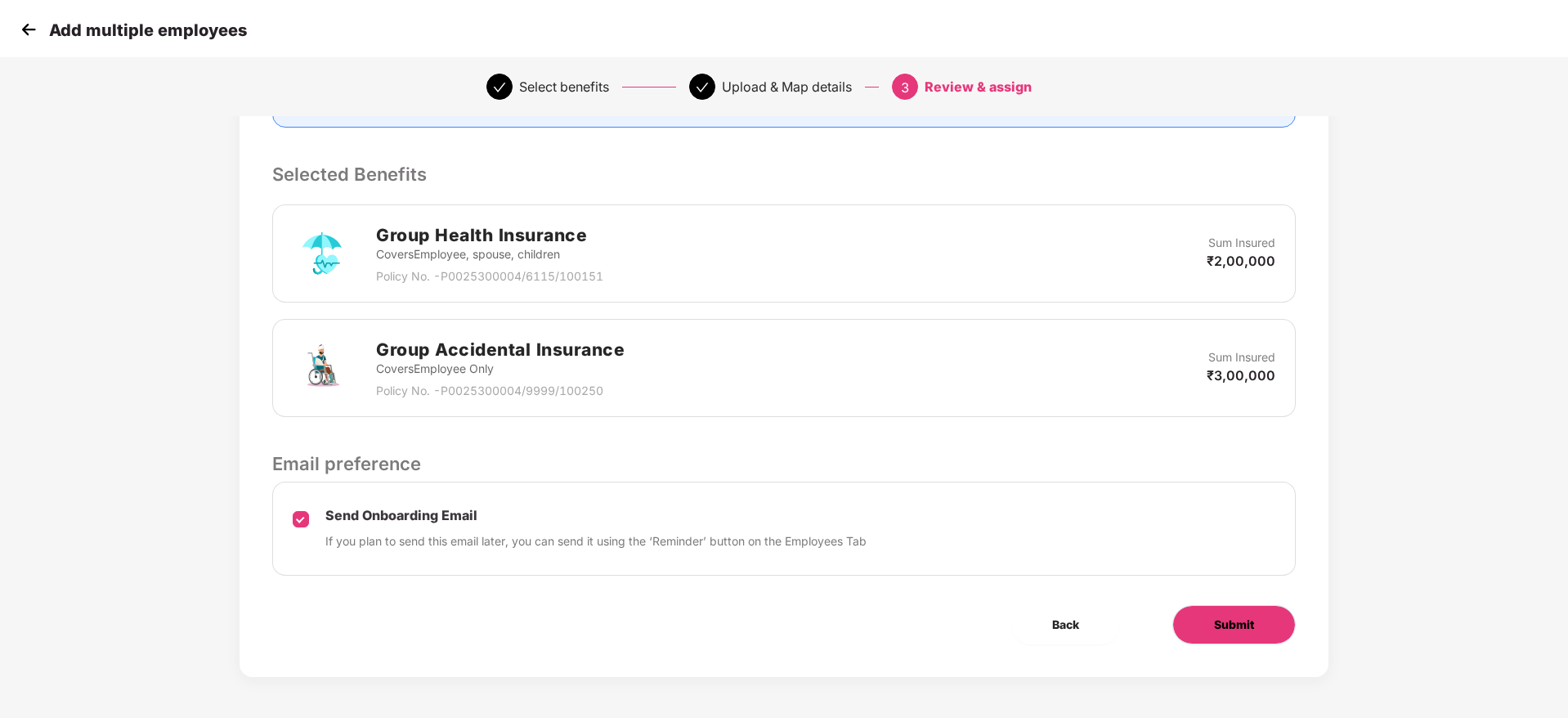
click at [1201, 624] on button "Submit" at bounding box center [1233, 624] width 123 height 39
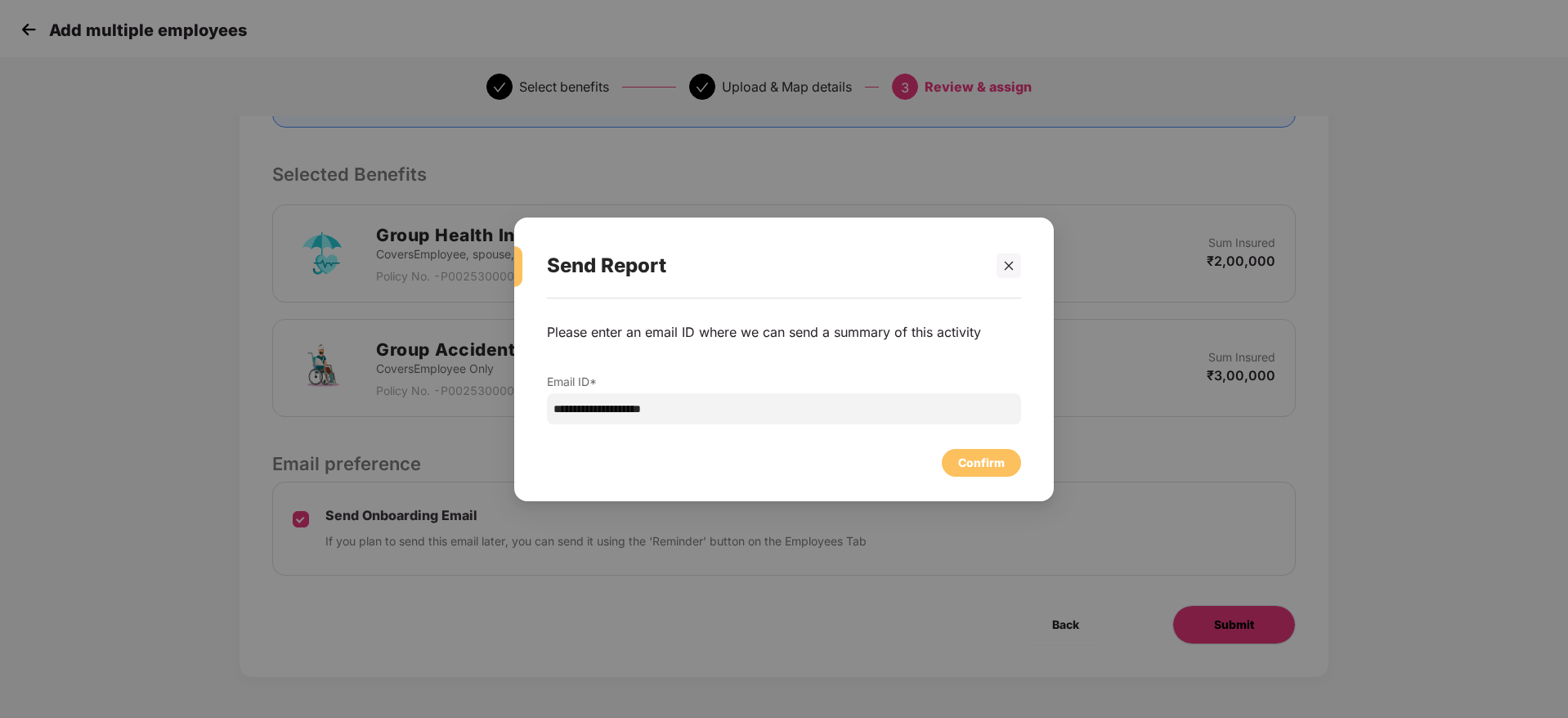
scroll to position [0, 2]
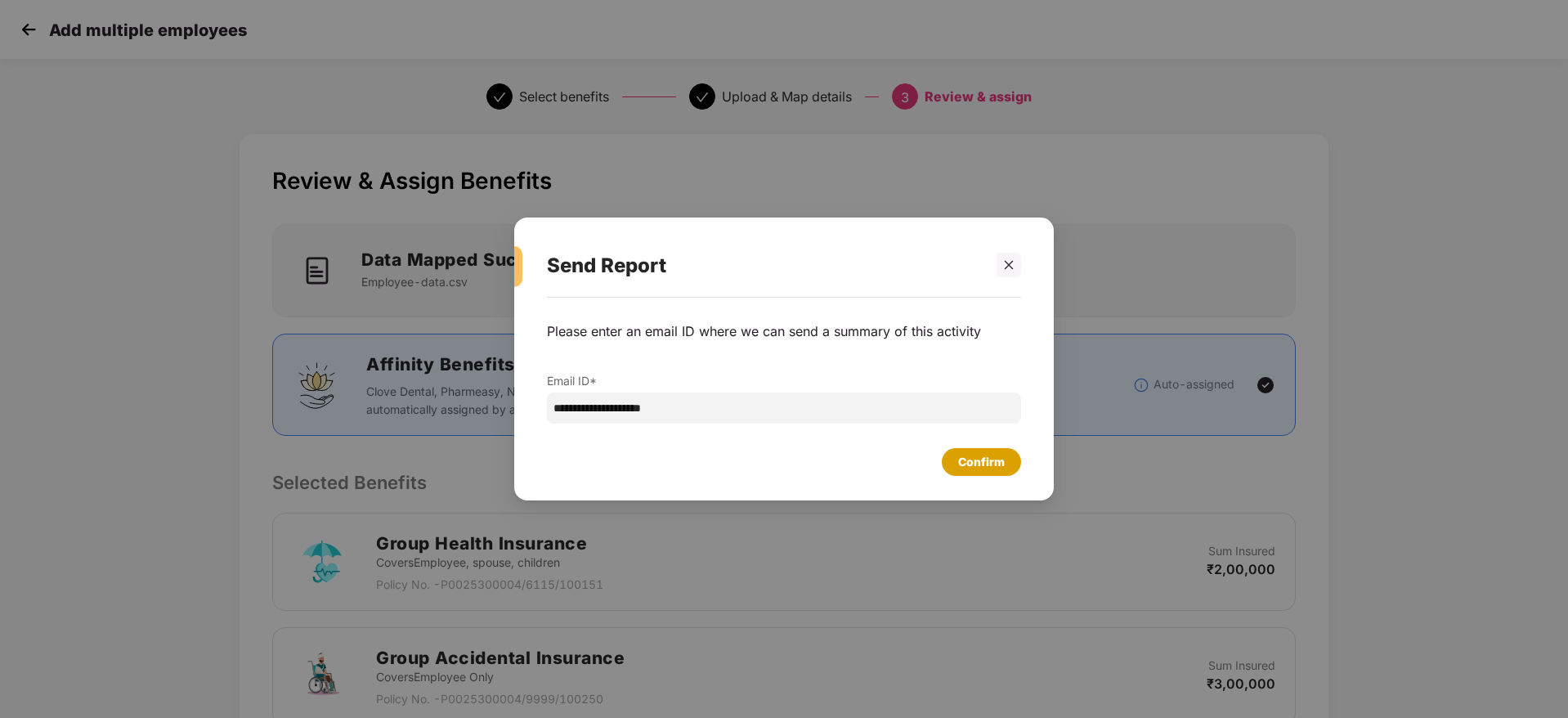
click at [975, 462] on div "Confirm" at bounding box center [982, 462] width 47 height 18
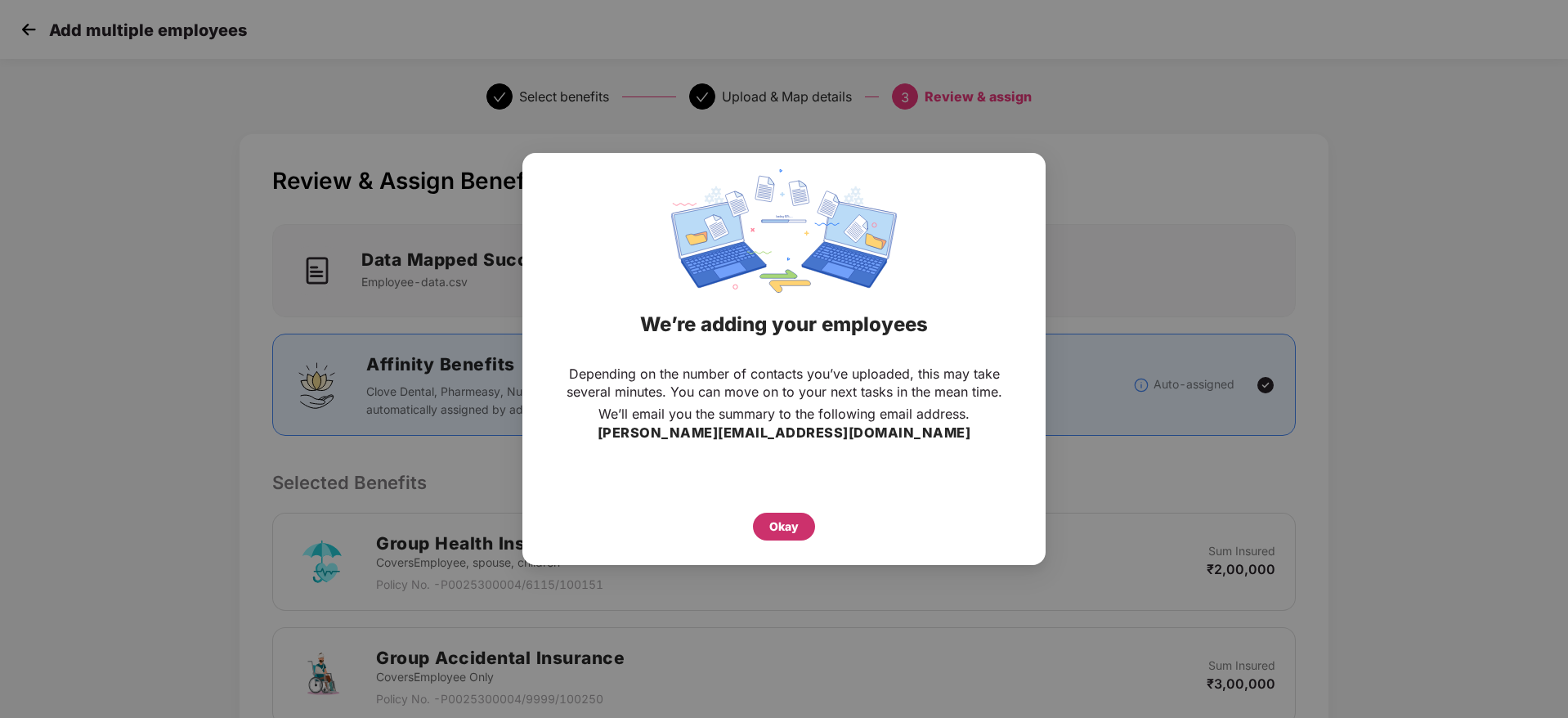
click at [801, 520] on div "Okay" at bounding box center [784, 526] width 62 height 28
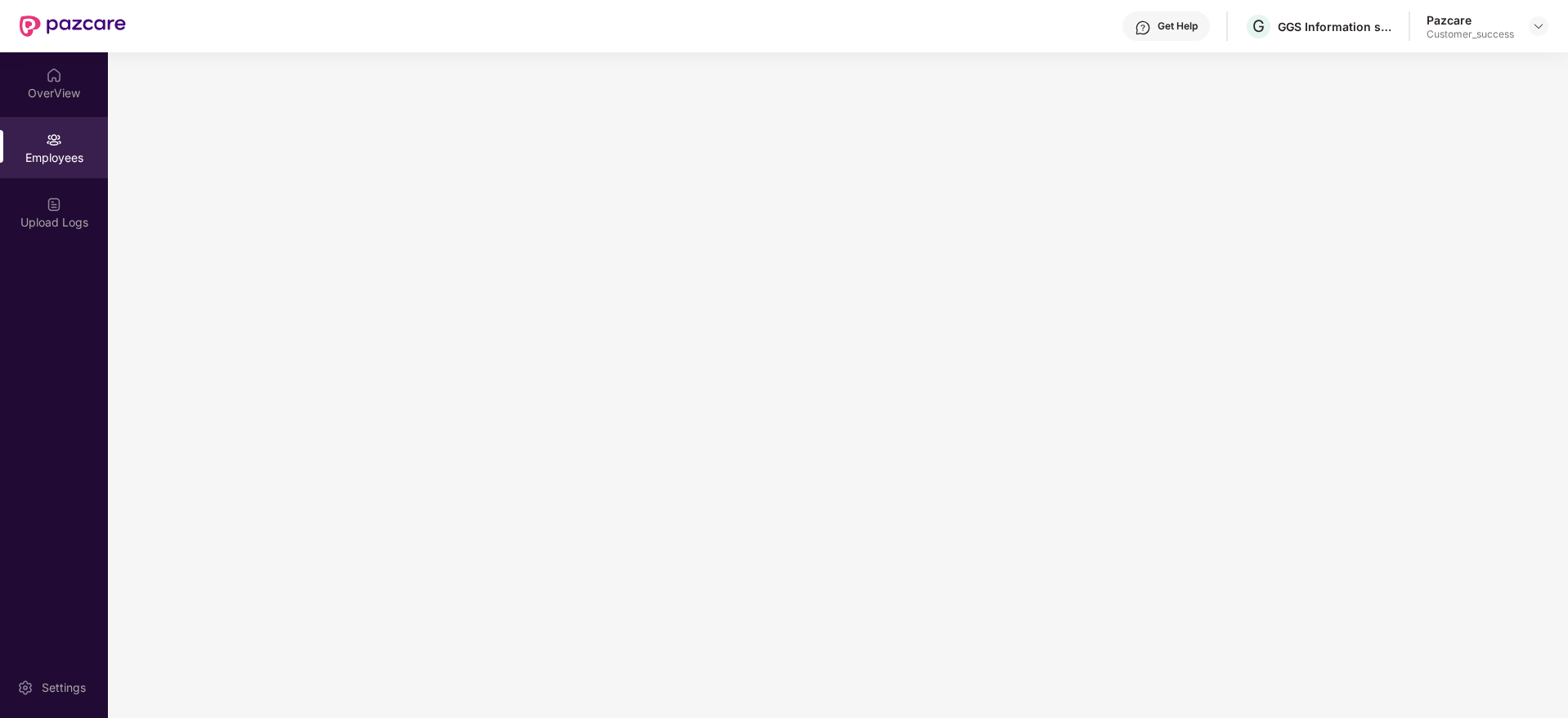
scroll to position [0, 0]
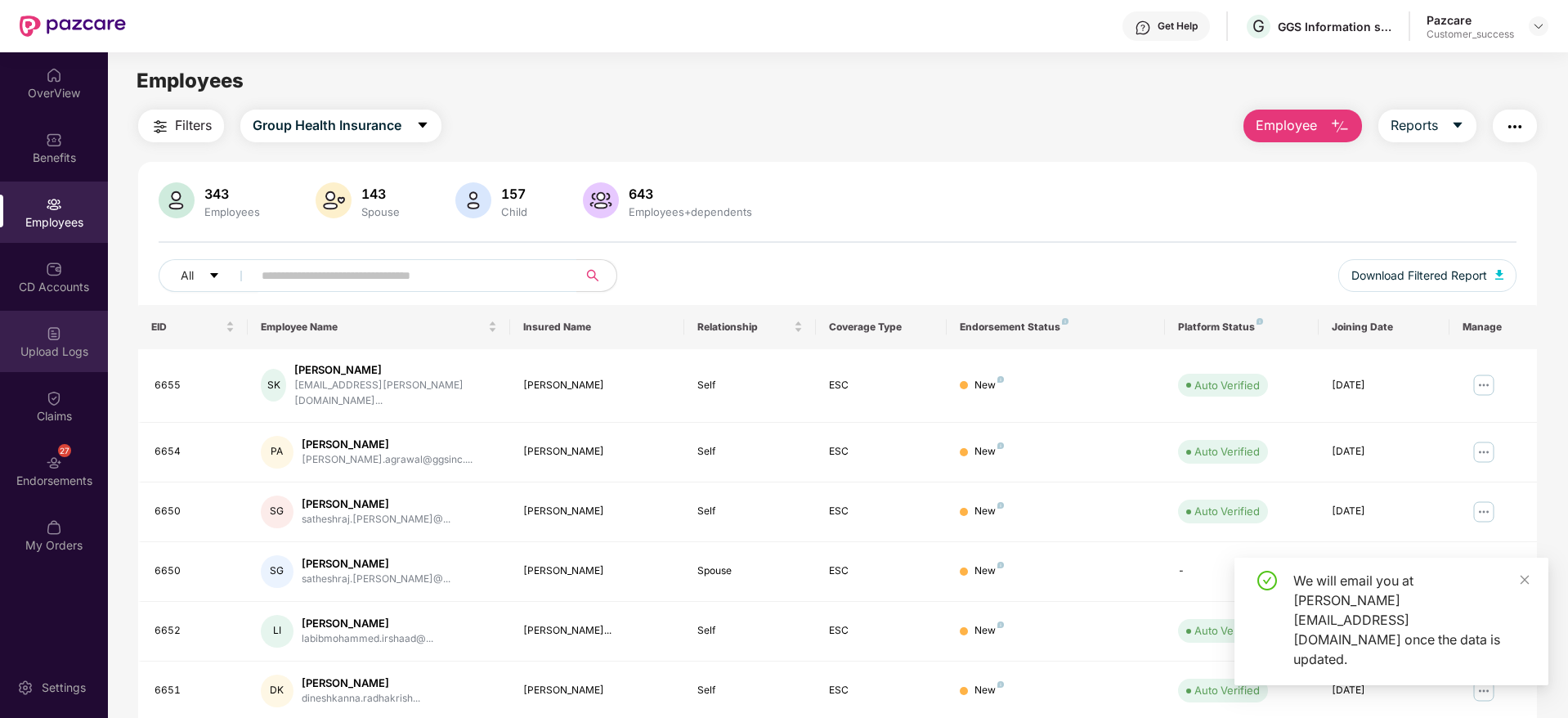
click at [55, 336] on img at bounding box center [53, 333] width 16 height 16
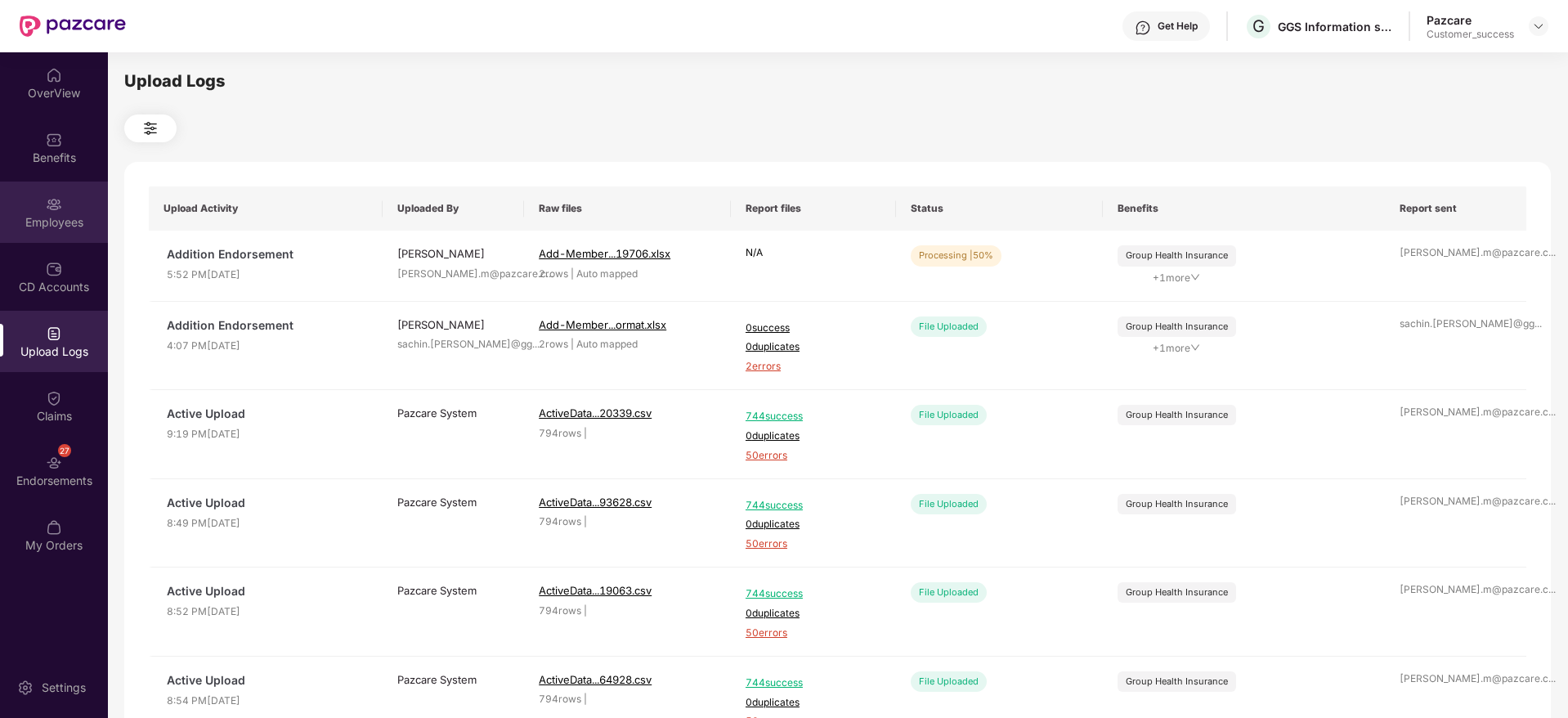
click at [60, 217] on div "Employees" at bounding box center [53, 222] width 108 height 16
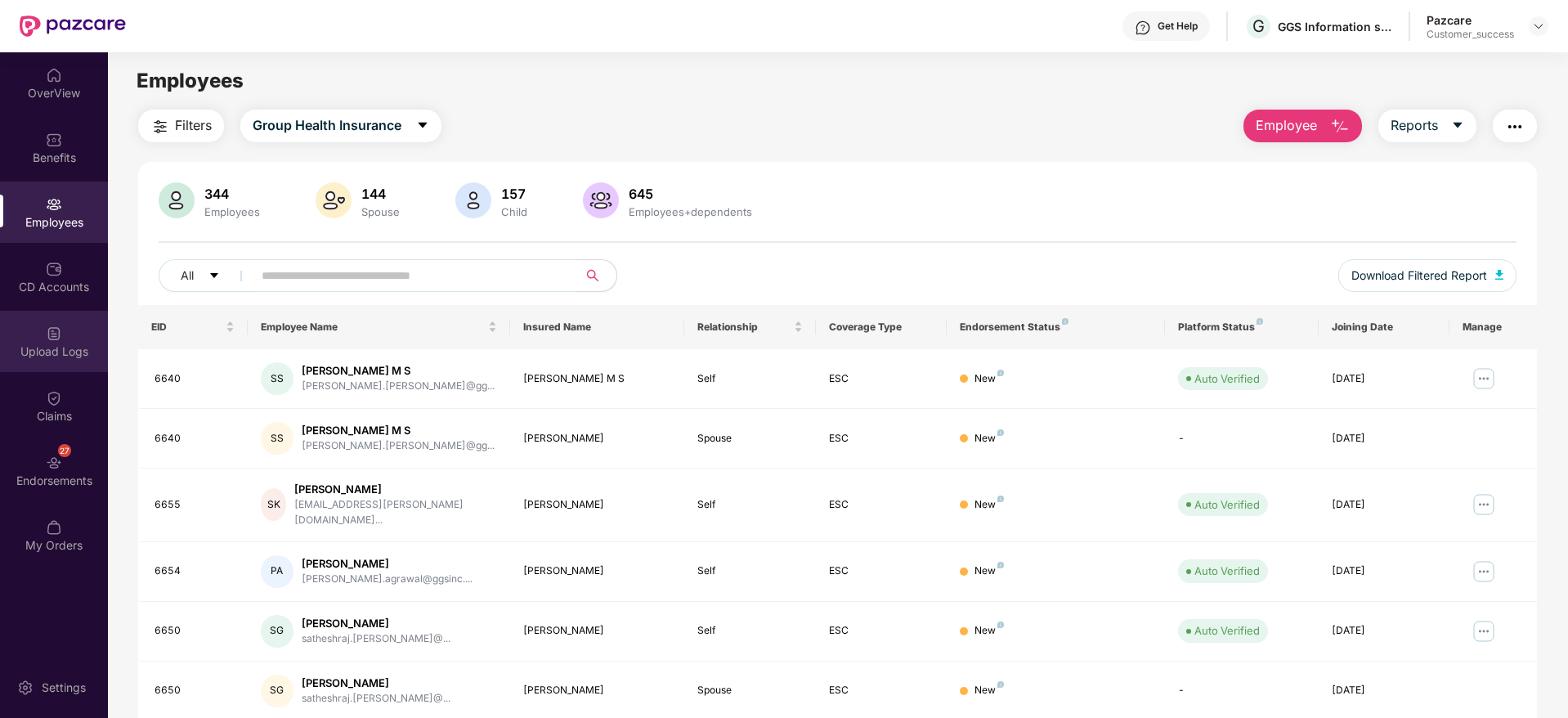
click at [70, 367] on div "Upload Logs" at bounding box center [53, 341] width 108 height 61
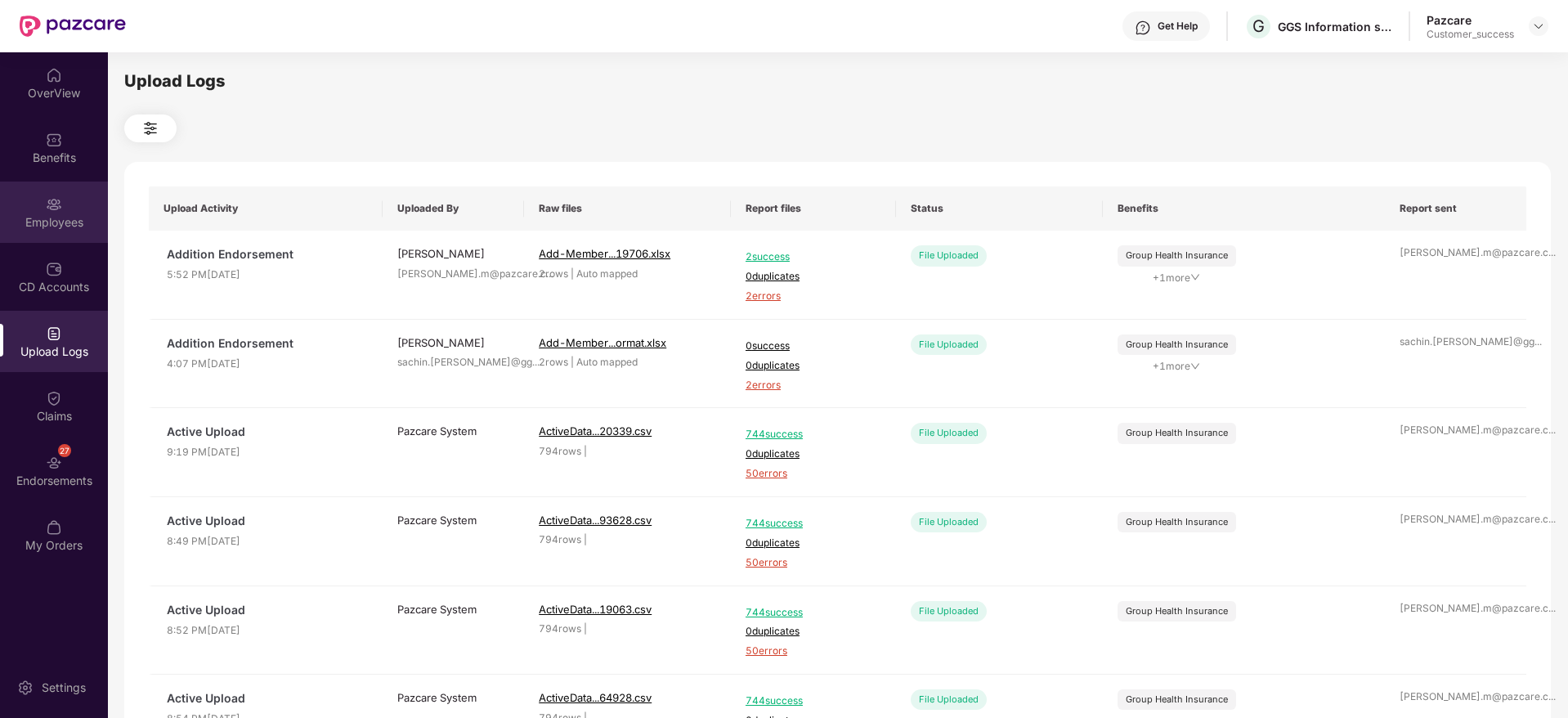
click at [59, 212] on img at bounding box center [53, 204] width 16 height 16
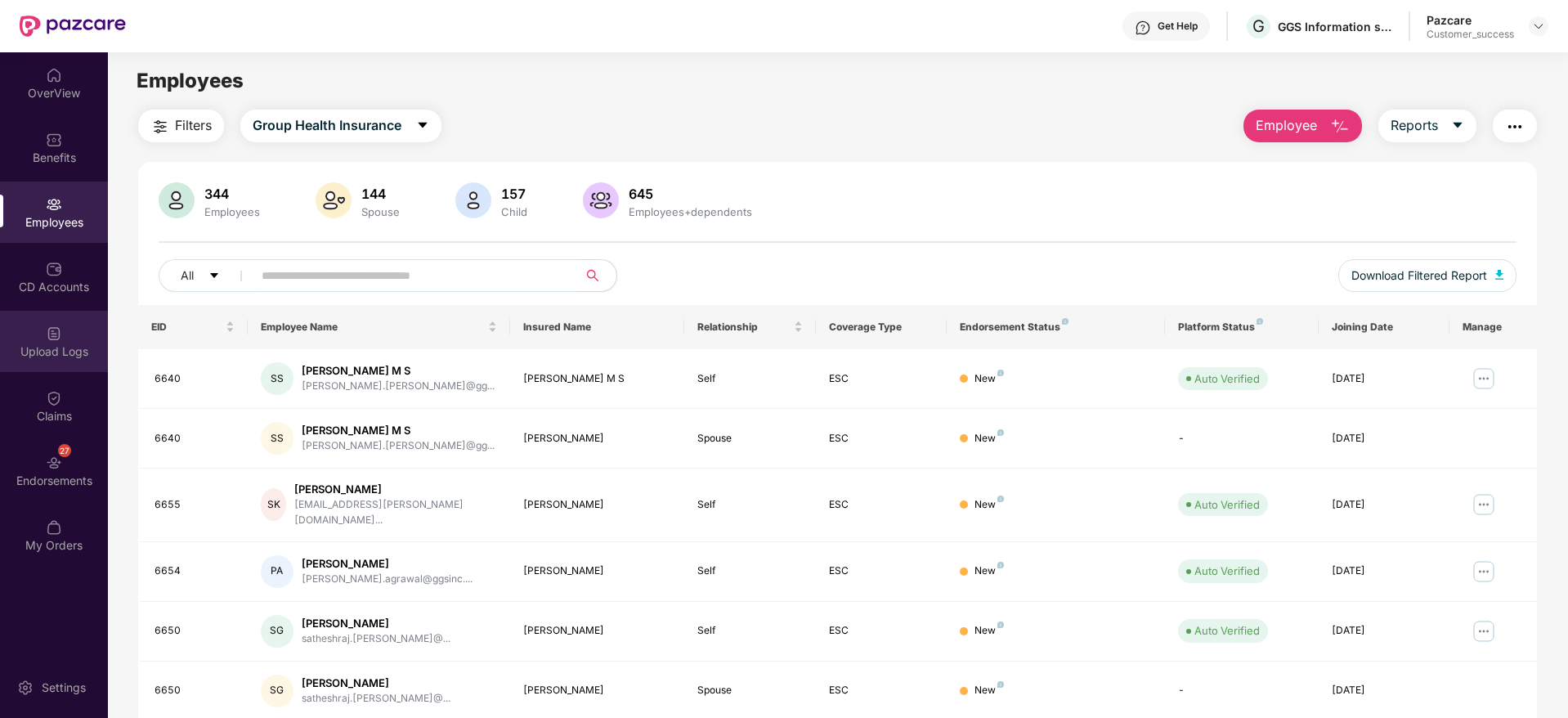
click at [65, 352] on div "Upload Logs" at bounding box center [53, 351] width 108 height 16
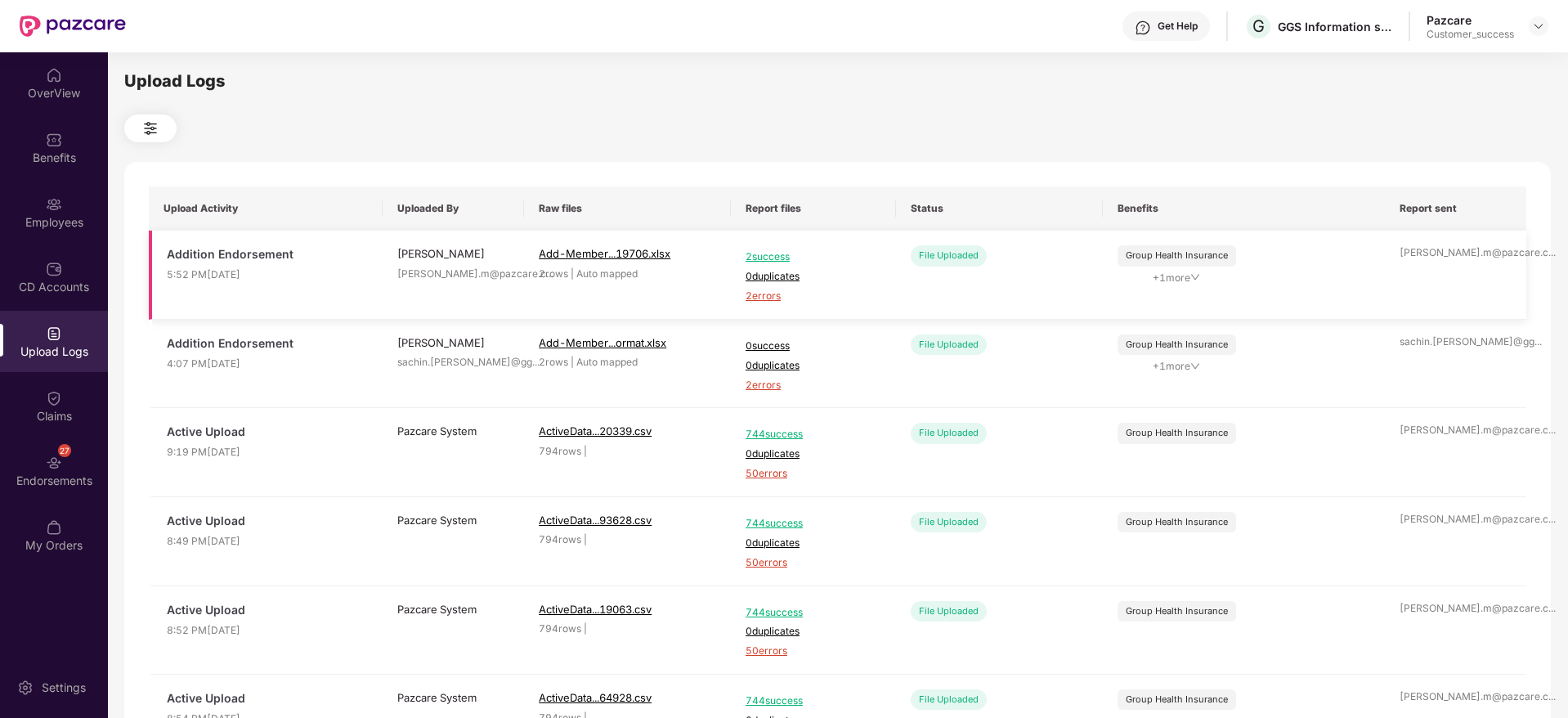
click at [770, 292] on span "2 errors" at bounding box center [812, 297] width 135 height 16
click at [54, 228] on div "Employees" at bounding box center [53, 222] width 108 height 16
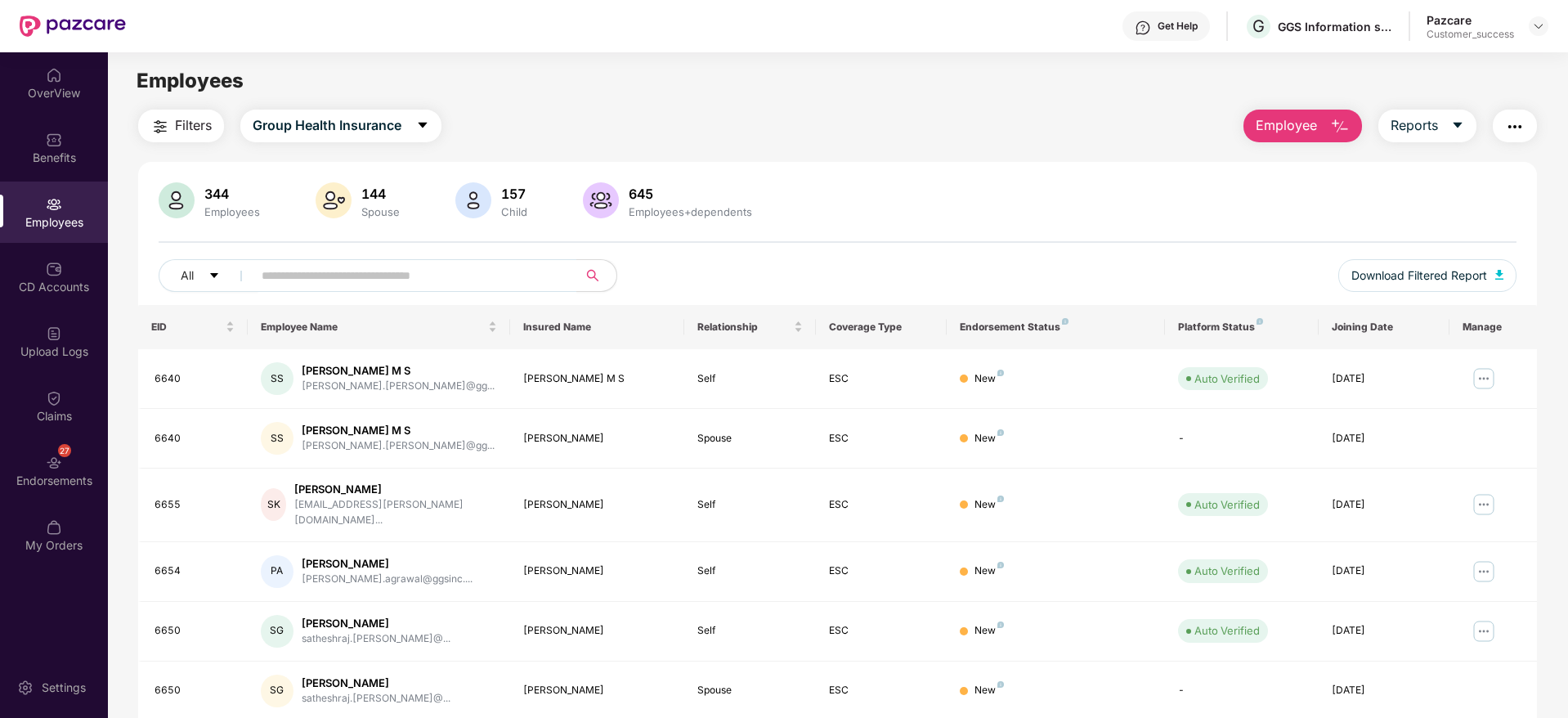
click at [1256, 117] on span "Employee" at bounding box center [1286, 126] width 61 height 21
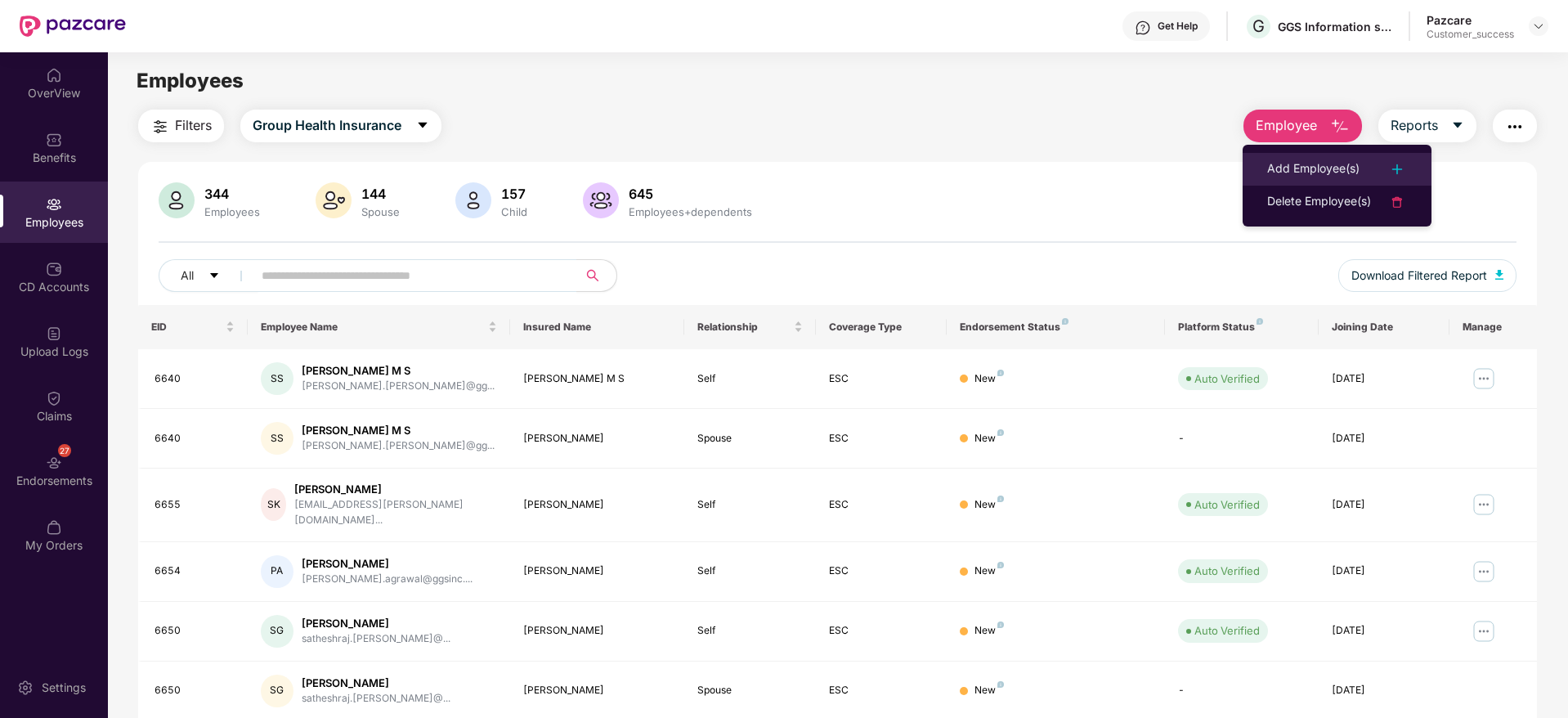
click at [1268, 165] on div "Add Employee(s)" at bounding box center [1313, 169] width 92 height 20
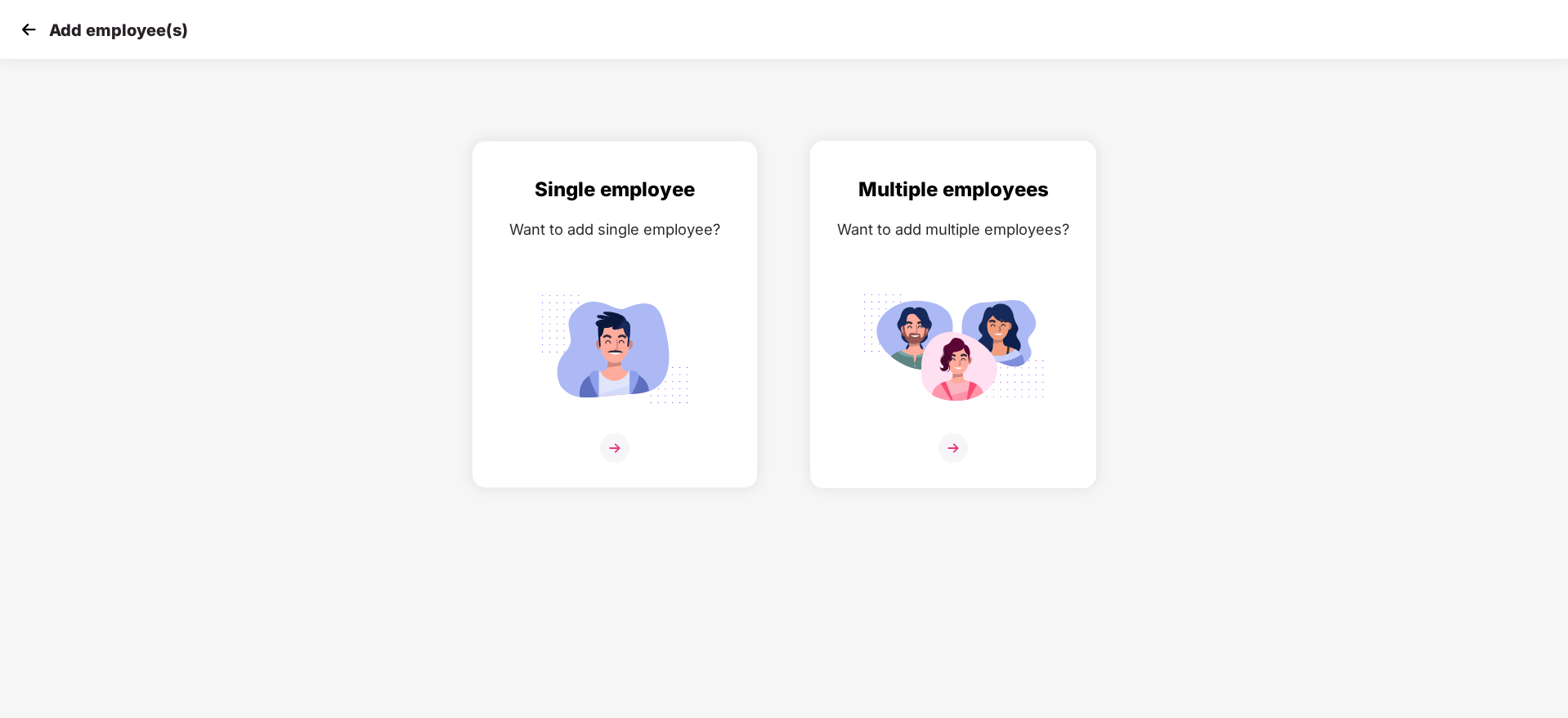
click at [872, 349] on img at bounding box center [953, 350] width 183 height 128
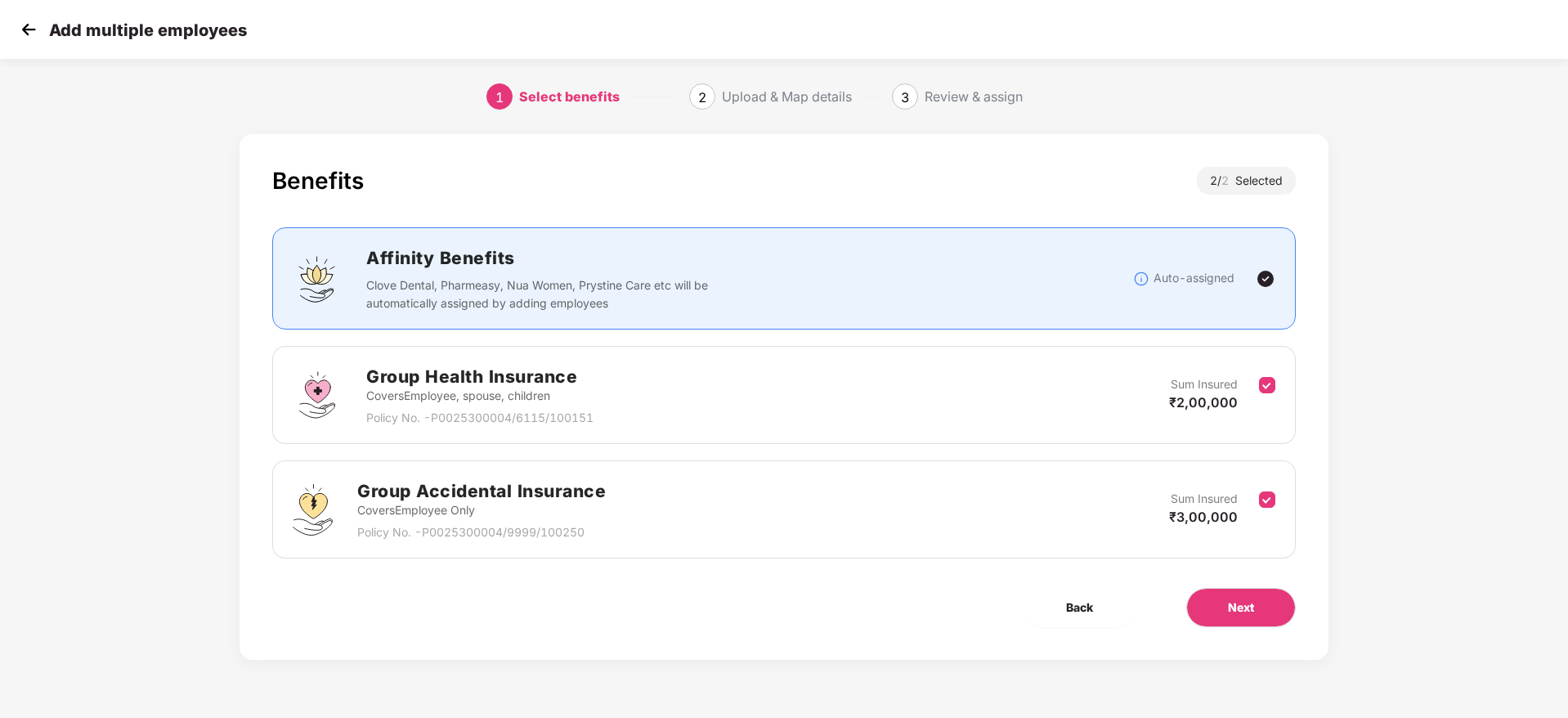
scroll to position [0, 2]
click at [1246, 619] on button "Next" at bounding box center [1240, 608] width 110 height 39
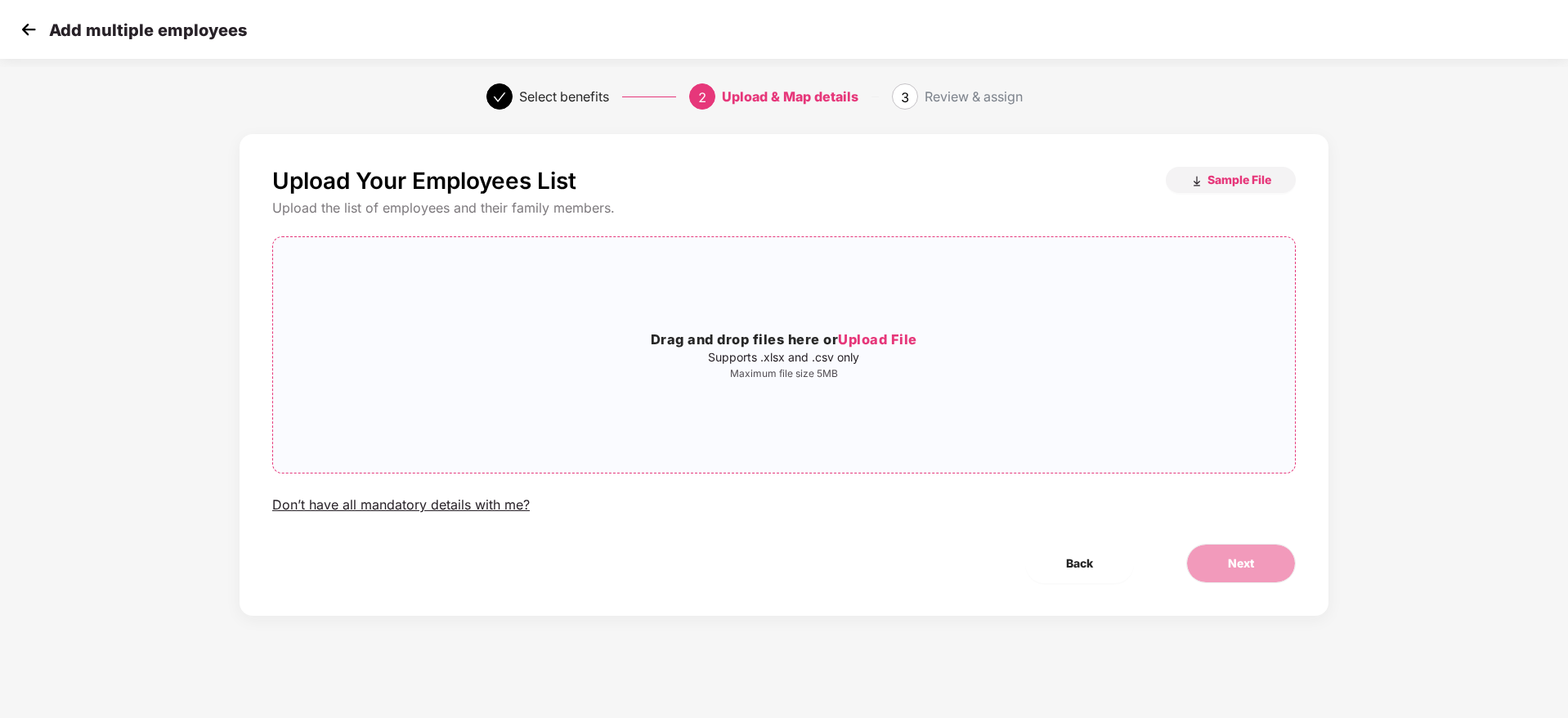
click at [835, 384] on div "Drag and drop files here or Upload File Supports .xlsx and .csv only Maximum fi…" at bounding box center [784, 355] width 1022 height 210
click at [1246, 577] on button "Next" at bounding box center [1240, 563] width 110 height 39
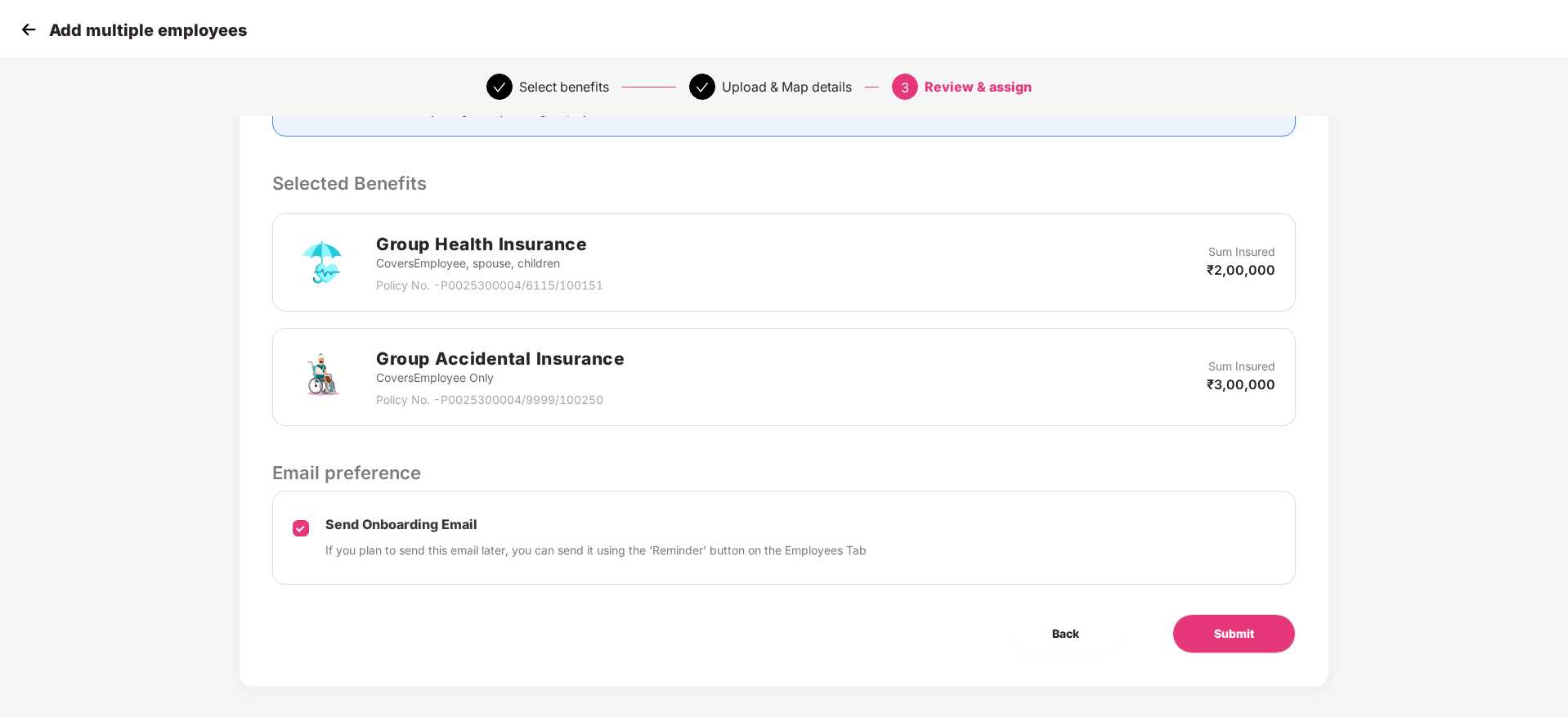
scroll to position [308, 2]
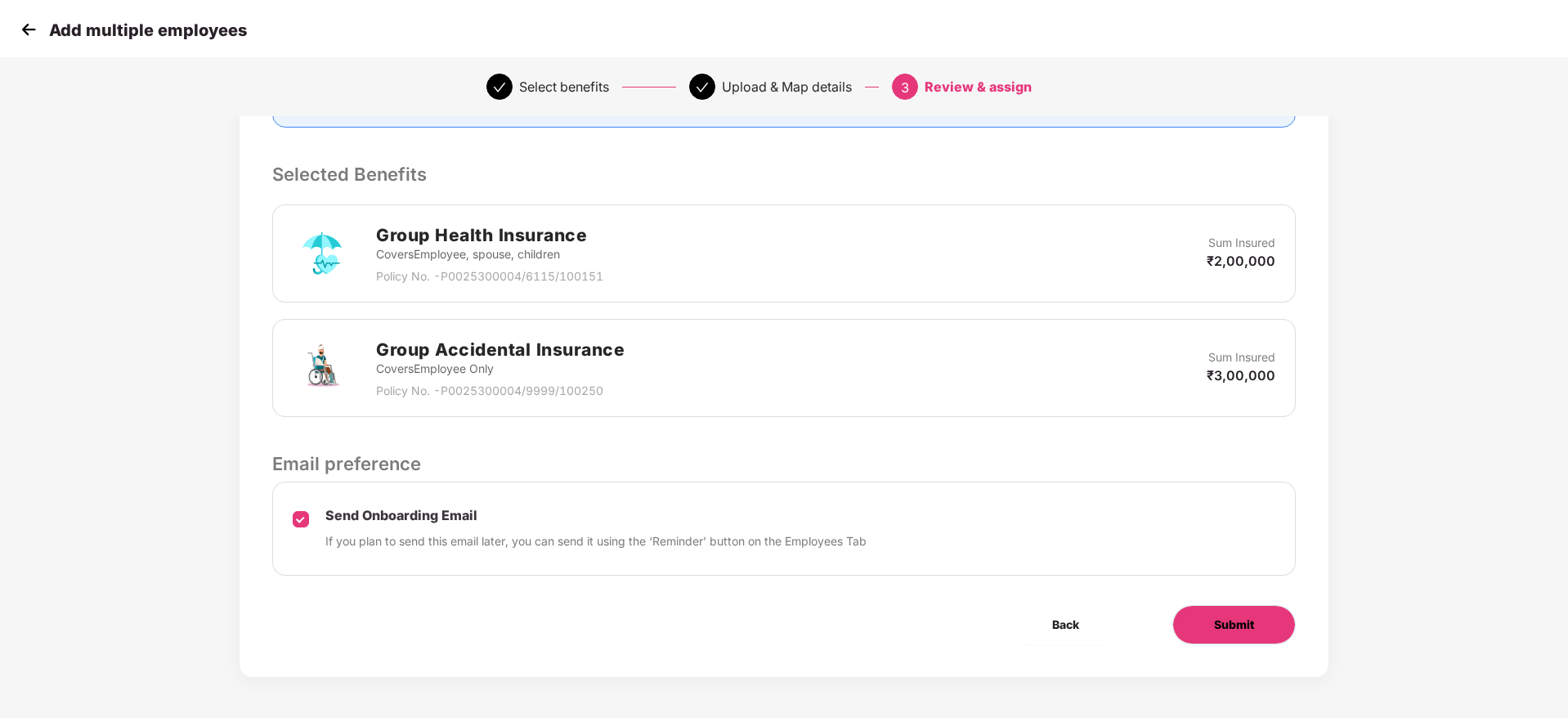
click at [1244, 631] on span "Submit" at bounding box center [1234, 625] width 40 height 18
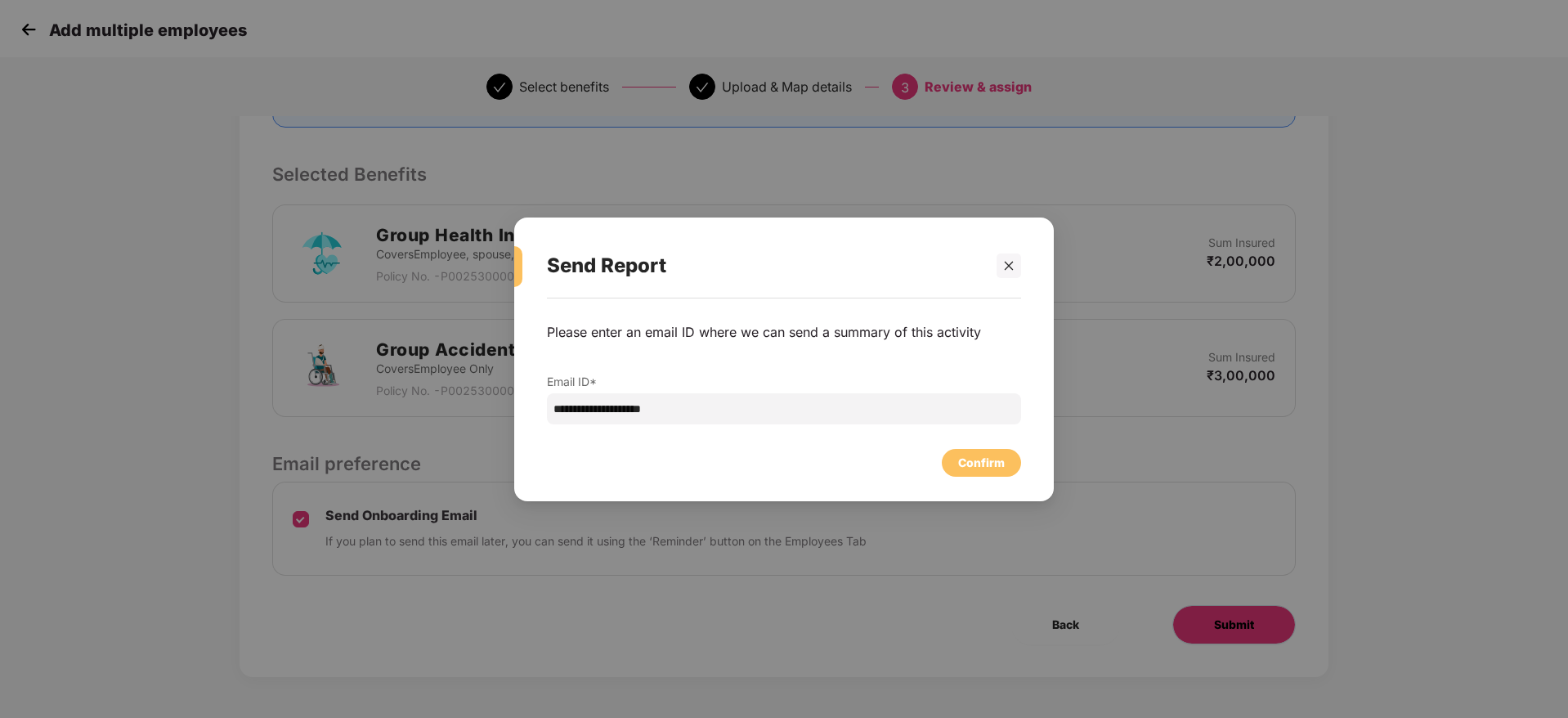
scroll to position [0, 2]
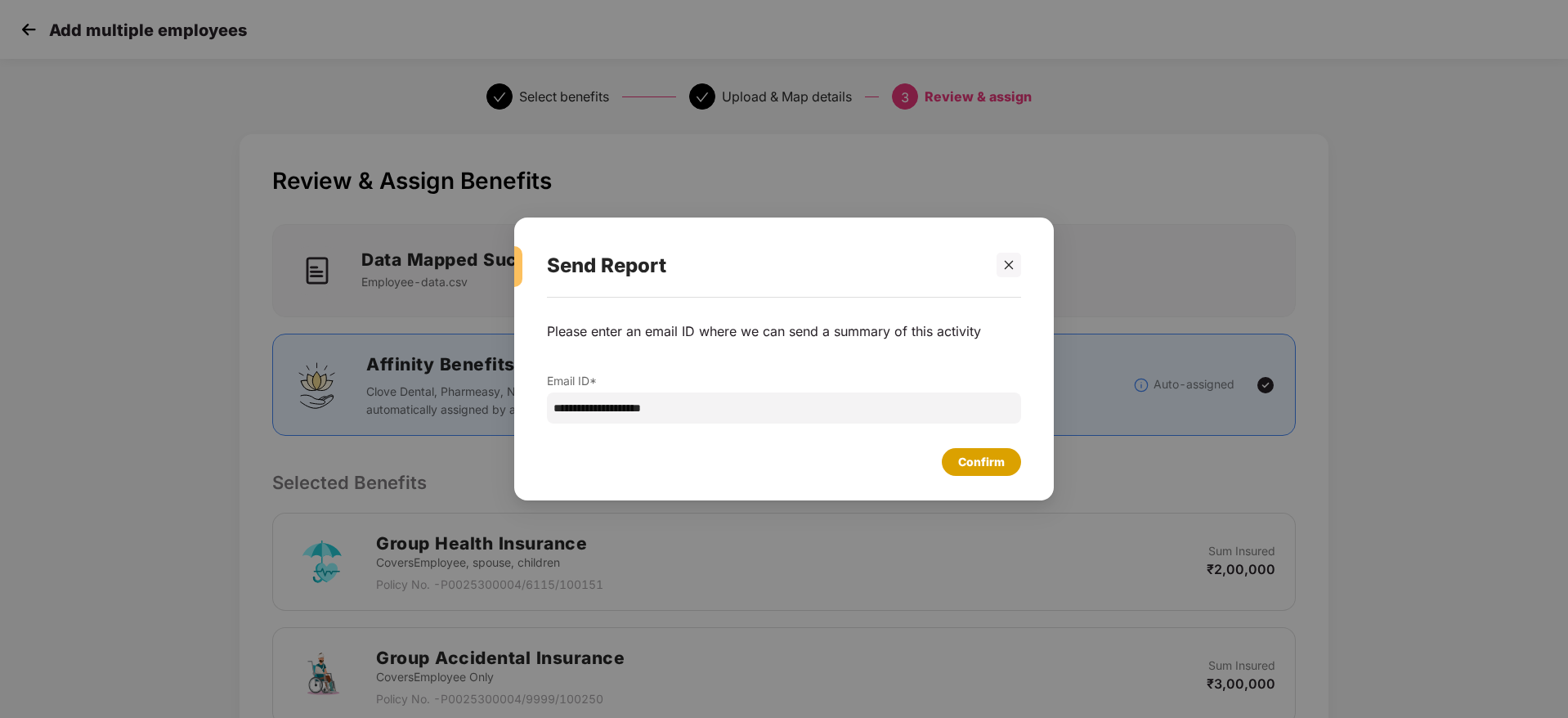
click at [977, 469] on div "Confirm" at bounding box center [982, 462] width 47 height 18
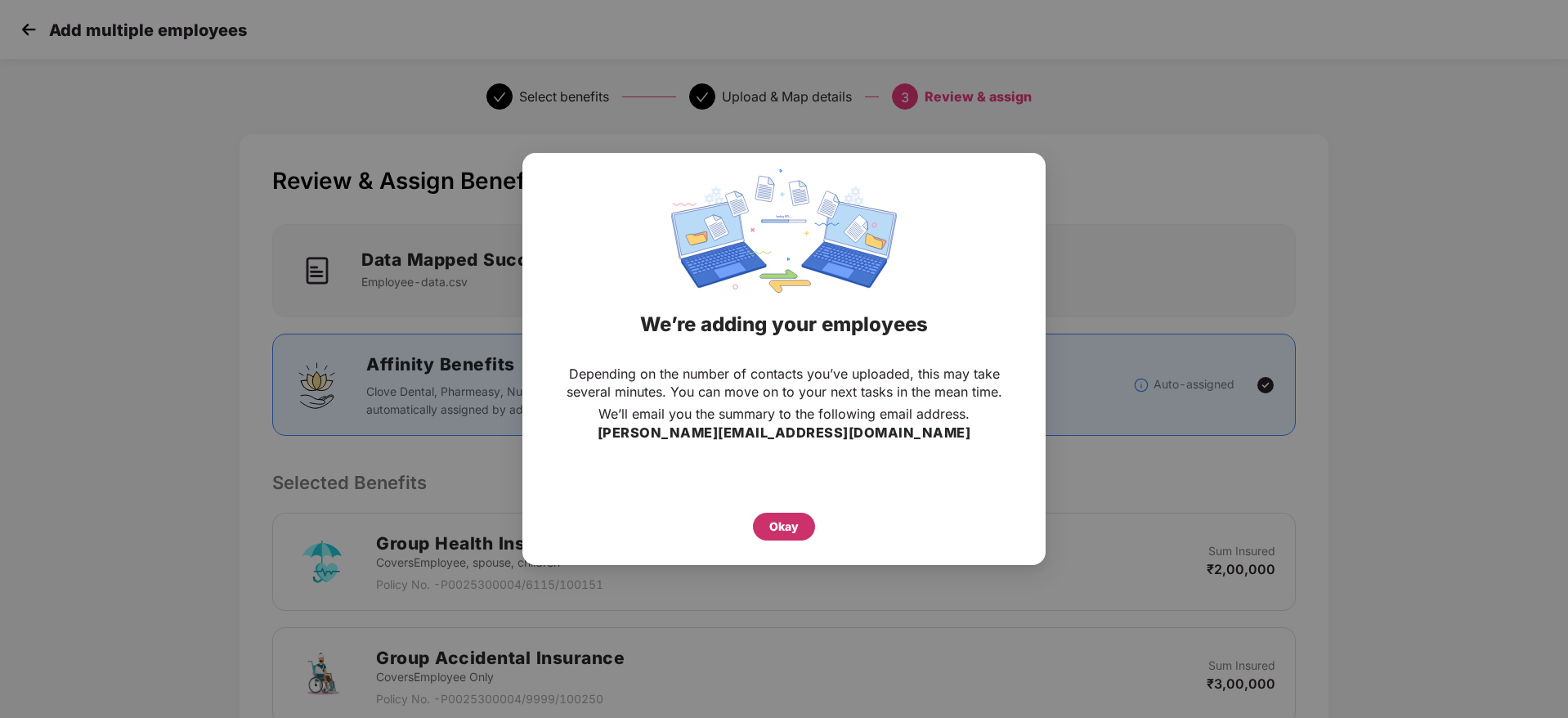
click at [772, 534] on div "Okay" at bounding box center [784, 526] width 29 height 18
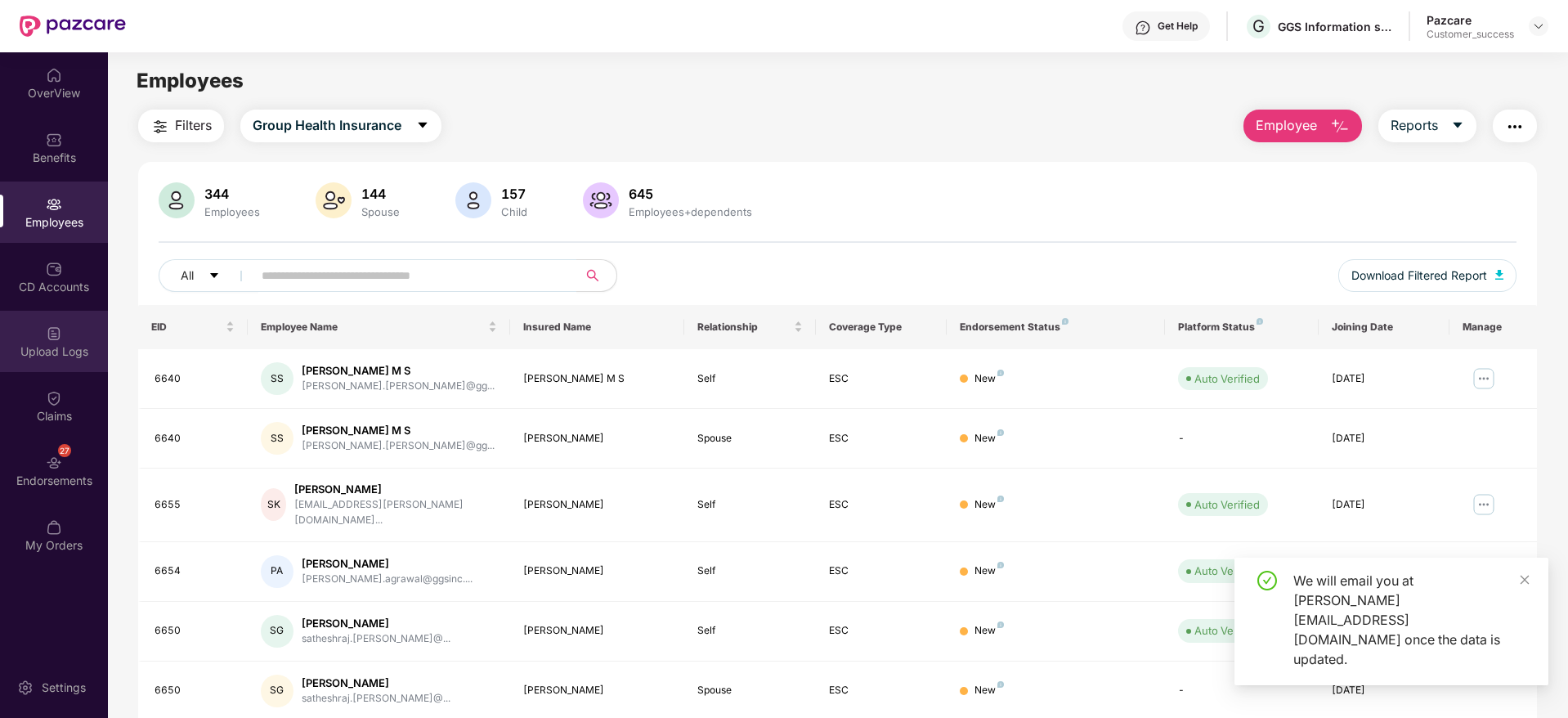
click at [60, 325] on img at bounding box center [53, 333] width 16 height 16
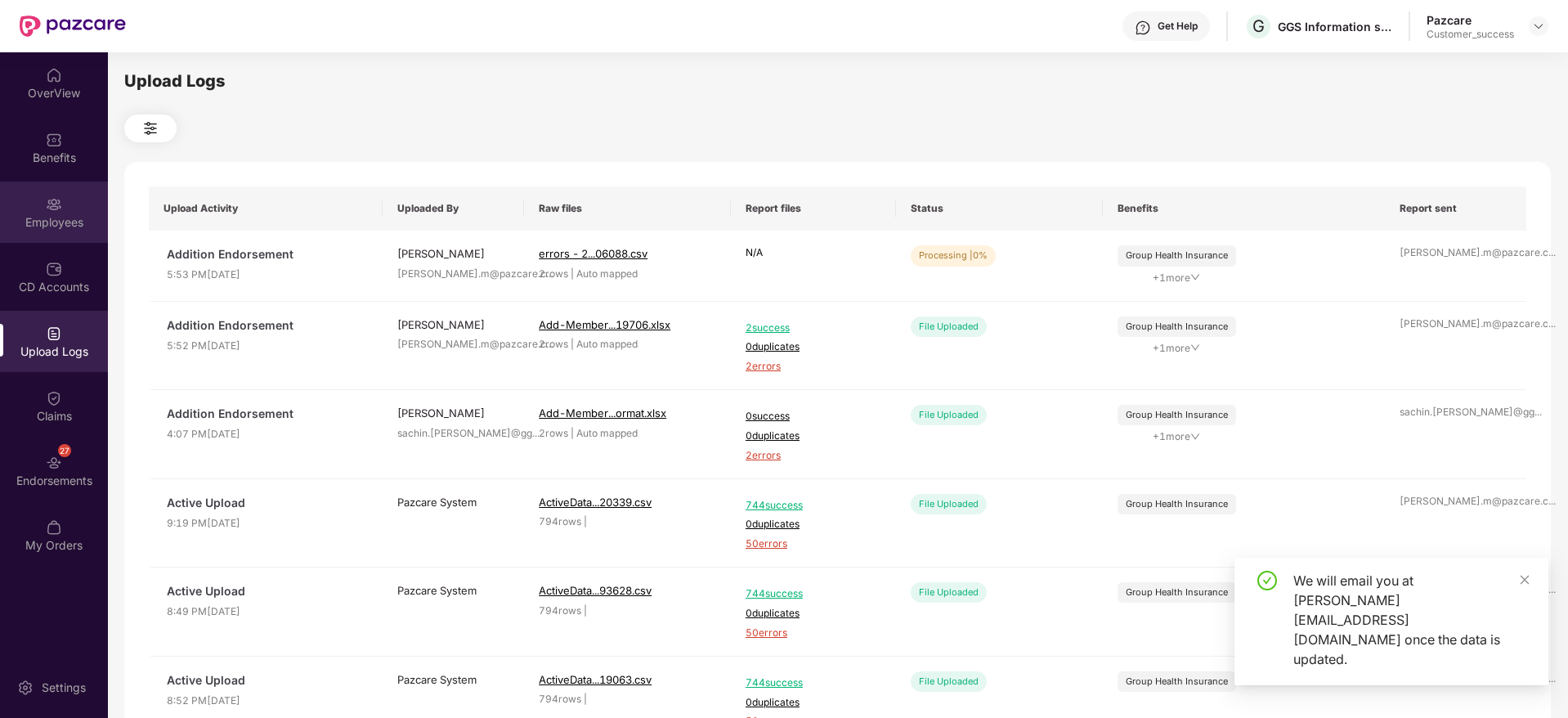
click at [54, 208] on img at bounding box center [53, 204] width 16 height 16
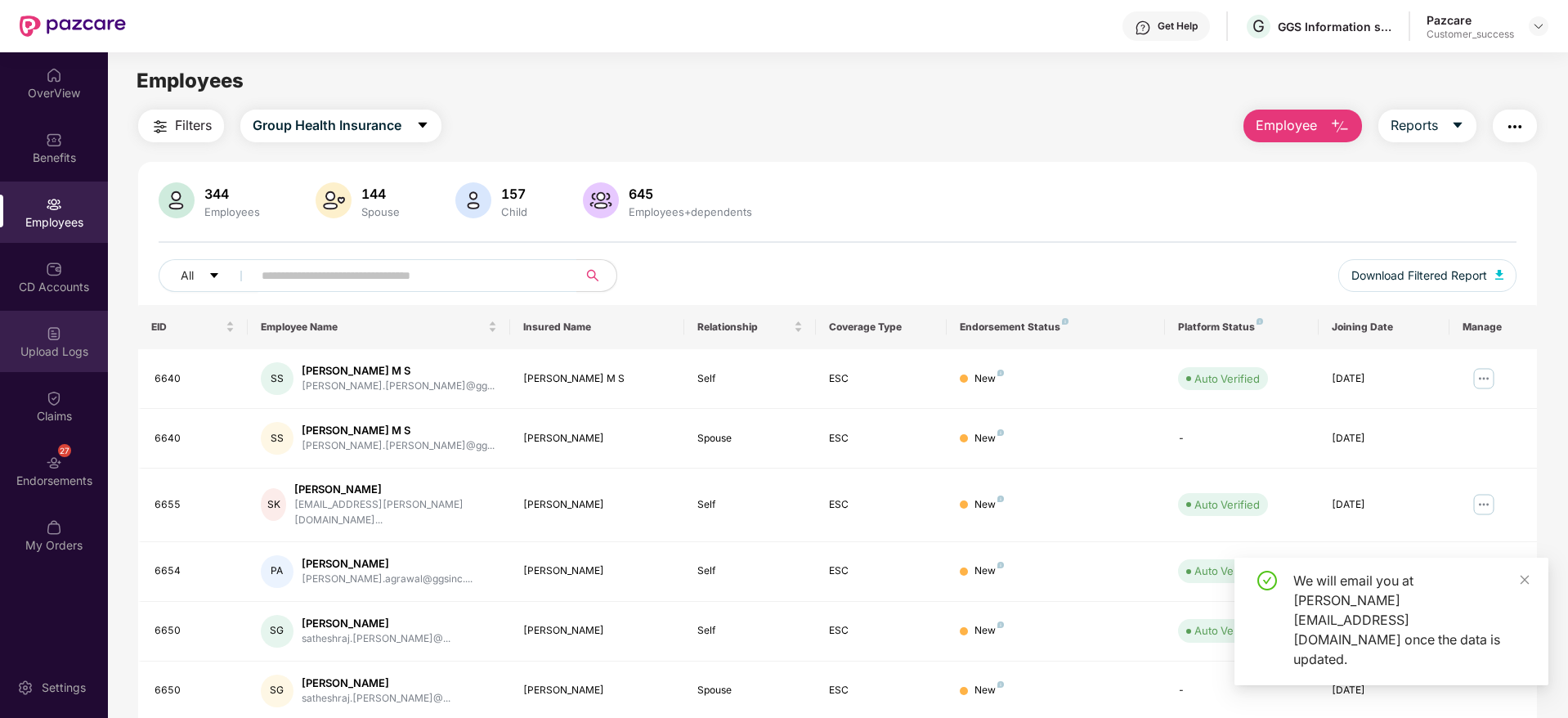
click at [65, 337] on div "Upload Logs" at bounding box center [53, 341] width 108 height 61
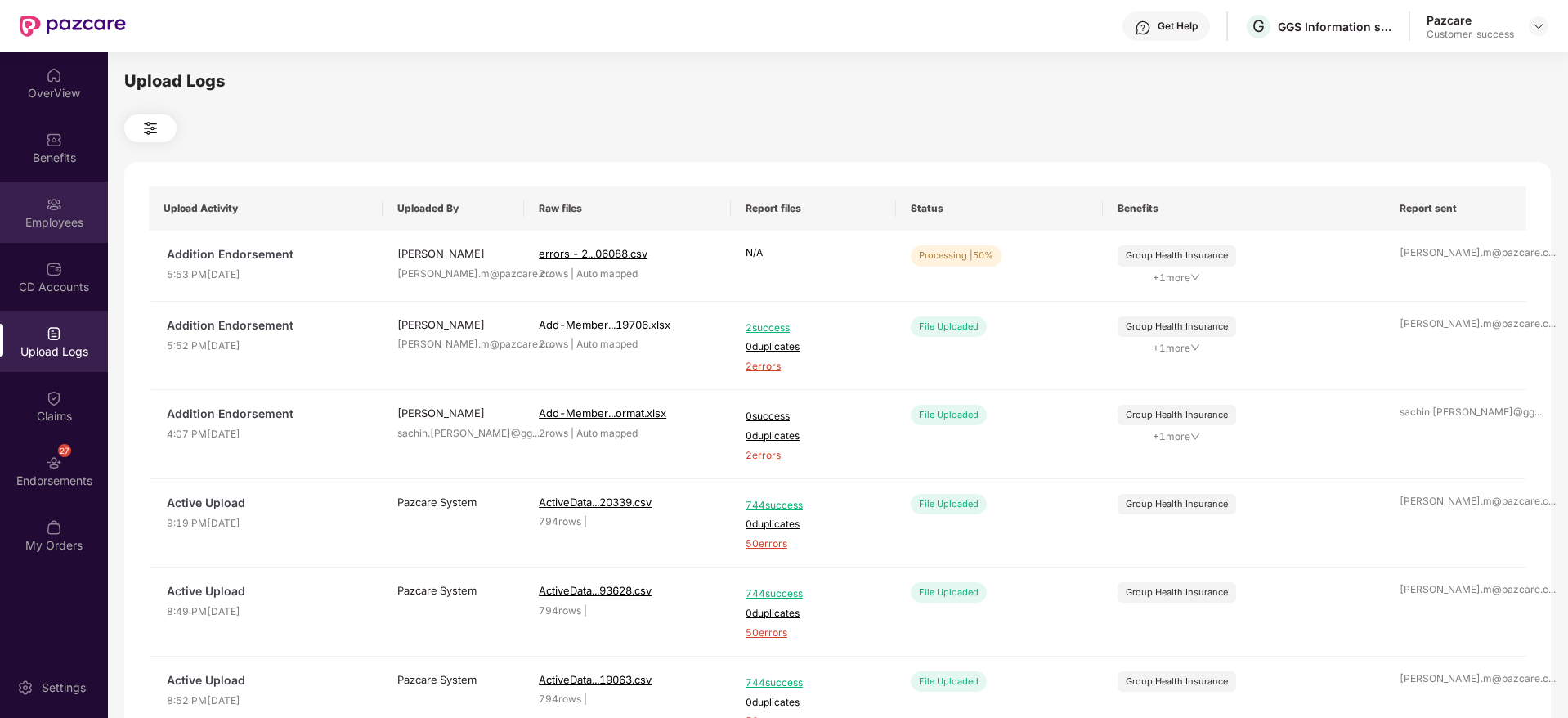
click at [55, 196] on img at bounding box center [53, 204] width 16 height 16
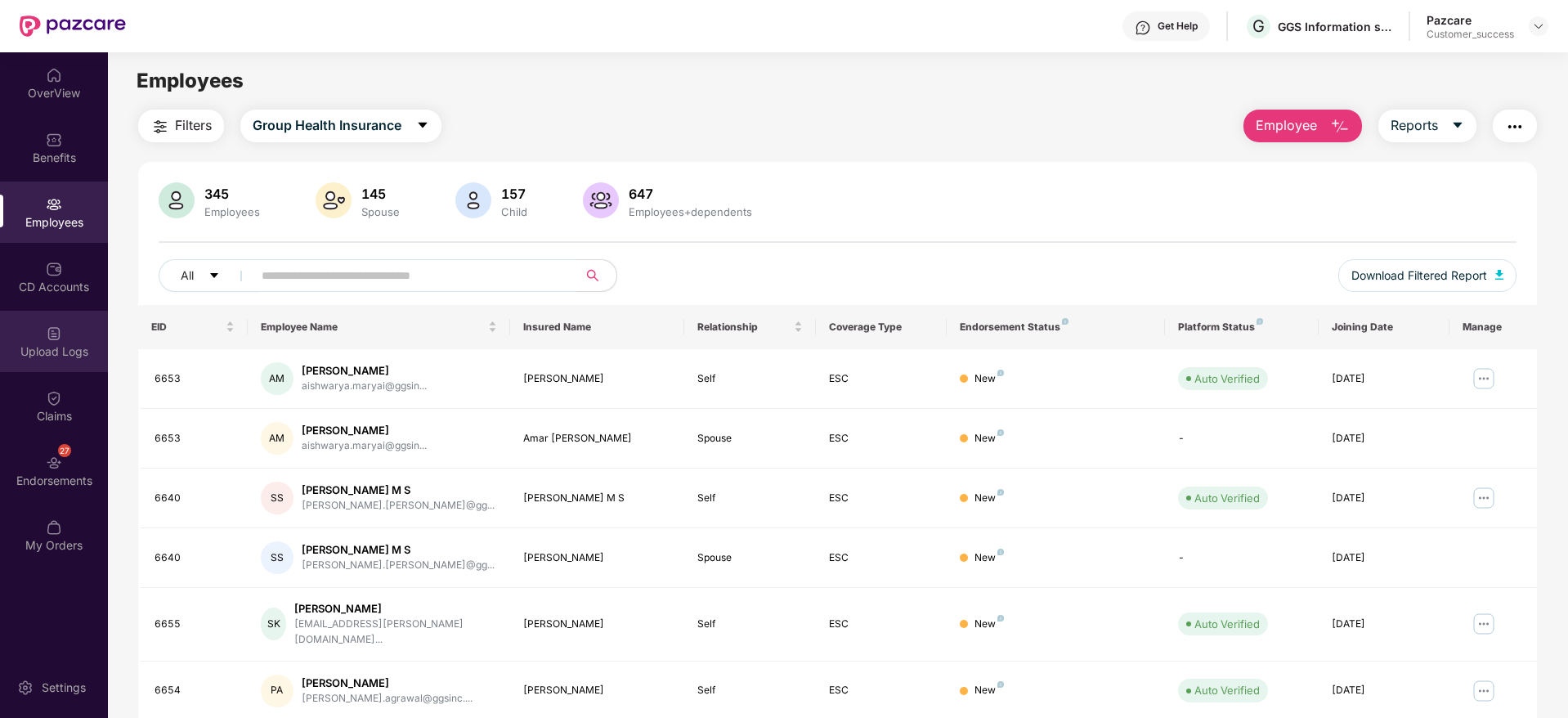
click at [71, 336] on div "Upload Logs" at bounding box center [53, 341] width 108 height 61
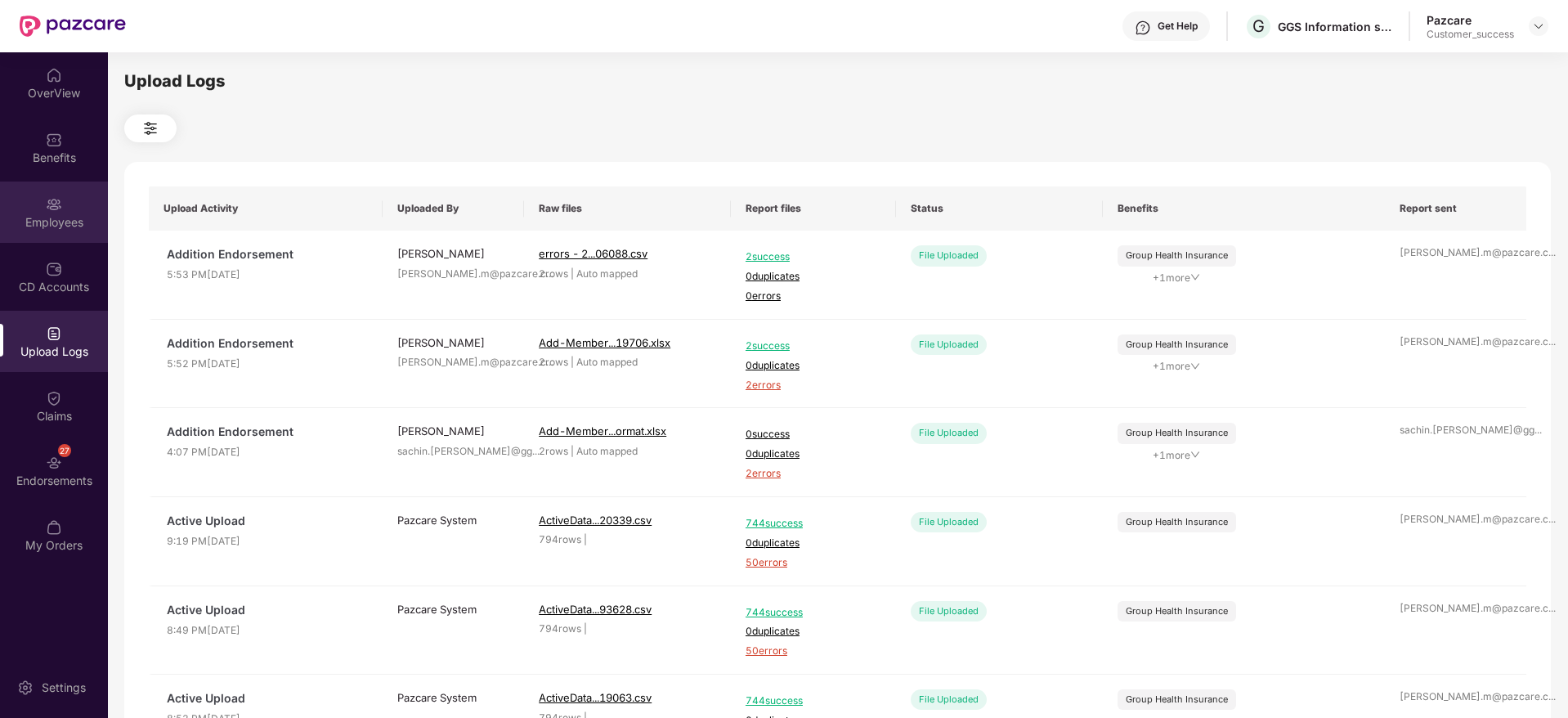
click at [57, 218] on div "Employees" at bounding box center [53, 222] width 108 height 16
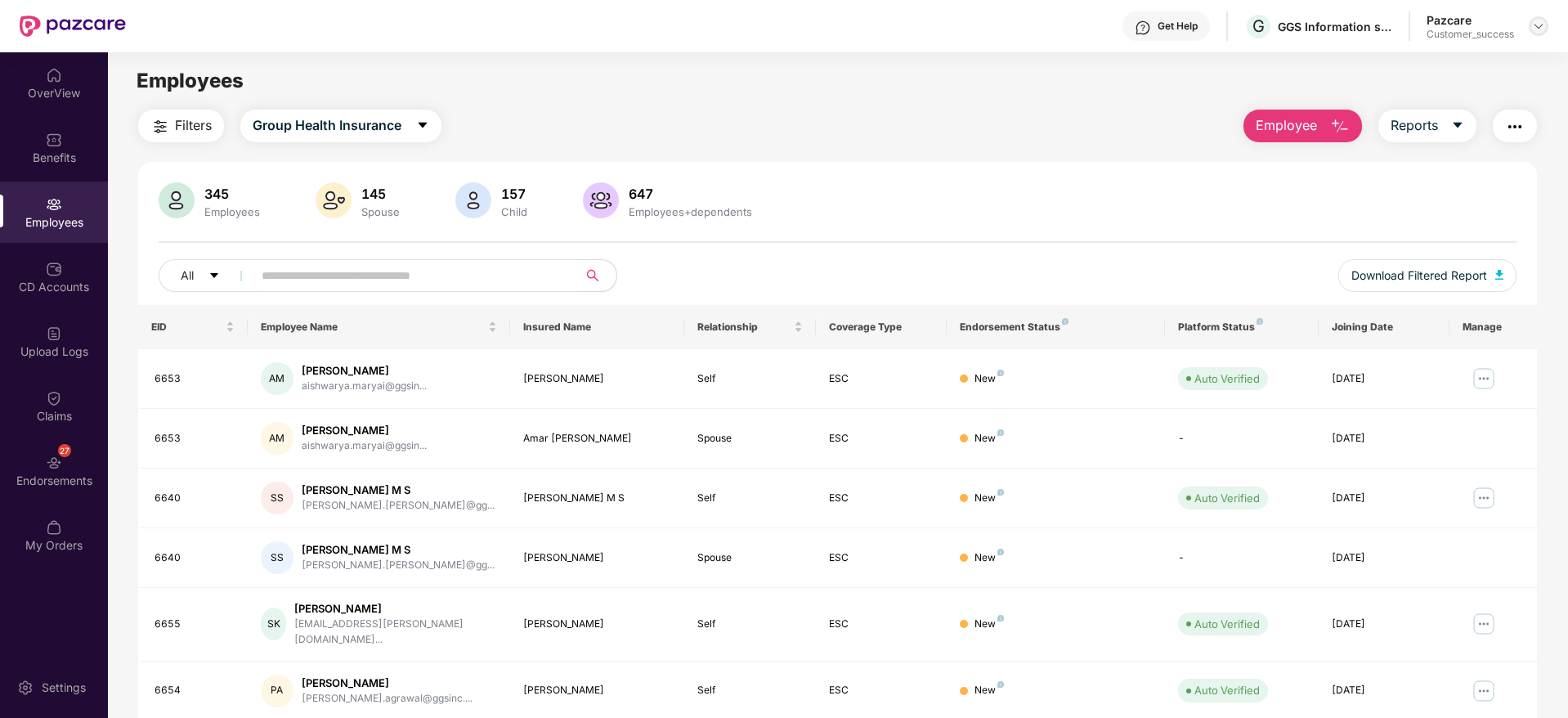
click at [1543, 28] on img at bounding box center [1538, 26] width 13 height 13
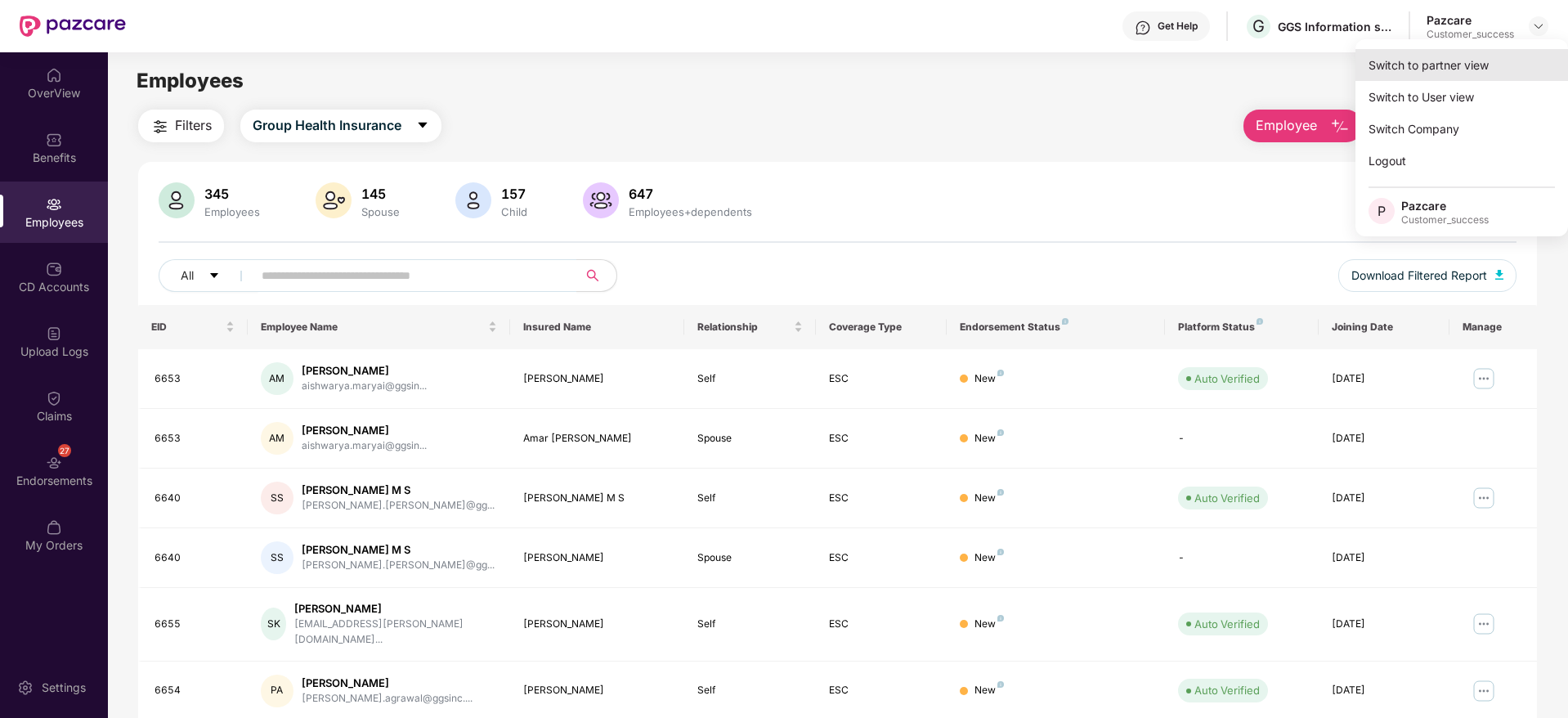
click at [1477, 71] on div "Switch to partner view" at bounding box center [1462, 65] width 212 height 32
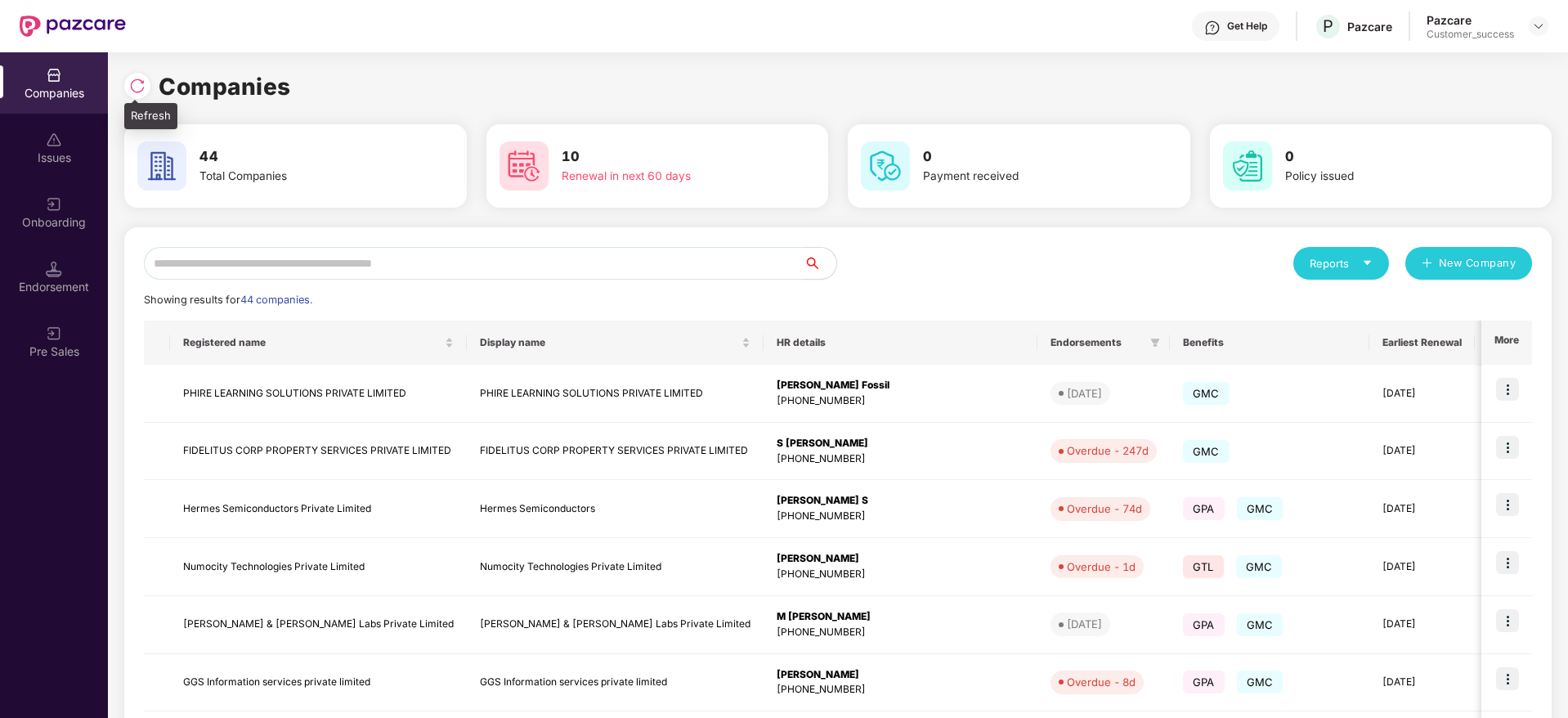
click at [141, 74] on div at bounding box center [137, 85] width 26 height 26
click at [586, 257] on input "text" at bounding box center [474, 263] width 660 height 33
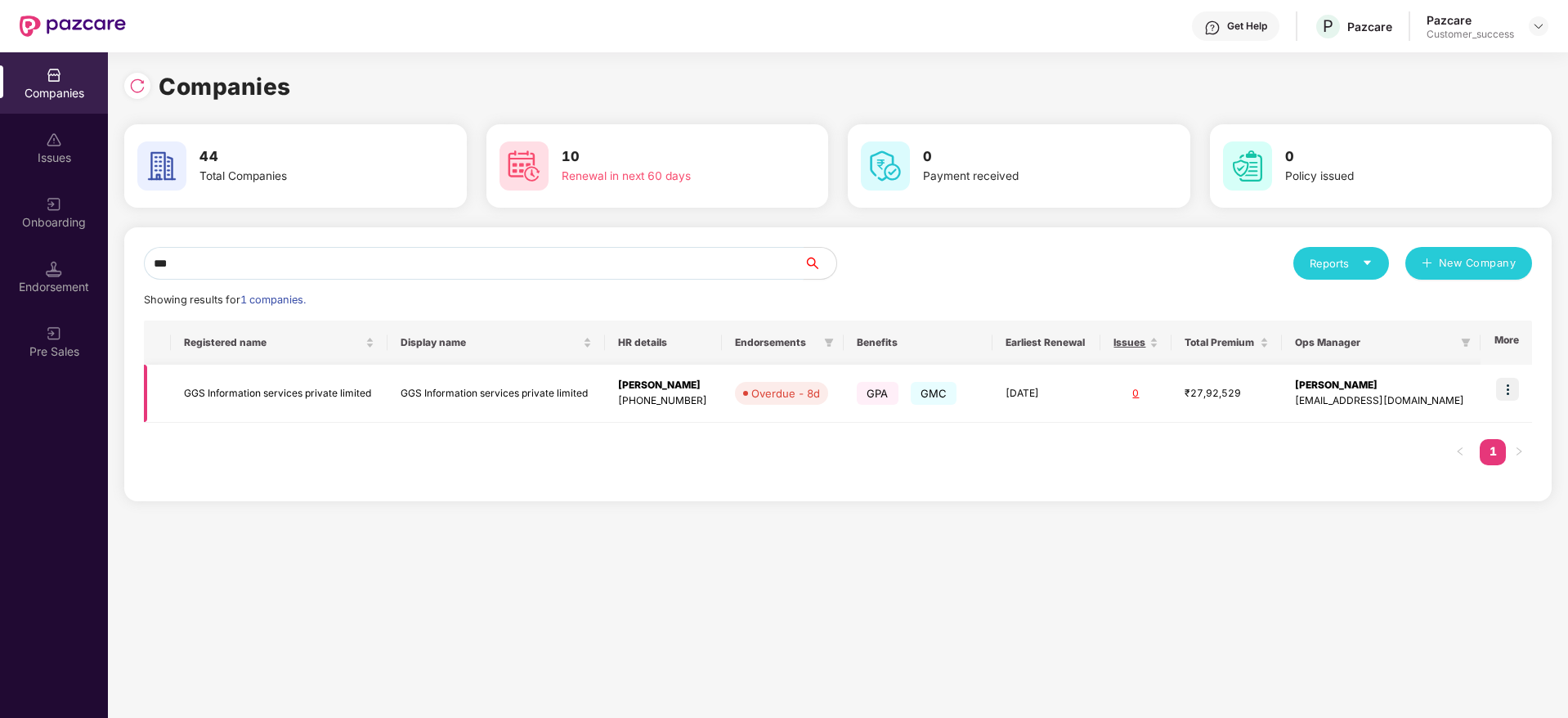
type input "***"
click at [1515, 385] on img at bounding box center [1508, 389] width 23 height 23
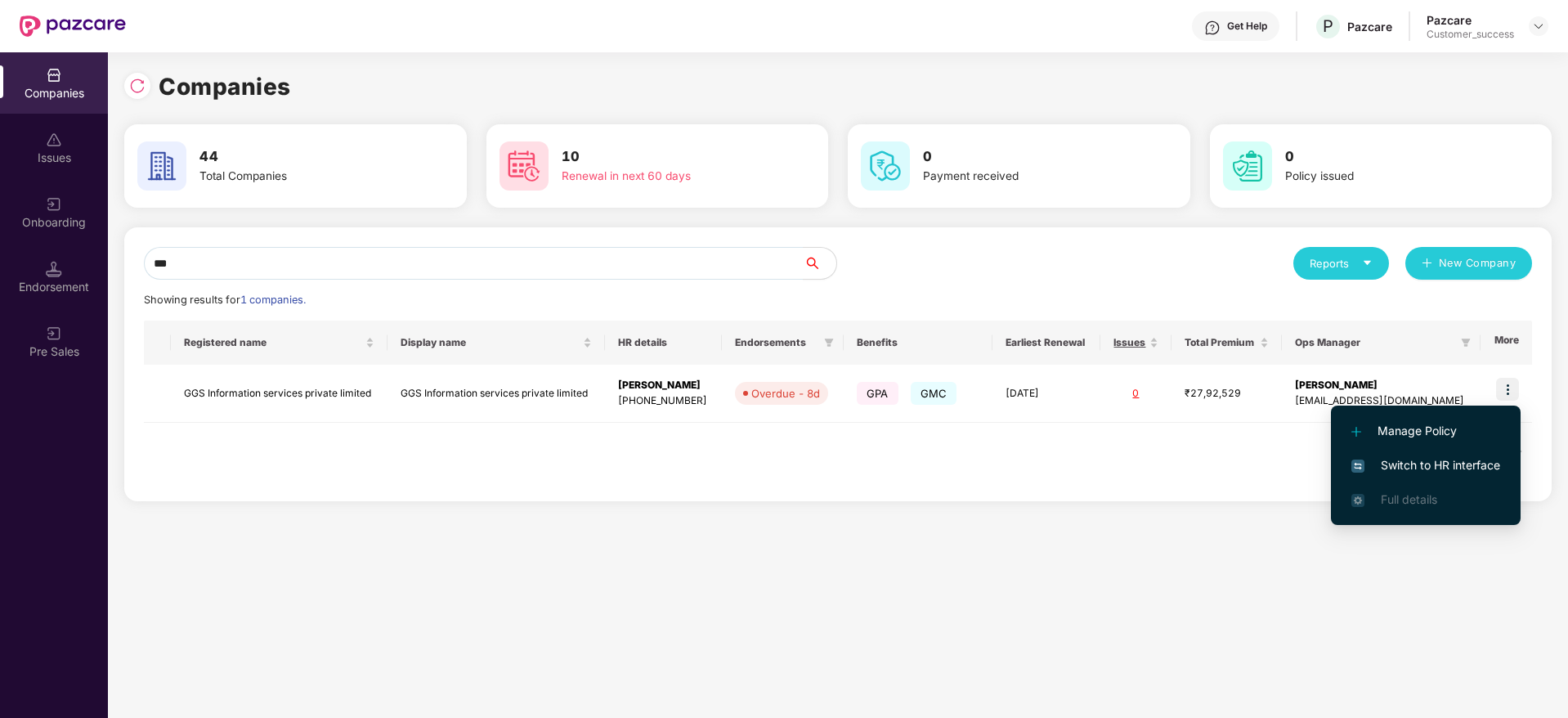
click at [1457, 463] on span "Switch to HR interface" at bounding box center [1426, 465] width 149 height 18
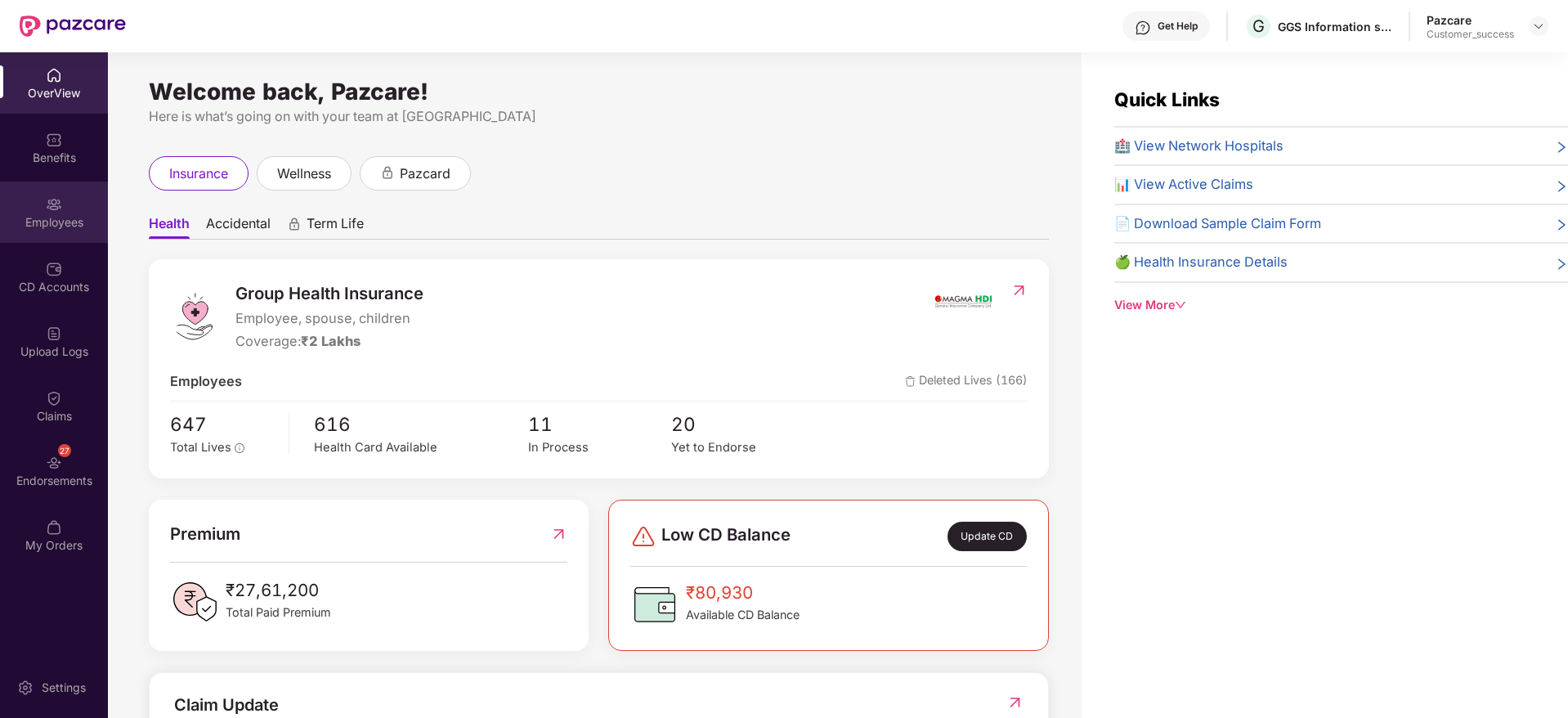
click at [44, 230] on div "Employees" at bounding box center [53, 211] width 108 height 61
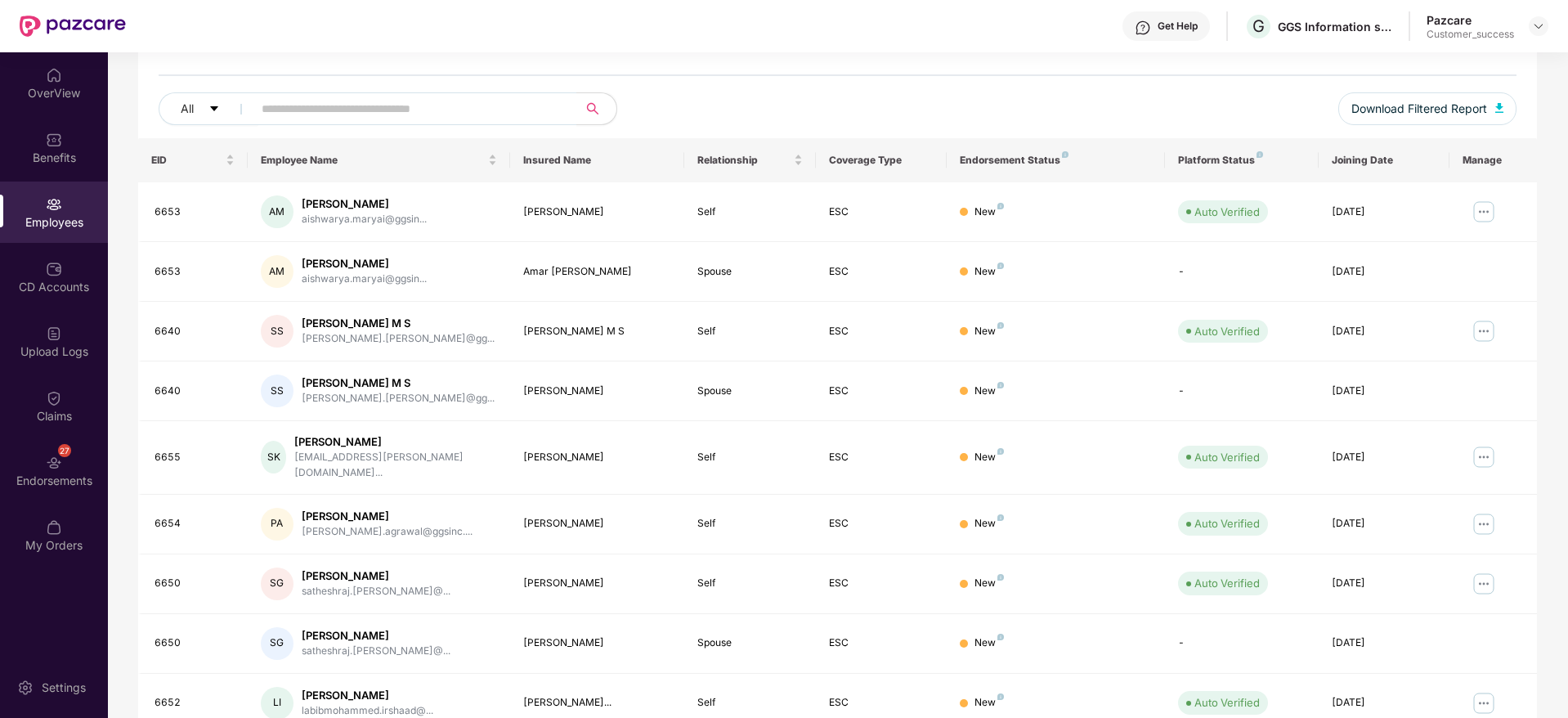
scroll to position [165, 0]
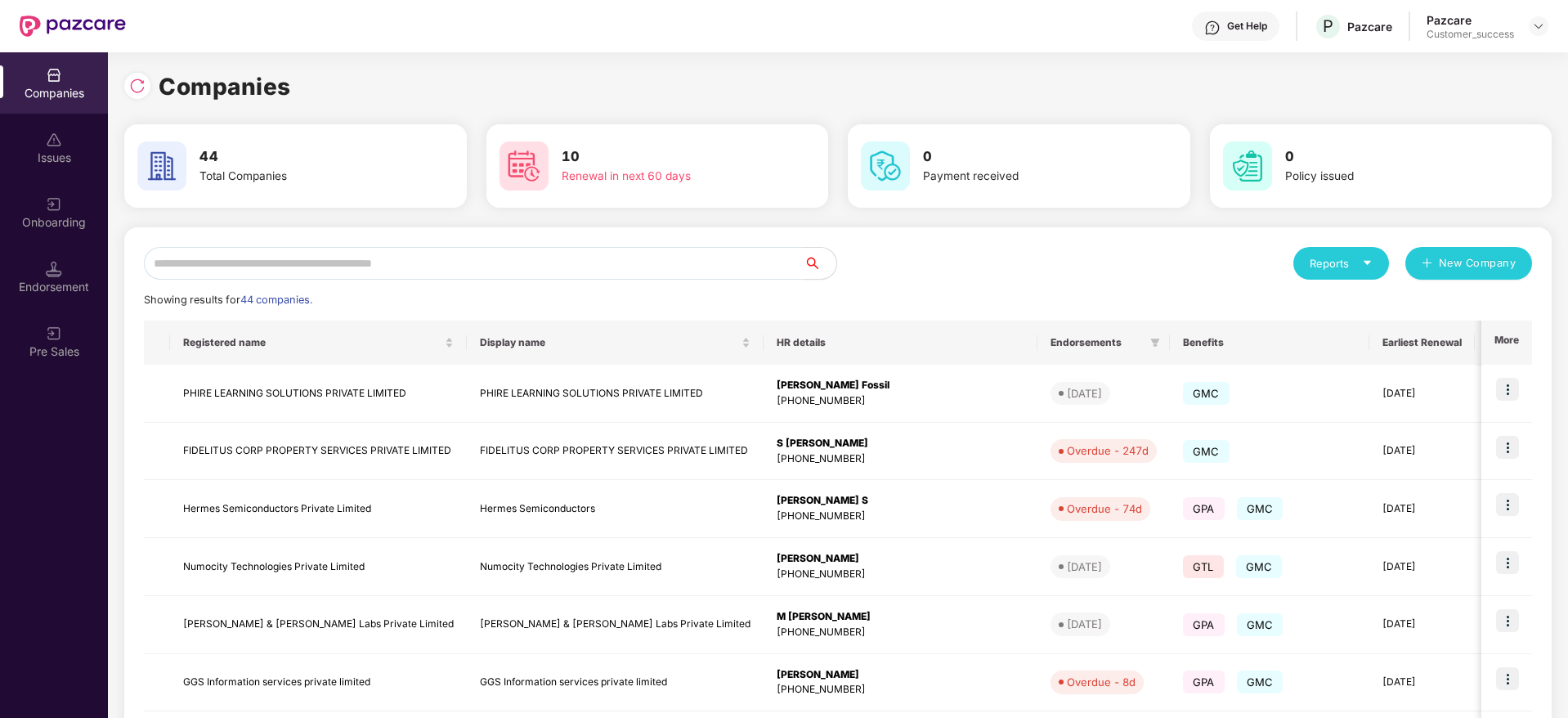
click at [499, 263] on input "text" at bounding box center [474, 263] width 660 height 33
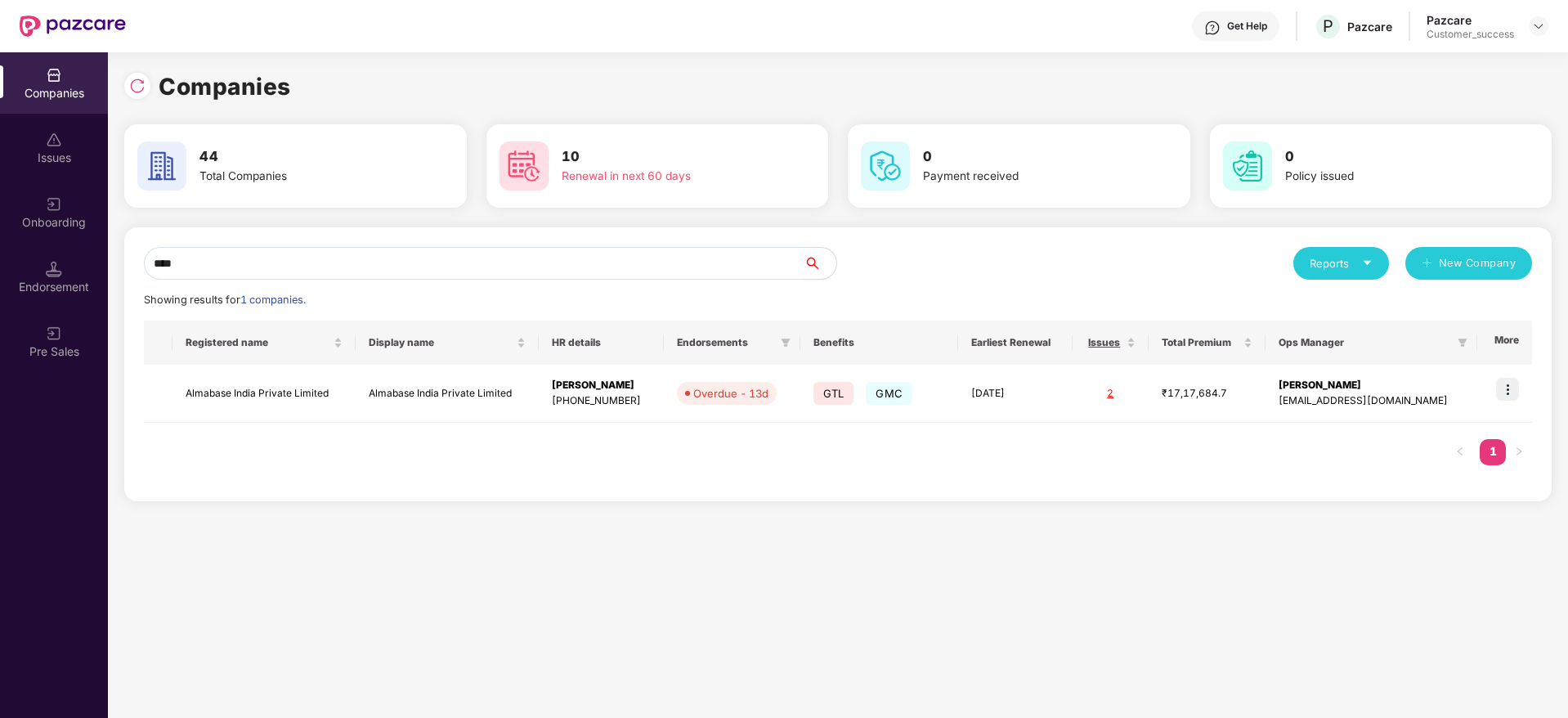
type input "****"
click at [1514, 391] on img at bounding box center [1508, 389] width 23 height 23
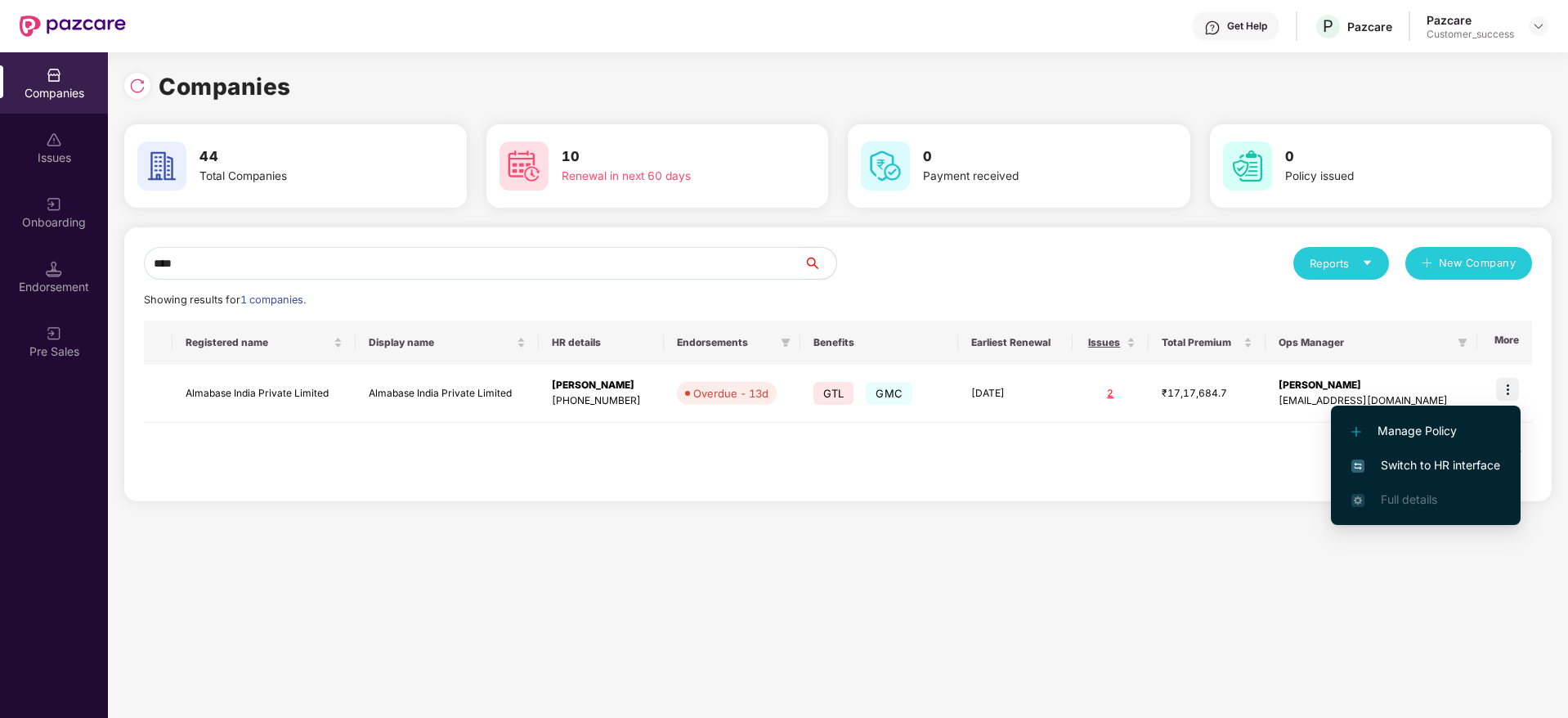
click at [1464, 467] on span "Switch to HR interface" at bounding box center [1426, 465] width 149 height 18
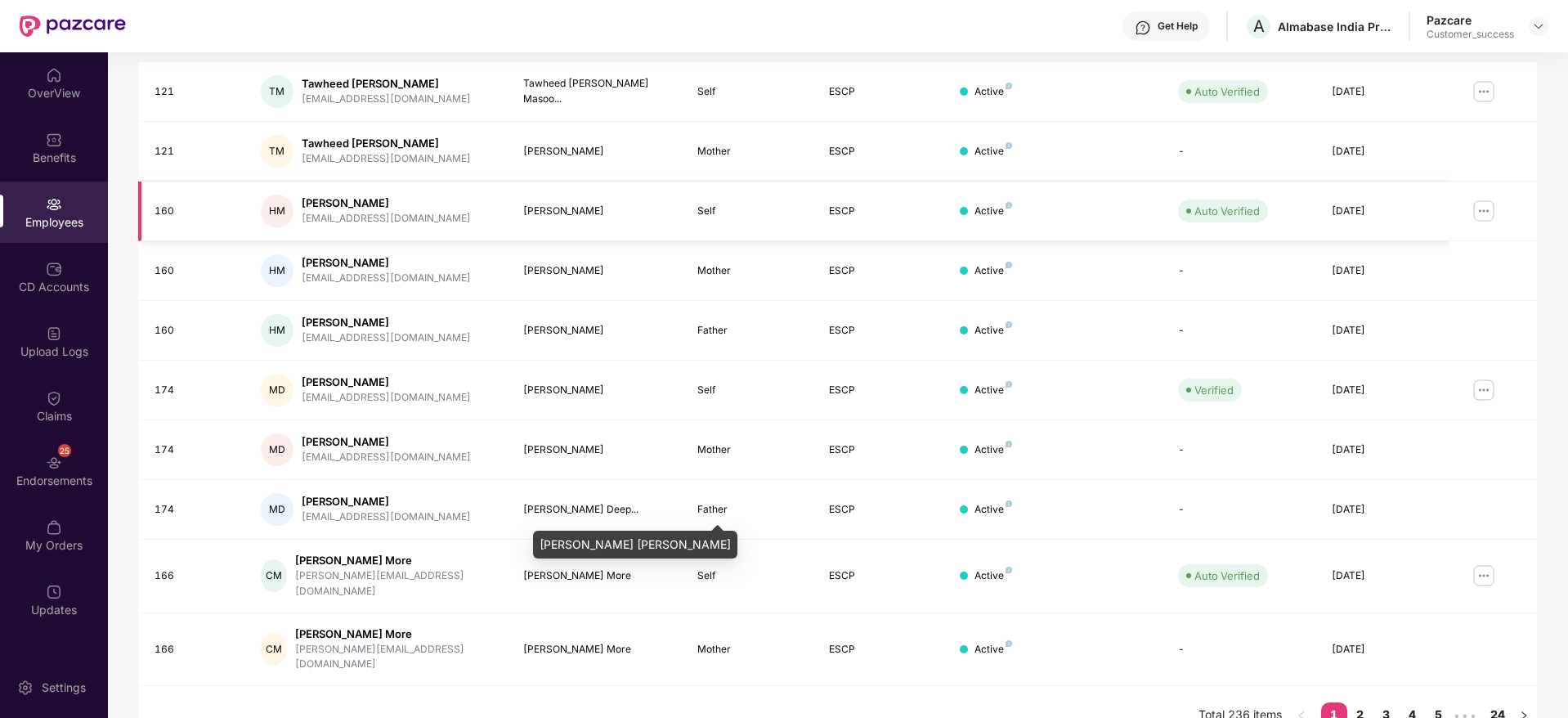
scroll to position [0, 0]
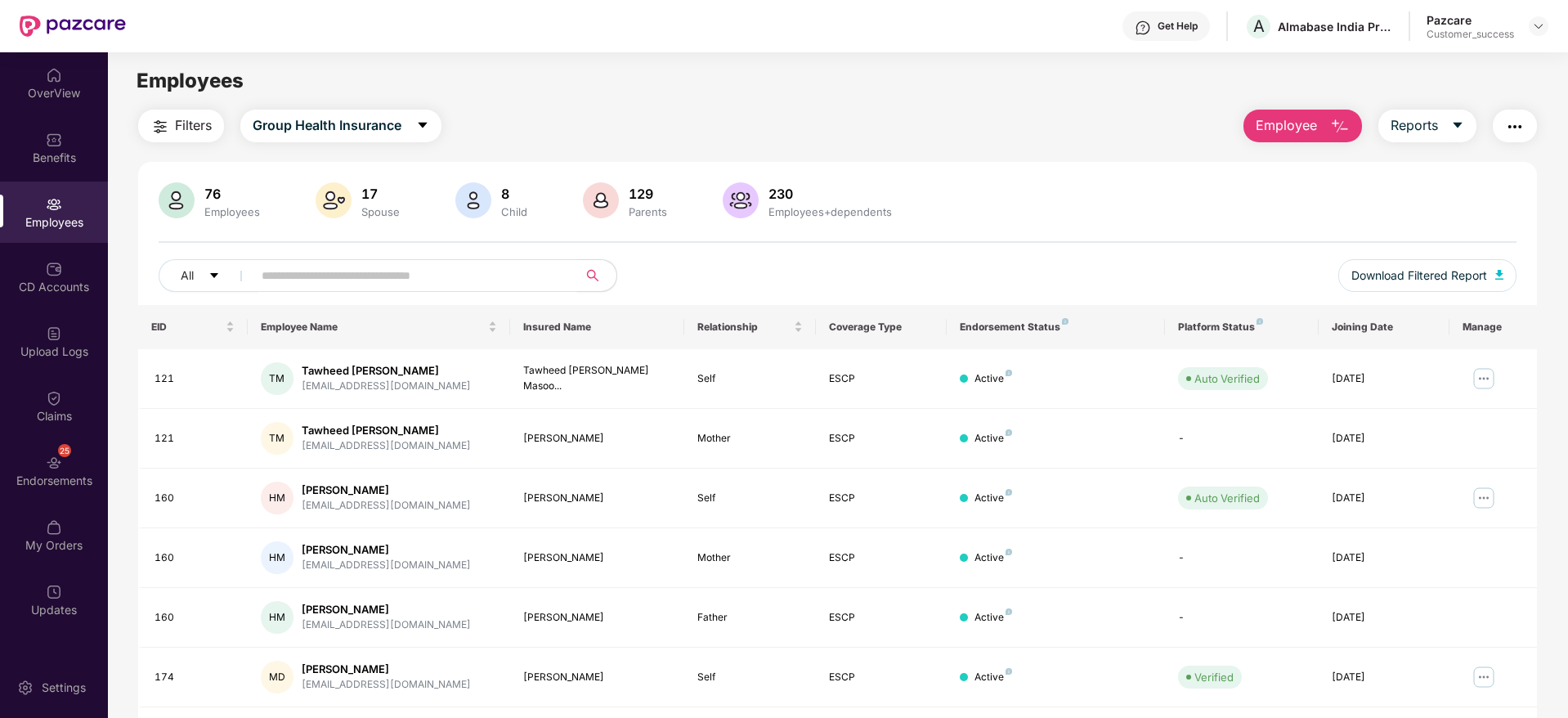
click at [417, 270] on input "text" at bounding box center [408, 275] width 293 height 24
click at [392, 124] on span "Group Health Insurance" at bounding box center [327, 126] width 149 height 21
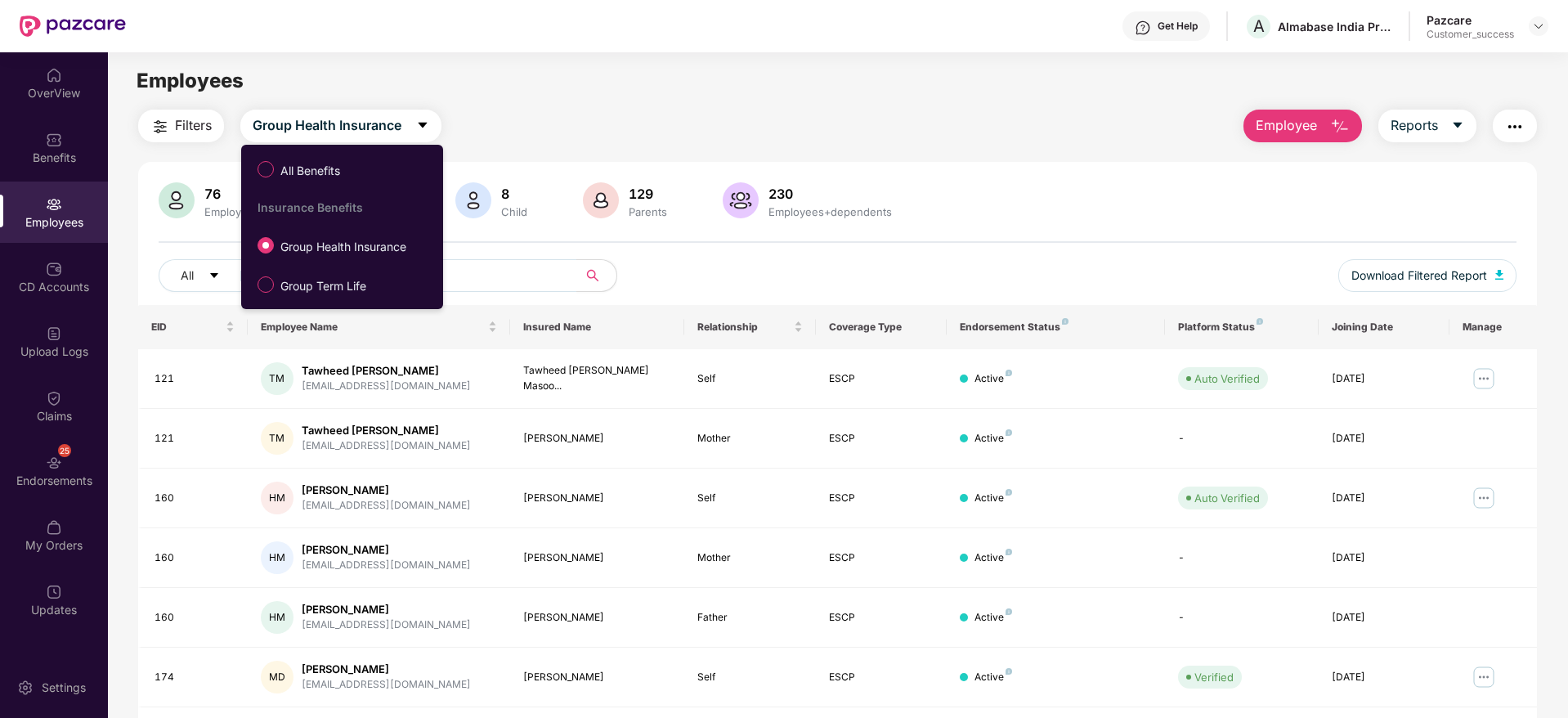
click at [578, 104] on main "Employees Filters Group Health Insurance Employee Reports 76 Employees 17 Spous…" at bounding box center [837, 412] width 1459 height 718
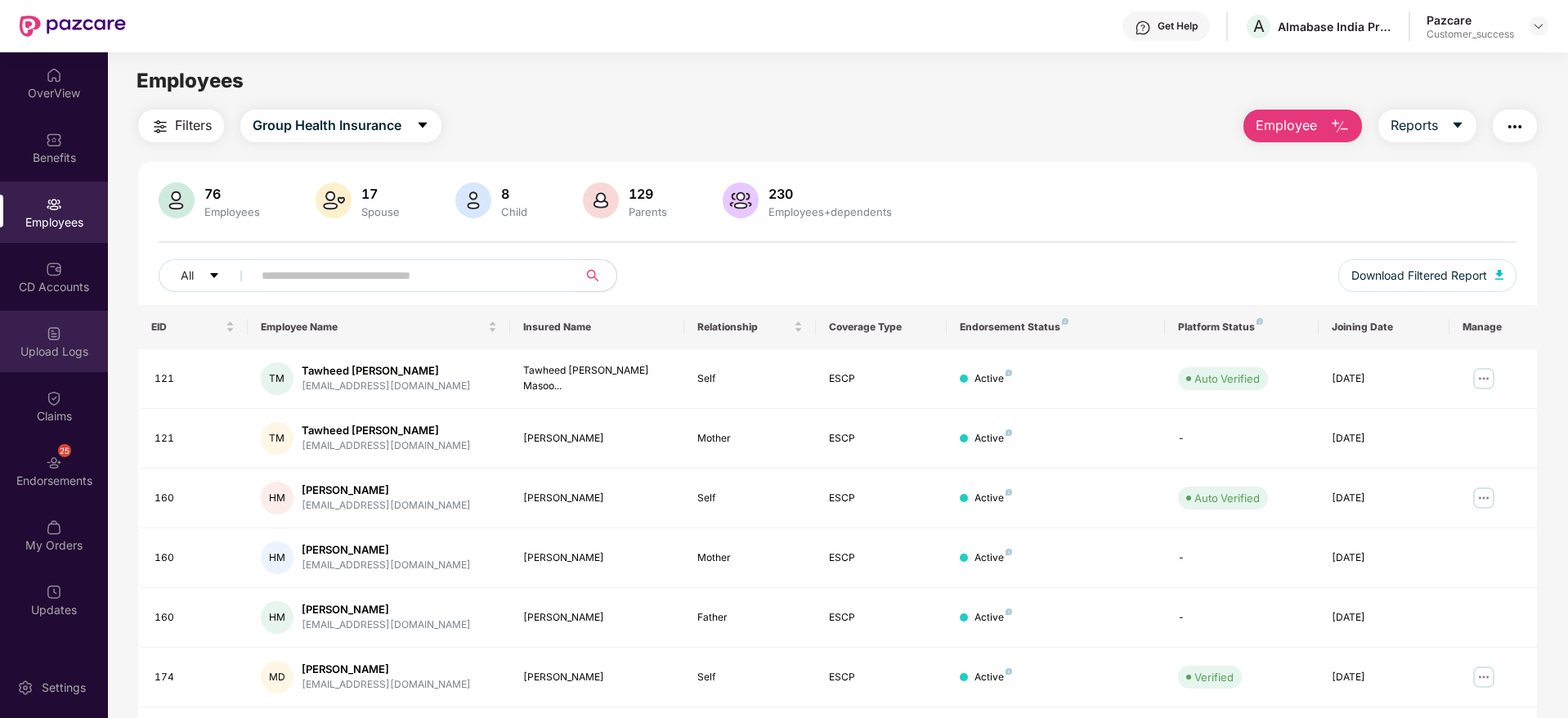
click at [60, 350] on div "Upload Logs" at bounding box center [53, 351] width 108 height 16
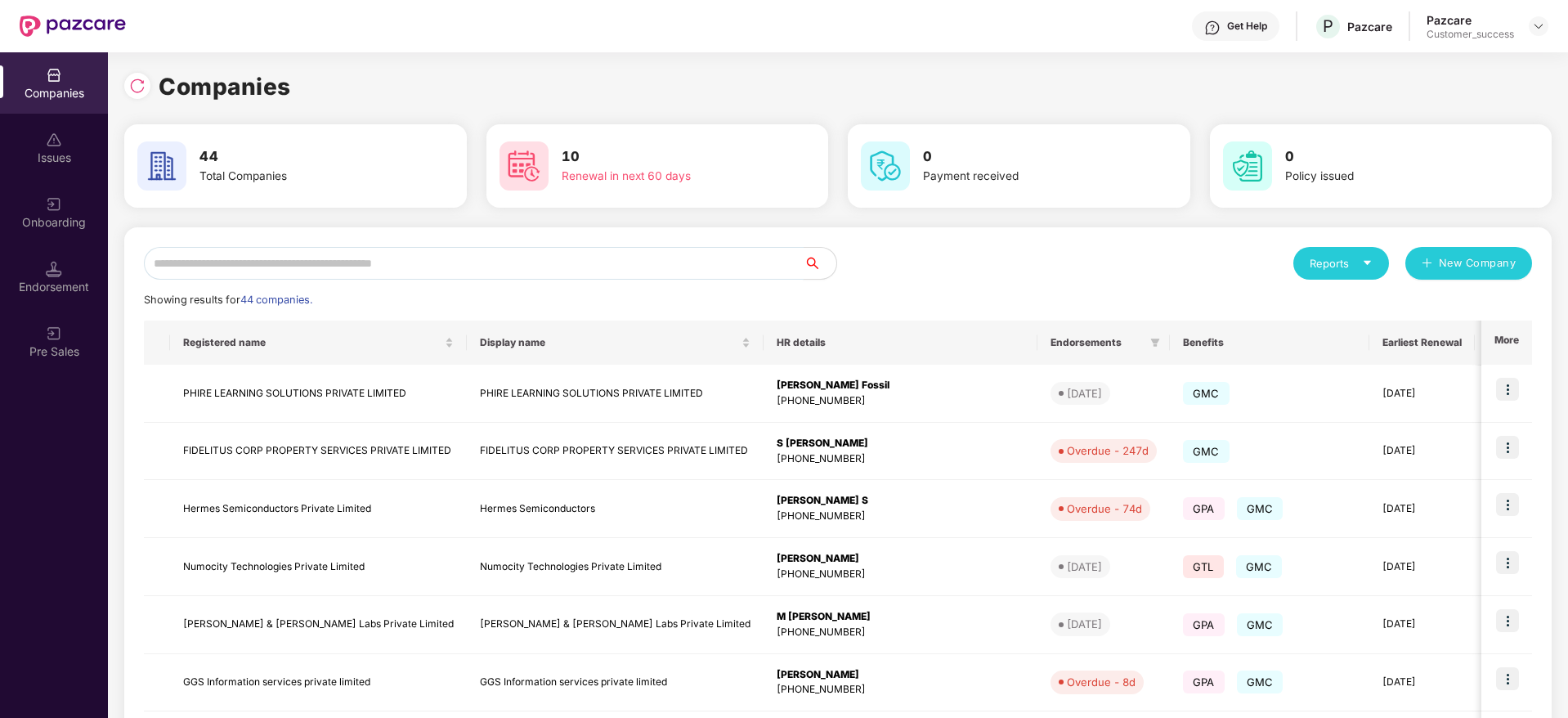
click at [516, 255] on input "text" at bounding box center [474, 263] width 660 height 33
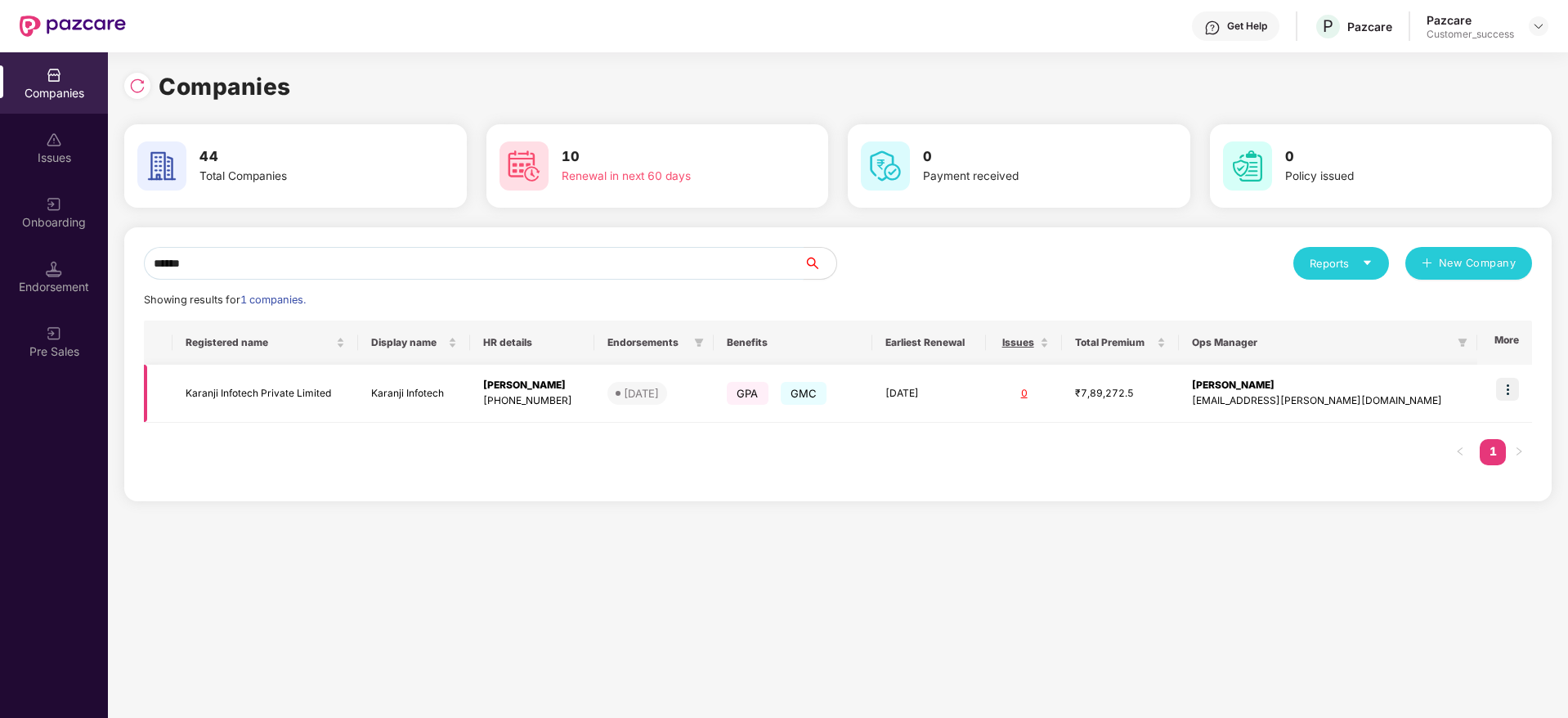
type input "******"
click at [1504, 385] on img at bounding box center [1508, 389] width 23 height 23
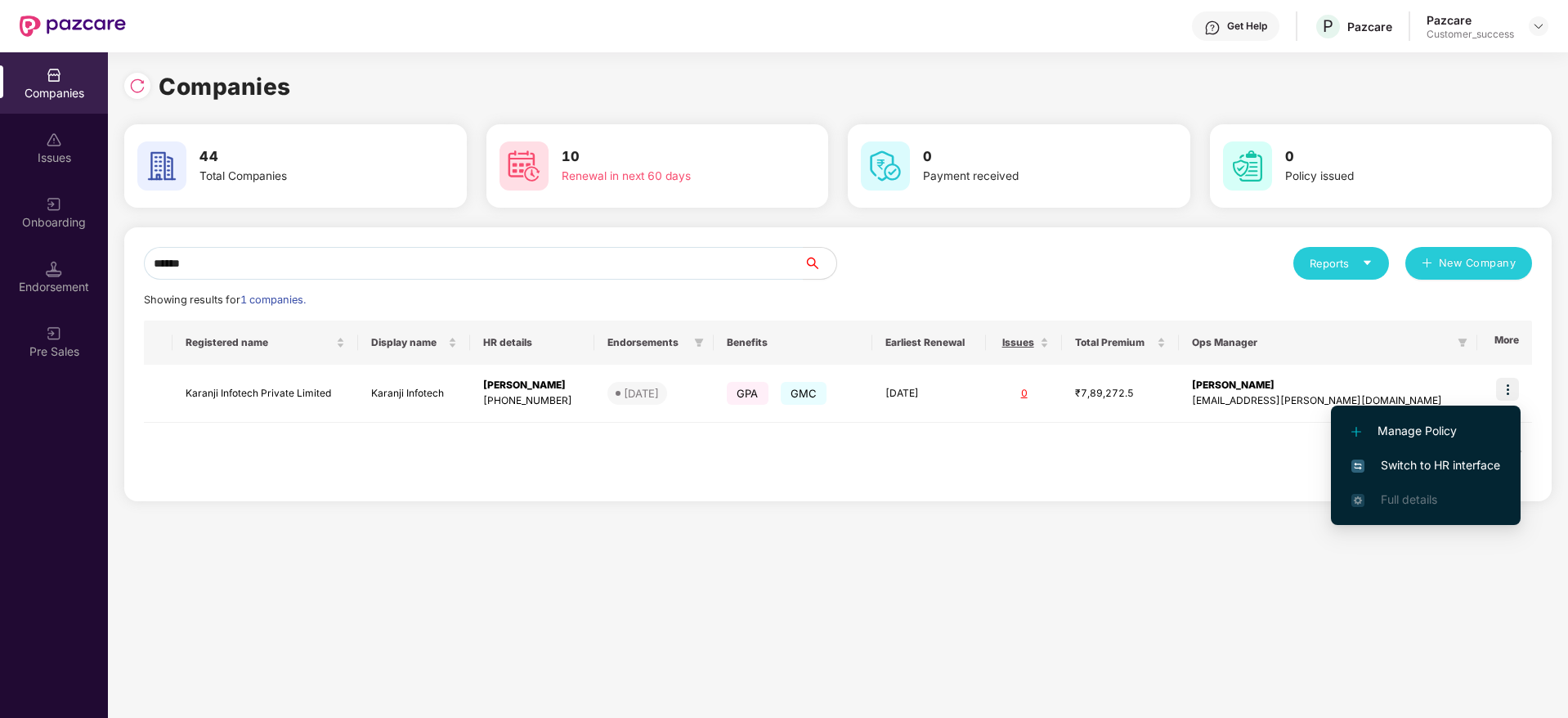
click at [1449, 459] on span "Switch to HR interface" at bounding box center [1426, 465] width 149 height 18
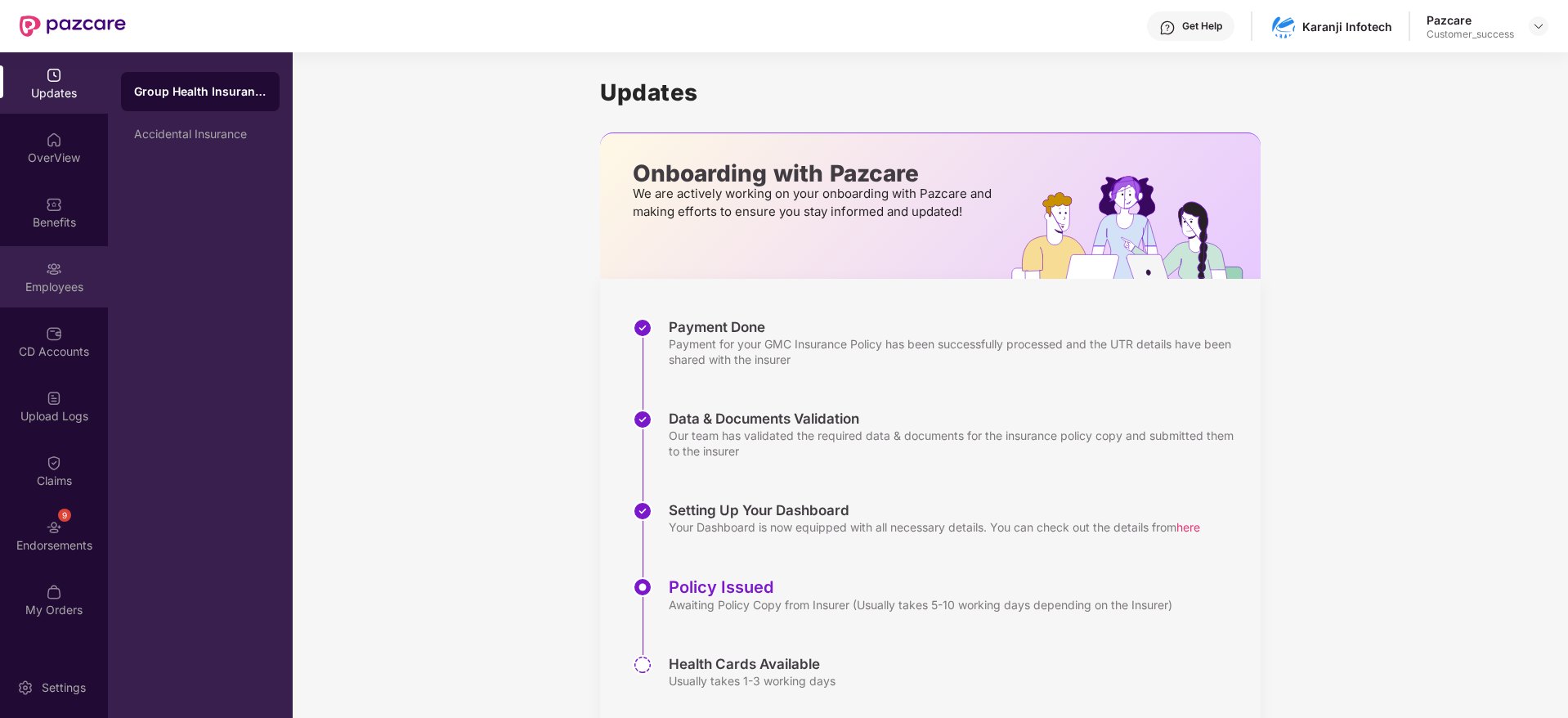
click at [43, 285] on div "Employees" at bounding box center [53, 287] width 108 height 16
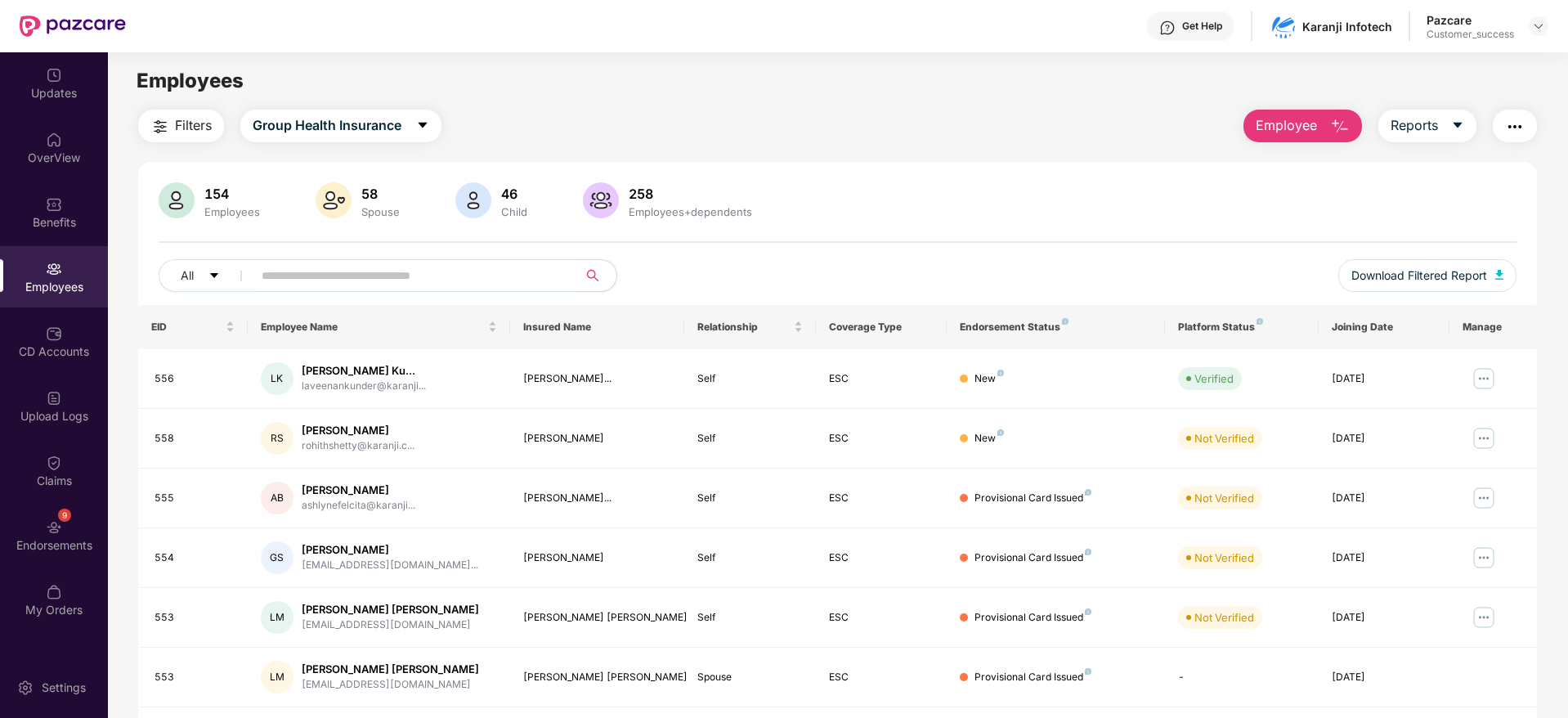
click at [1310, 112] on button "Employee" at bounding box center [1302, 126] width 118 height 33
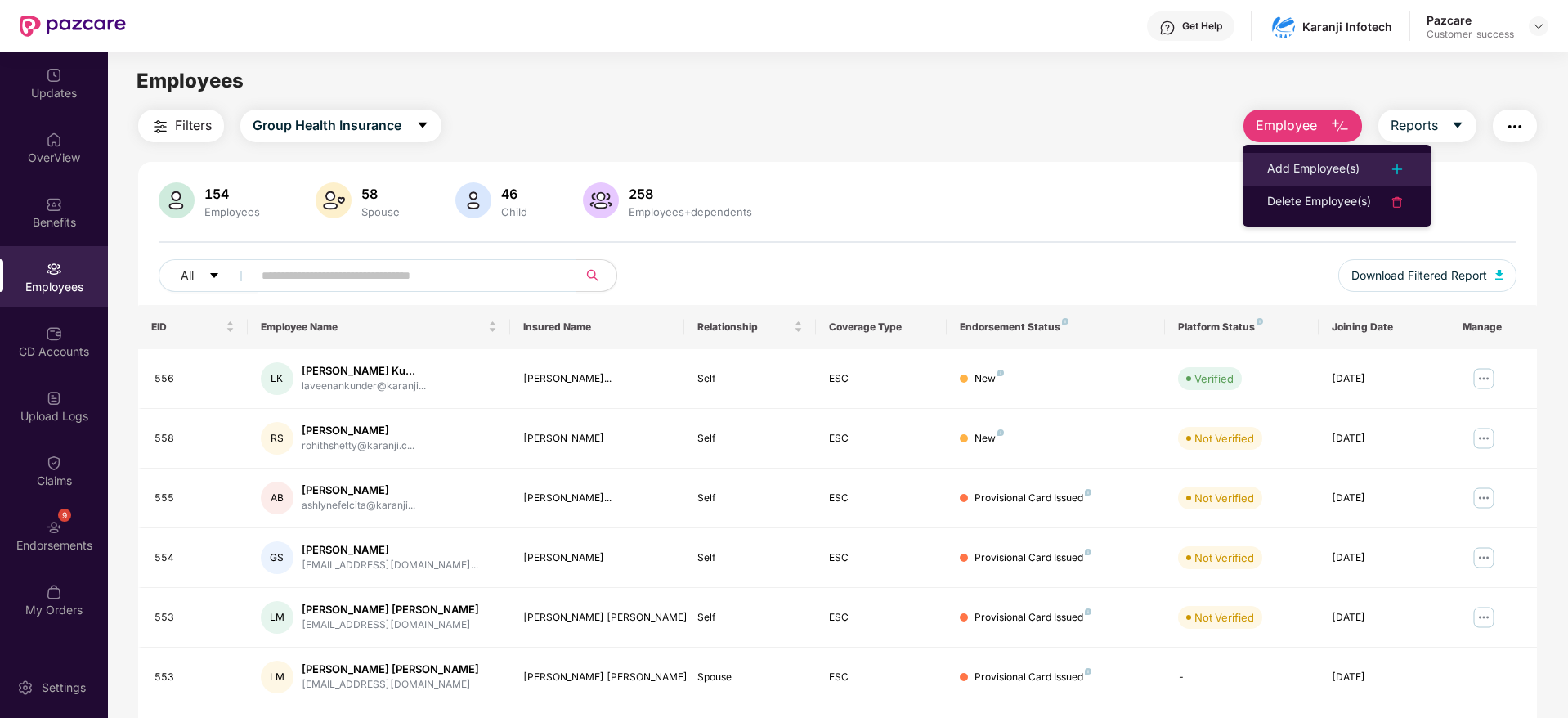
click at [1293, 180] on li "Add Employee(s)" at bounding box center [1337, 169] width 189 height 33
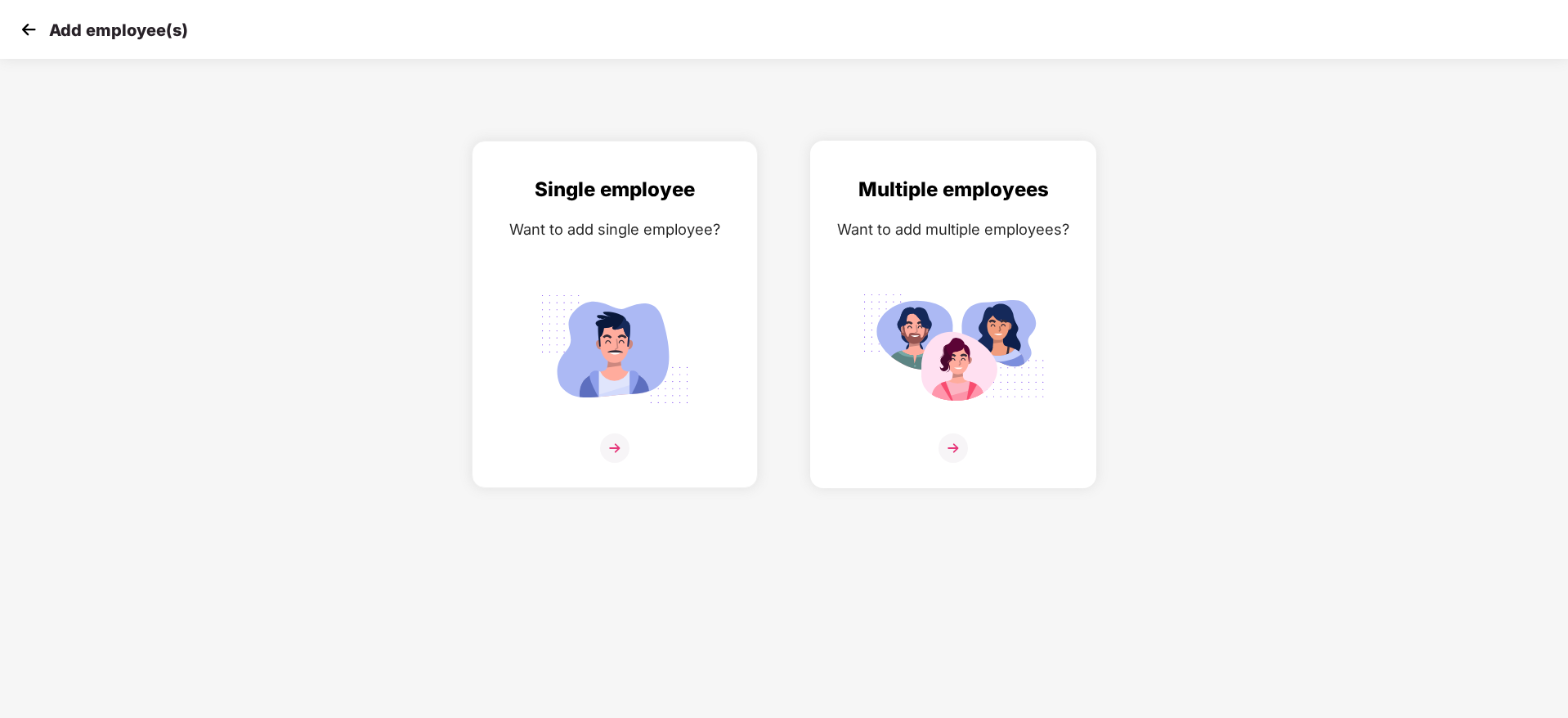
click at [869, 439] on div at bounding box center [953, 458] width 252 height 50
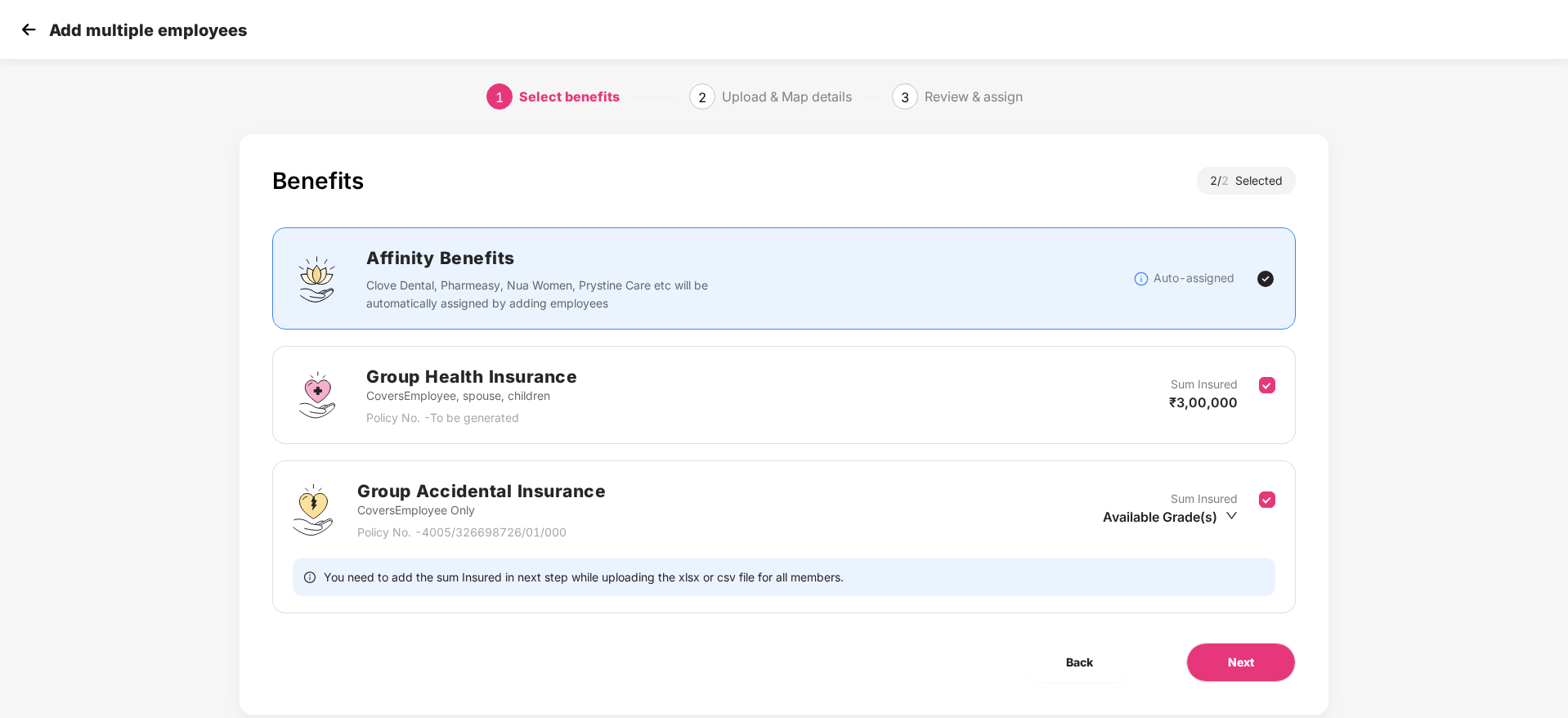
scroll to position [38, 0]
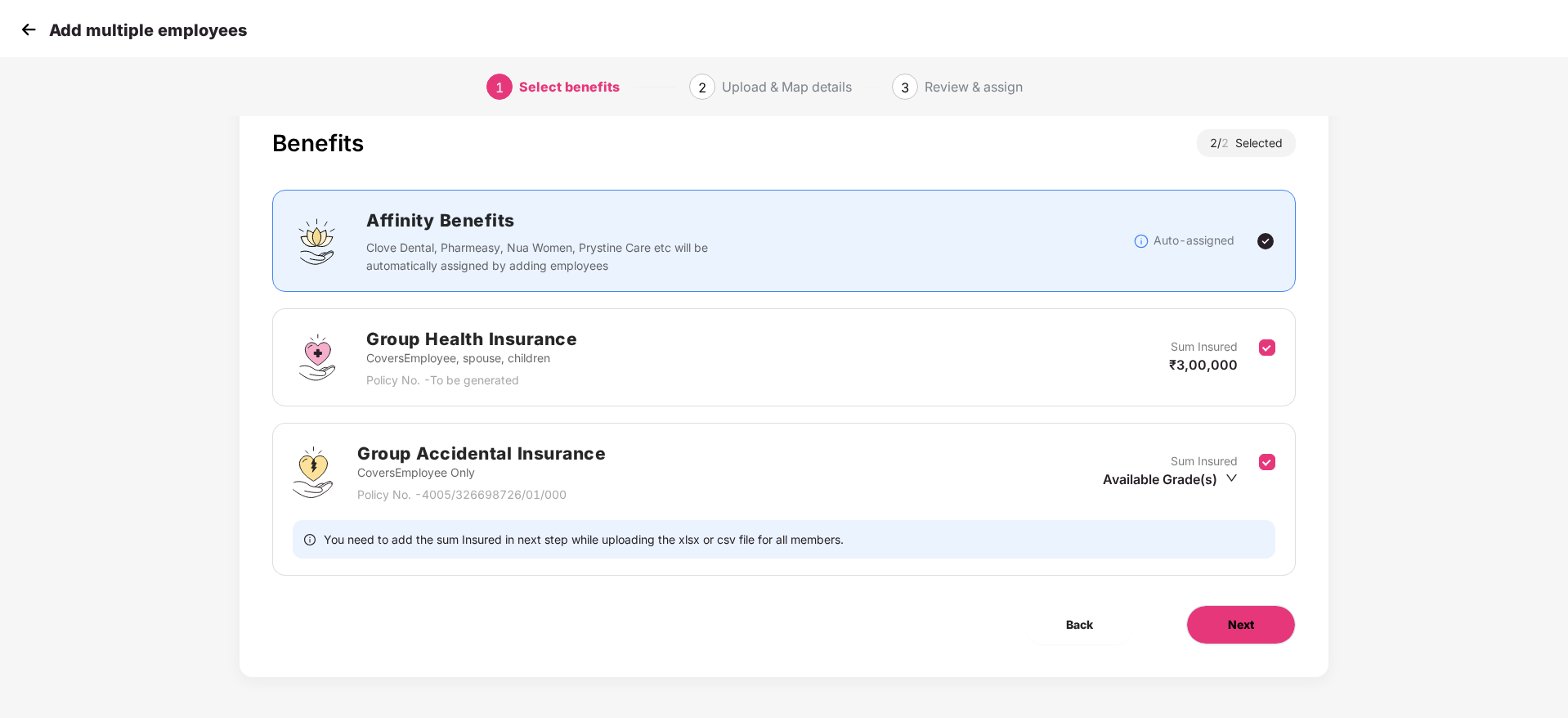
click at [1248, 605] on button "Next" at bounding box center [1240, 624] width 110 height 39
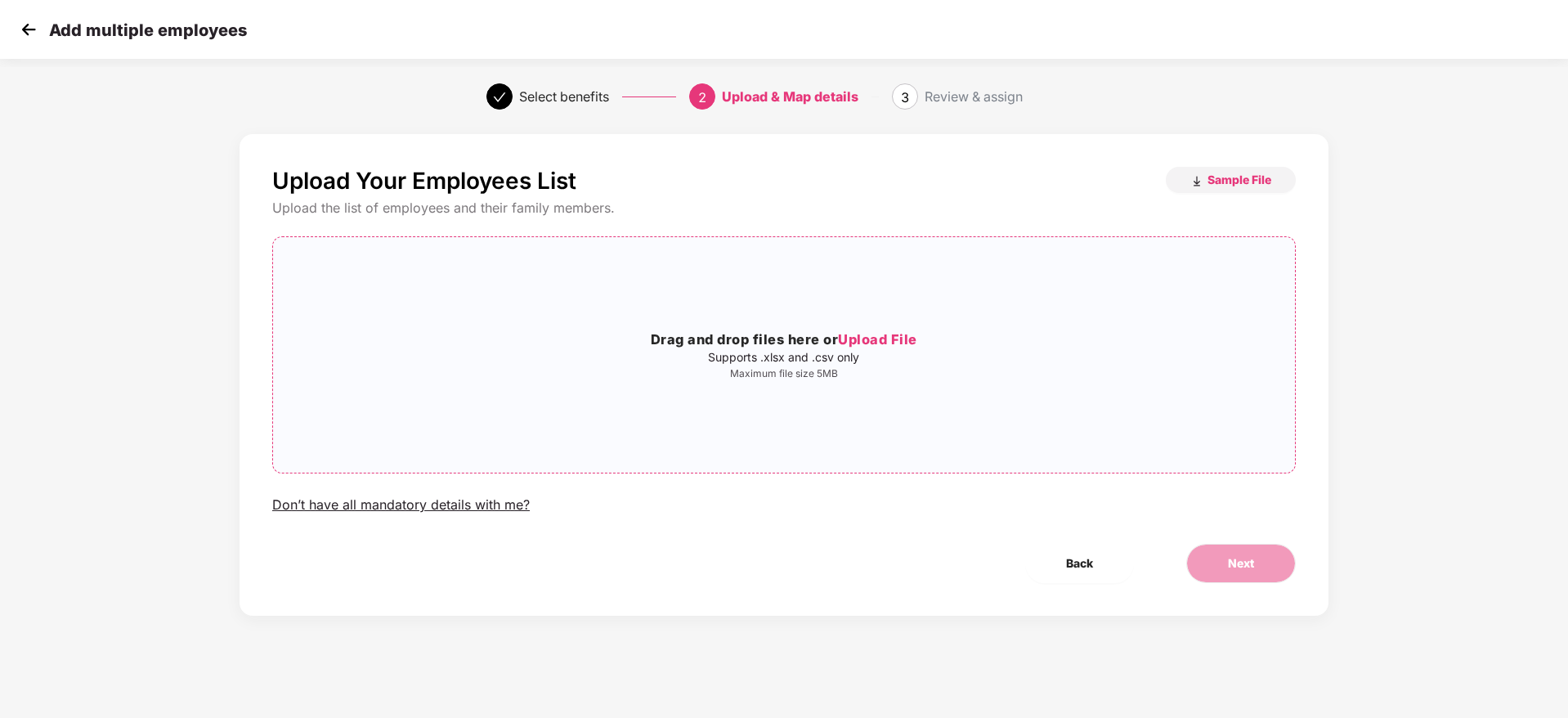
click at [875, 368] on p "Maximum file size 5MB" at bounding box center [784, 374] width 1022 height 13
click at [1255, 601] on div "Upload Your Employees List Sample File Upload the list of employees and their f…" at bounding box center [784, 375] width 1089 height 482
click at [1258, 554] on button "Next" at bounding box center [1240, 563] width 110 height 39
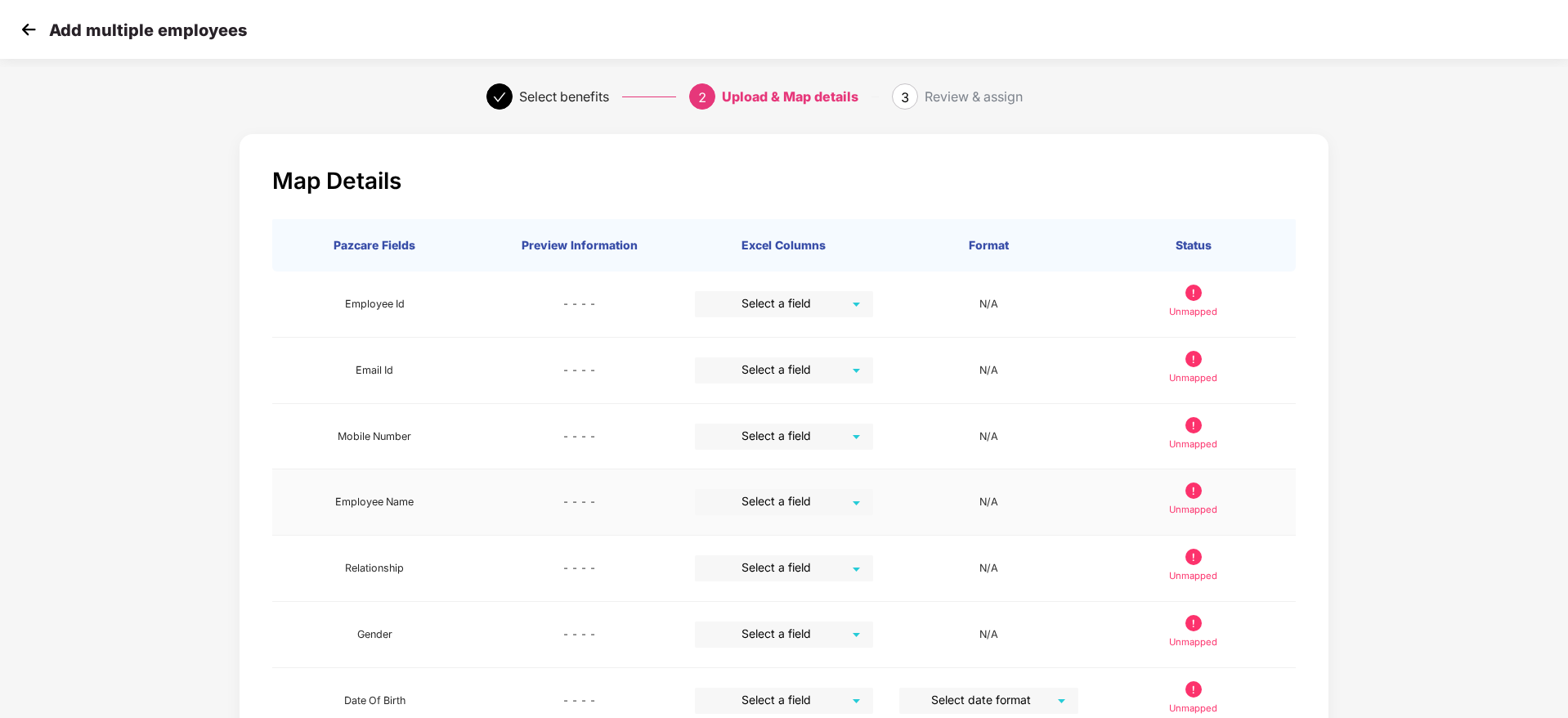
scroll to position [291, 0]
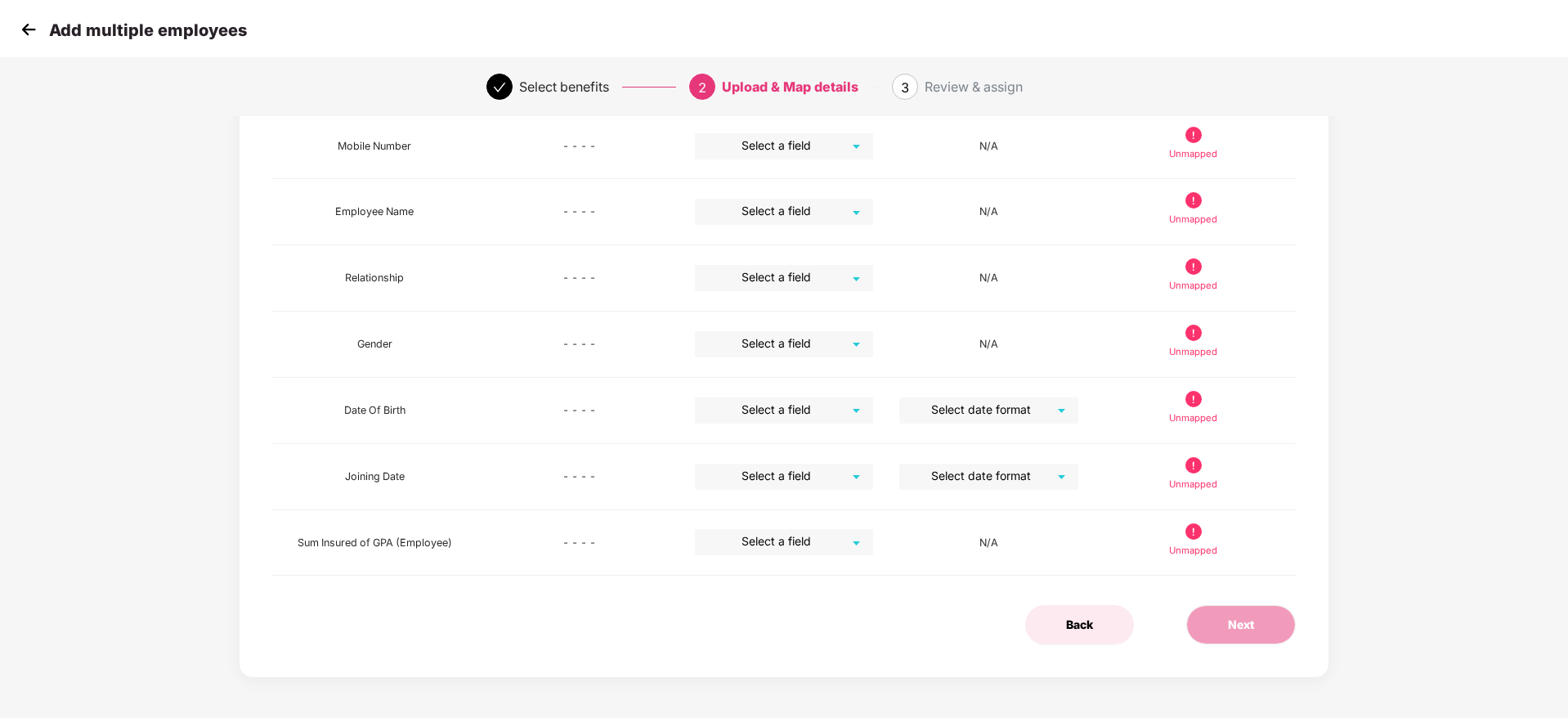
click at [1094, 628] on button "Back" at bounding box center [1080, 624] width 109 height 39
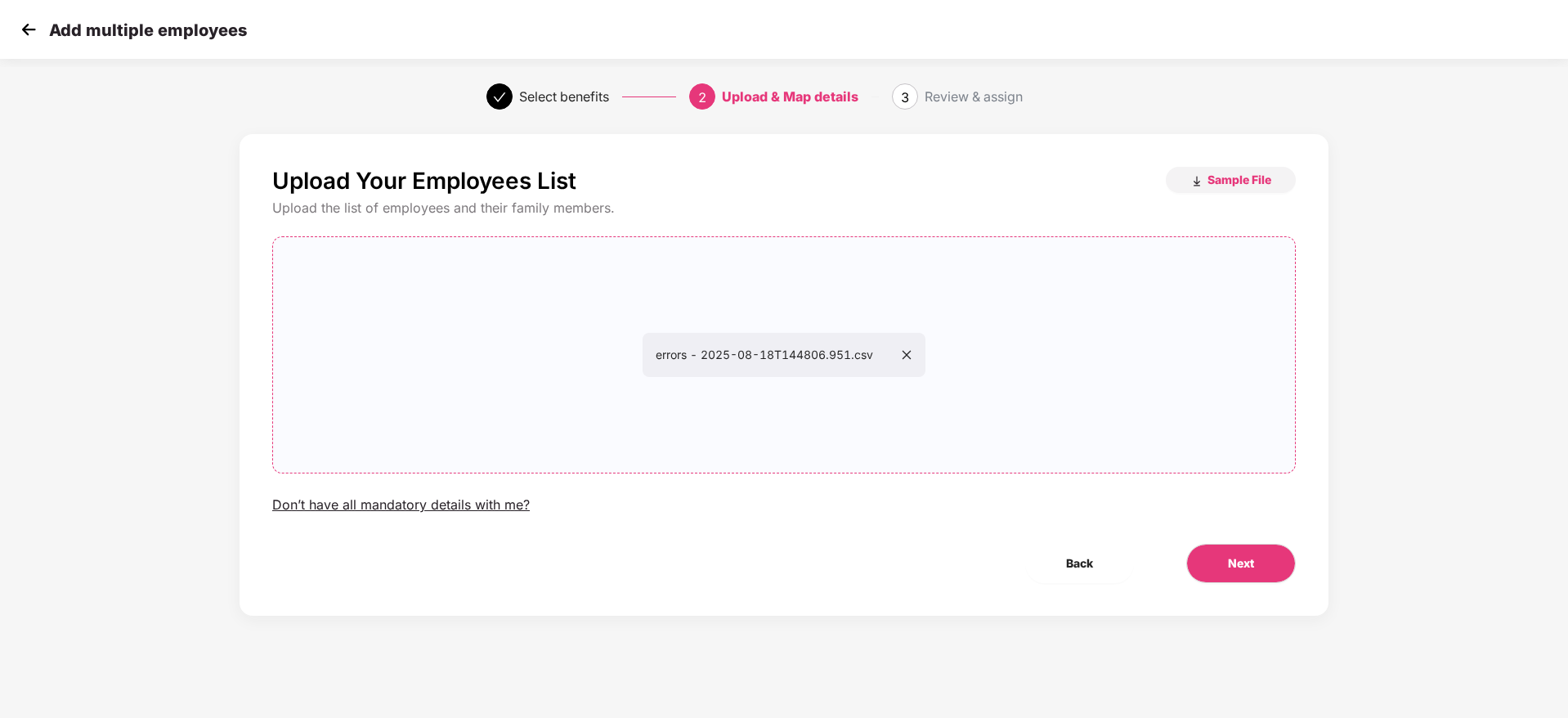
click at [903, 356] on icon "close" at bounding box center [906, 355] width 11 height 11
click at [1228, 182] on span "Sample File" at bounding box center [1239, 180] width 64 height 16
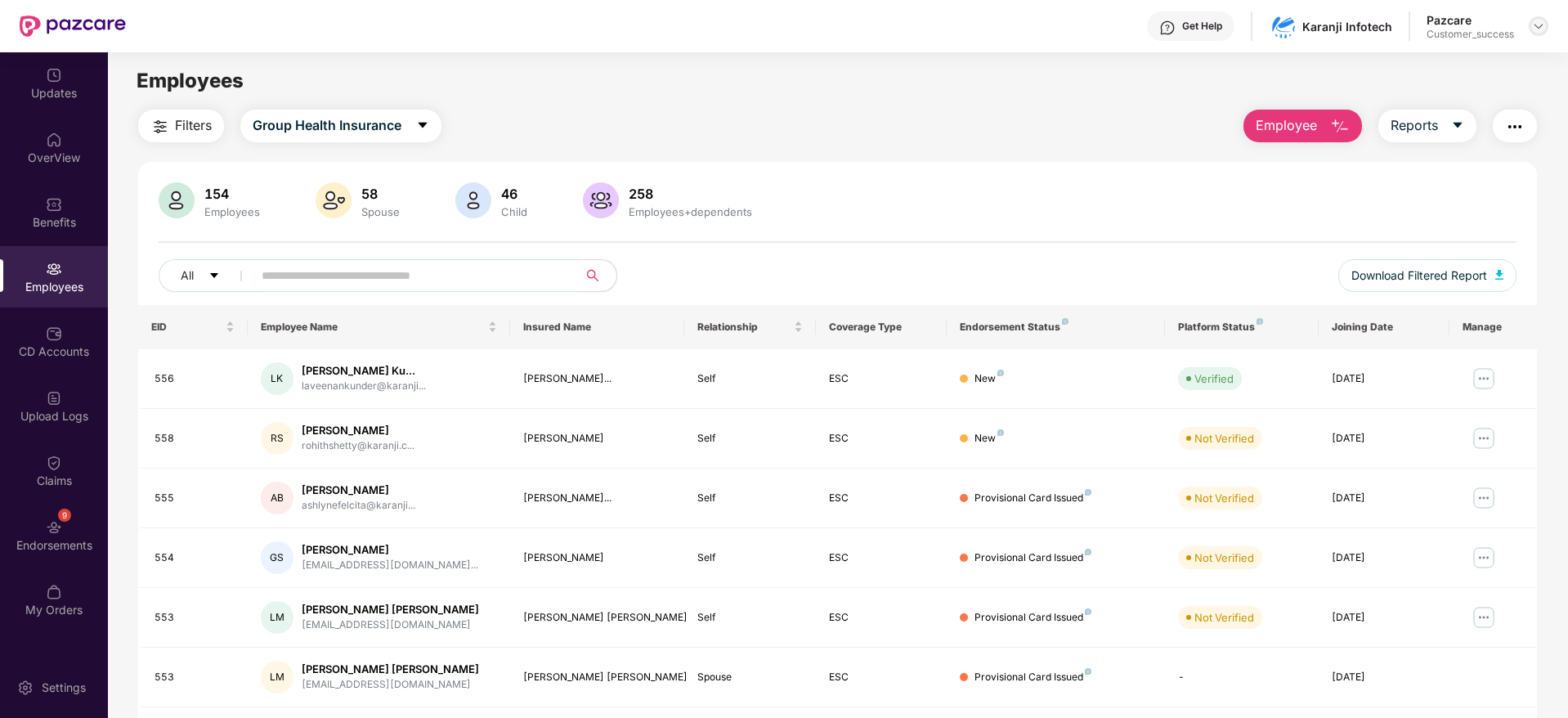
click at [1538, 22] on img at bounding box center [1538, 26] width 13 height 13
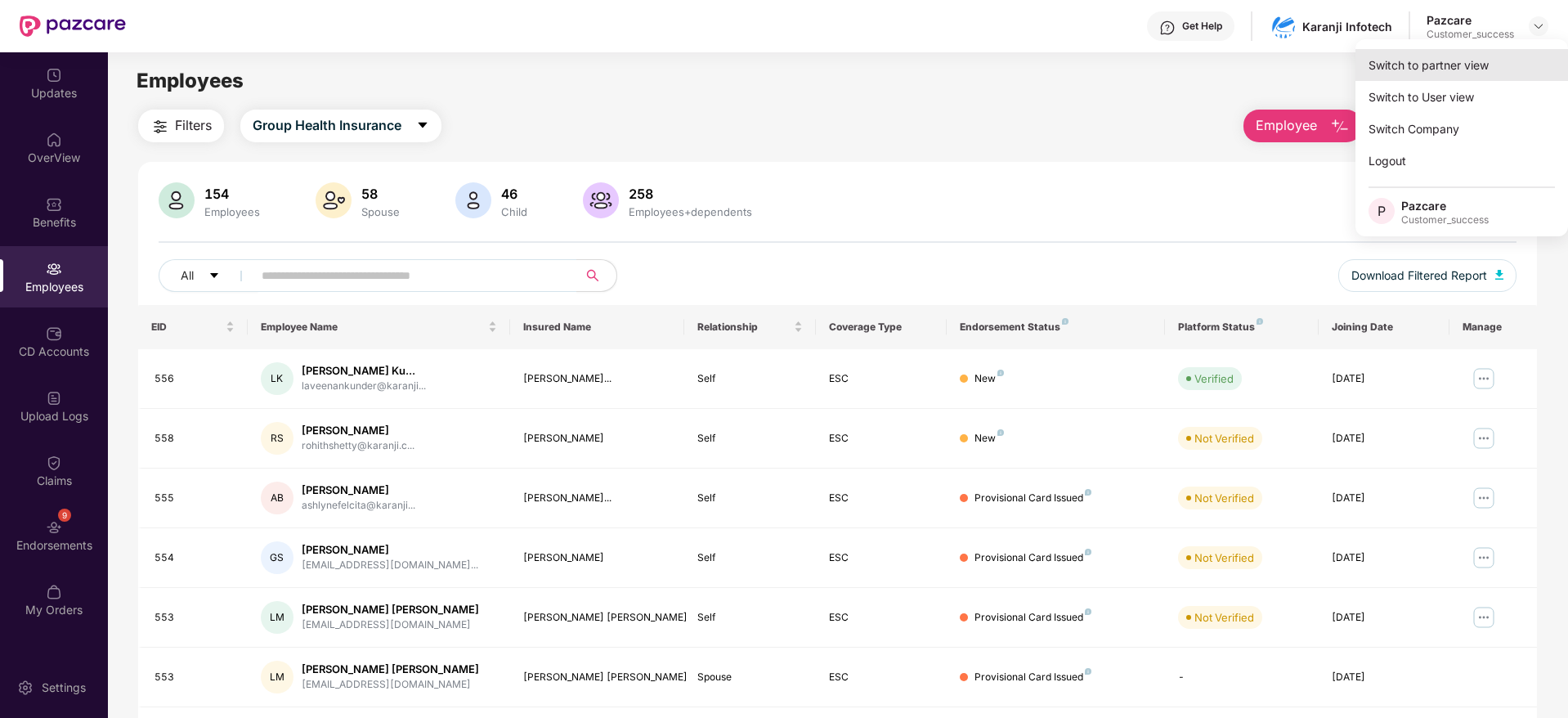
click at [1485, 70] on div "Switch to partner view" at bounding box center [1462, 65] width 212 height 32
